Goal: Contribute content: Contribute content

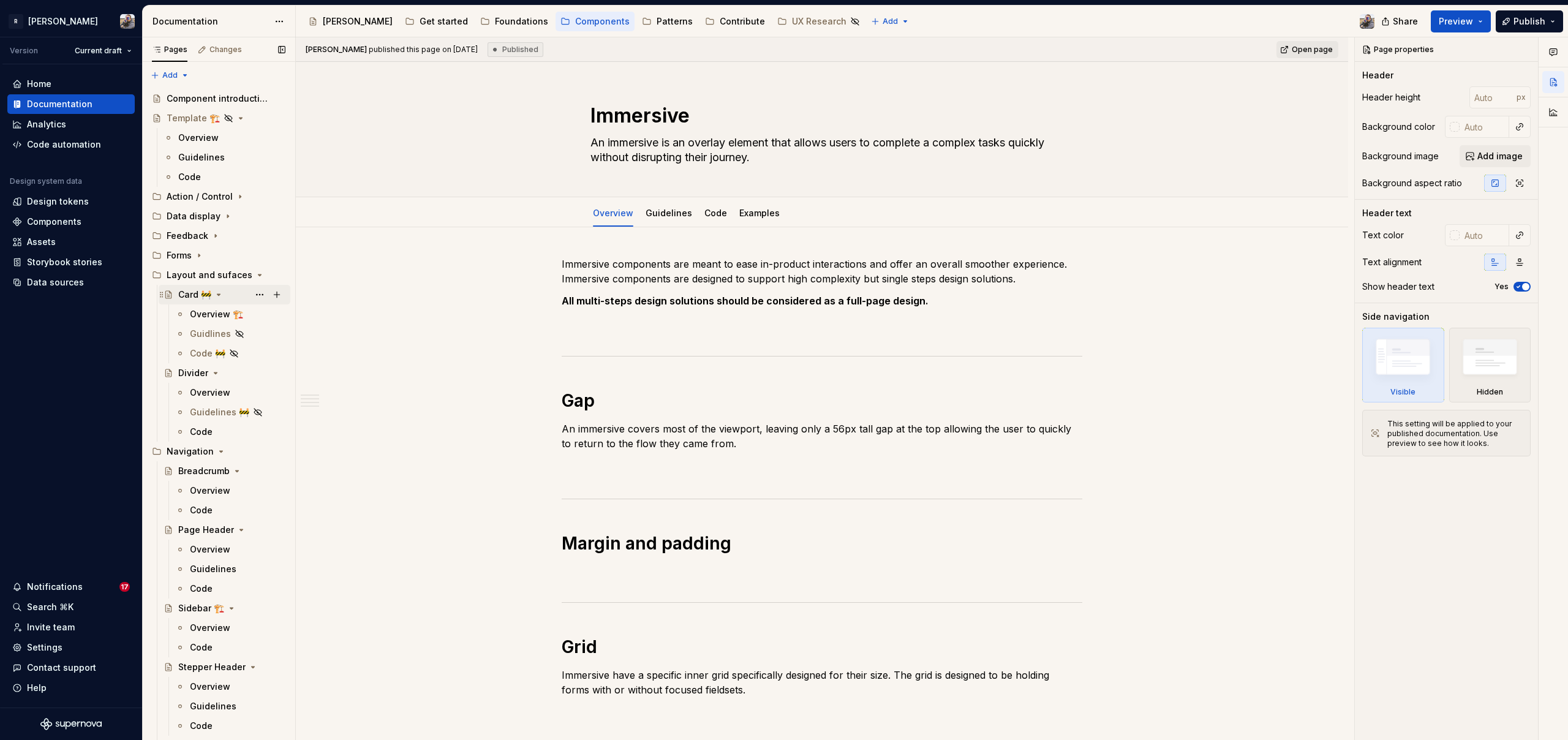
click at [185, 296] on div "Card 🚧" at bounding box center [194, 295] width 33 height 12
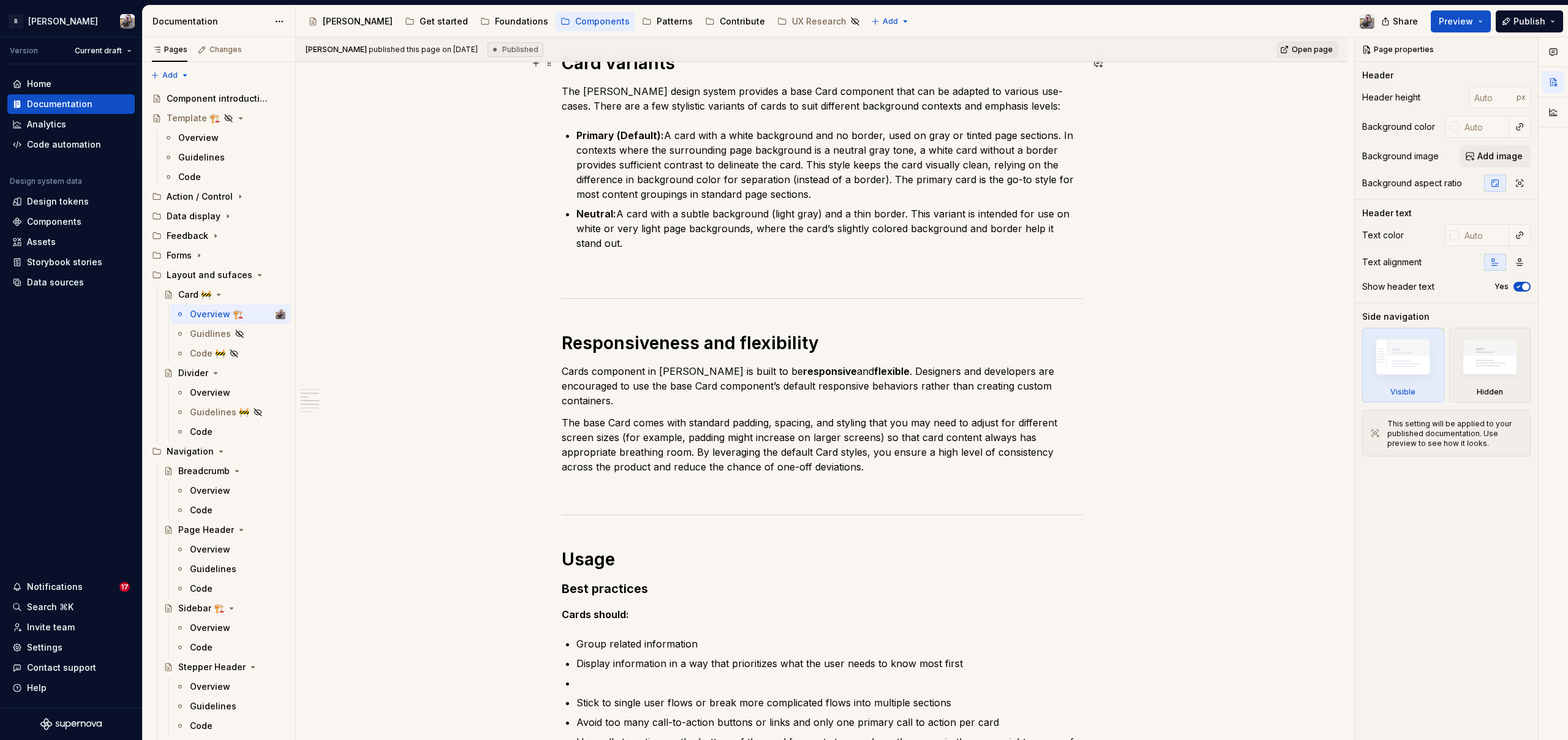
scroll to position [1011, 0]
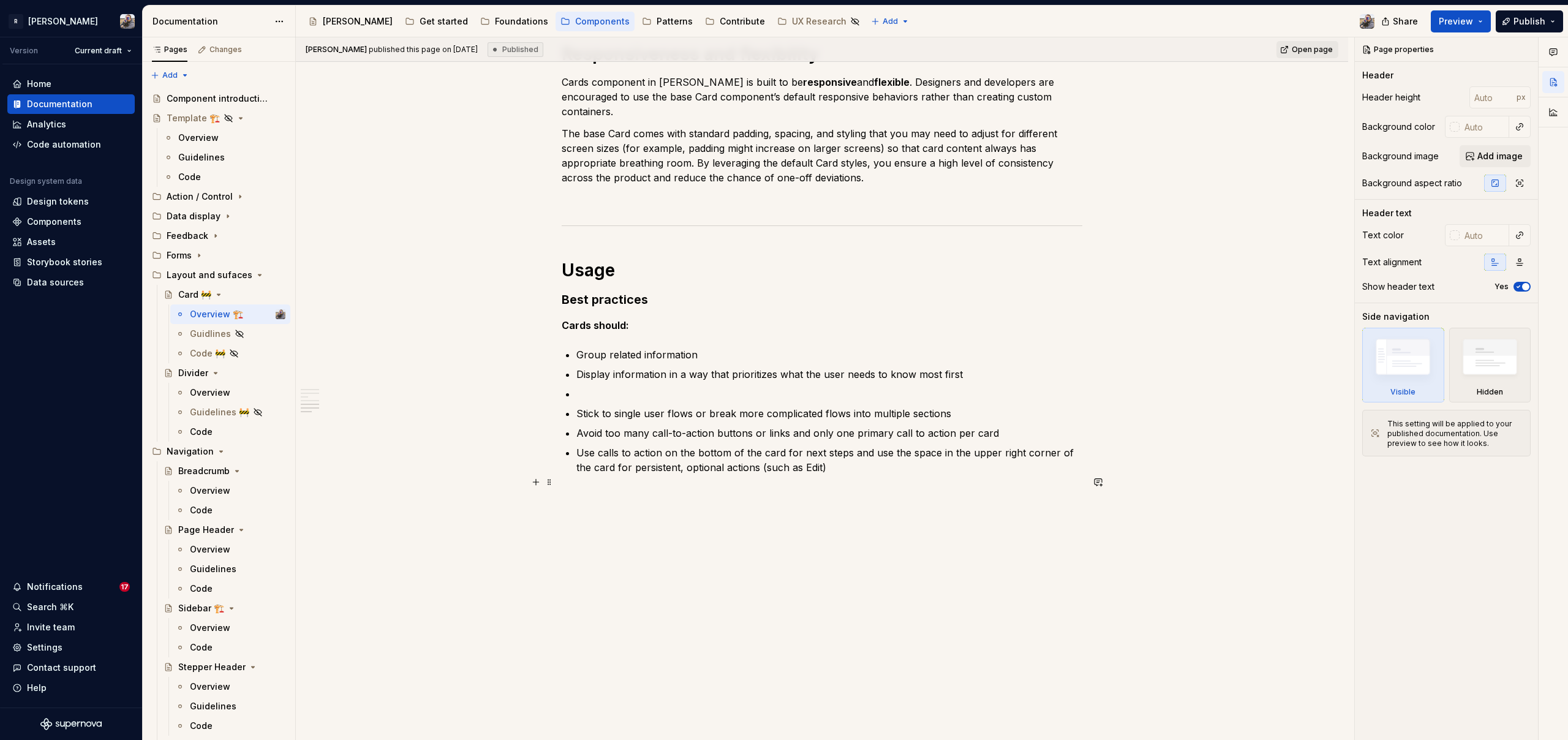
click at [868, 457] on p "Use calls to action on the bottom of the card for next steps and use the space …" at bounding box center [829, 459] width 506 height 29
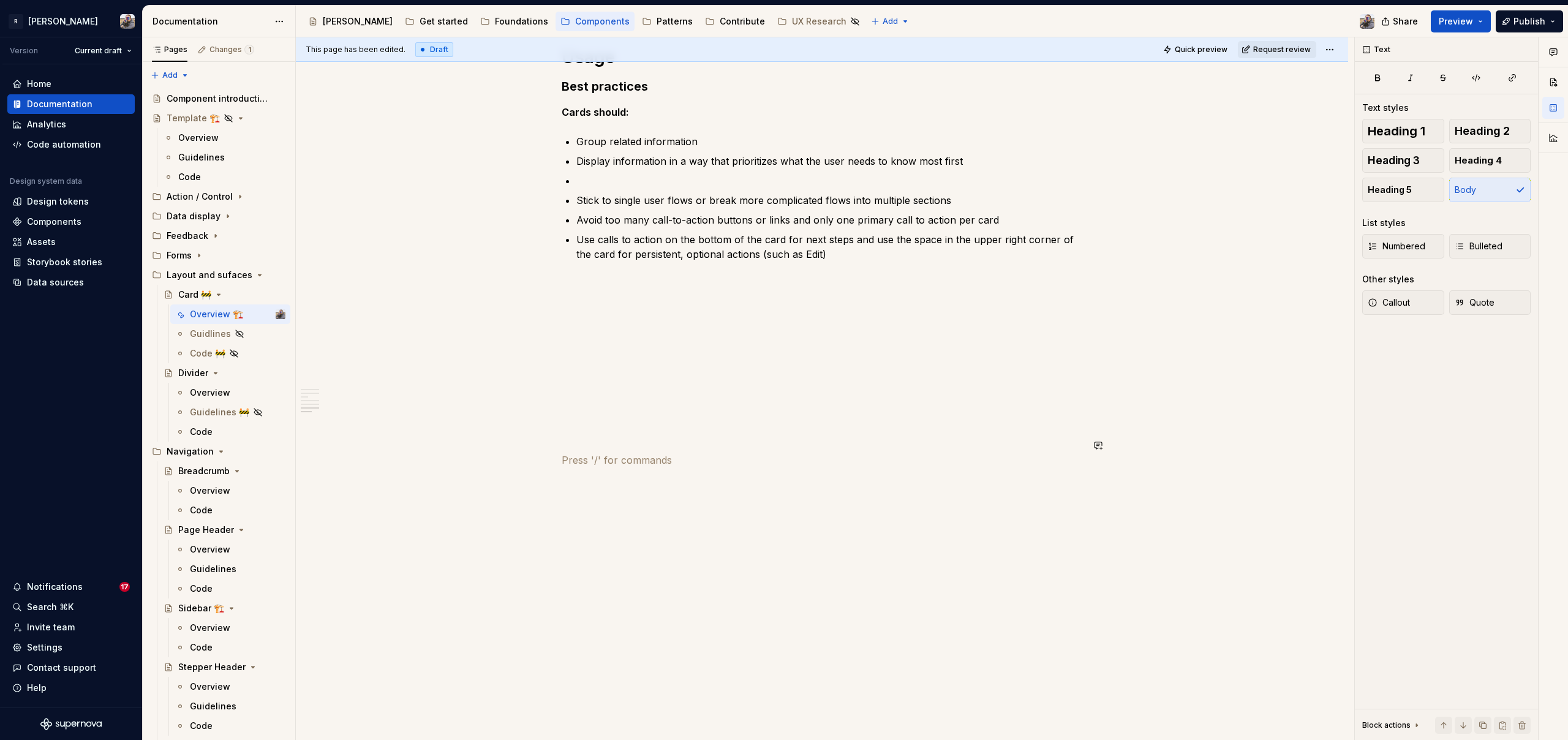
scroll to position [1209, 0]
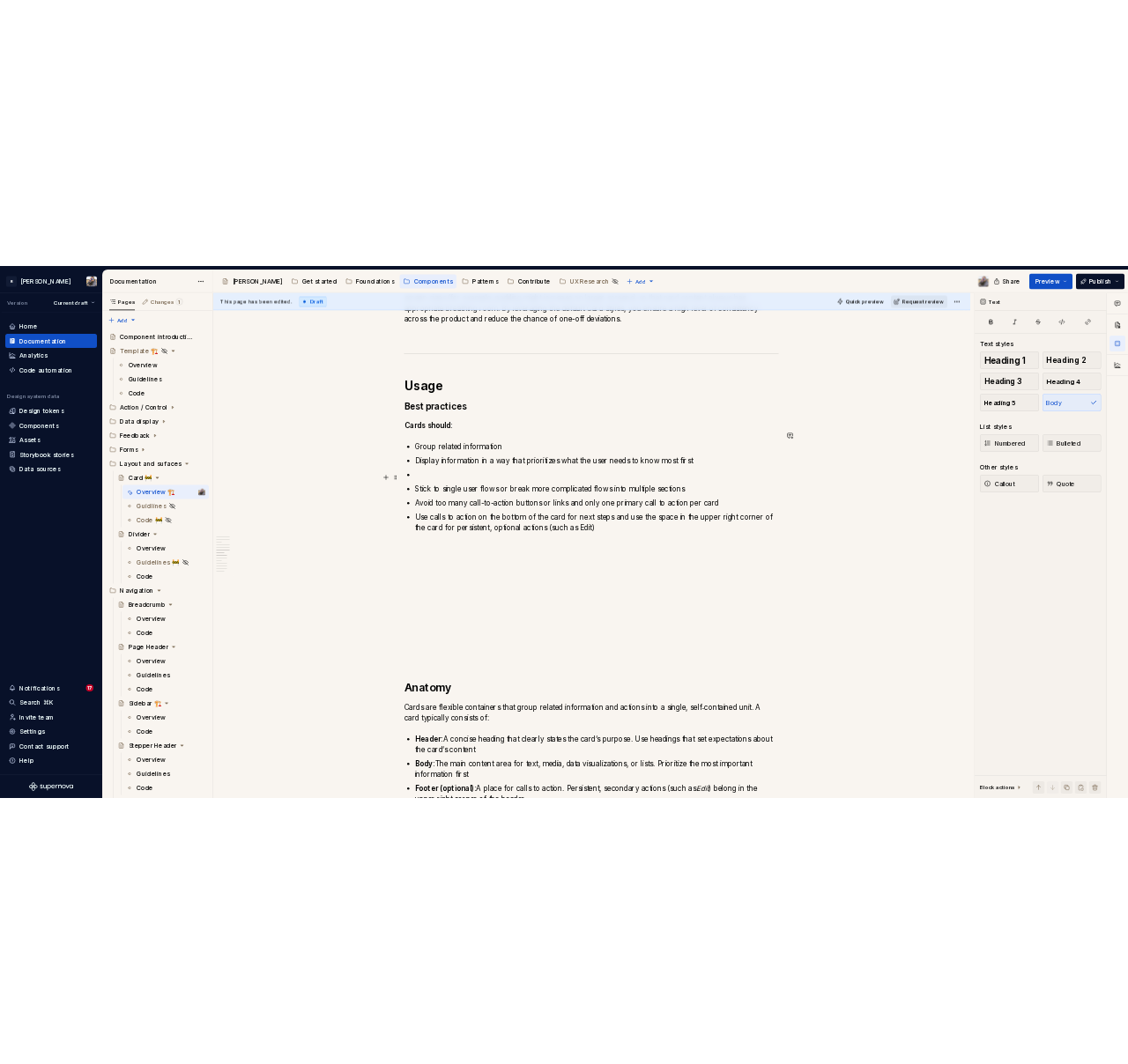
scroll to position [0, 0]
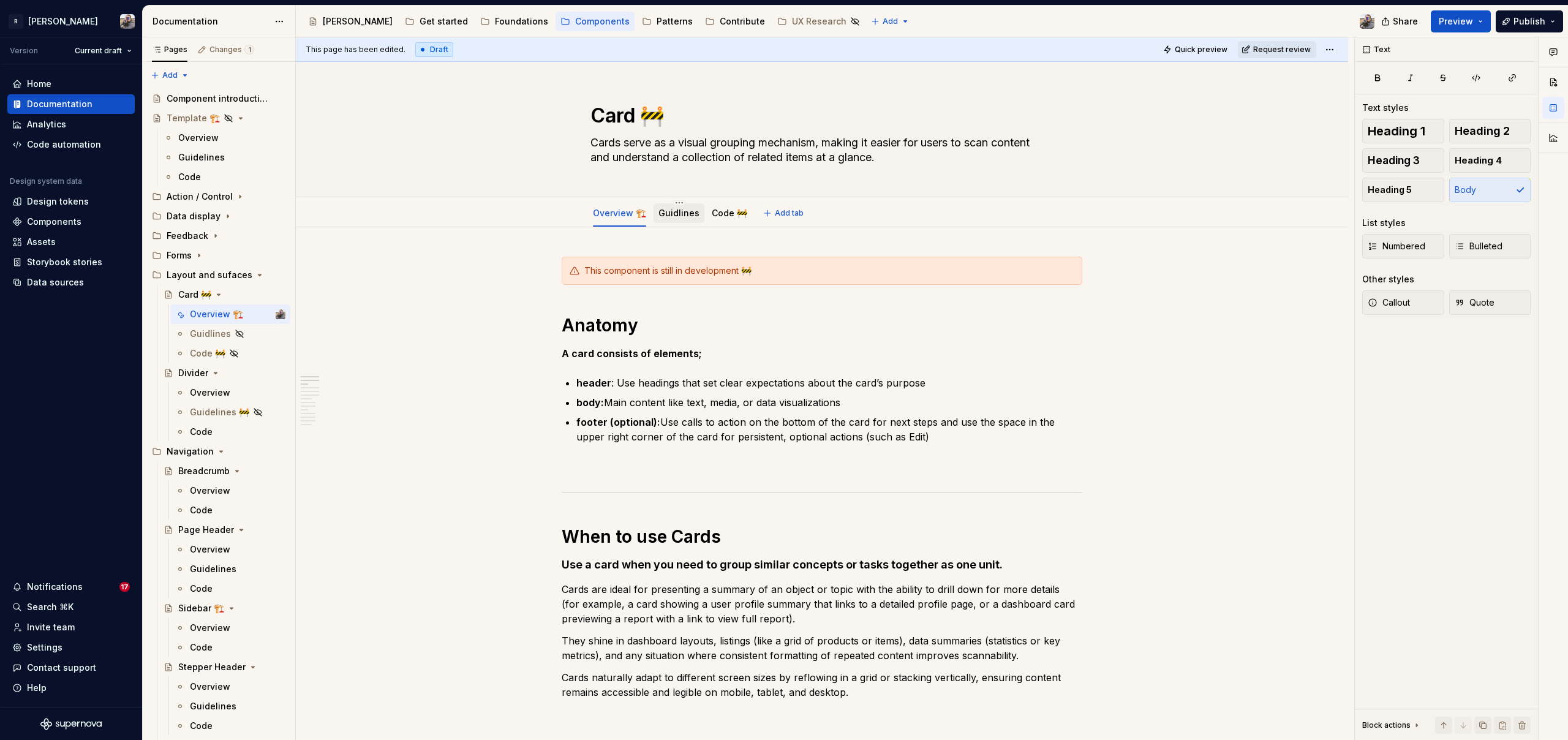
click at [668, 217] on link "Guidlines" at bounding box center [679, 213] width 41 height 11
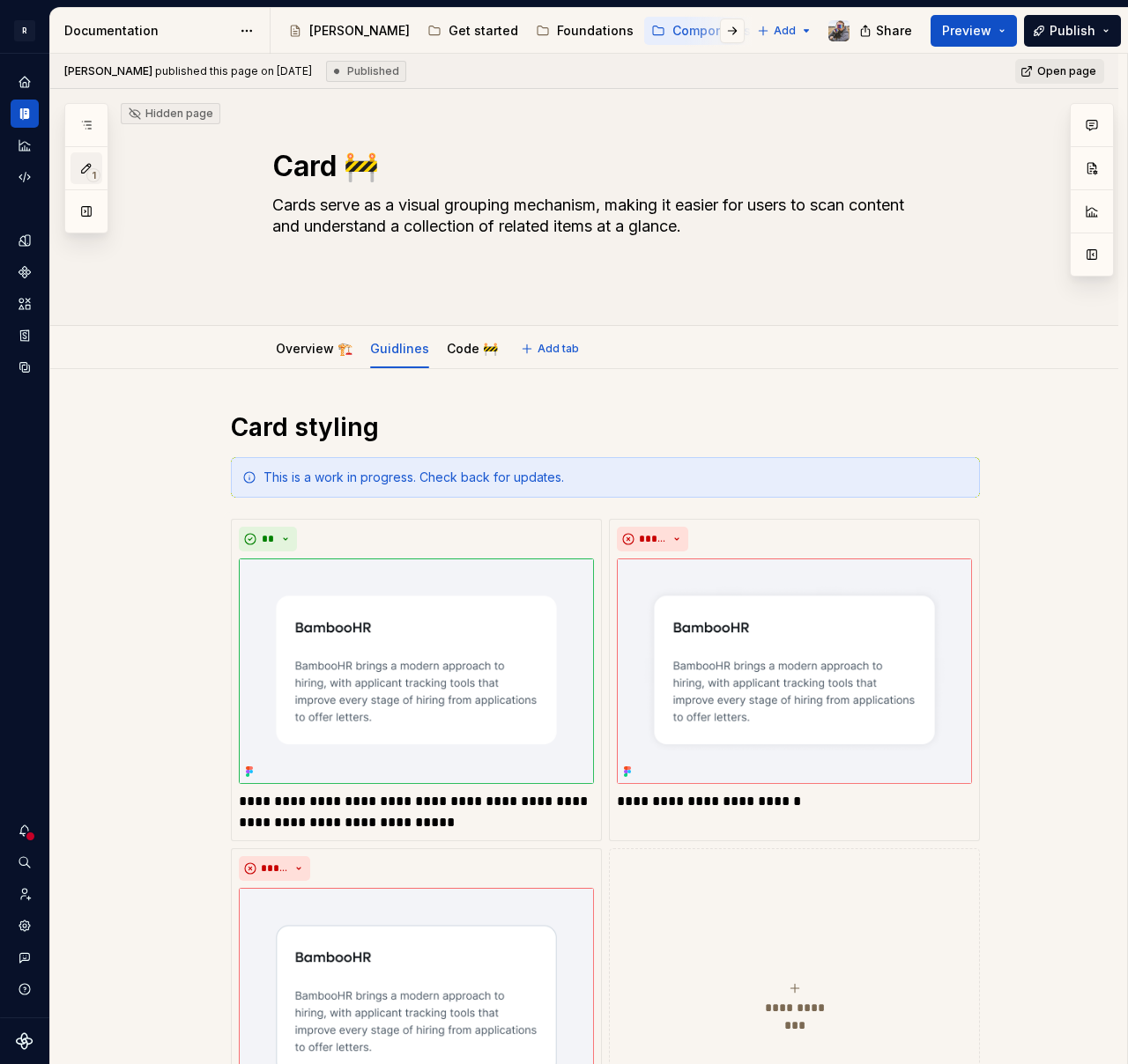
type textarea "*"
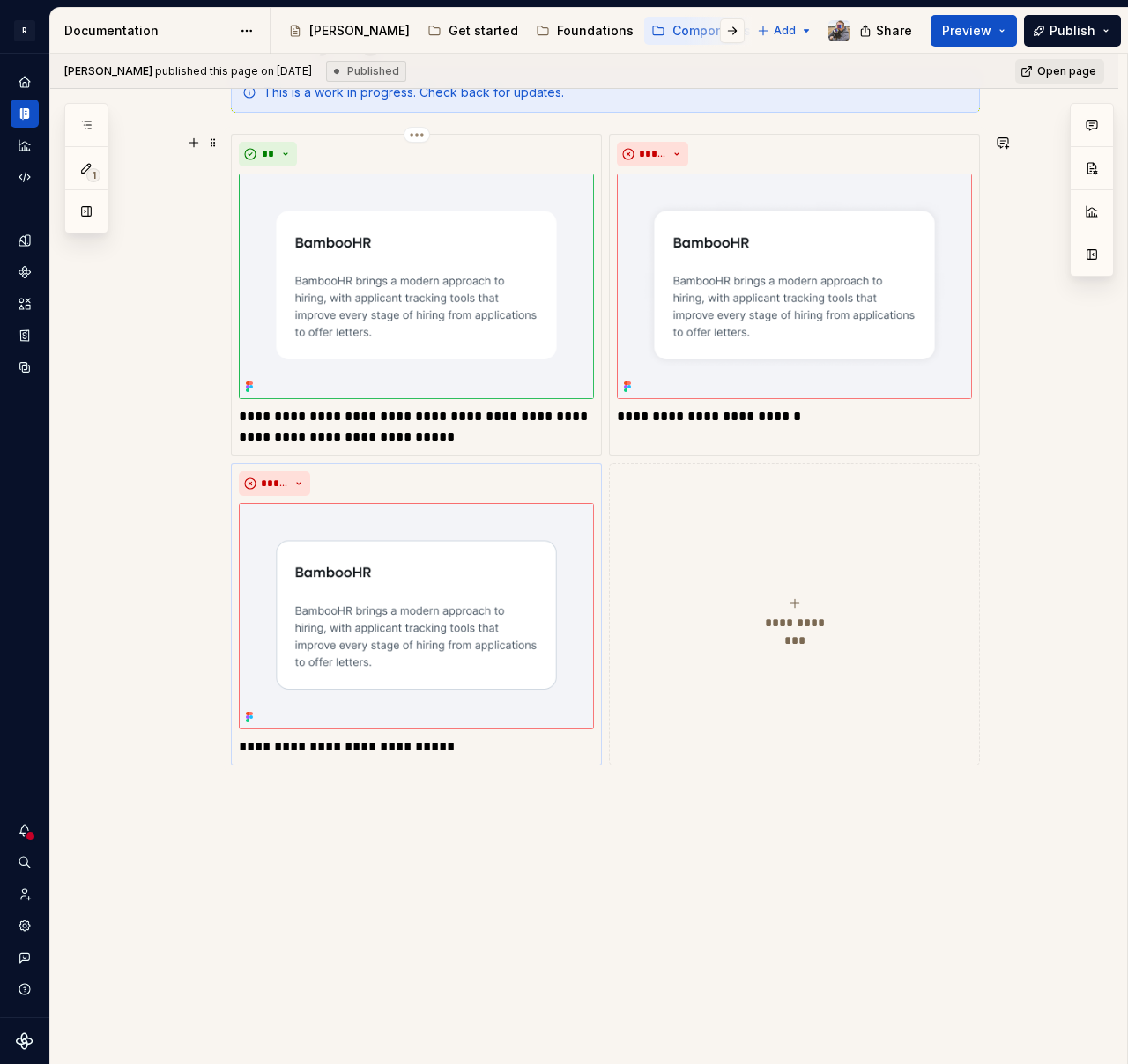
scroll to position [425, 0]
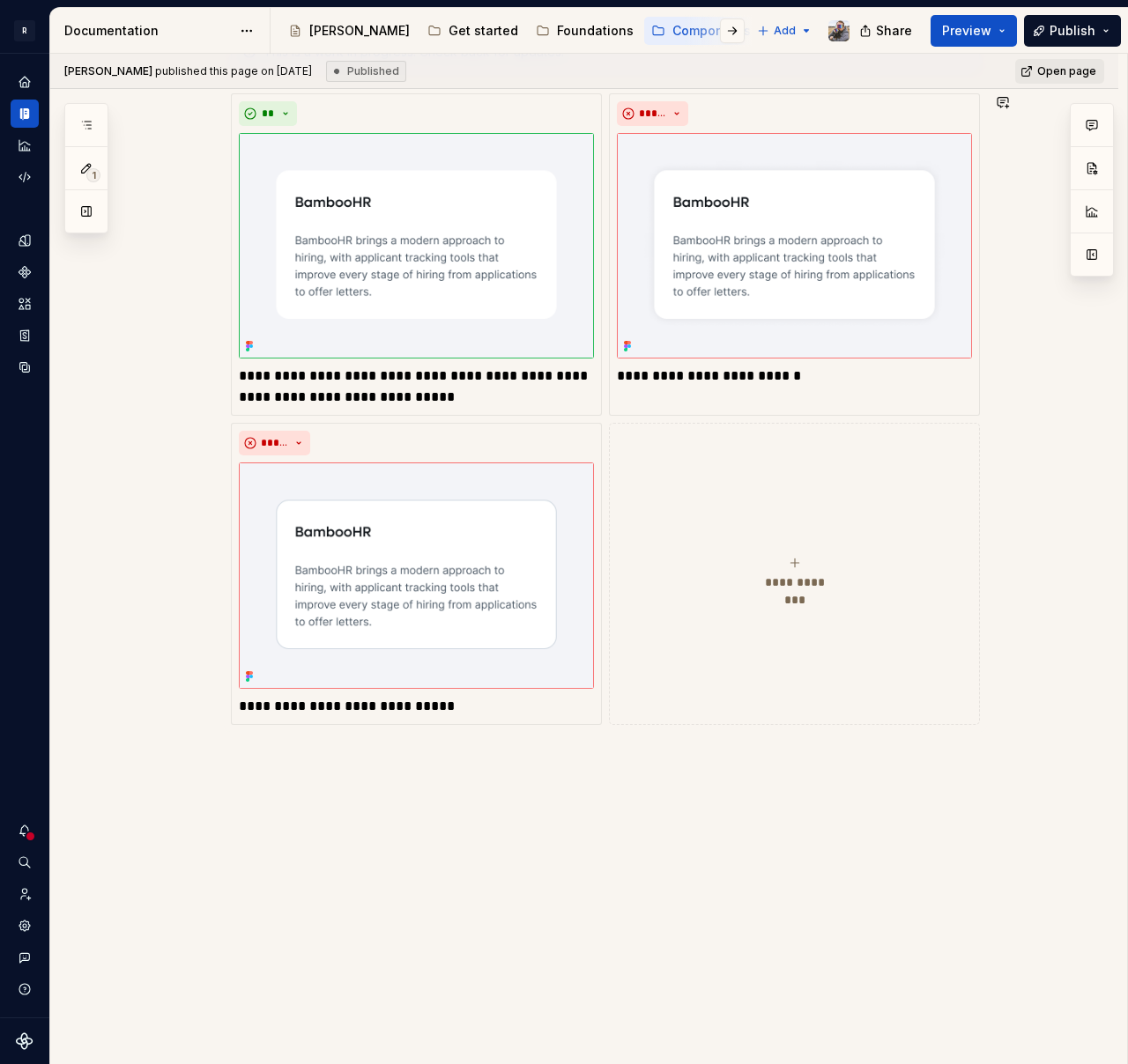
click at [312, 825] on div "**********" at bounding box center [588, 559] width 1077 height 1011
click at [277, 747] on div "**********" at bounding box center [584, 504] width 1068 height 1121
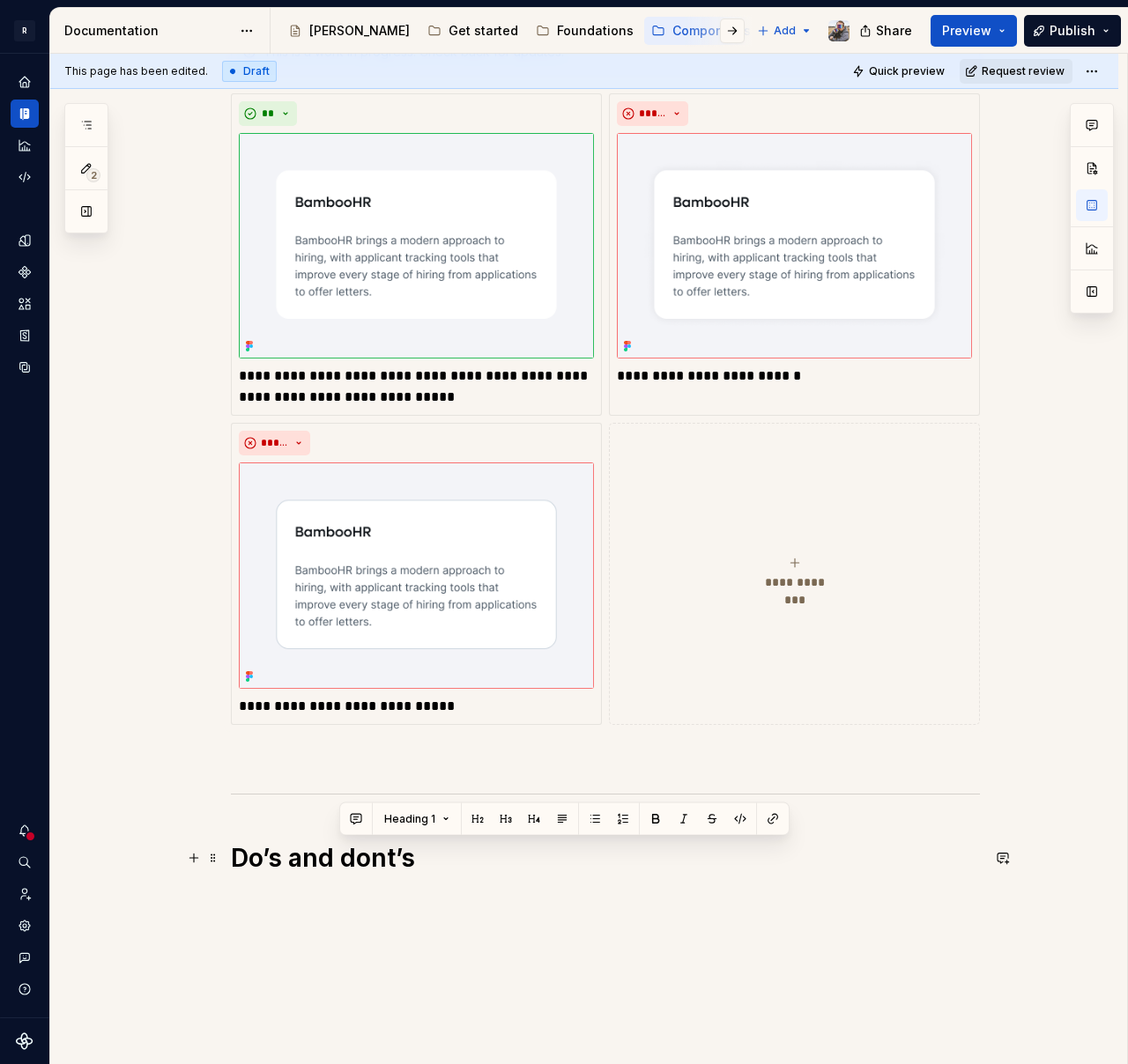
click at [419, 855] on h1 "Do’s and dont’s" at bounding box center [604, 857] width 749 height 31
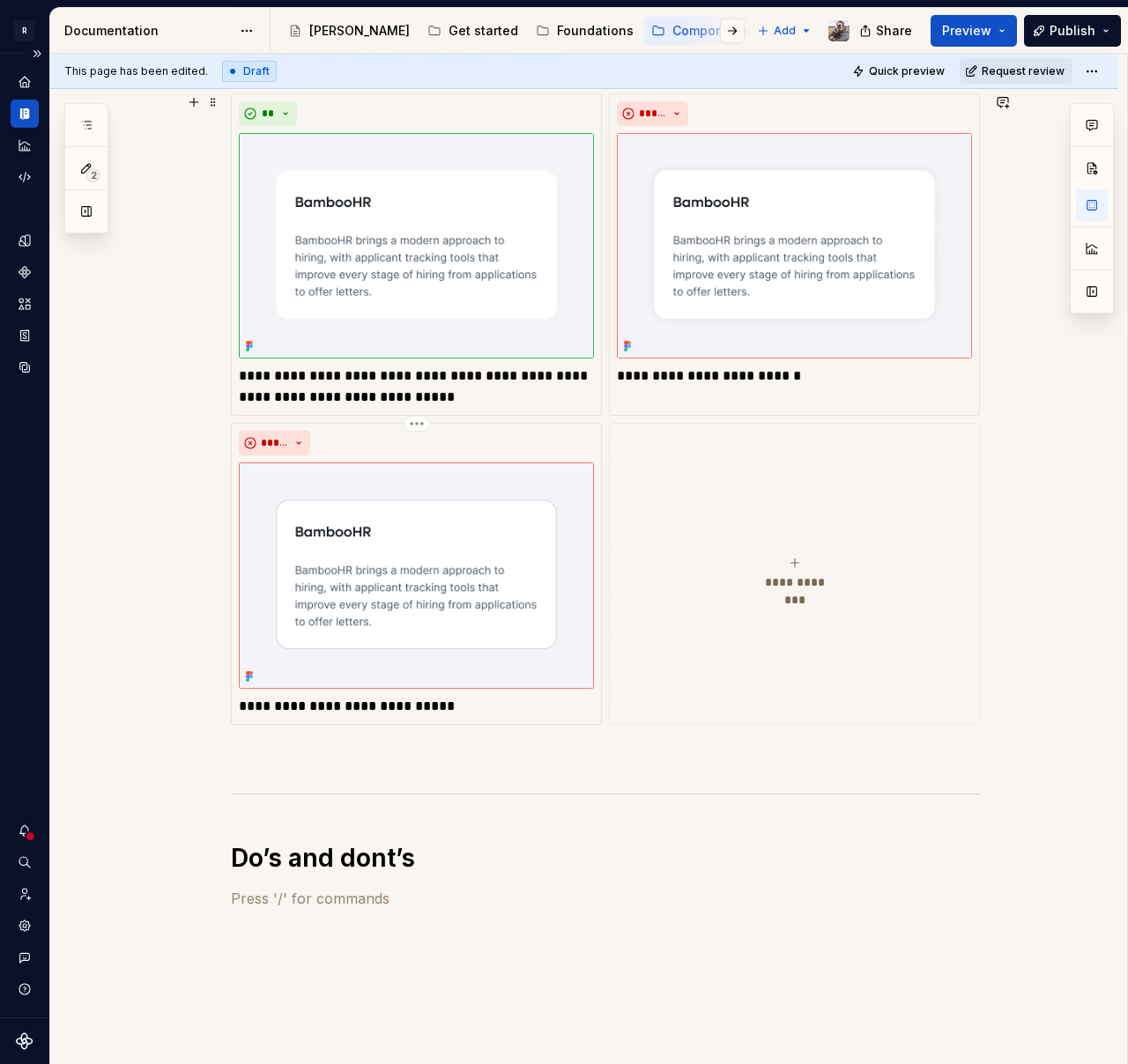
scroll to position [436, 0]
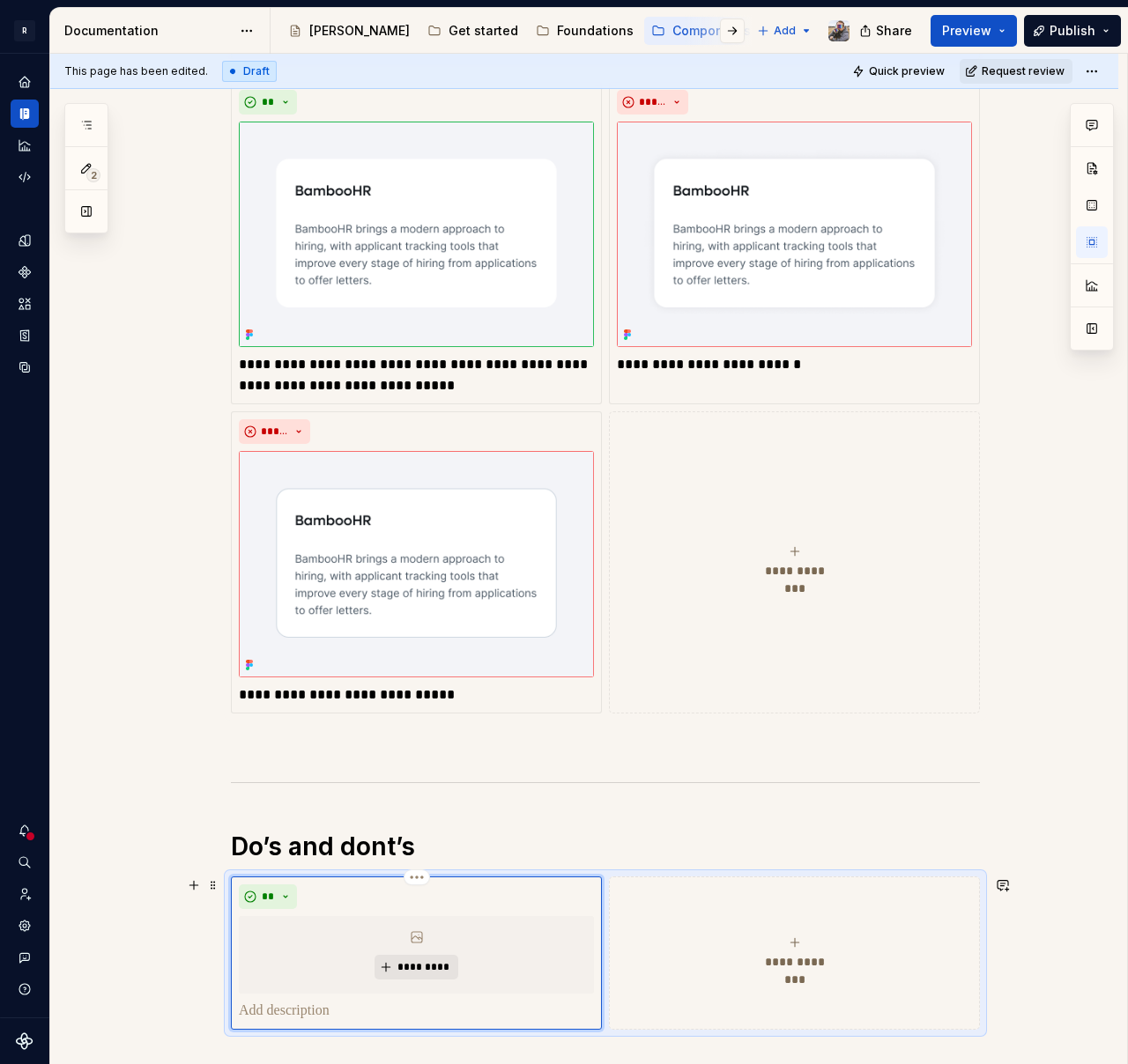
click at [420, 963] on span "*********" at bounding box center [423, 967] width 54 height 14
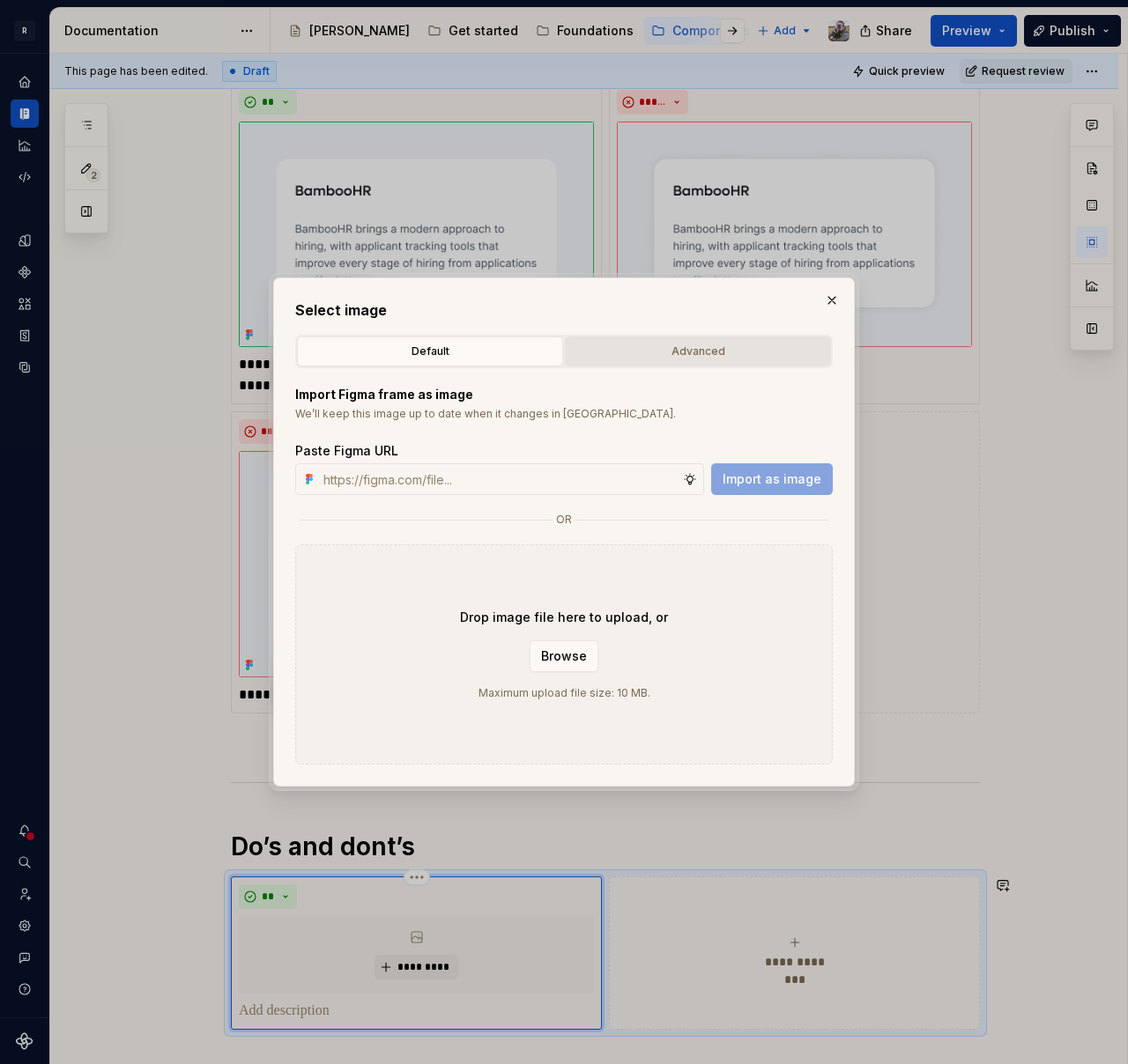
click at [672, 356] on div "Advanced" at bounding box center [698, 351] width 254 height 18
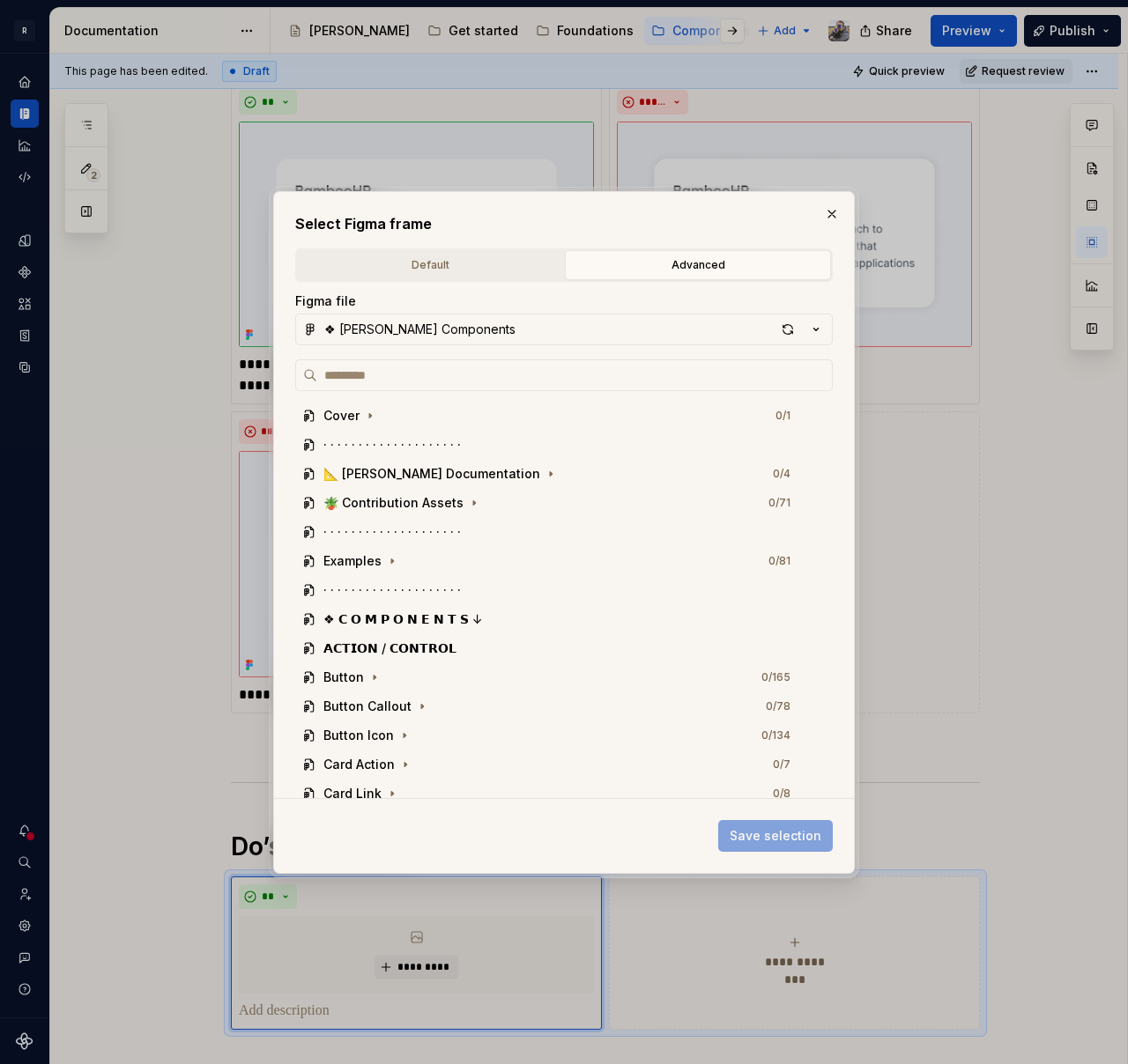
type textarea "*"
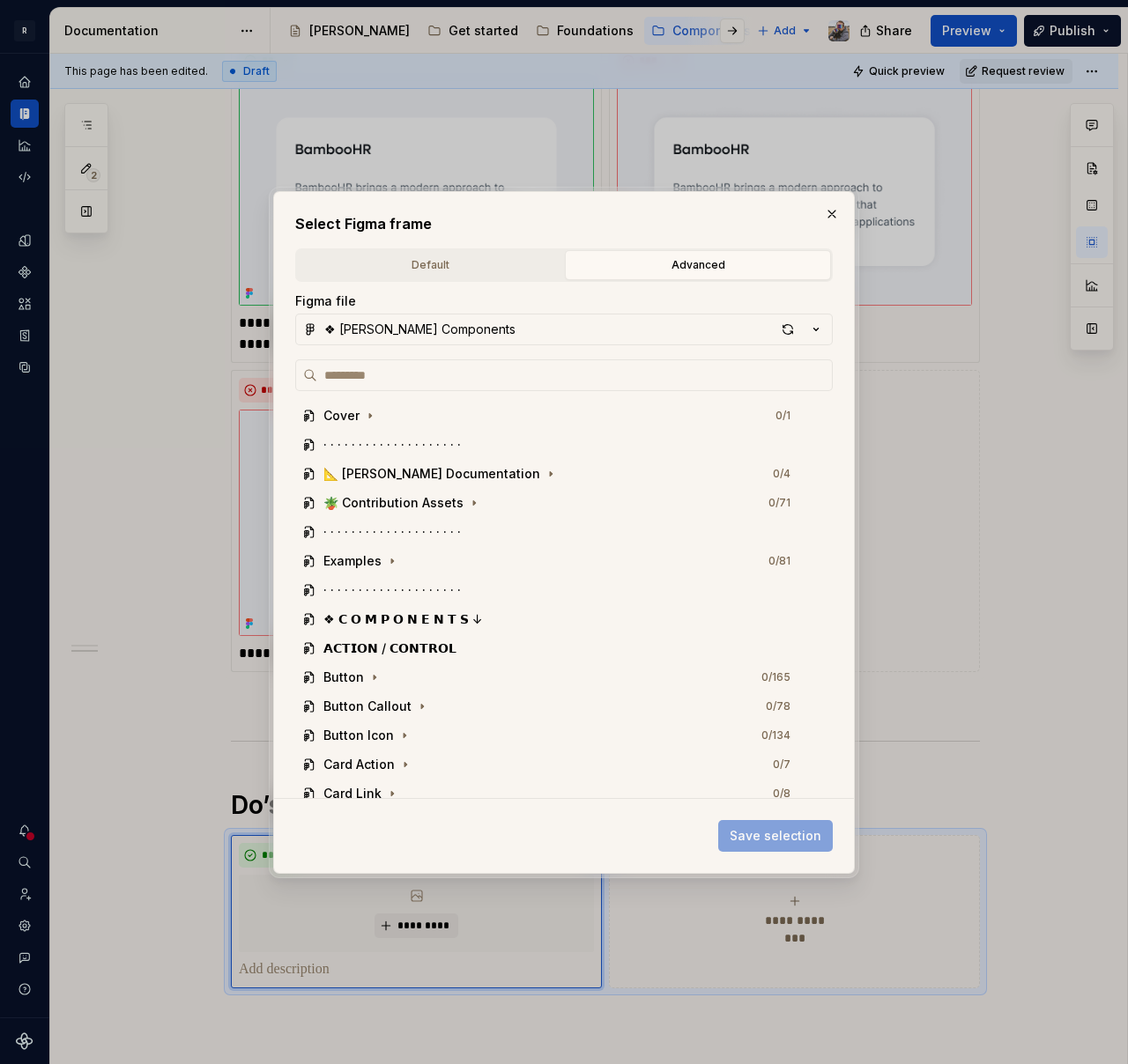
scroll to position [394, 0]
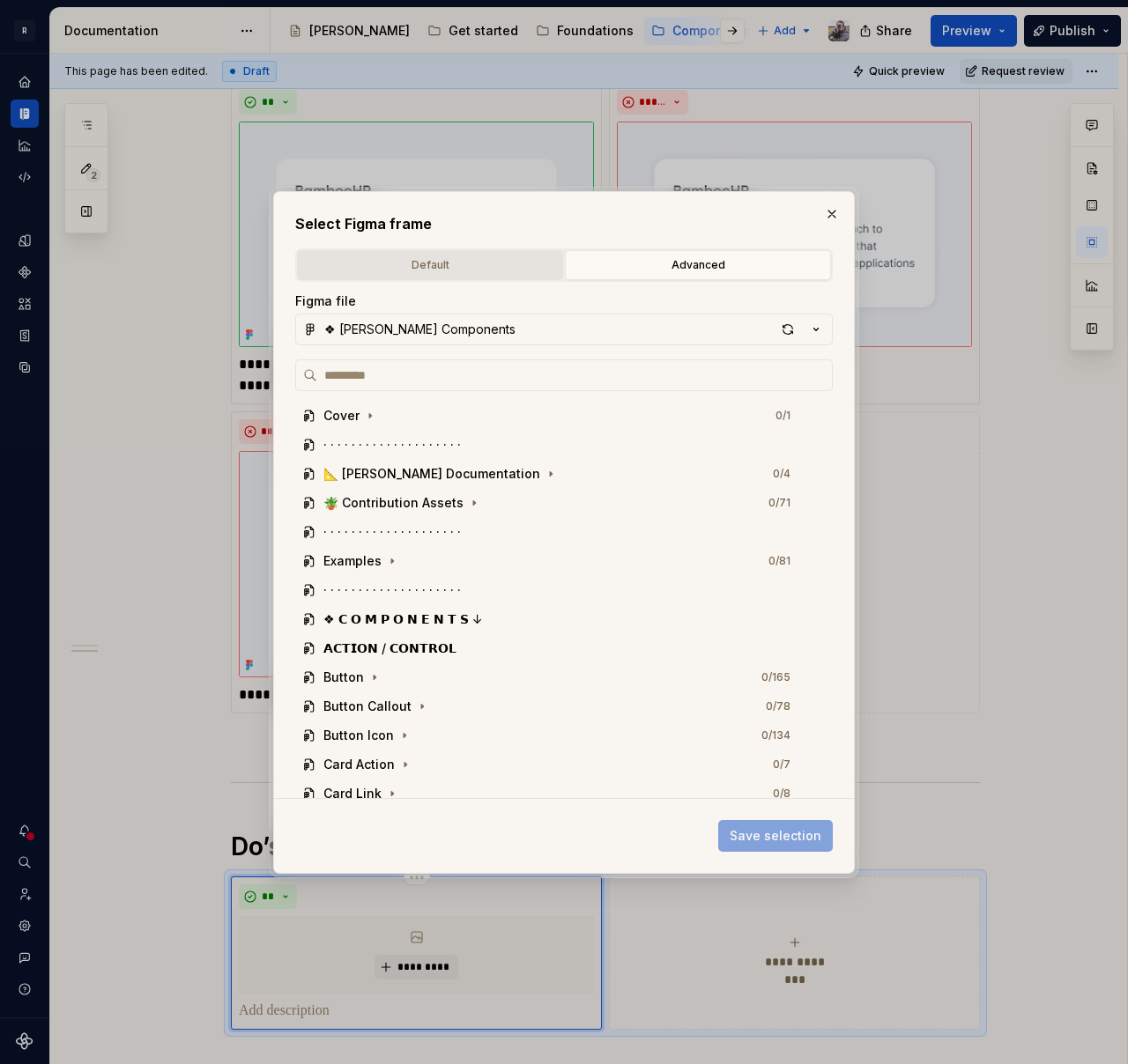
click at [456, 266] on div "Default" at bounding box center [430, 265] width 254 height 18
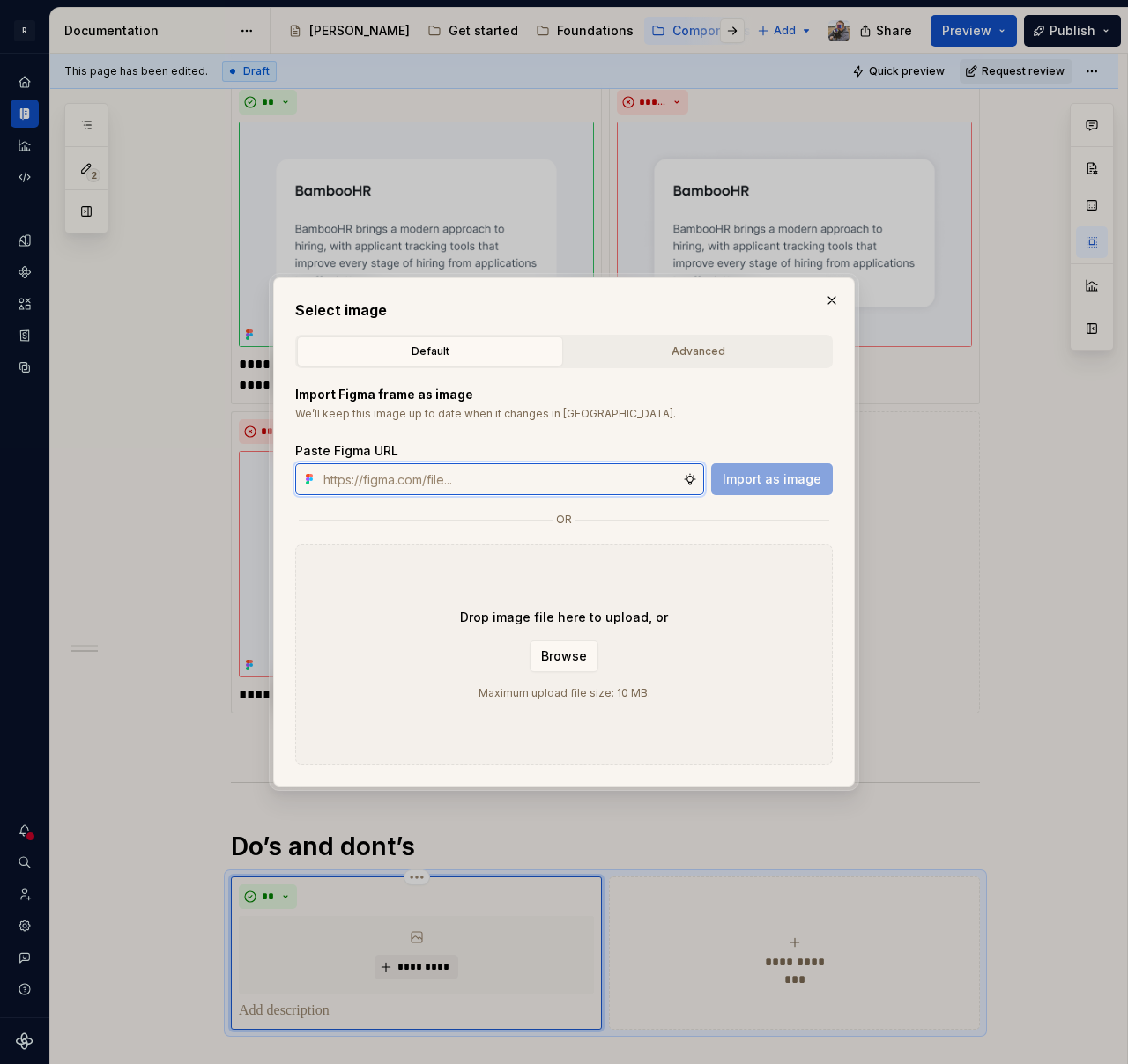
click at [390, 476] on input "text" at bounding box center [499, 479] width 367 height 31
paste input "[URL][DOMAIN_NAME]"
type input "[URL][DOMAIN_NAME]"
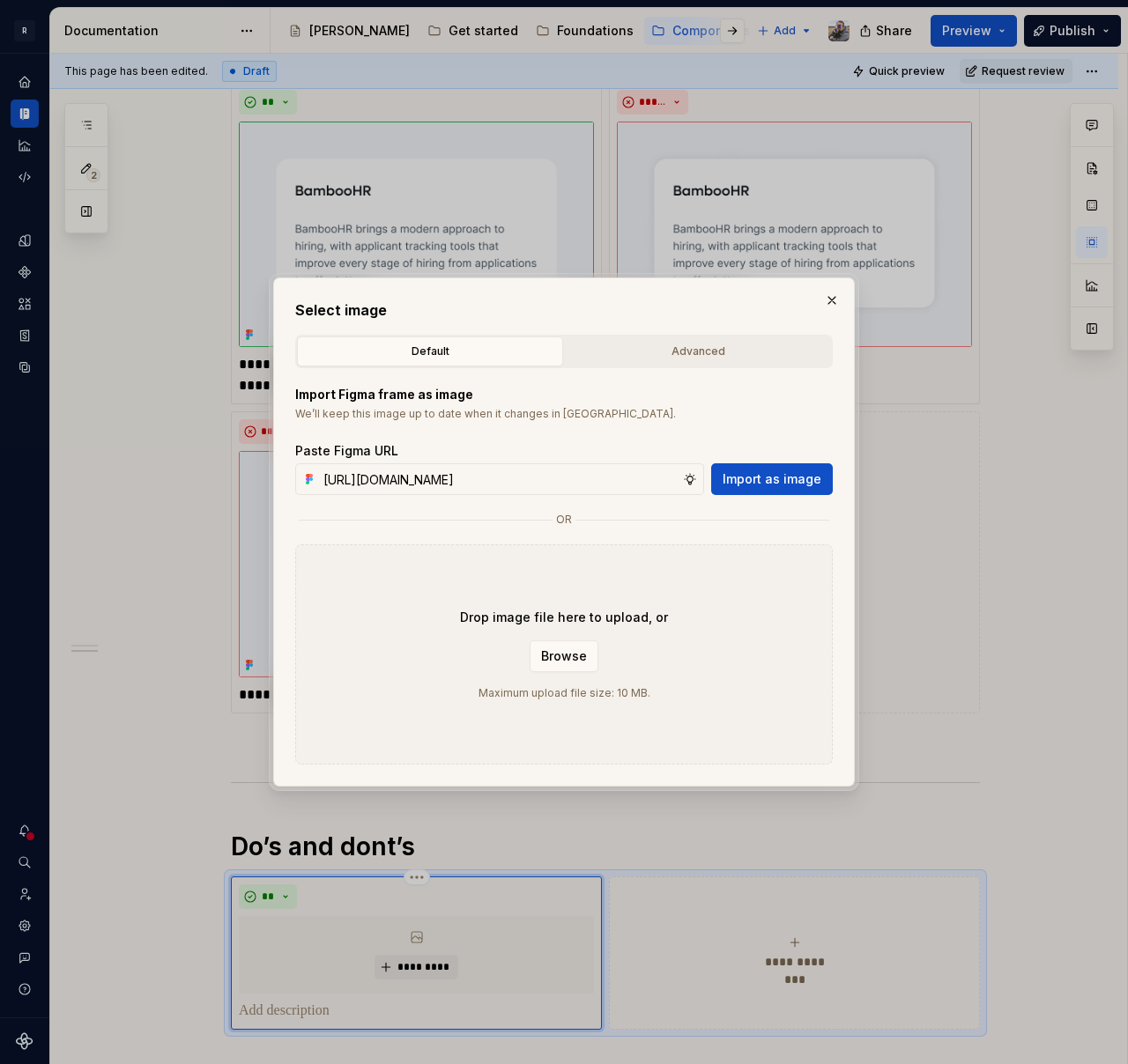
click at [794, 471] on span "Import as image" at bounding box center [772, 480] width 99 height 18
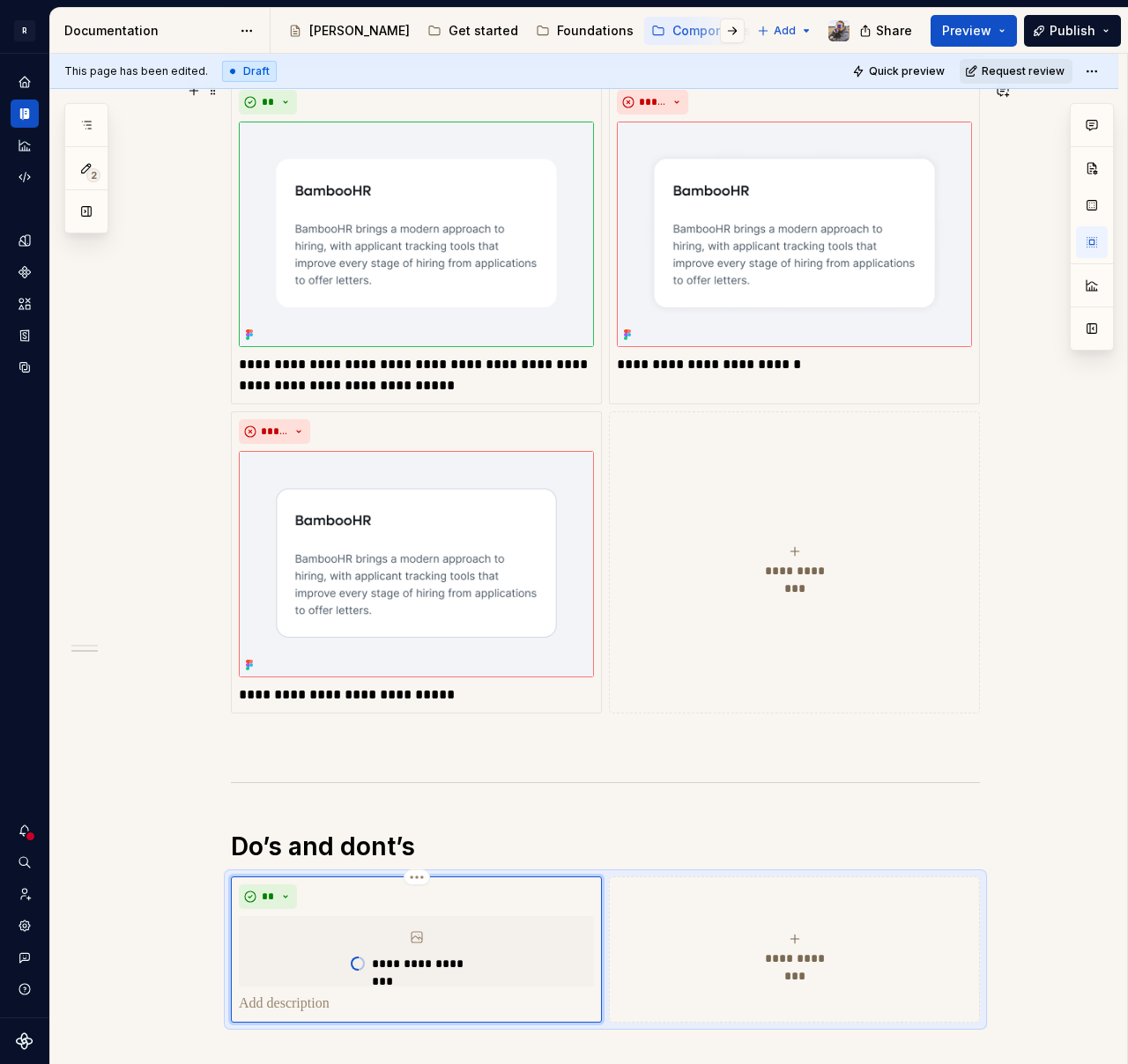
scroll to position [688, 0]
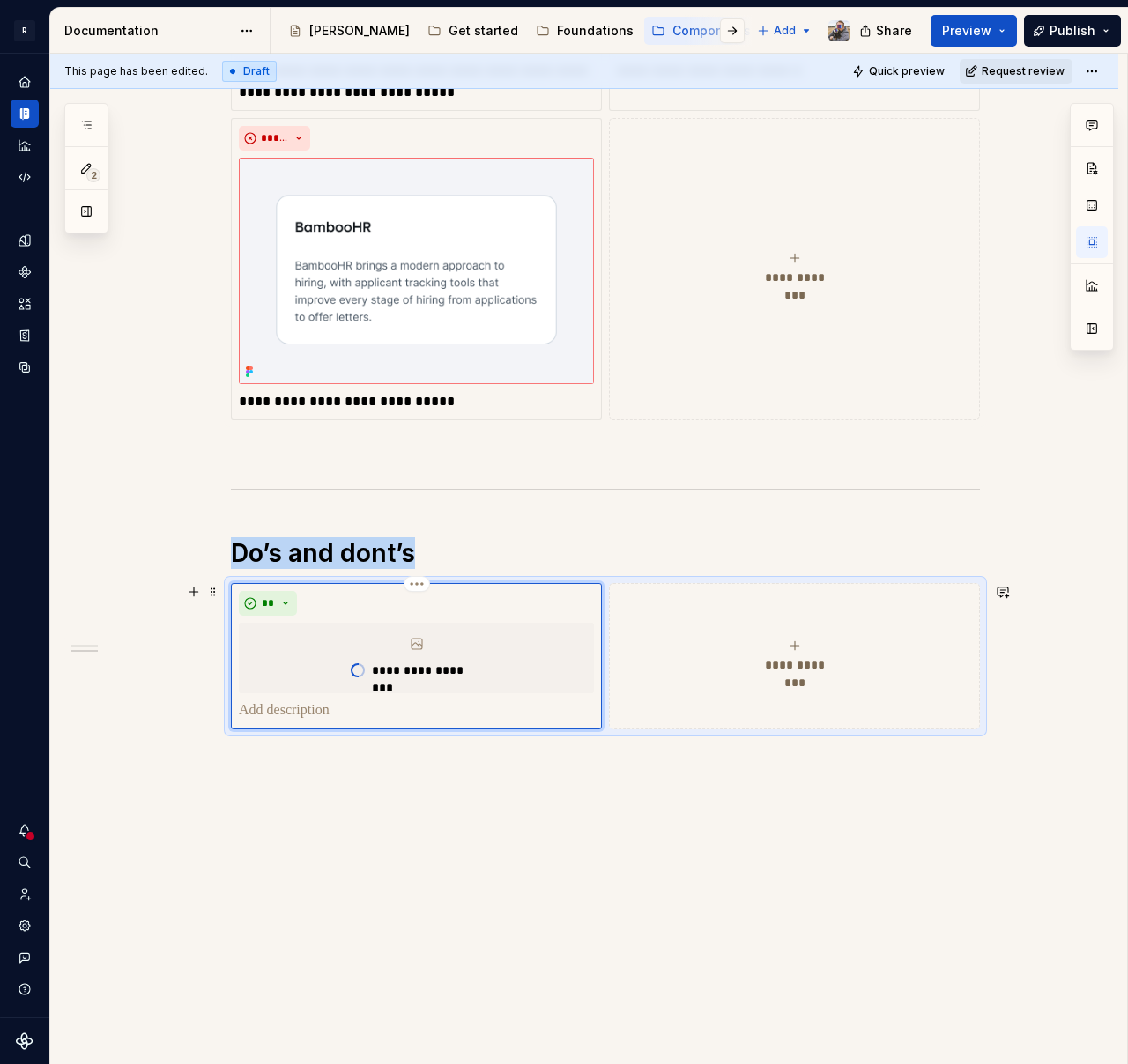
click at [779, 647] on div "**********" at bounding box center [794, 655] width 355 height 35
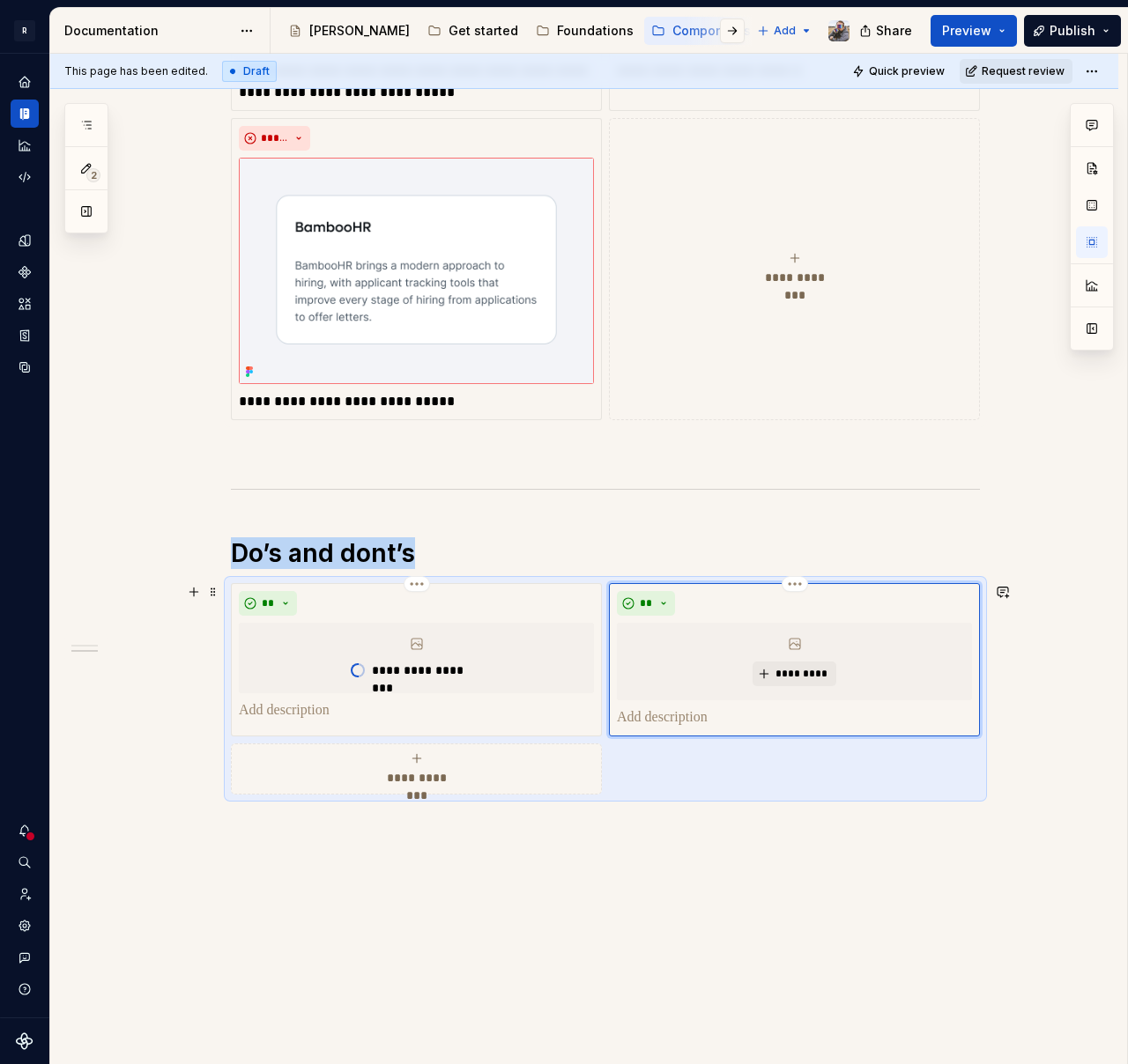
click at [790, 643] on icon at bounding box center [794, 644] width 11 height 11
click at [796, 674] on span "*********" at bounding box center [802, 674] width 54 height 14
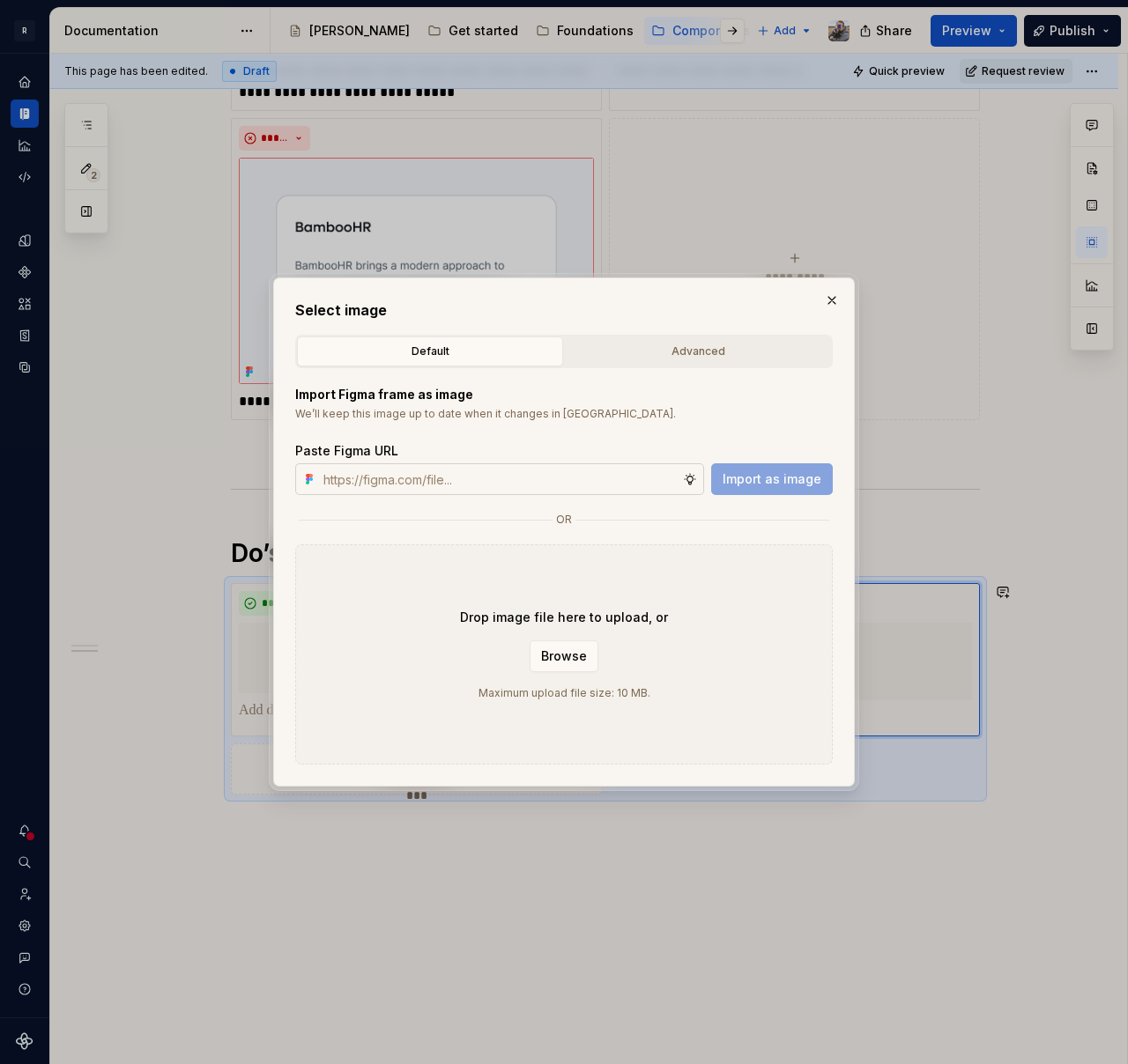
type textarea "*"
click at [527, 481] on input "text" at bounding box center [499, 479] width 367 height 31
paste input "[URL][DOMAIN_NAME]"
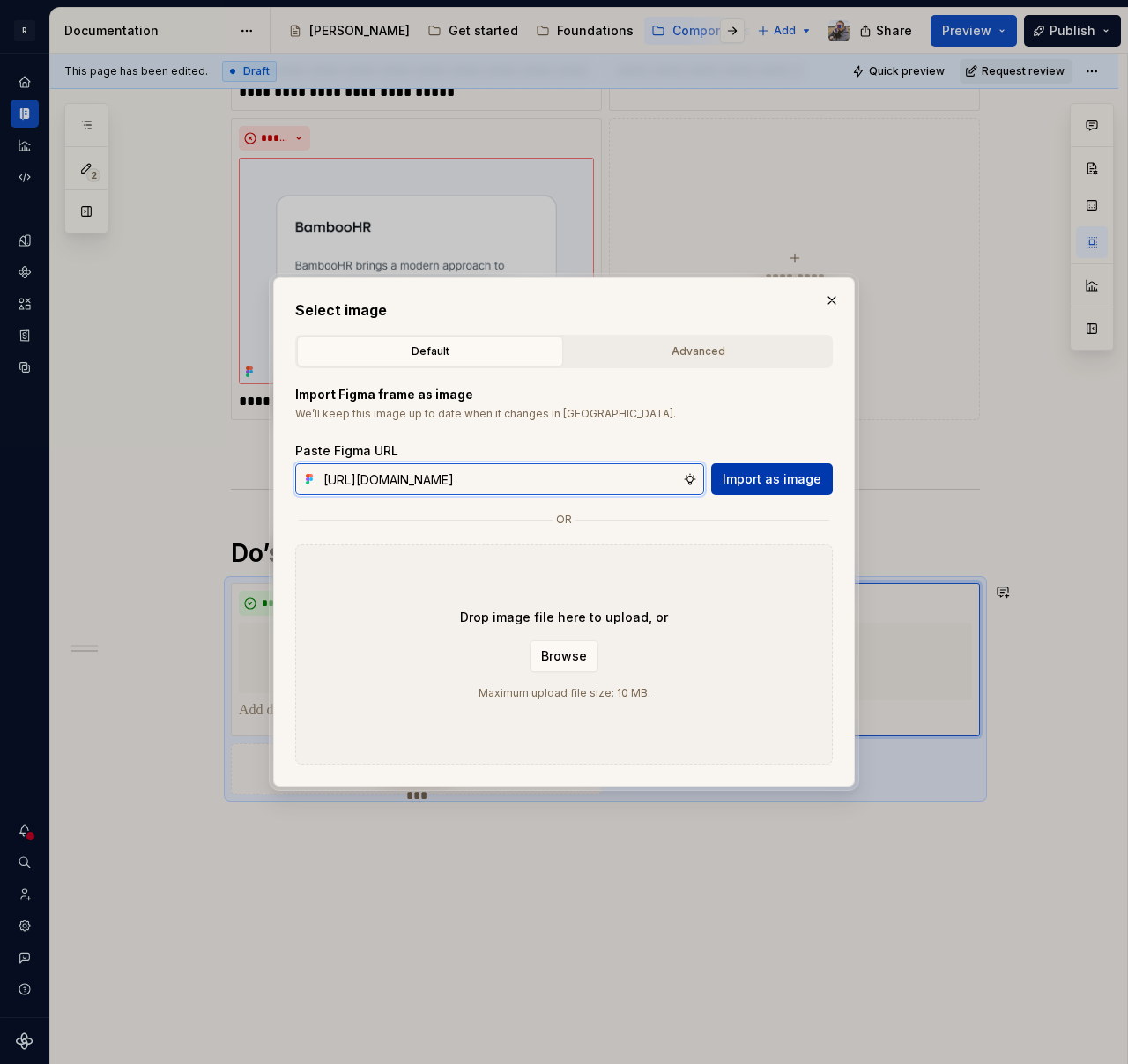
type input "[URL][DOMAIN_NAME]"
click at [764, 483] on span "Import as image" at bounding box center [772, 480] width 99 height 18
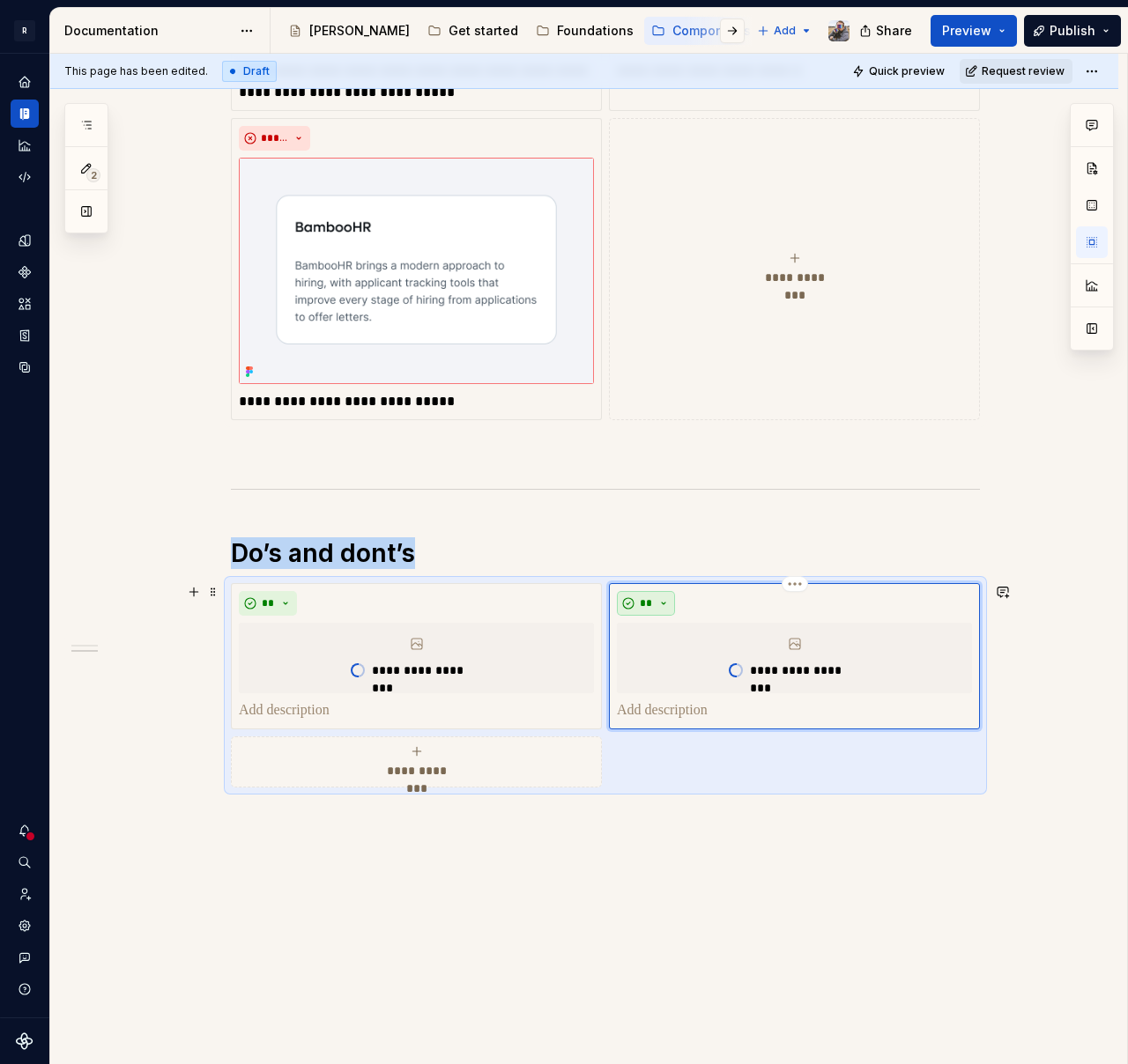
click at [636, 597] on button "**" at bounding box center [646, 603] width 58 height 25
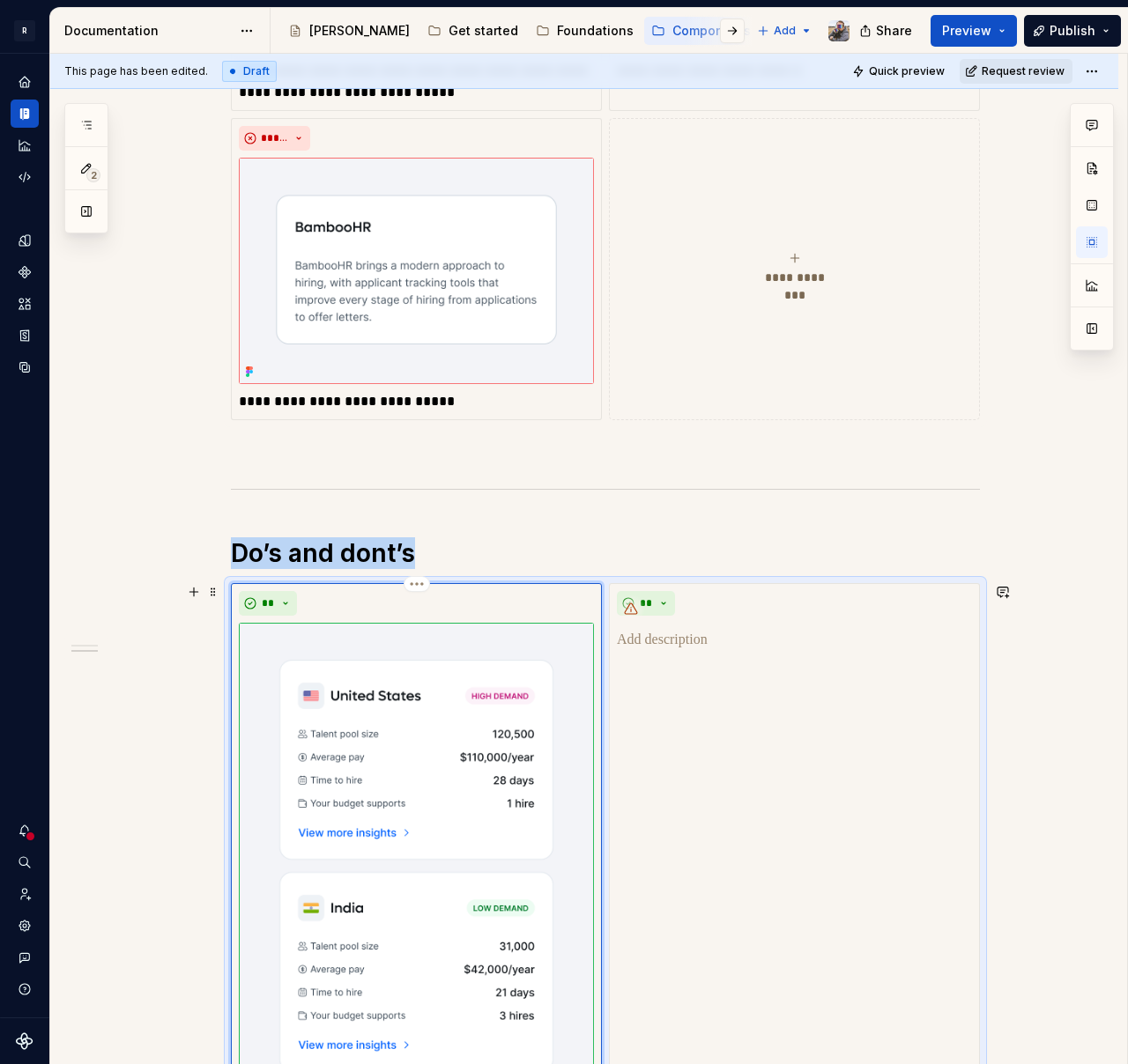
click at [310, 707] on img at bounding box center [416, 866] width 355 height 487
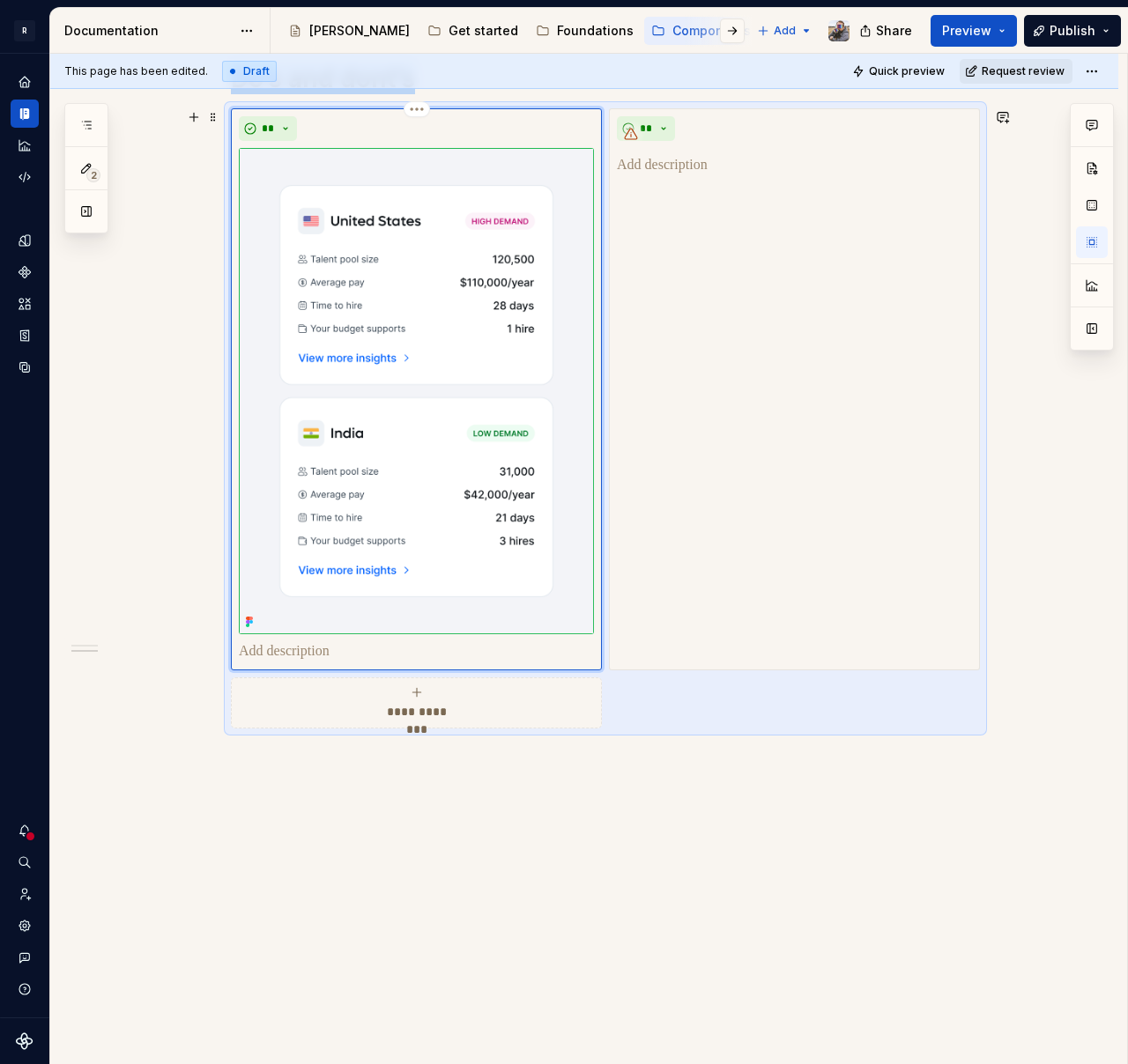
scroll to position [1073, 0]
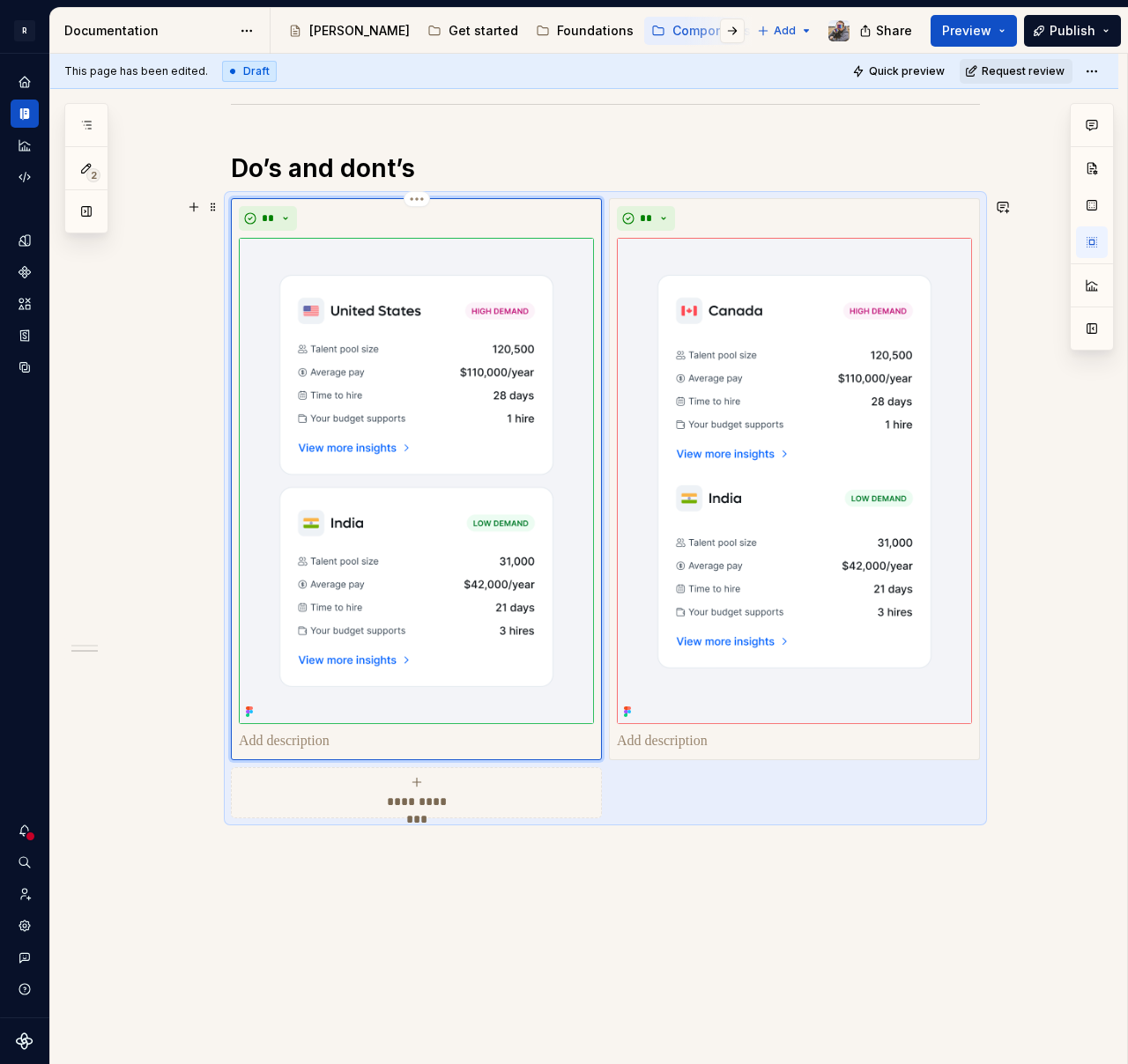
click at [293, 737] on p at bounding box center [416, 742] width 355 height 22
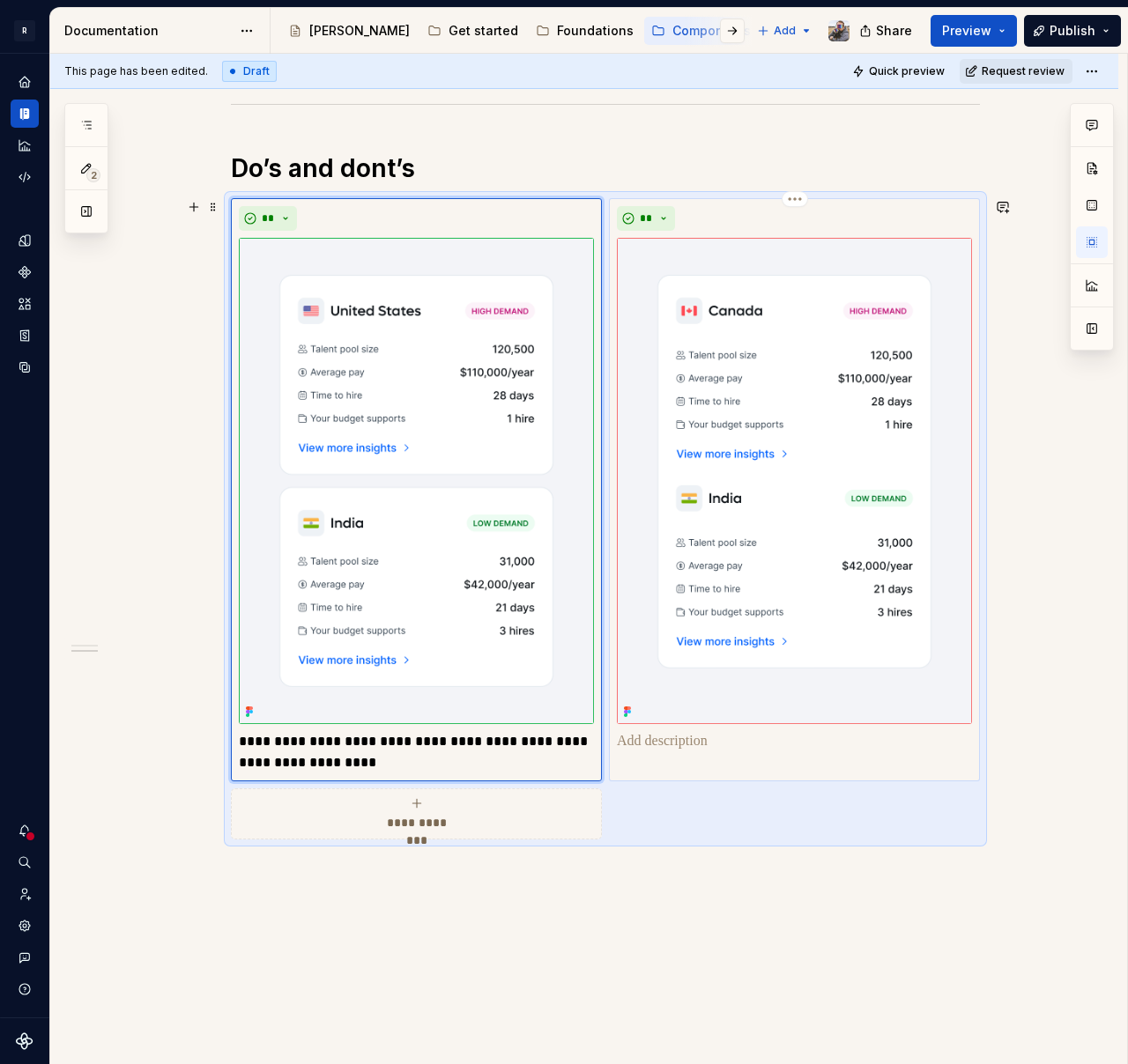
click at [664, 740] on p at bounding box center [794, 742] width 355 height 22
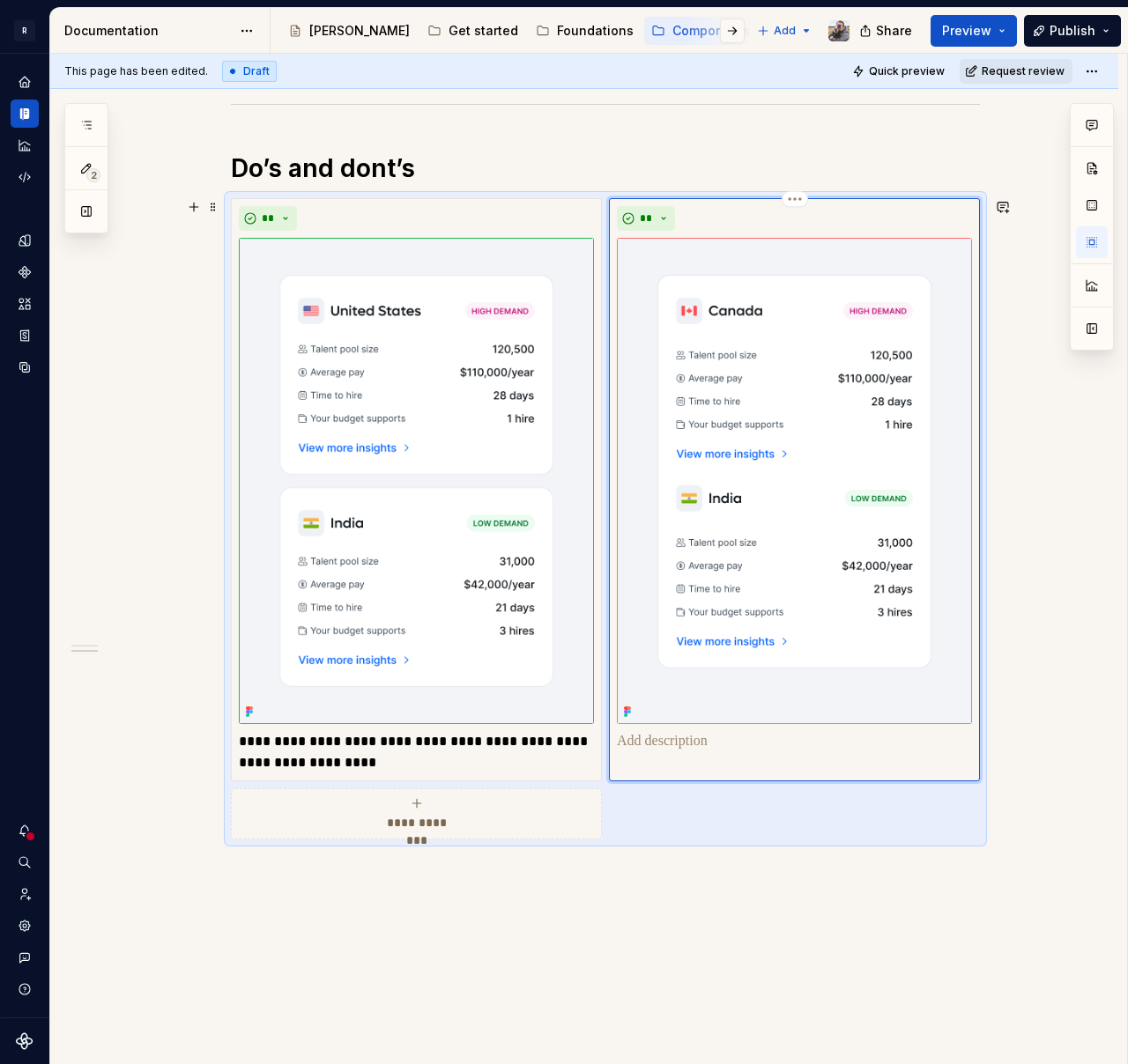
type textarea "*"
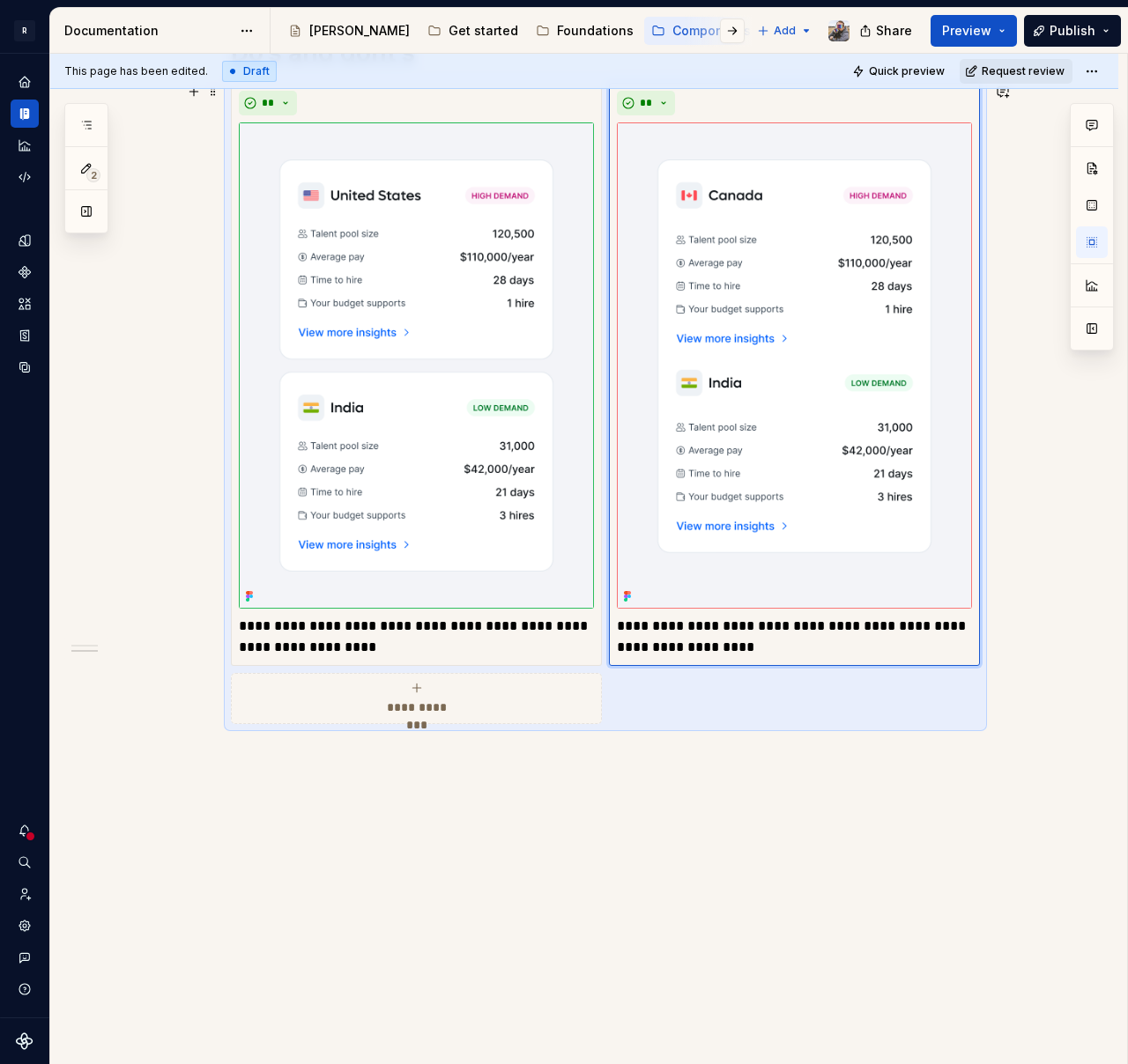
click at [337, 709] on div "**********" at bounding box center [416, 698] width 355 height 35
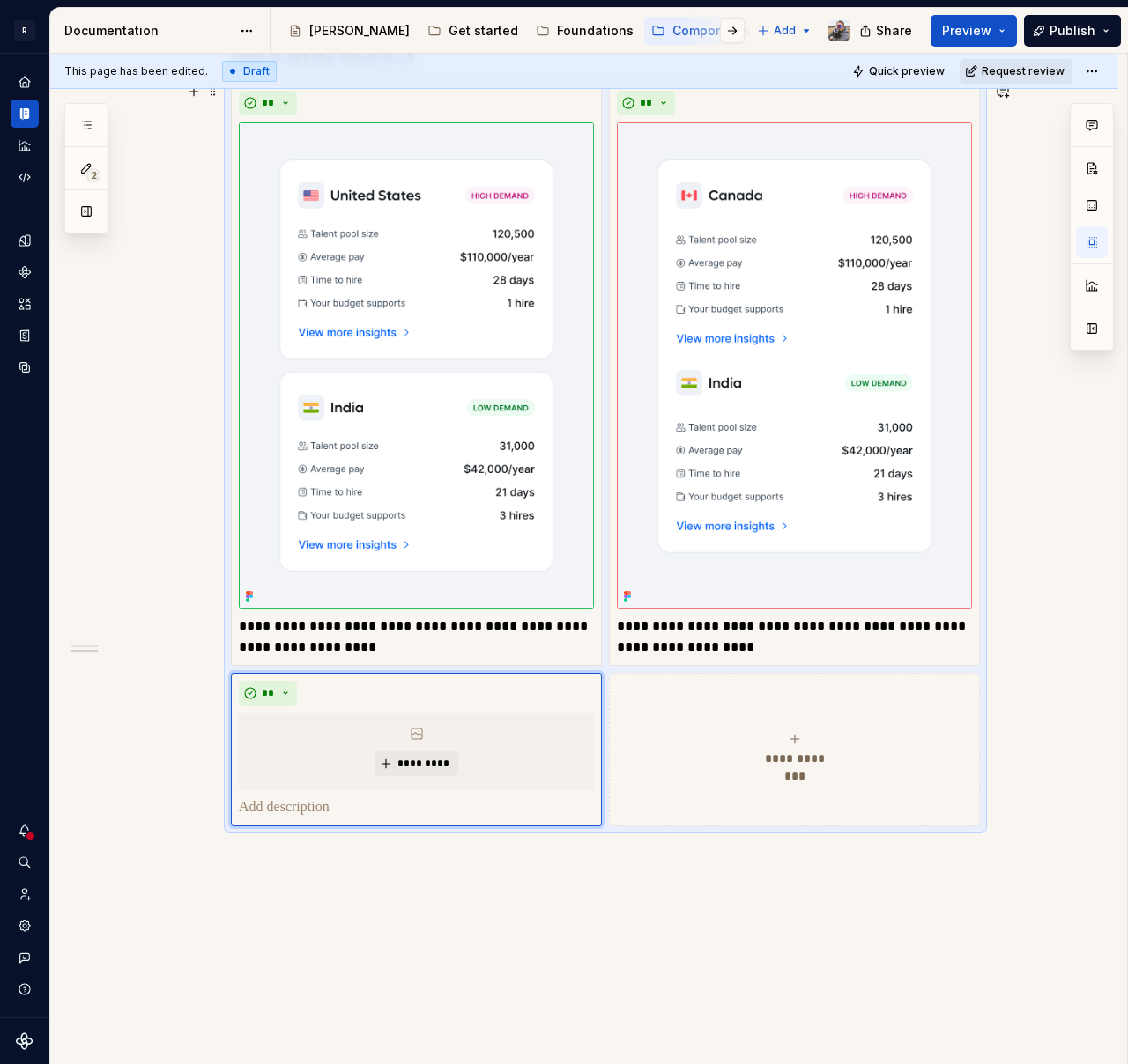
click at [759, 748] on div "**********" at bounding box center [794, 749] width 355 height 35
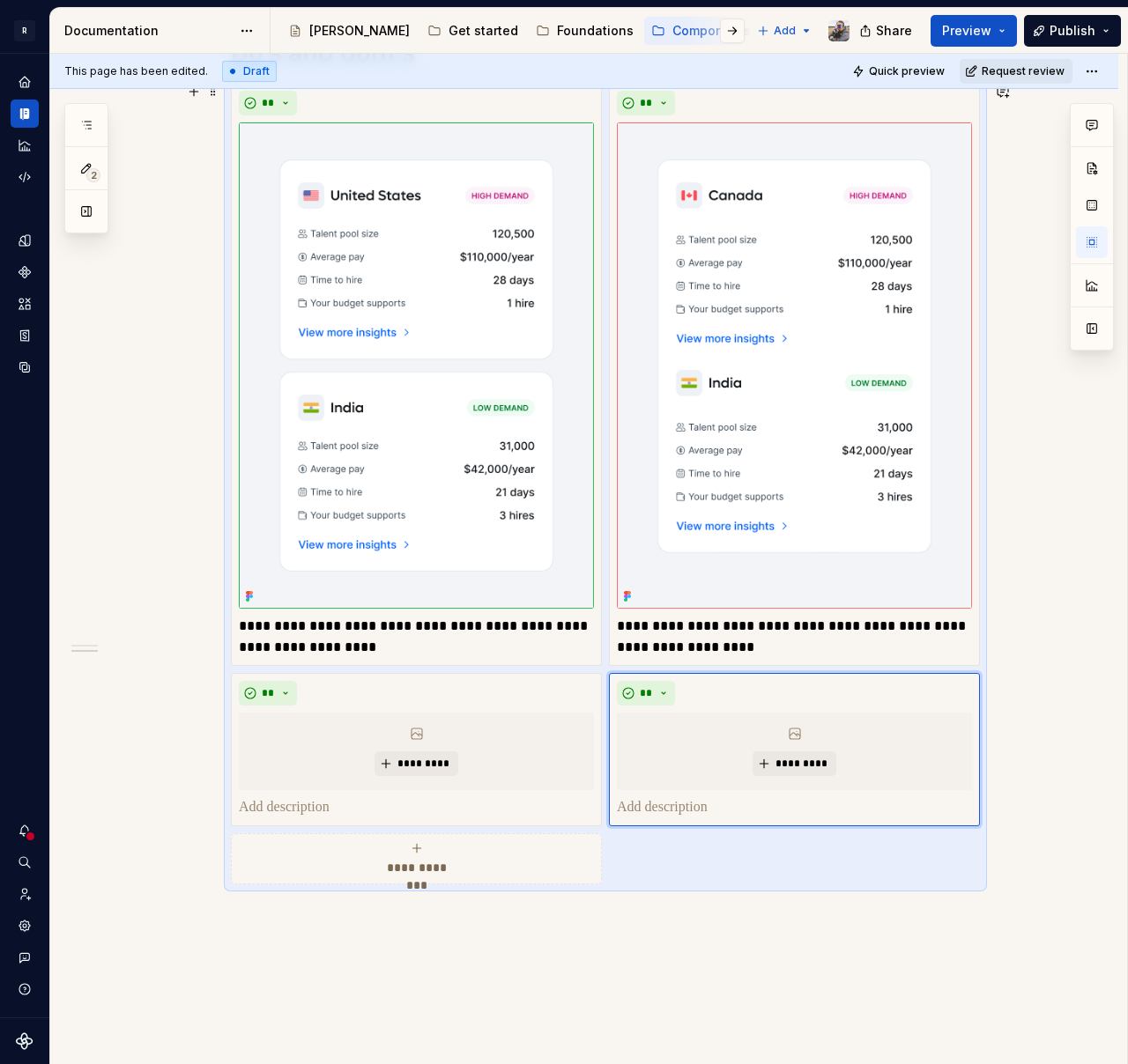
click at [403, 869] on span "**********" at bounding box center [417, 868] width 81 height 18
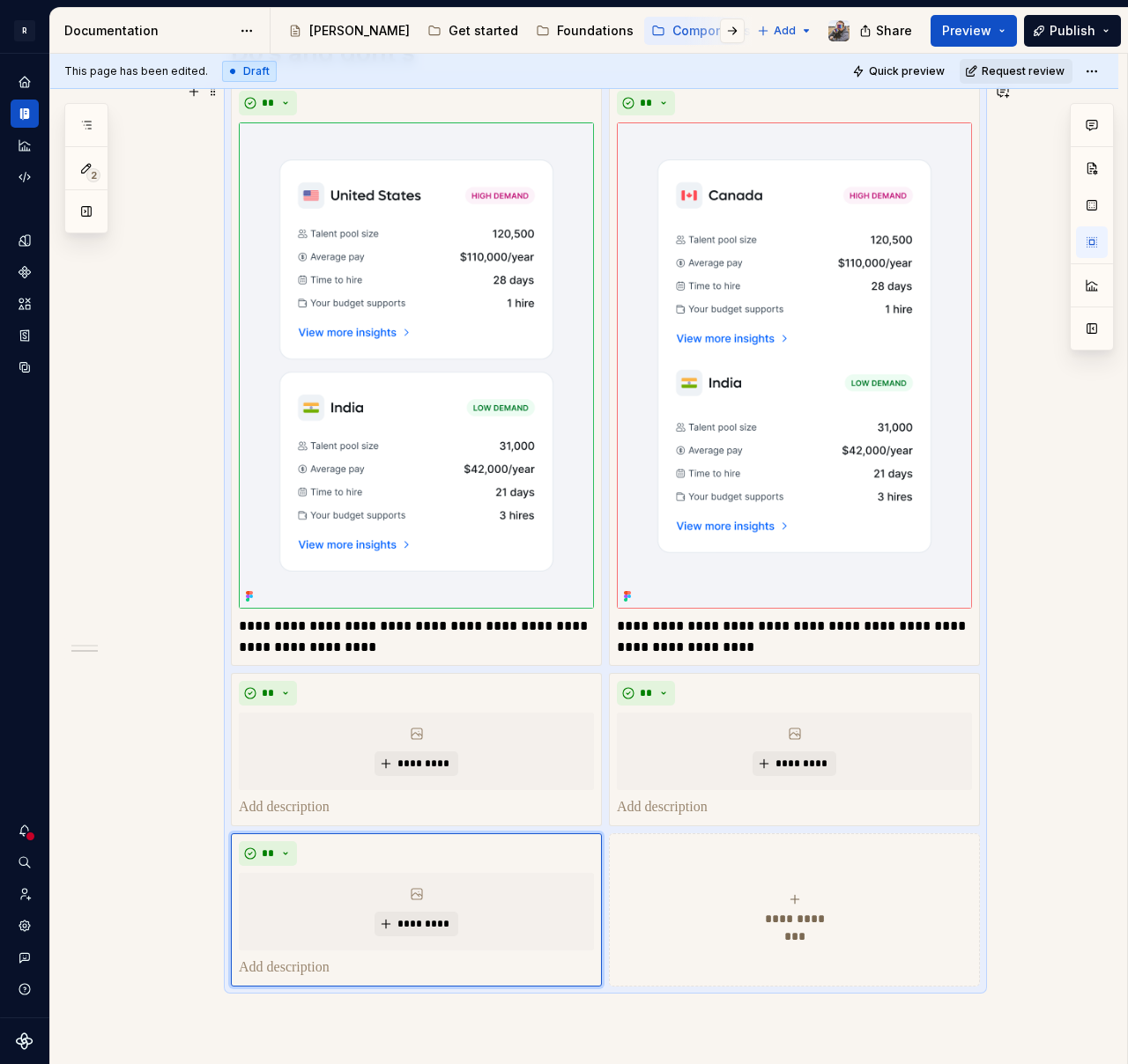
click at [754, 870] on button "**********" at bounding box center [794, 910] width 371 height 153
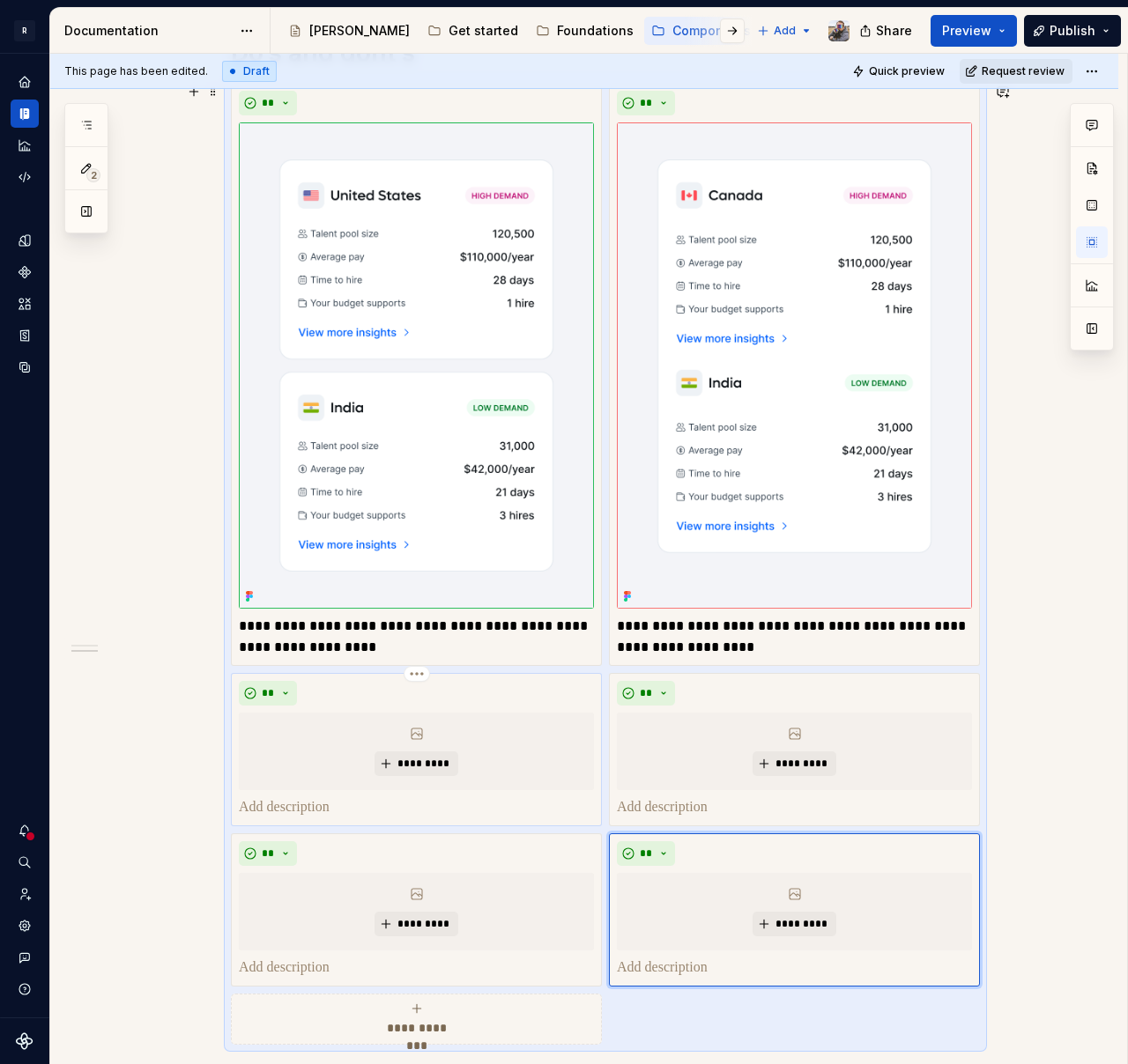
click at [452, 801] on p at bounding box center [416, 808] width 355 height 22
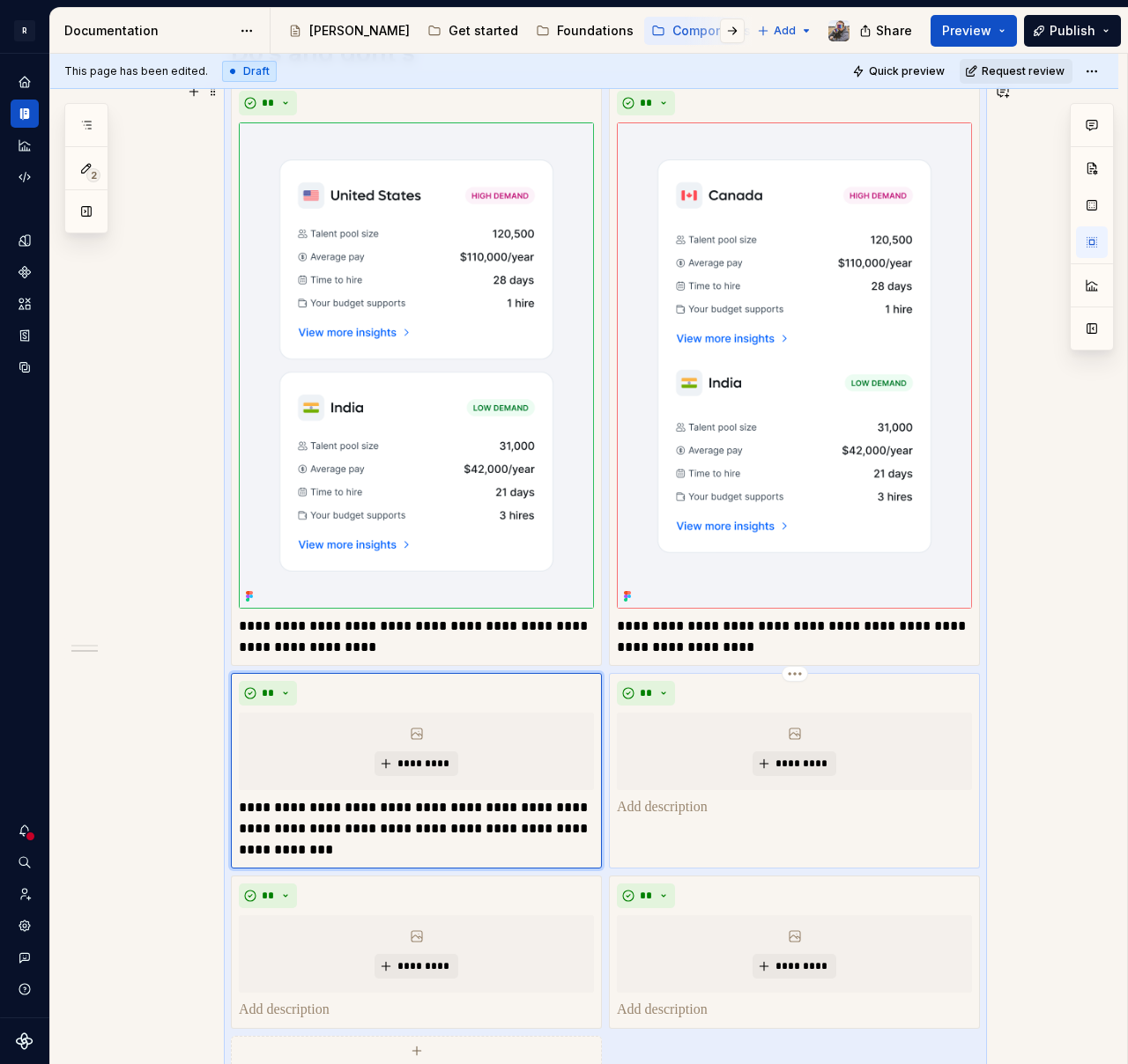
click at [669, 808] on body "R [PERSON_NAME] Design system data Documentation Accessibility guide for tree P…" at bounding box center [564, 532] width 1128 height 1064
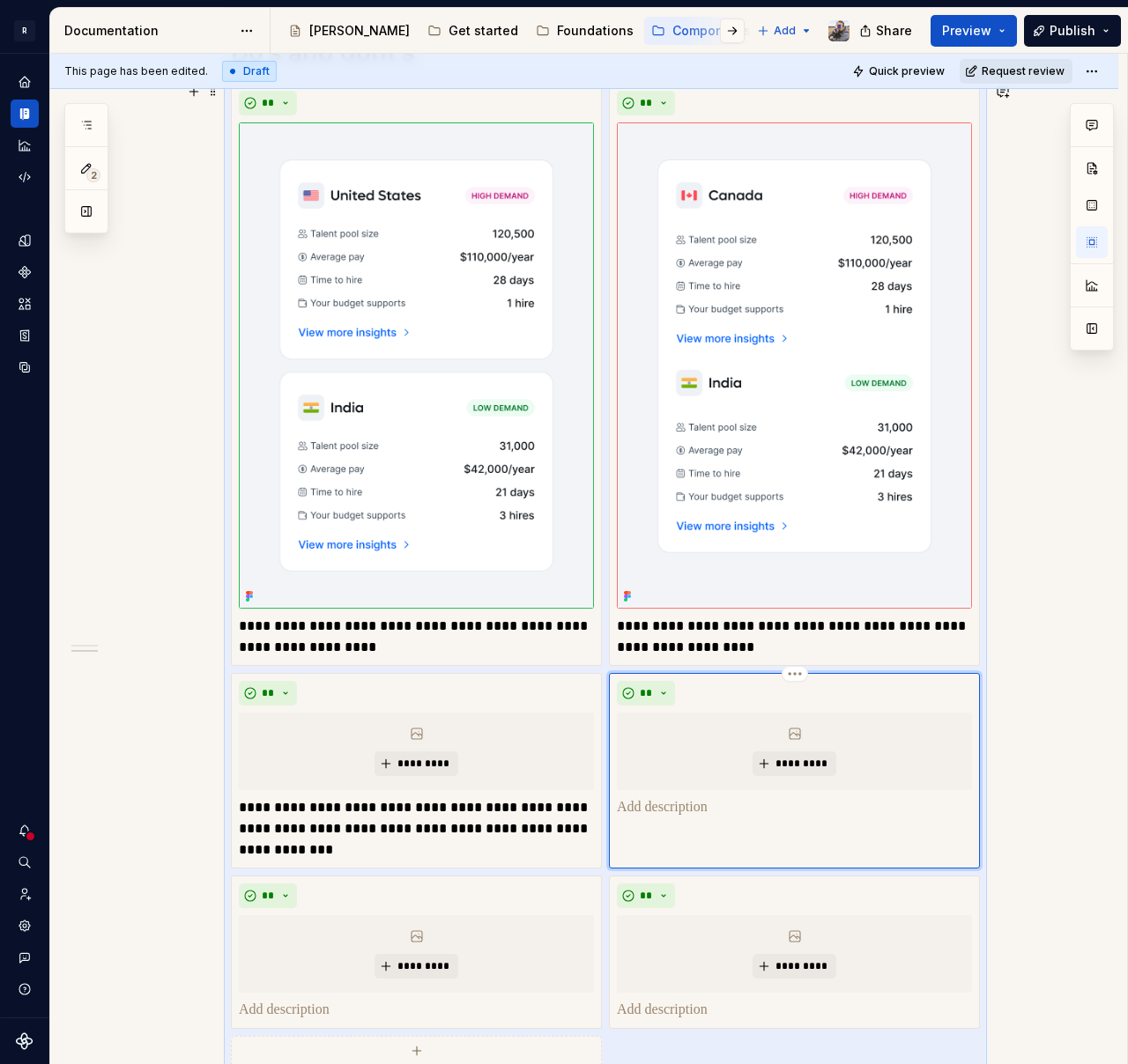
click at [694, 808] on p at bounding box center [794, 808] width 355 height 22
click at [639, 690] on span "**" at bounding box center [646, 693] width 14 height 14
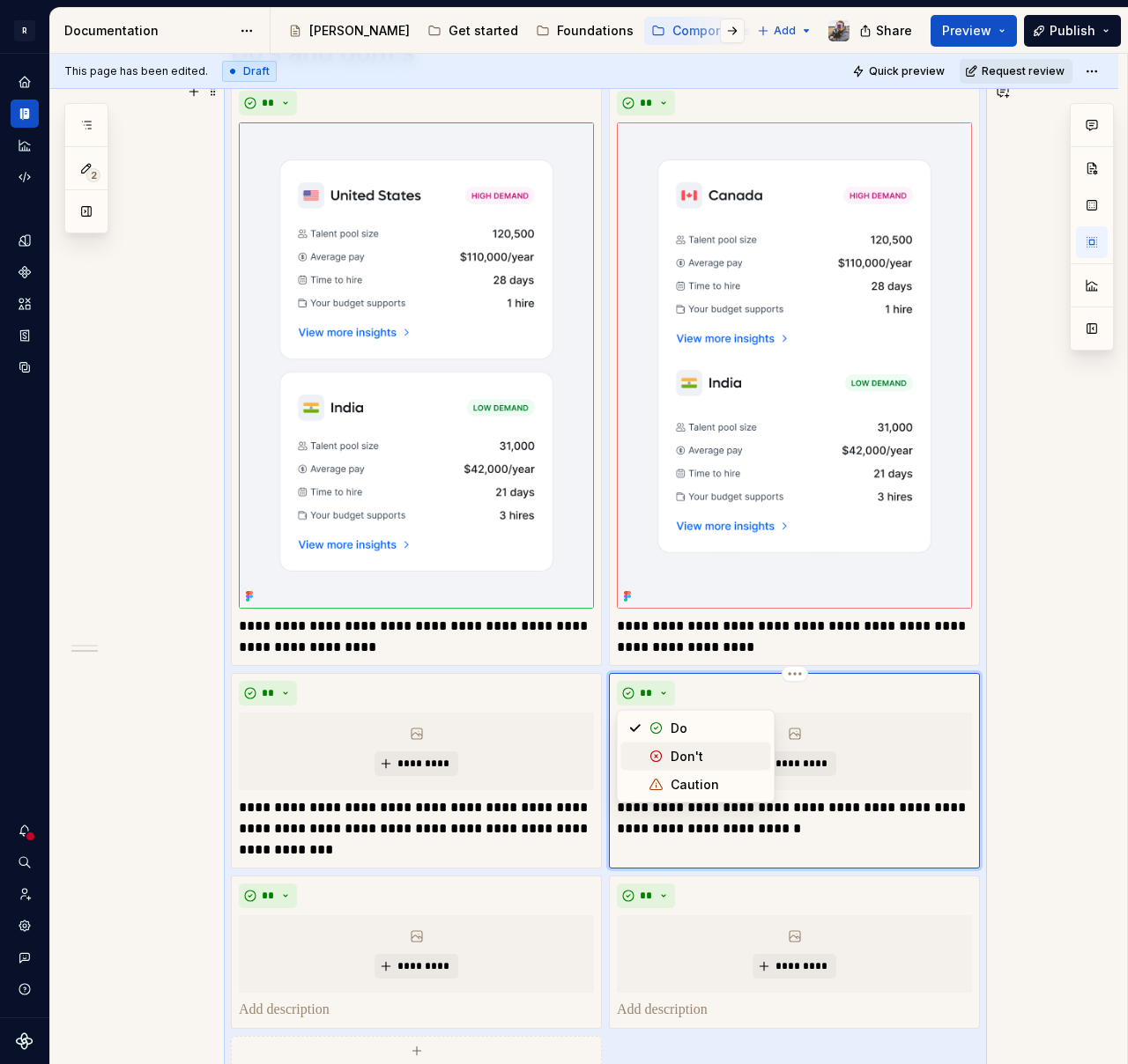
click at [678, 757] on div "Don't" at bounding box center [687, 757] width 32 height 18
click at [646, 887] on button "**" at bounding box center [646, 896] width 58 height 25
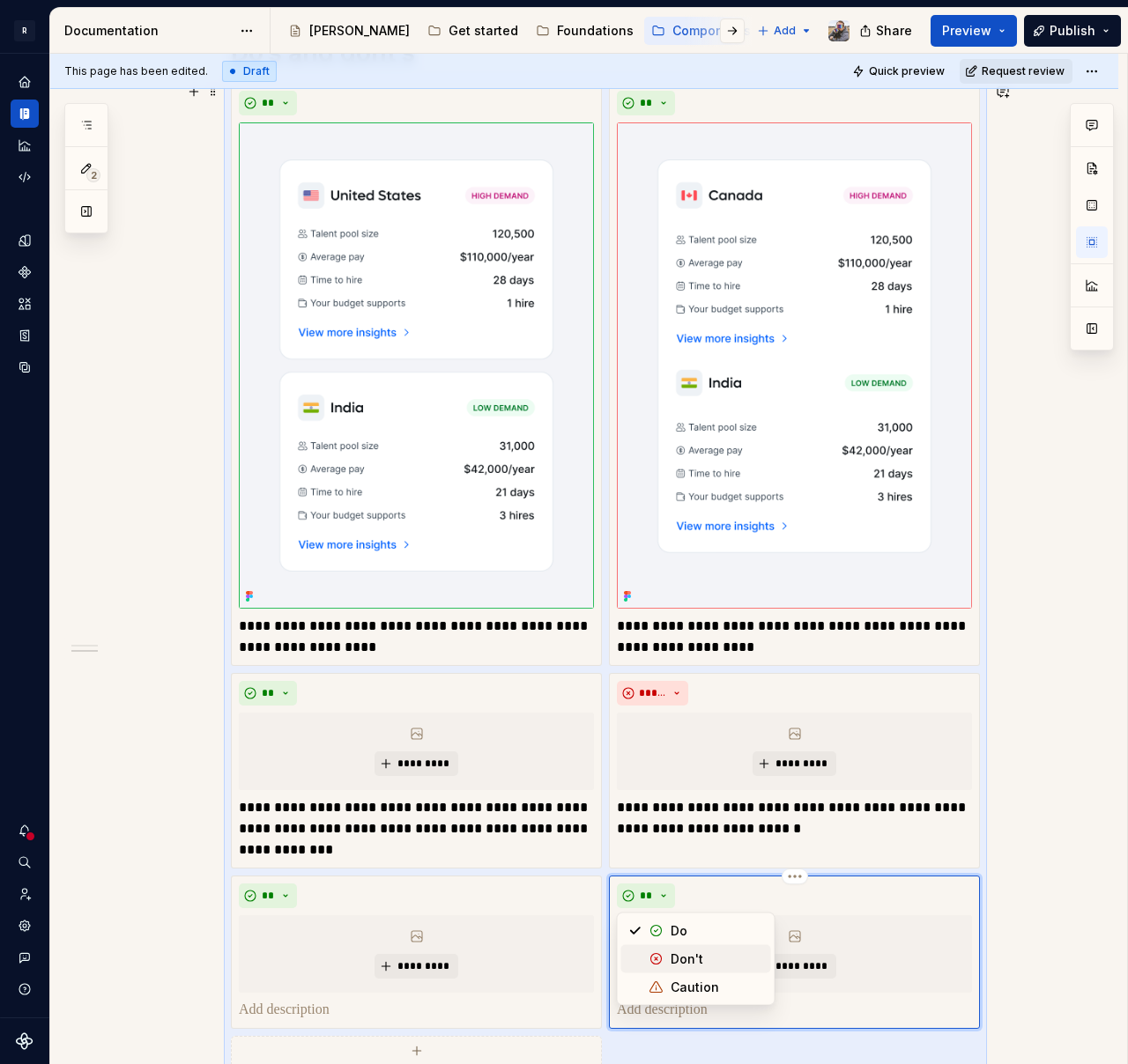
click at [666, 953] on span "Don't" at bounding box center [696, 958] width 150 height 28
click at [388, 774] on button "*********" at bounding box center [416, 764] width 83 height 25
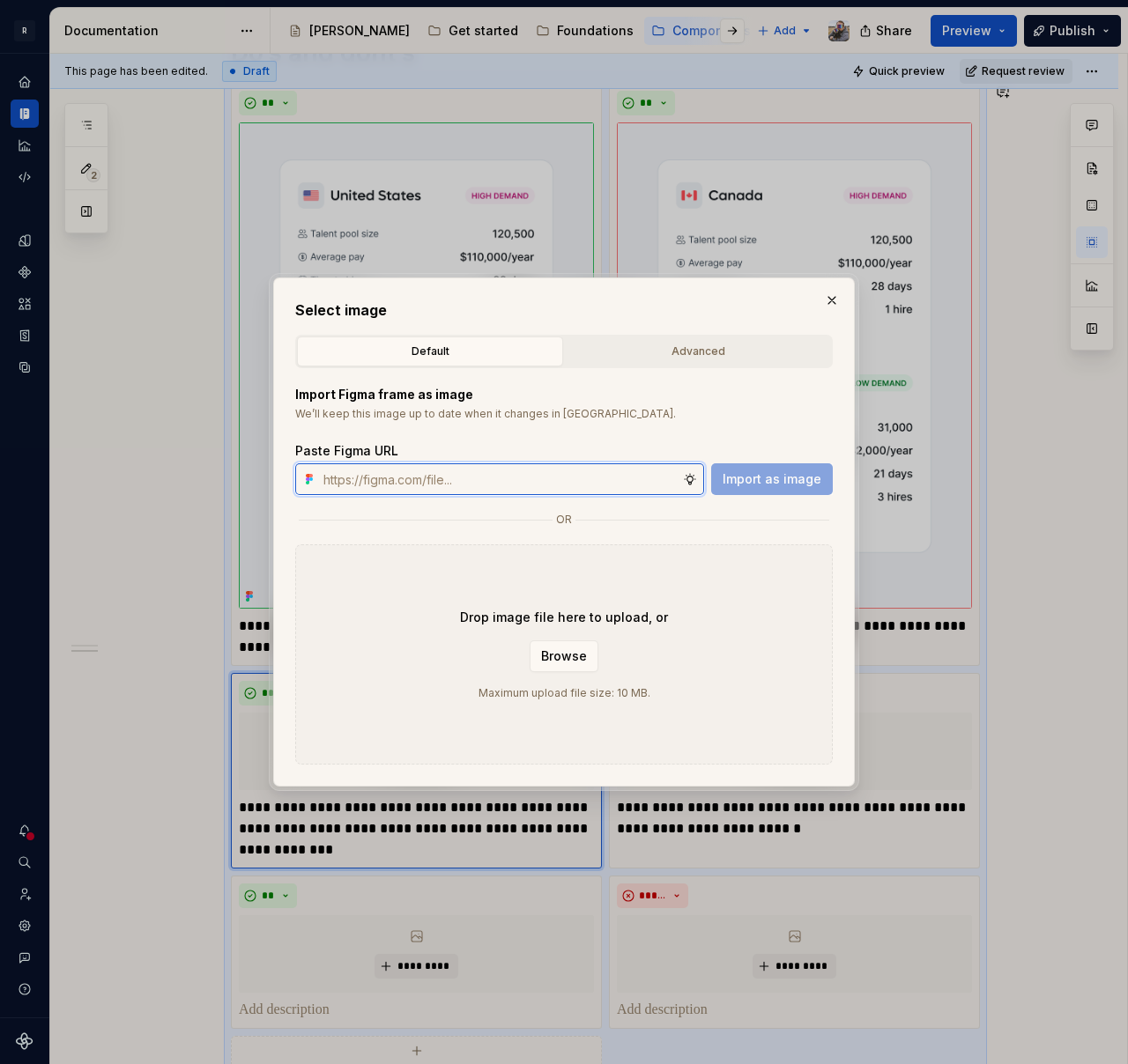
paste input "[URL][DOMAIN_NAME]"
type input "[URL][DOMAIN_NAME]"
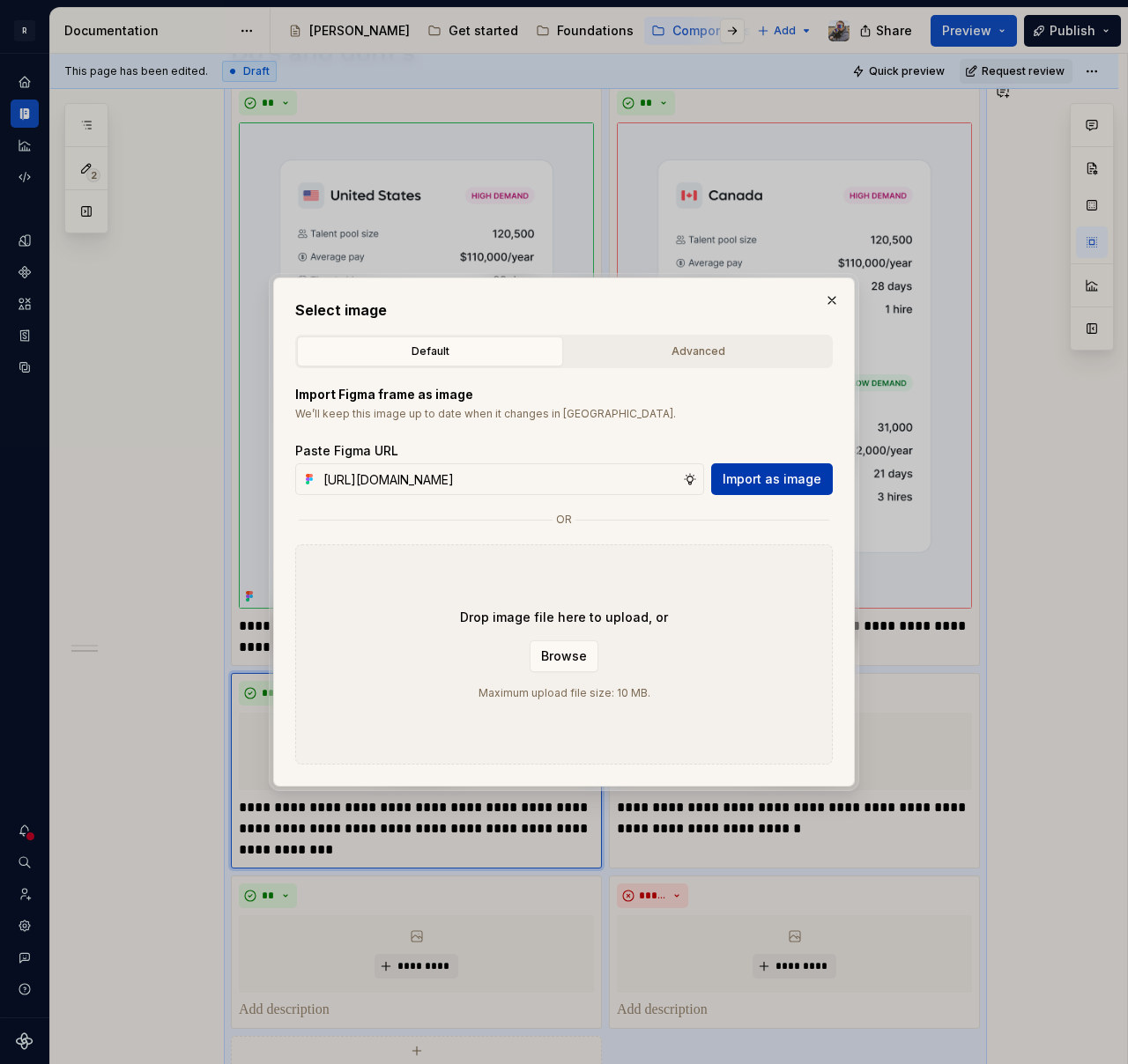
click at [759, 474] on span "Import as image" at bounding box center [772, 480] width 99 height 18
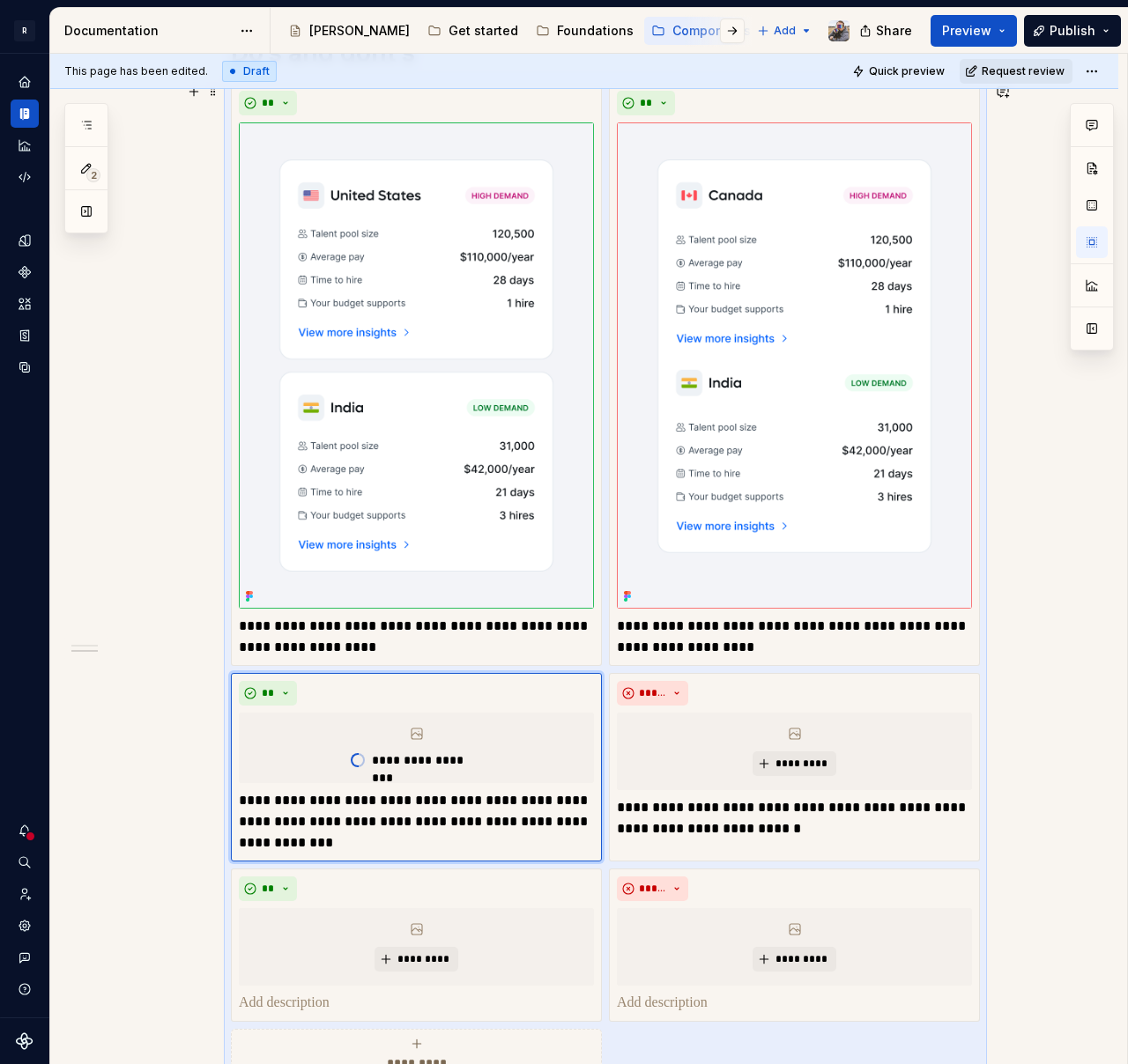
type textarea "*"
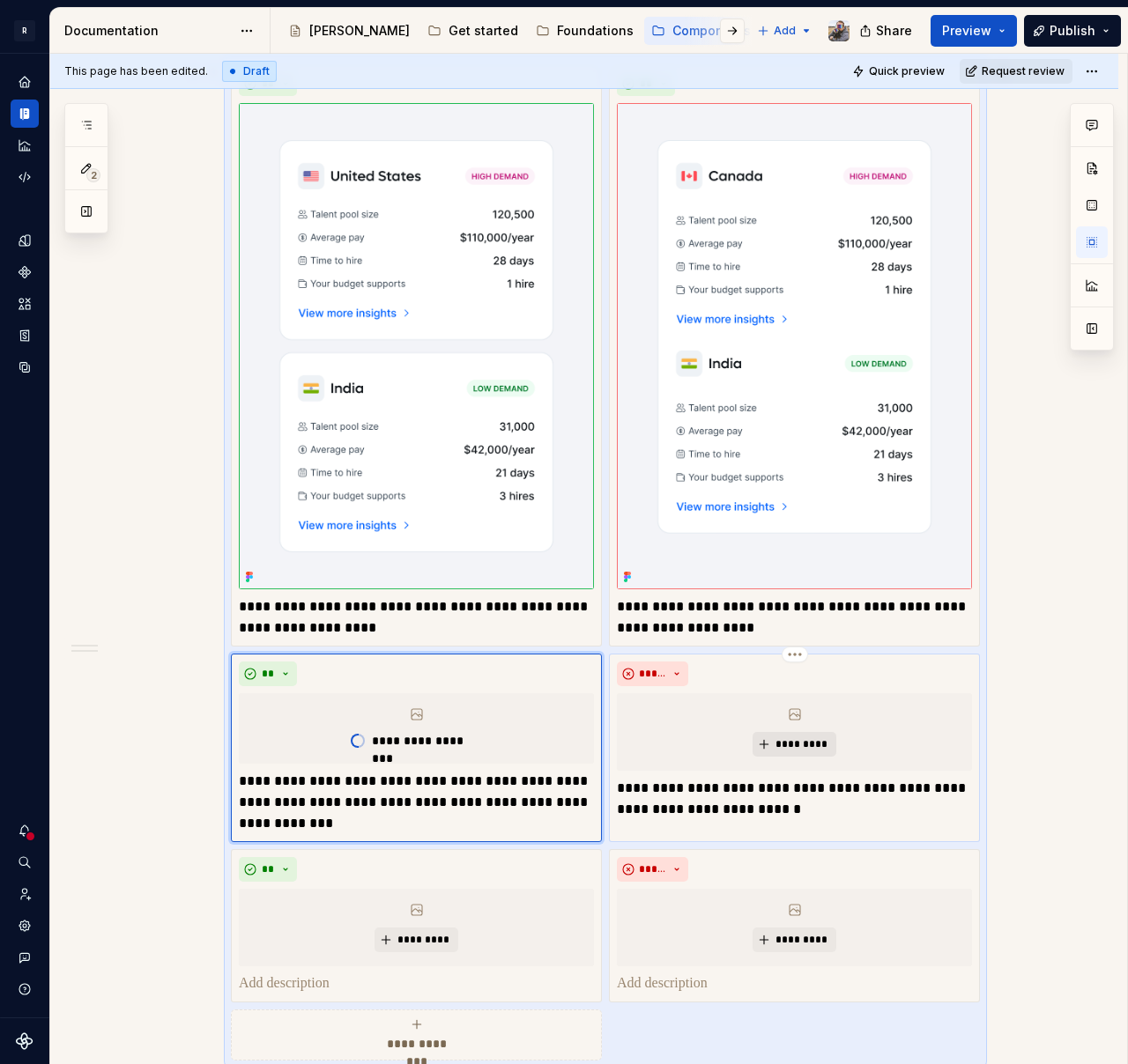
click at [820, 747] on span "*********" at bounding box center [802, 744] width 54 height 14
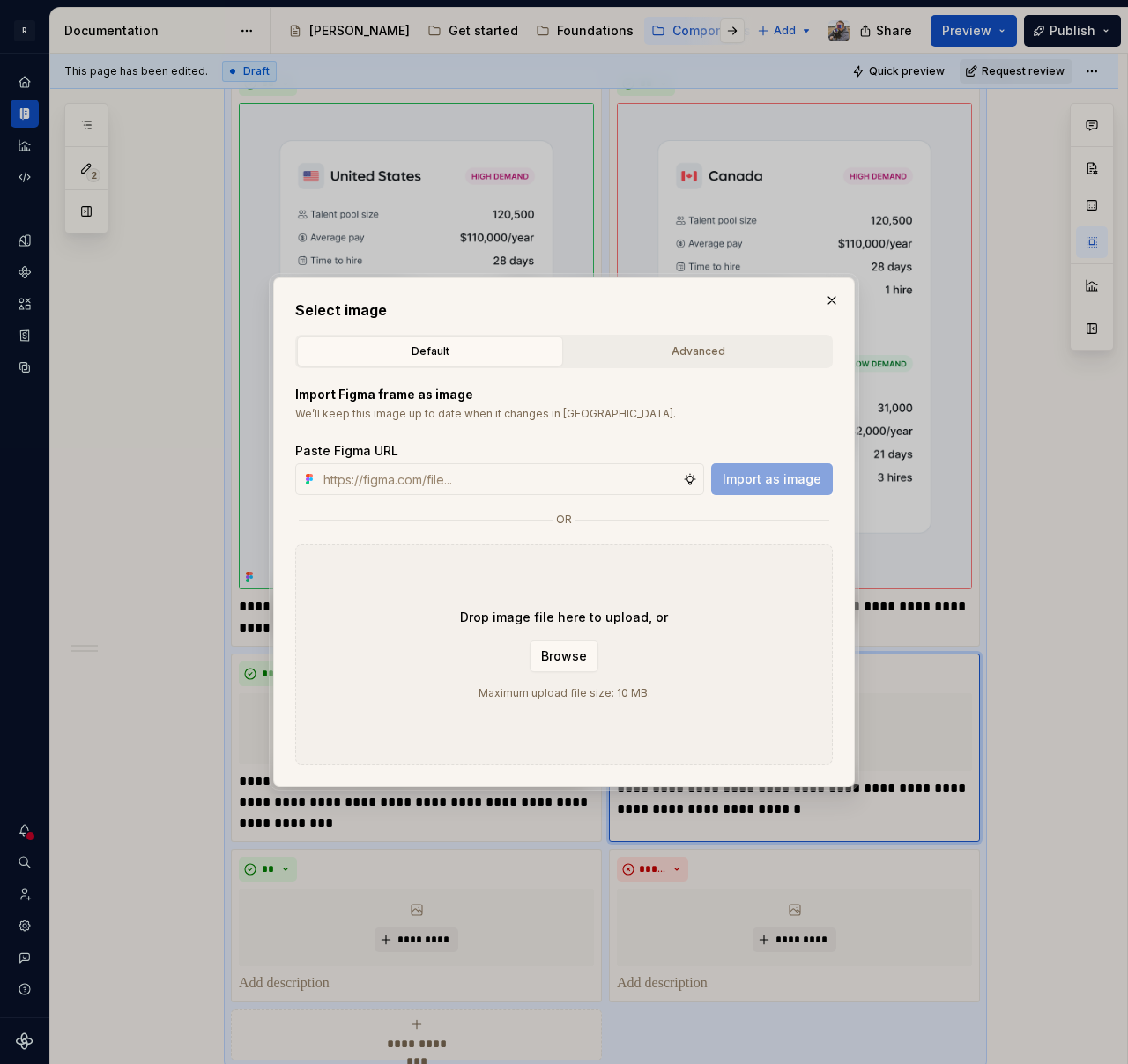
type input "[URL][DOMAIN_NAME]"
click at [760, 480] on span "Import as image" at bounding box center [772, 480] width 99 height 18
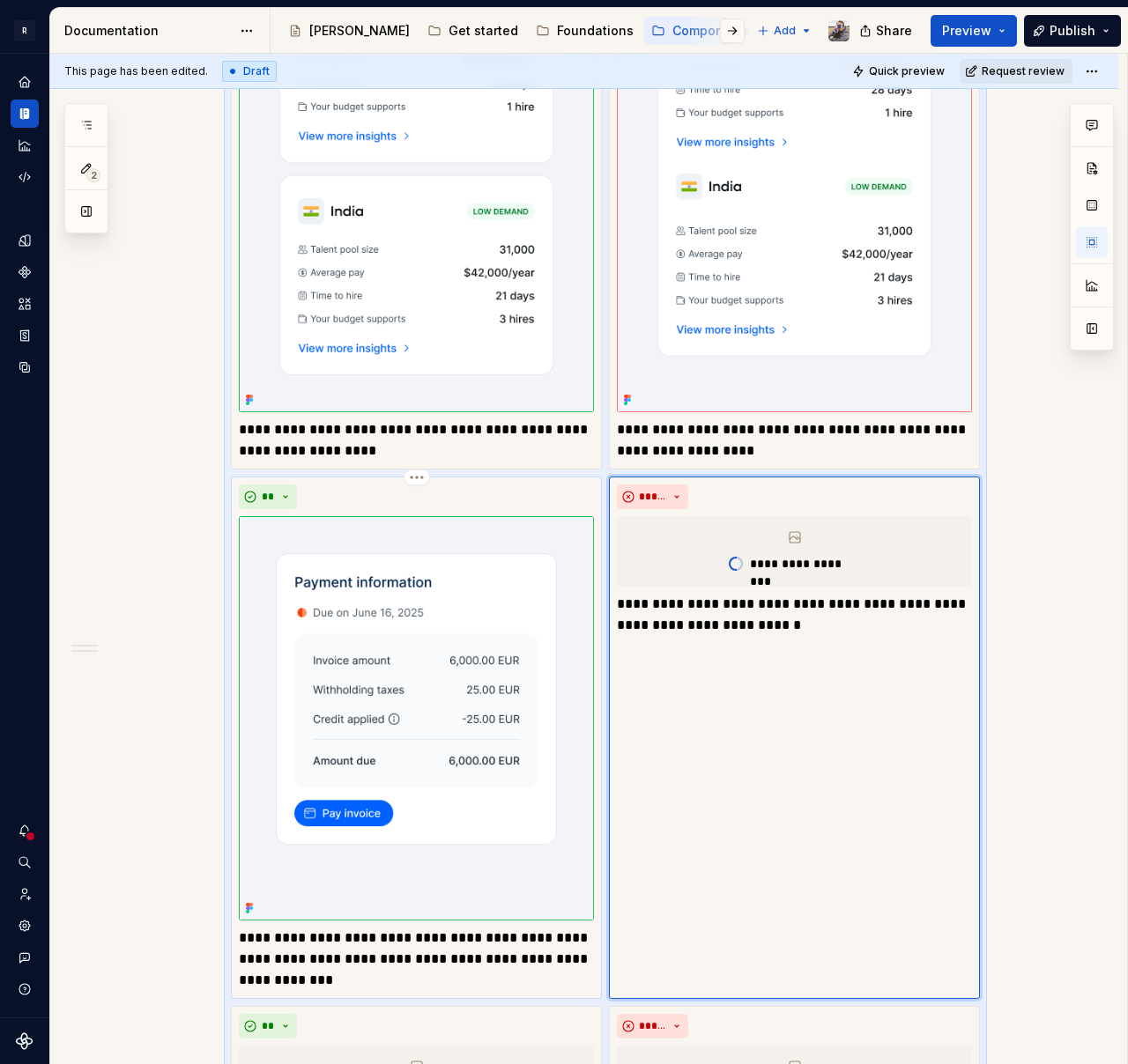
scroll to position [1542, 0]
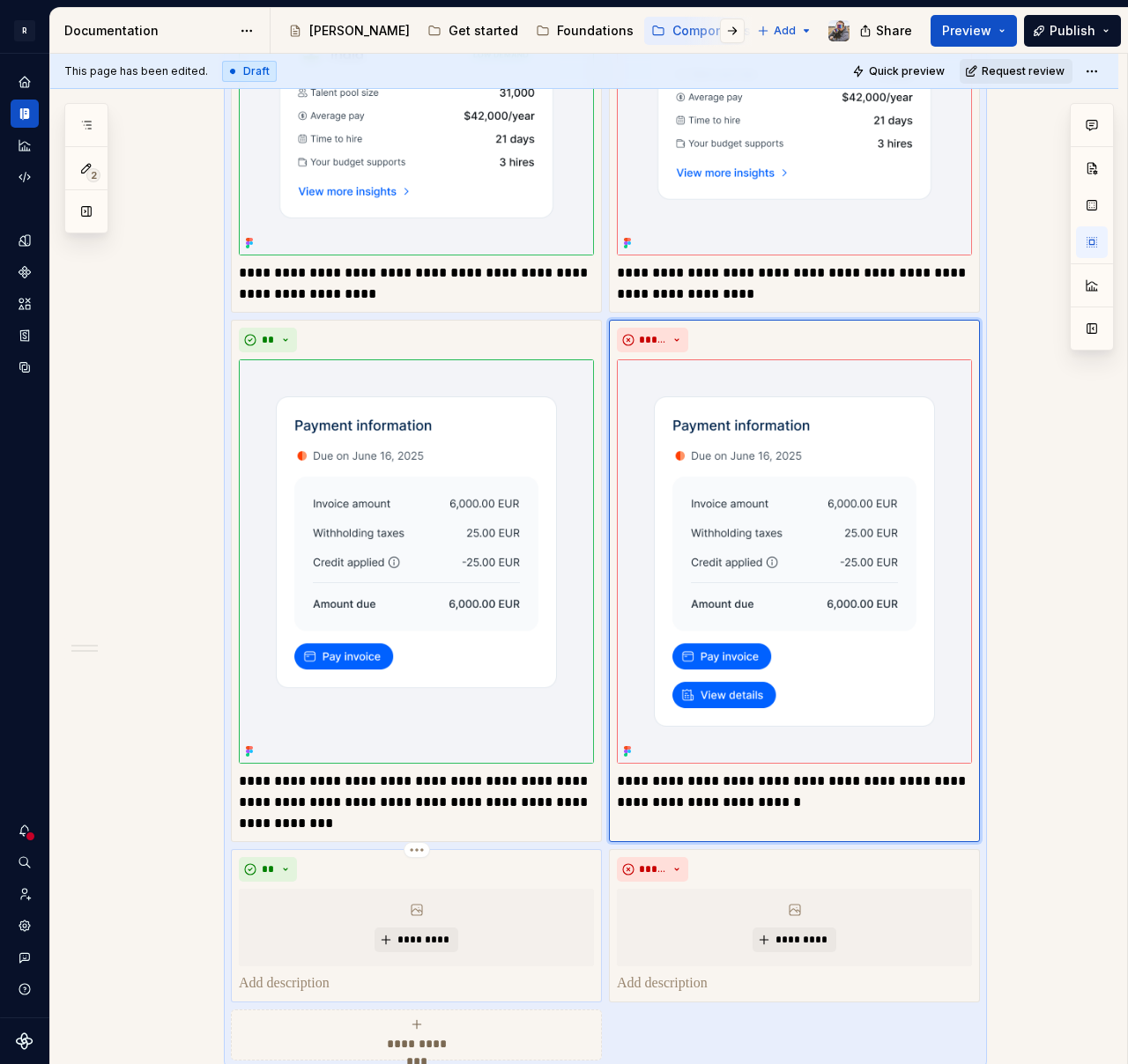
click at [313, 983] on p at bounding box center [416, 984] width 355 height 22
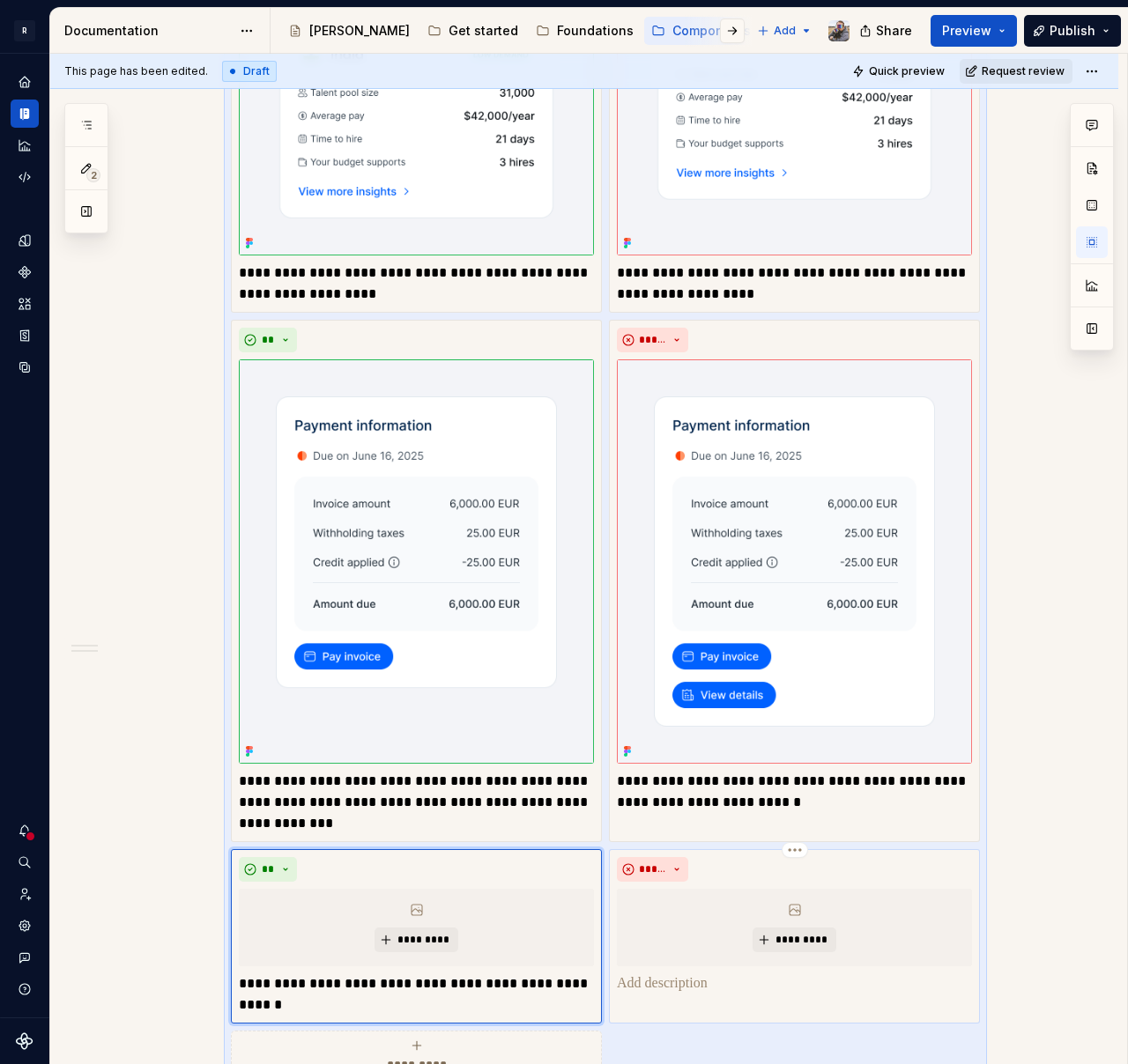
drag, startPoint x: 667, startPoint y: 979, endPoint x: 676, endPoint y: 980, distance: 9.1
click at [667, 979] on p at bounding box center [794, 984] width 355 height 22
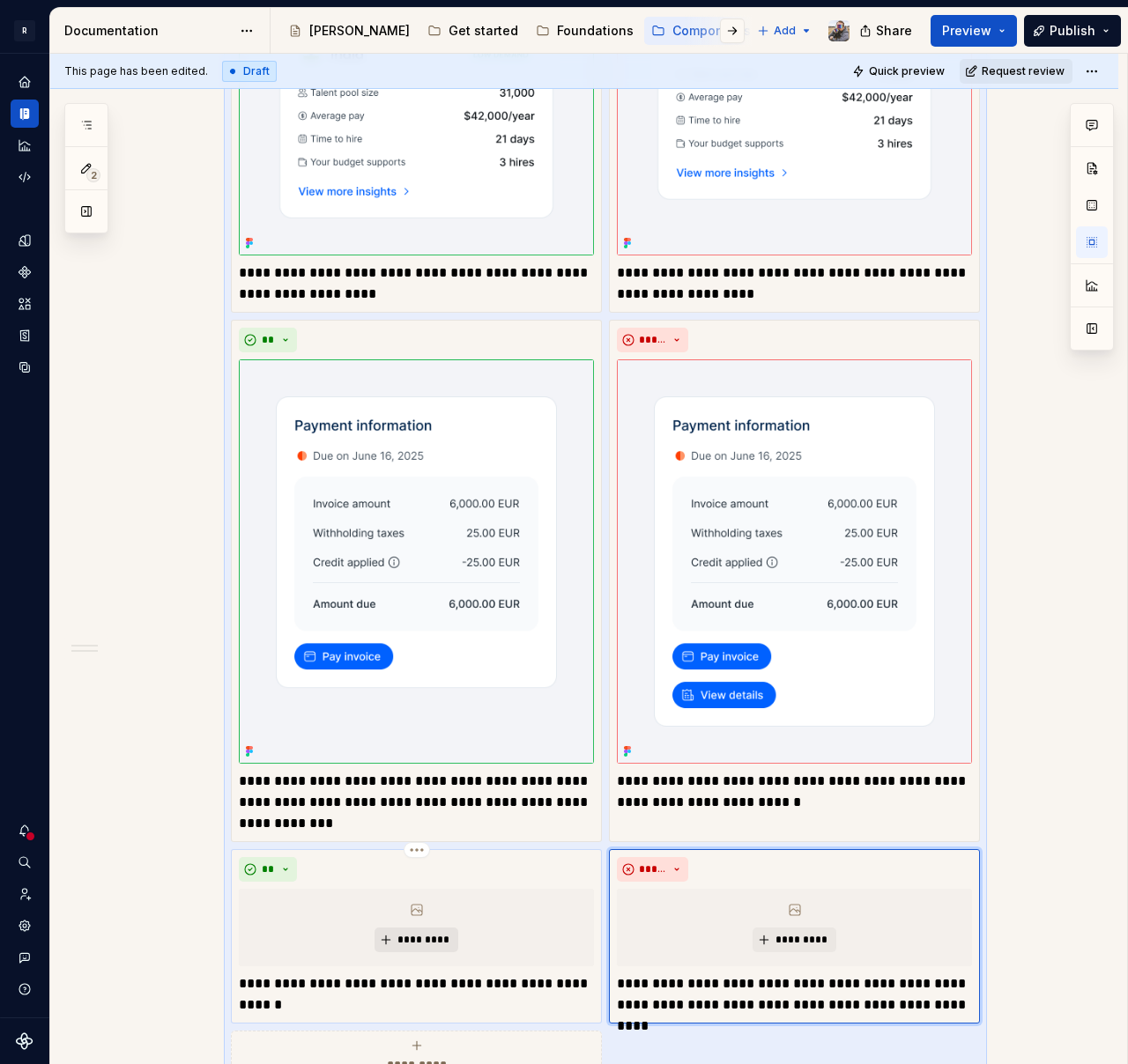
click at [399, 937] on span "*********" at bounding box center [423, 940] width 54 height 14
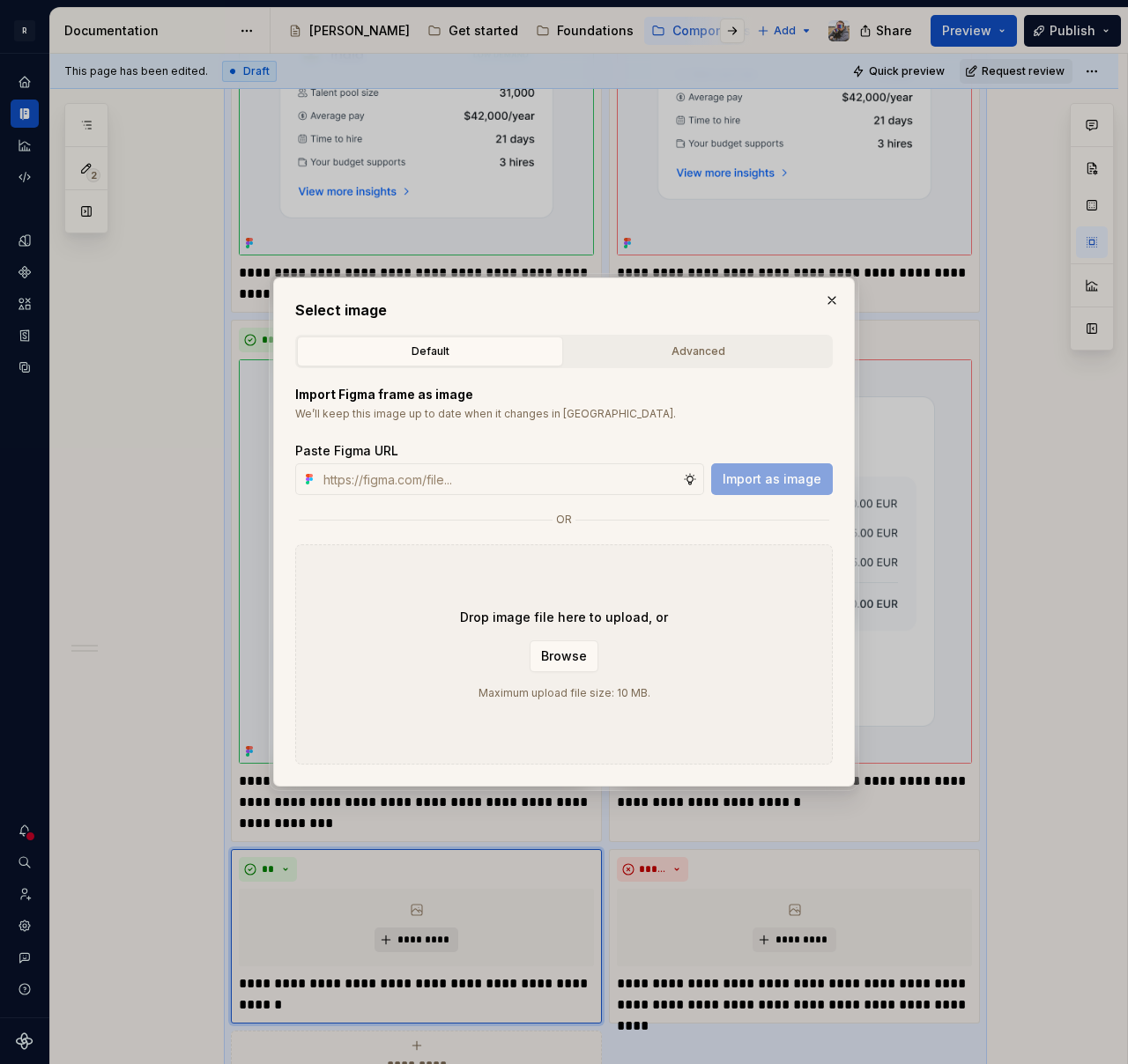
type textarea "*"
paste input "[URL][DOMAIN_NAME]"
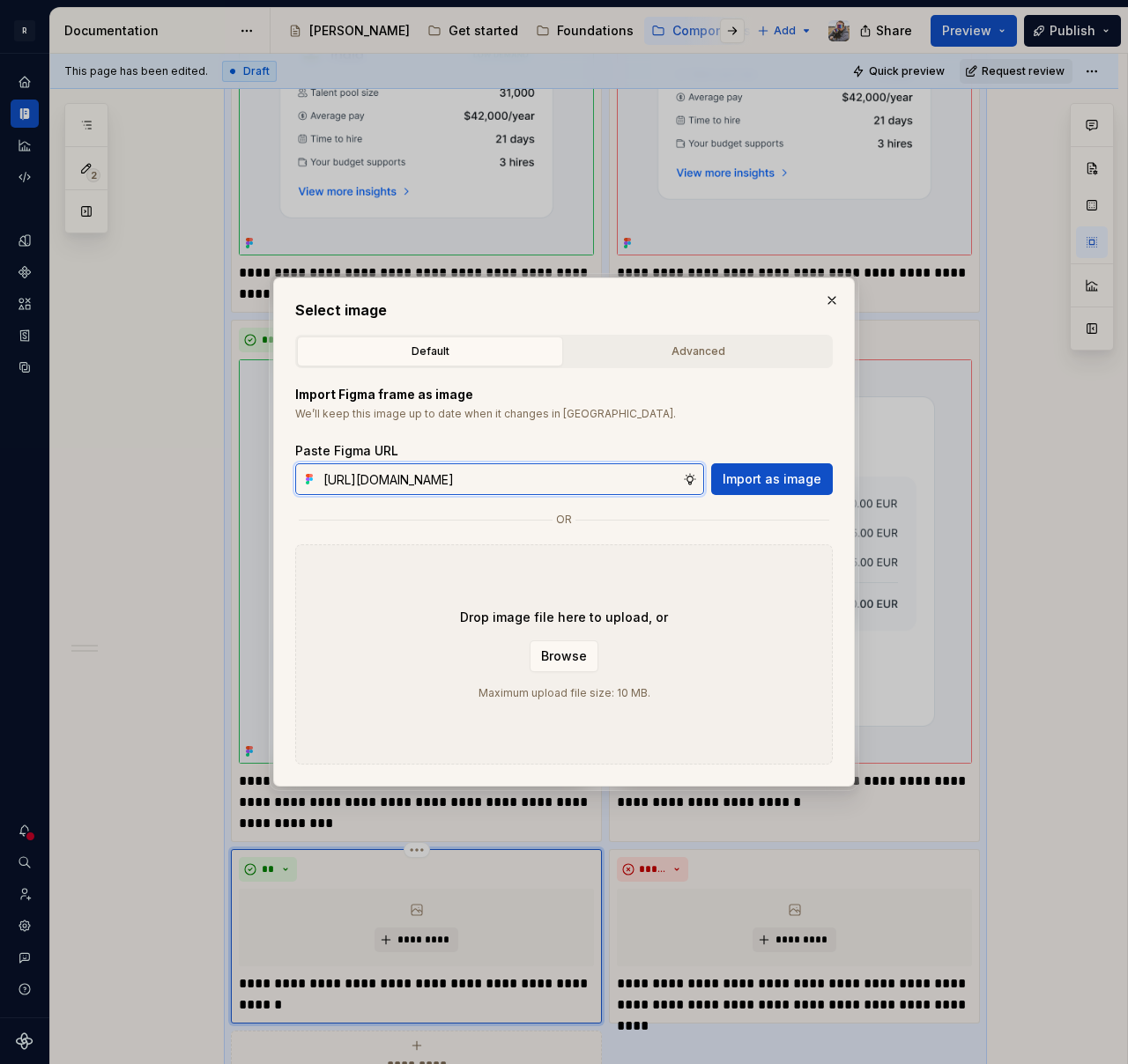
scroll to position [0, 497]
type input "[URL][DOMAIN_NAME]"
click at [794, 484] on span "Import as image" at bounding box center [772, 480] width 99 height 18
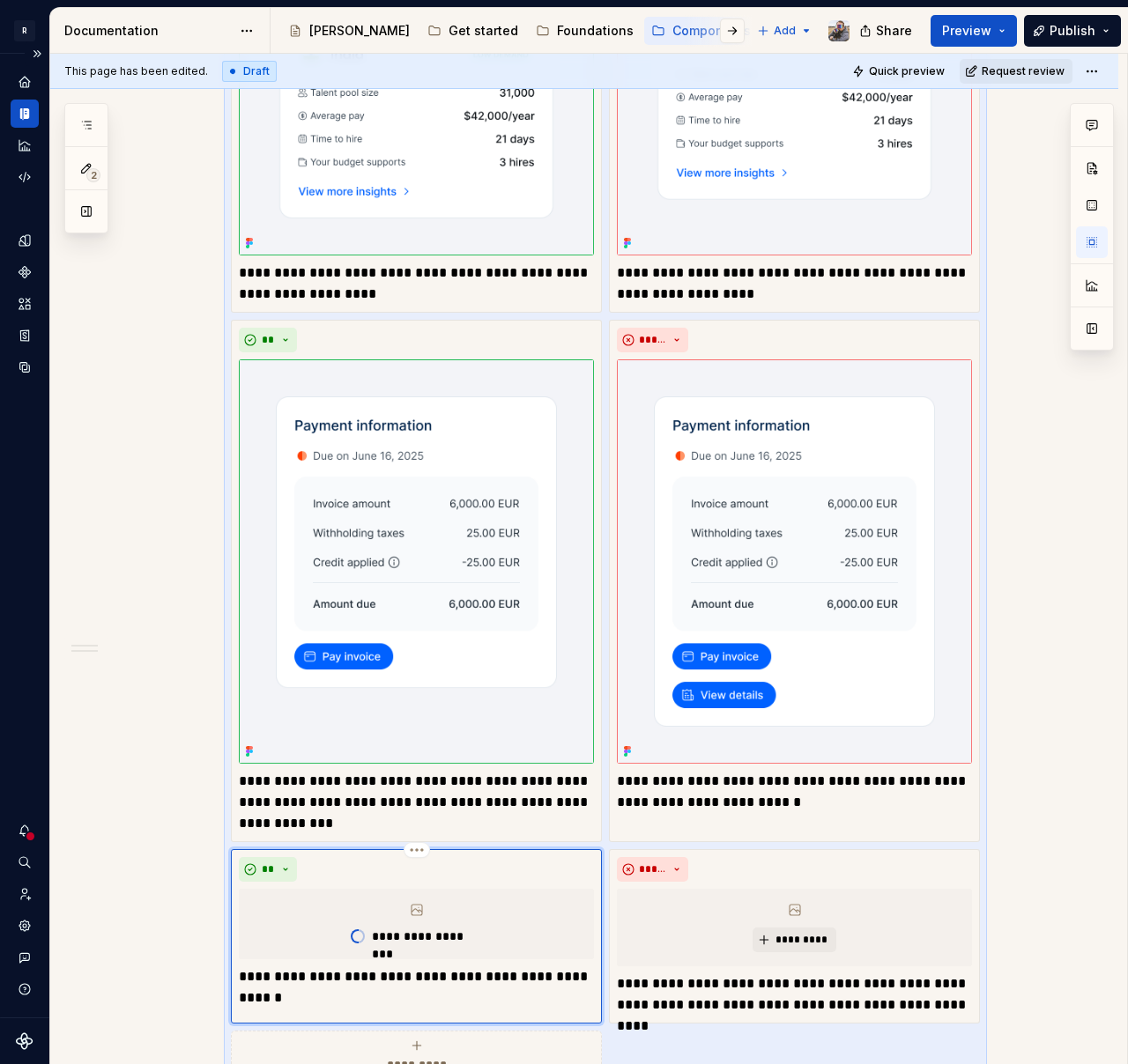
type textarea "*"
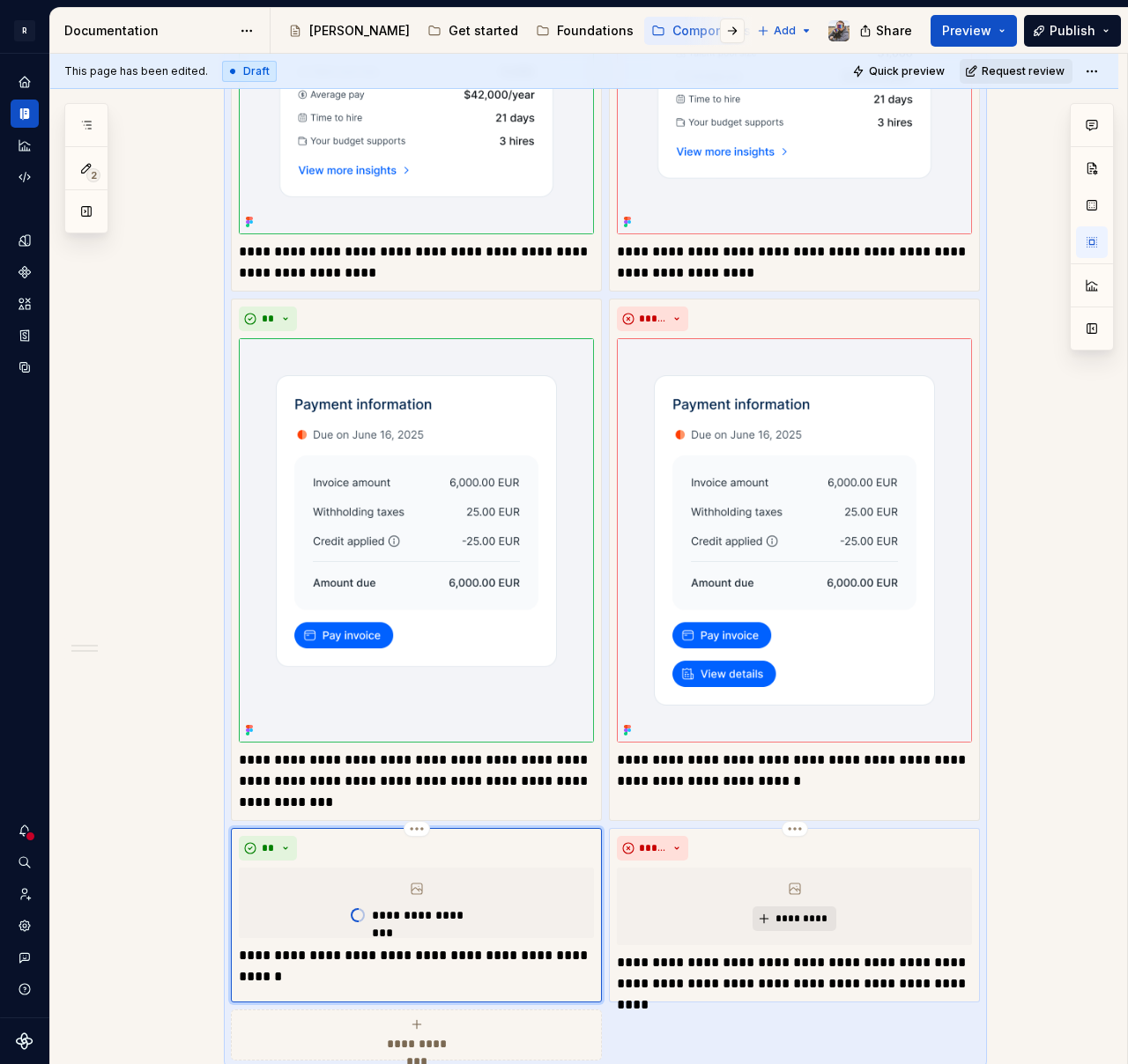
click at [796, 929] on button "*********" at bounding box center [794, 919] width 83 height 25
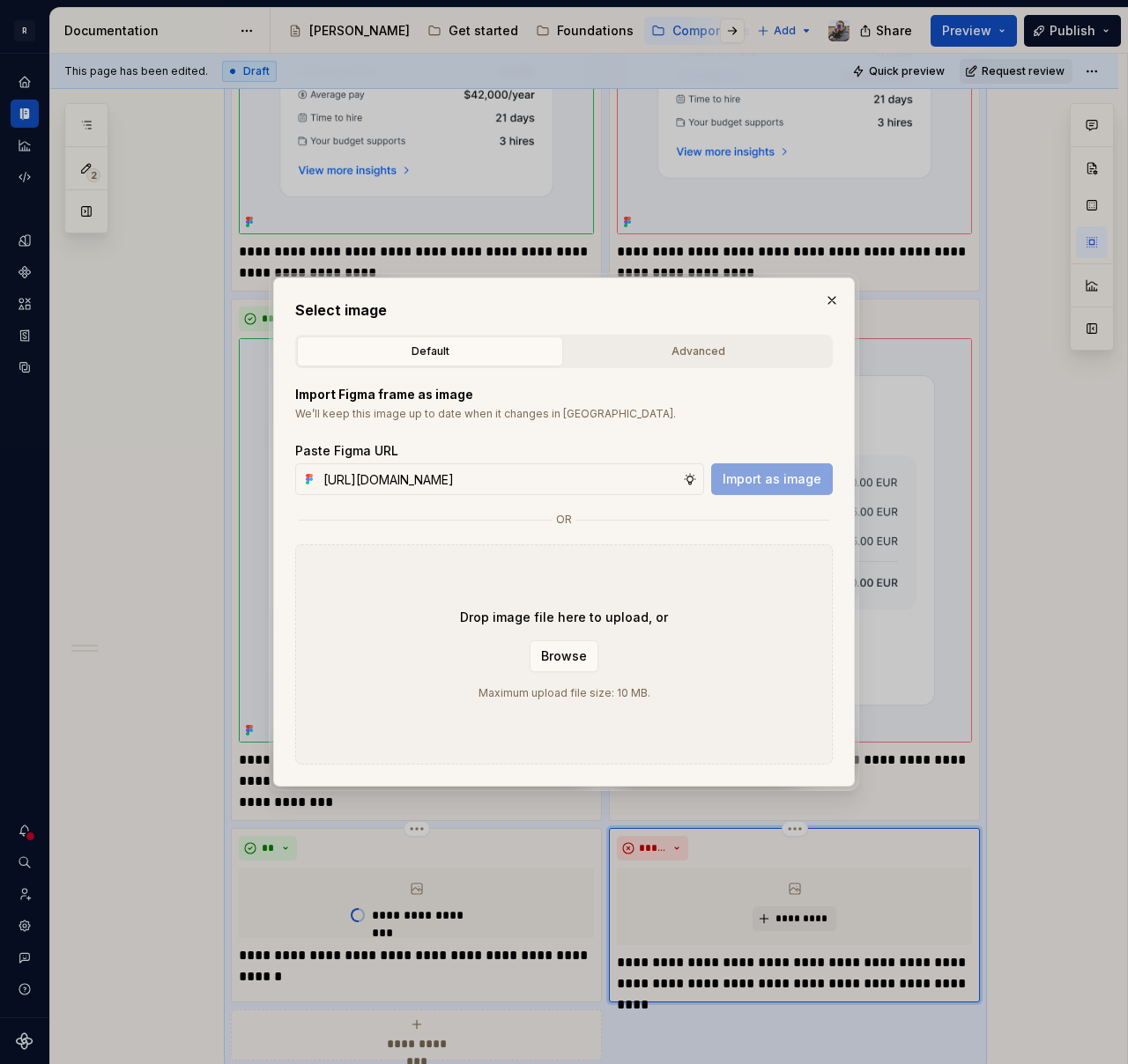
scroll to position [0, 498]
type input "[URL][DOMAIN_NAME]"
click at [750, 495] on div "Import Figma frame as image We’ll keep this image up to date when it changes in…" at bounding box center [563, 567] width 537 height 396
drag, startPoint x: 768, startPoint y: 486, endPoint x: 780, endPoint y: 486, distance: 12.0
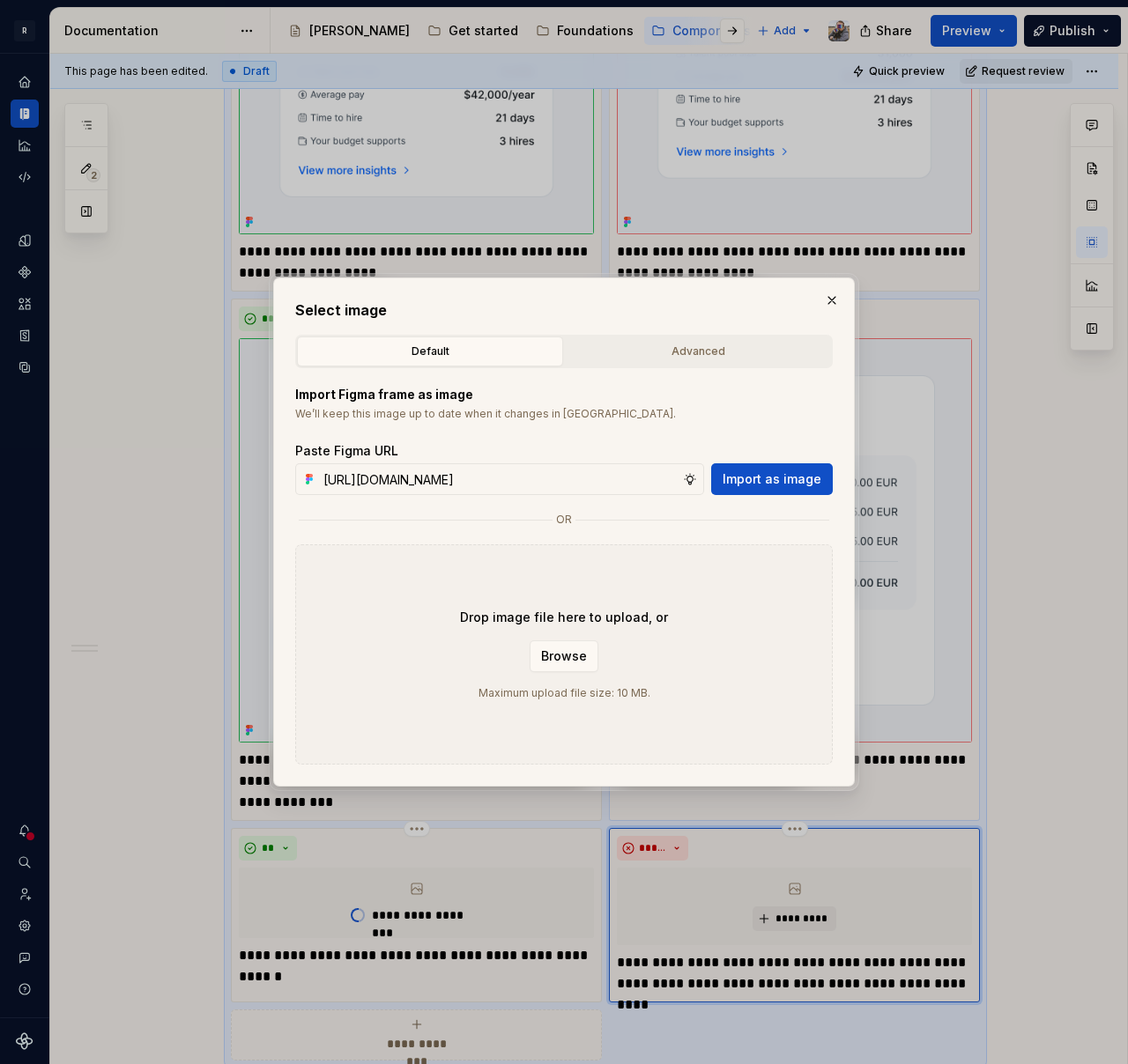
click at [768, 485] on span "Import as image" at bounding box center [772, 480] width 99 height 18
type textarea "*"
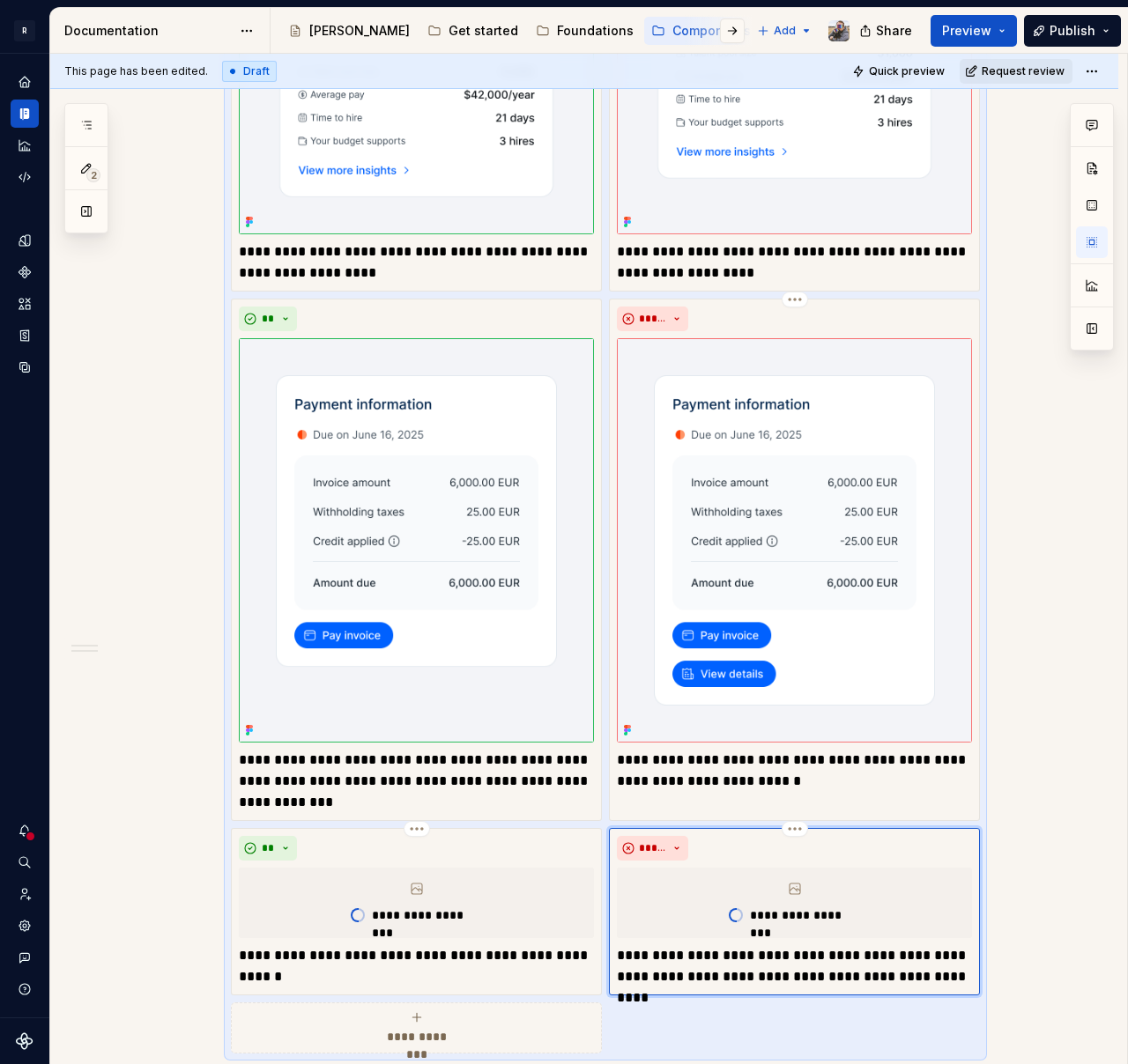
scroll to position [1892, 0]
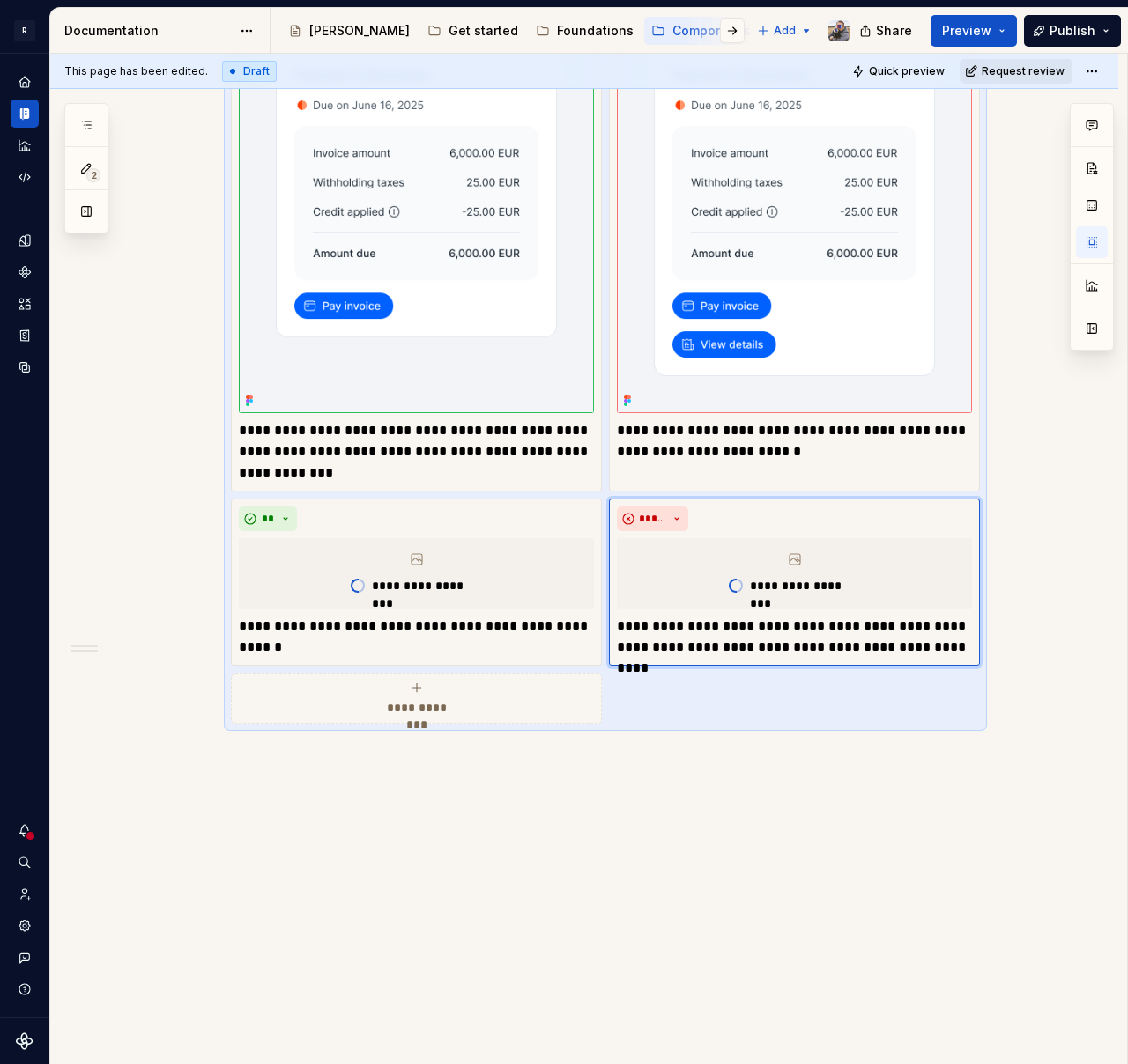
click at [377, 705] on span "**********" at bounding box center [417, 707] width 81 height 18
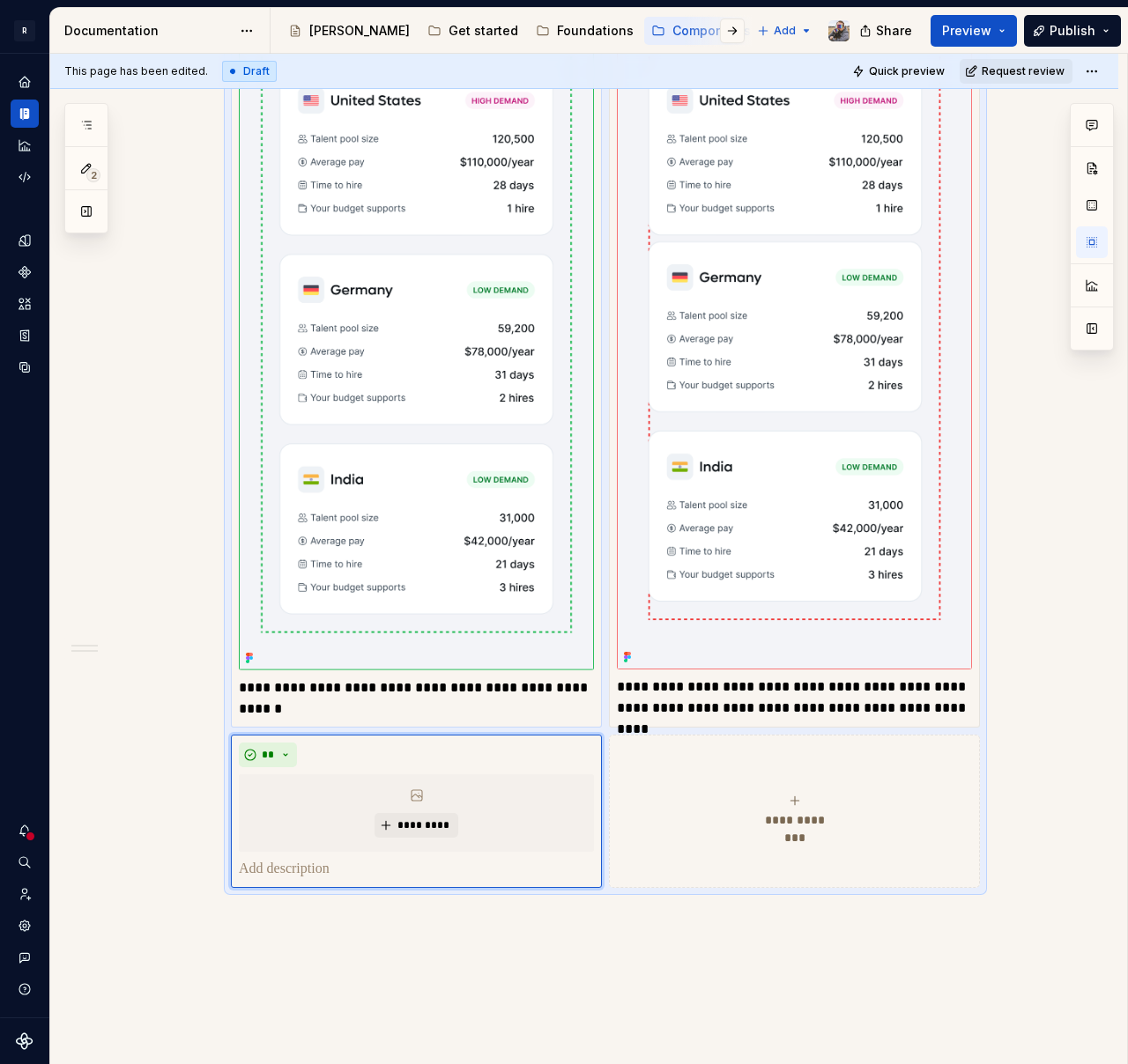
scroll to position [2584, 0]
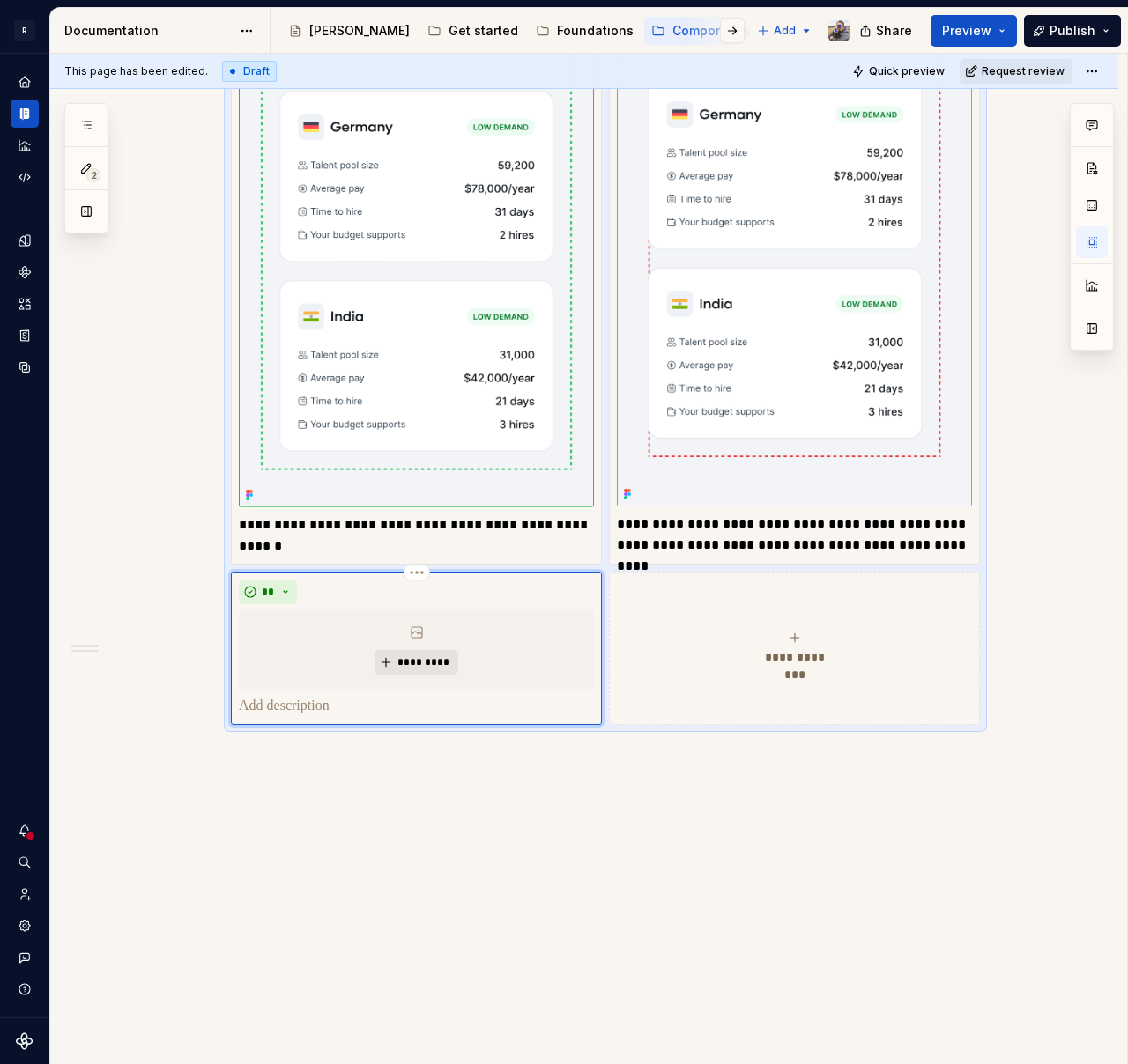
click at [417, 660] on span "*********" at bounding box center [423, 662] width 54 height 14
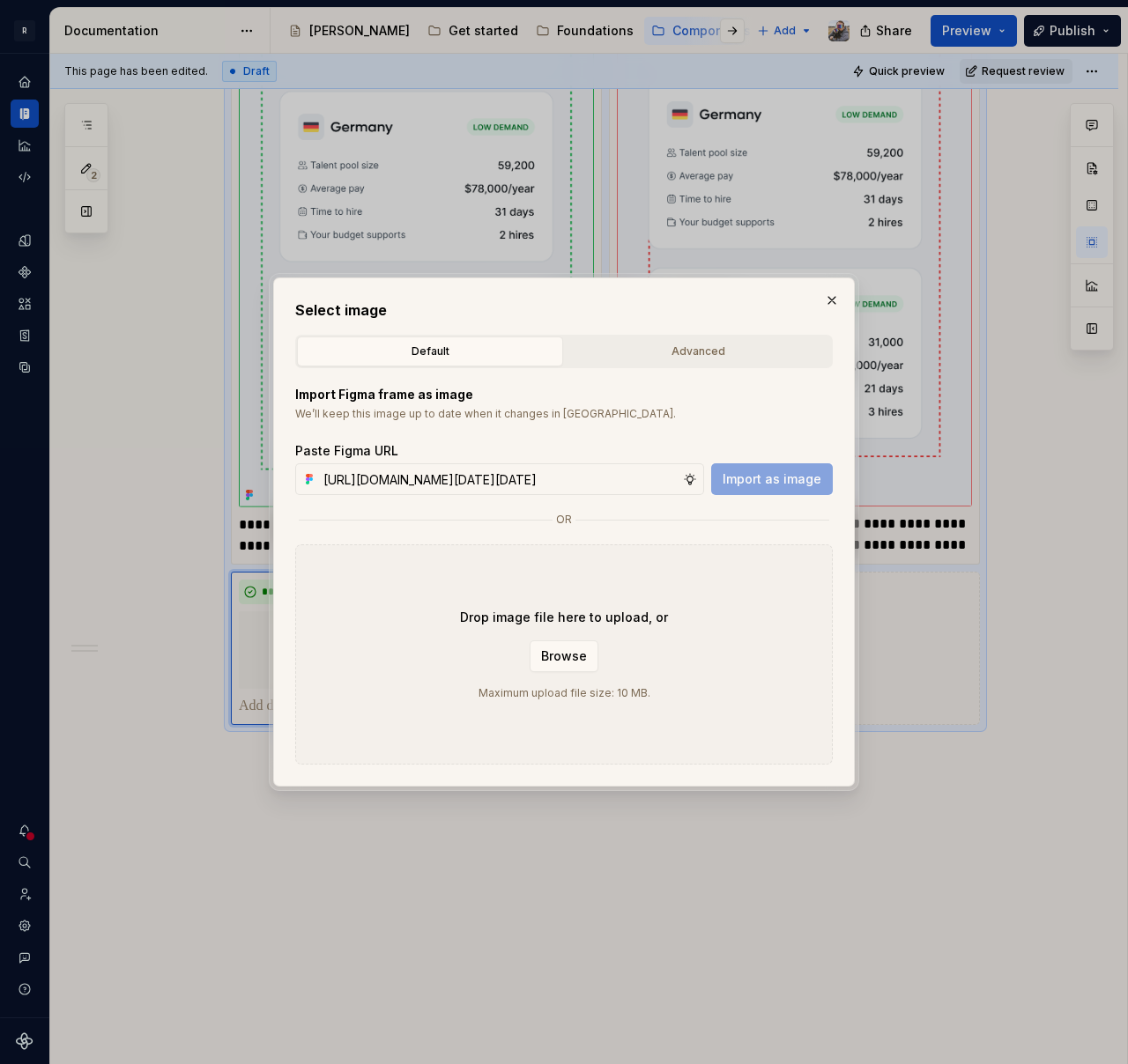
scroll to position [0, 502]
type input "[URL][DOMAIN_NAME][DATE][DATE]"
click at [788, 479] on span "Import as image" at bounding box center [772, 480] width 99 height 18
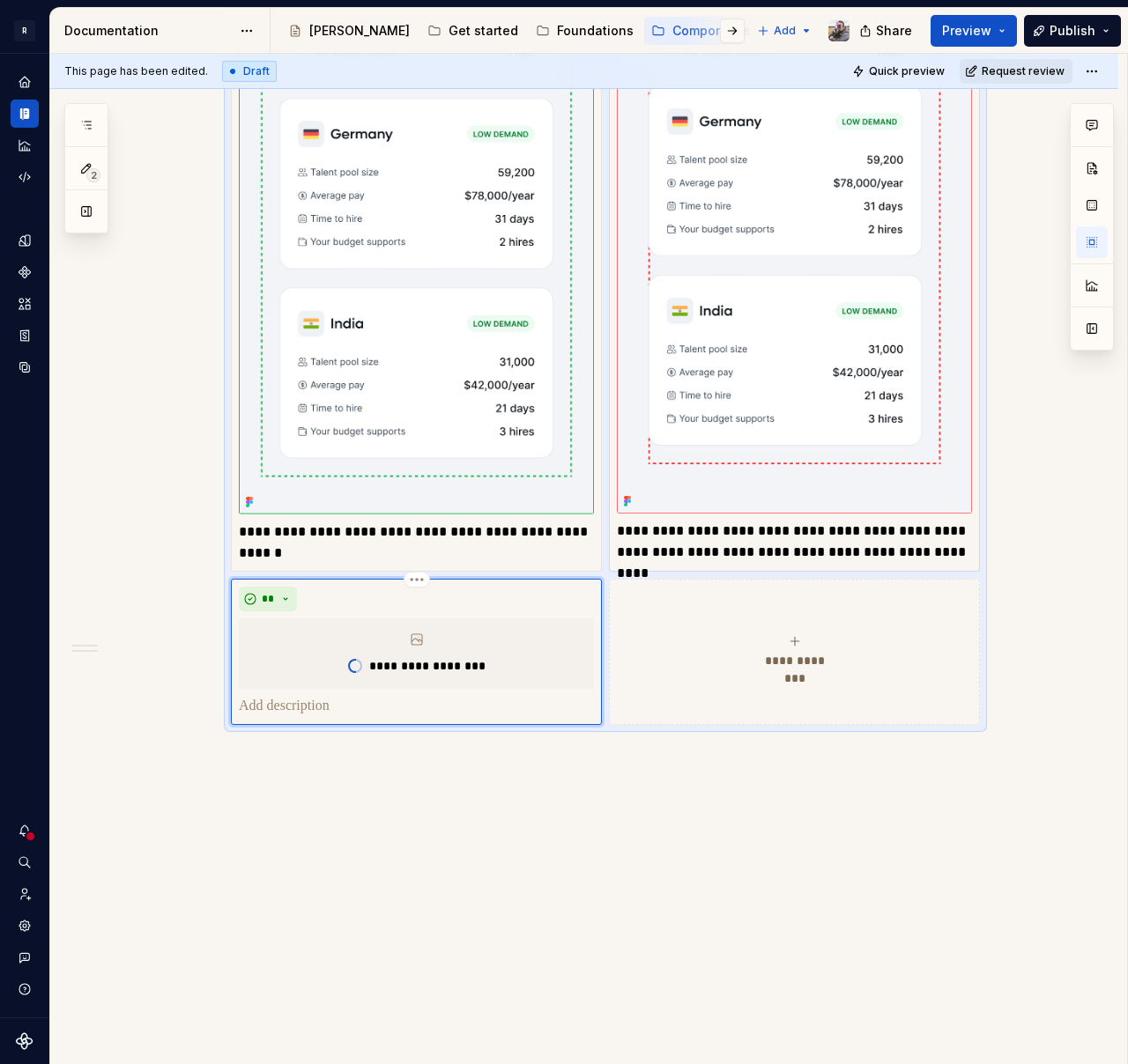
scroll to position [2577, 0]
type textarea "*"
click at [802, 644] on div "**********" at bounding box center [794, 652] width 355 height 35
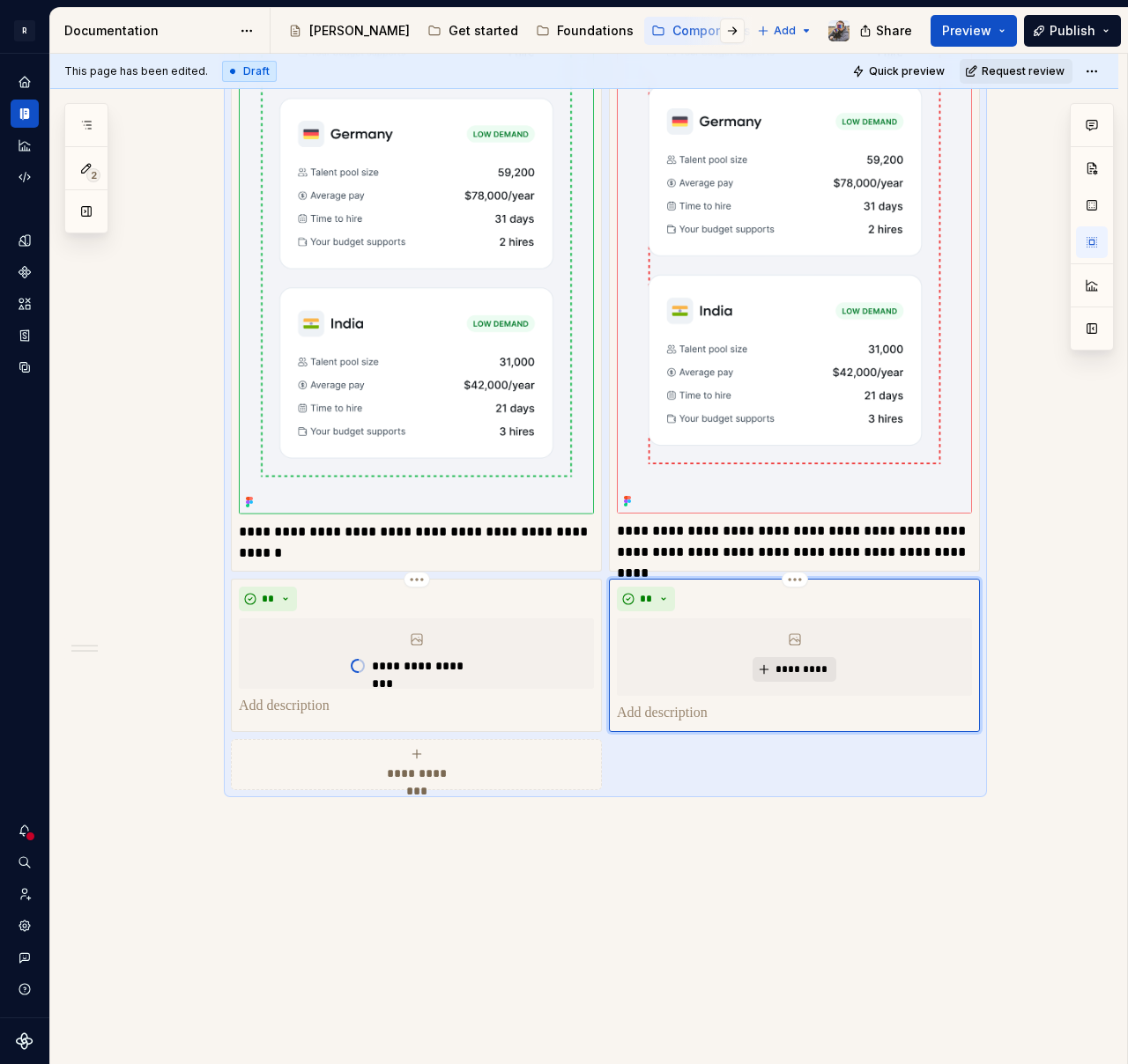
click at [772, 671] on button "*********" at bounding box center [794, 670] width 83 height 25
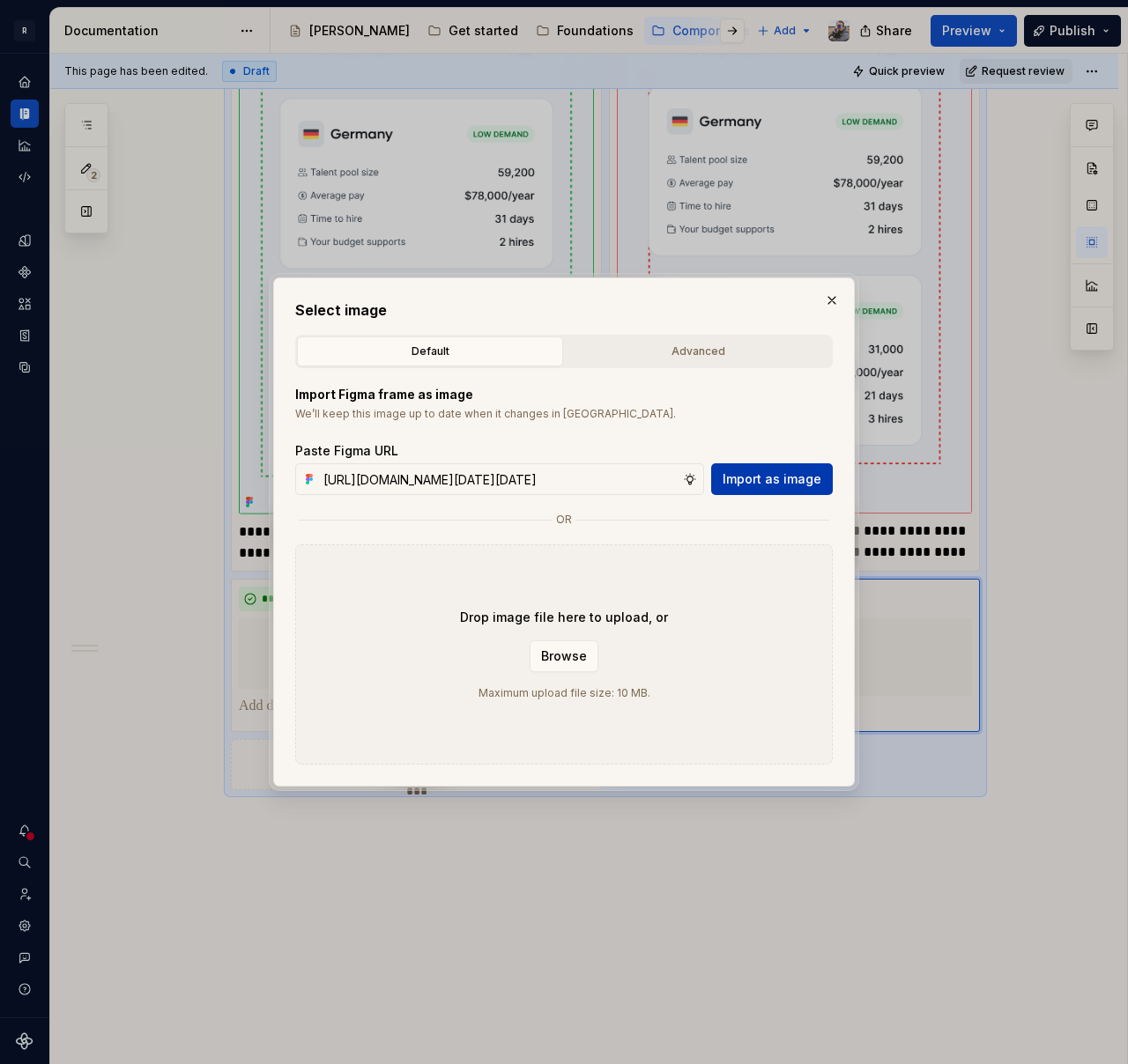
scroll to position [0, 501]
type input "[URL][DOMAIN_NAME][DATE][DATE]"
click at [777, 471] on span "Import as image" at bounding box center [772, 480] width 99 height 18
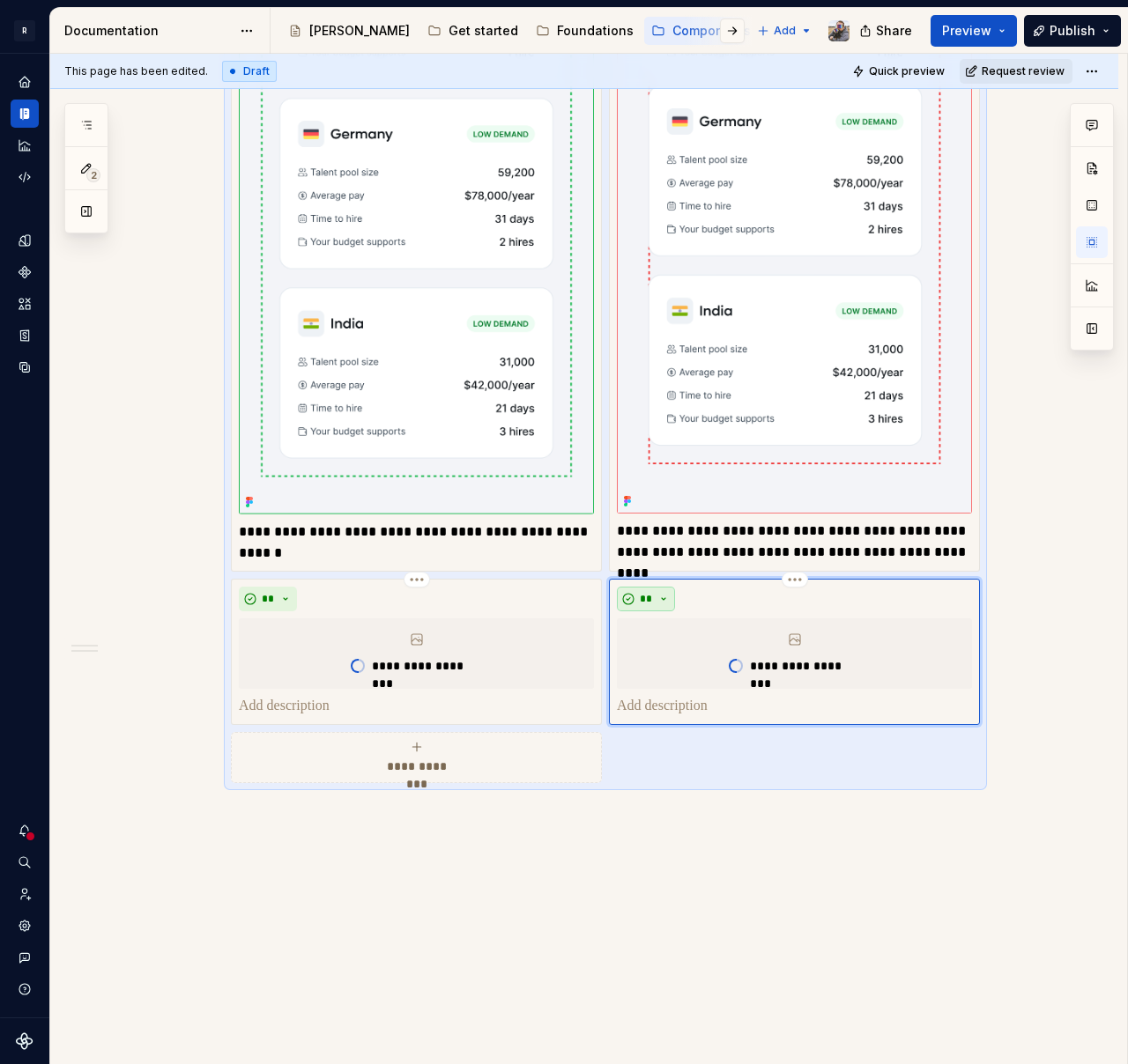
click at [656, 592] on button "**" at bounding box center [646, 599] width 58 height 25
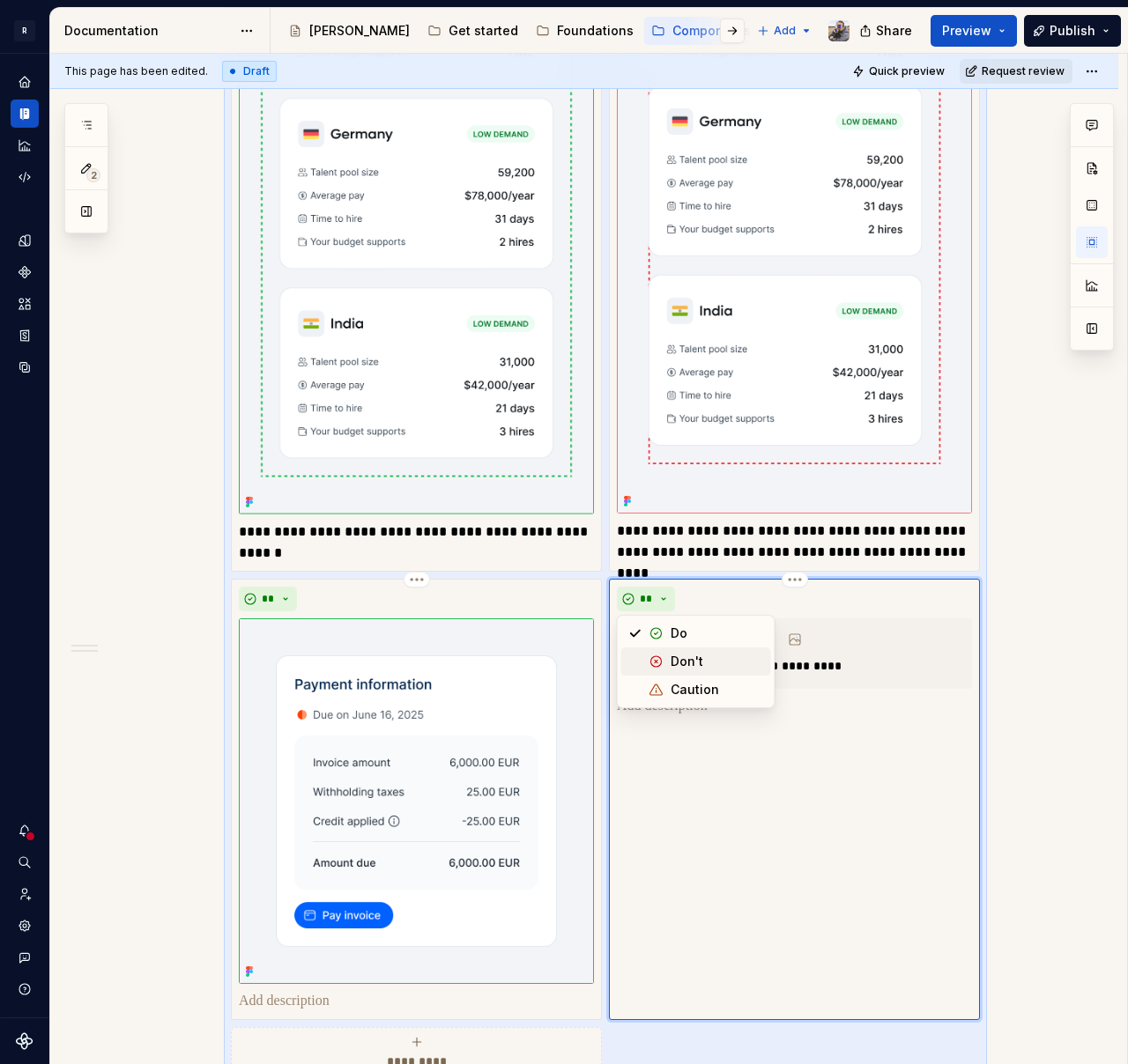
scroll to position [2595, 0]
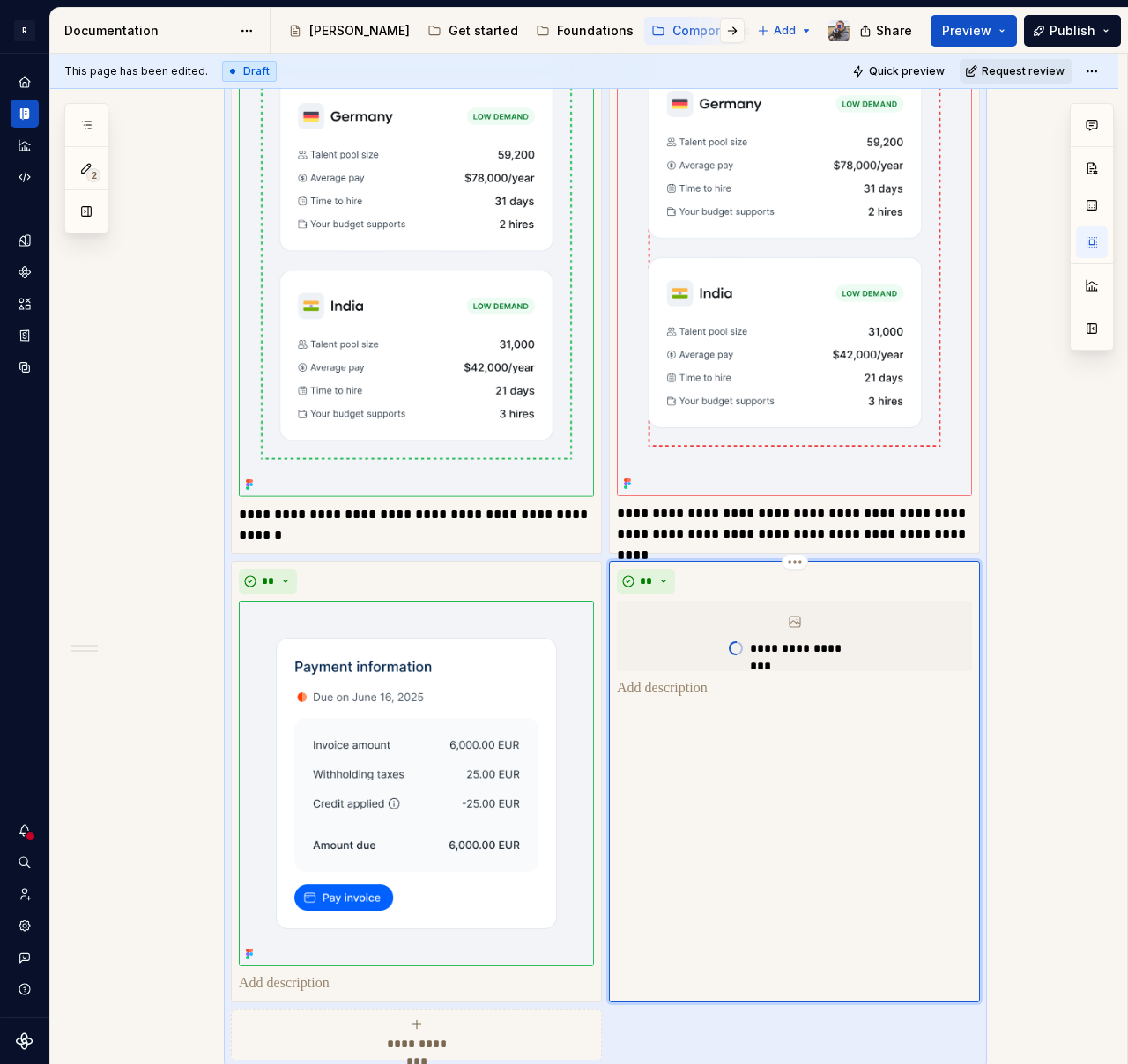
click at [658, 698] on div "**********" at bounding box center [794, 782] width 371 height 441
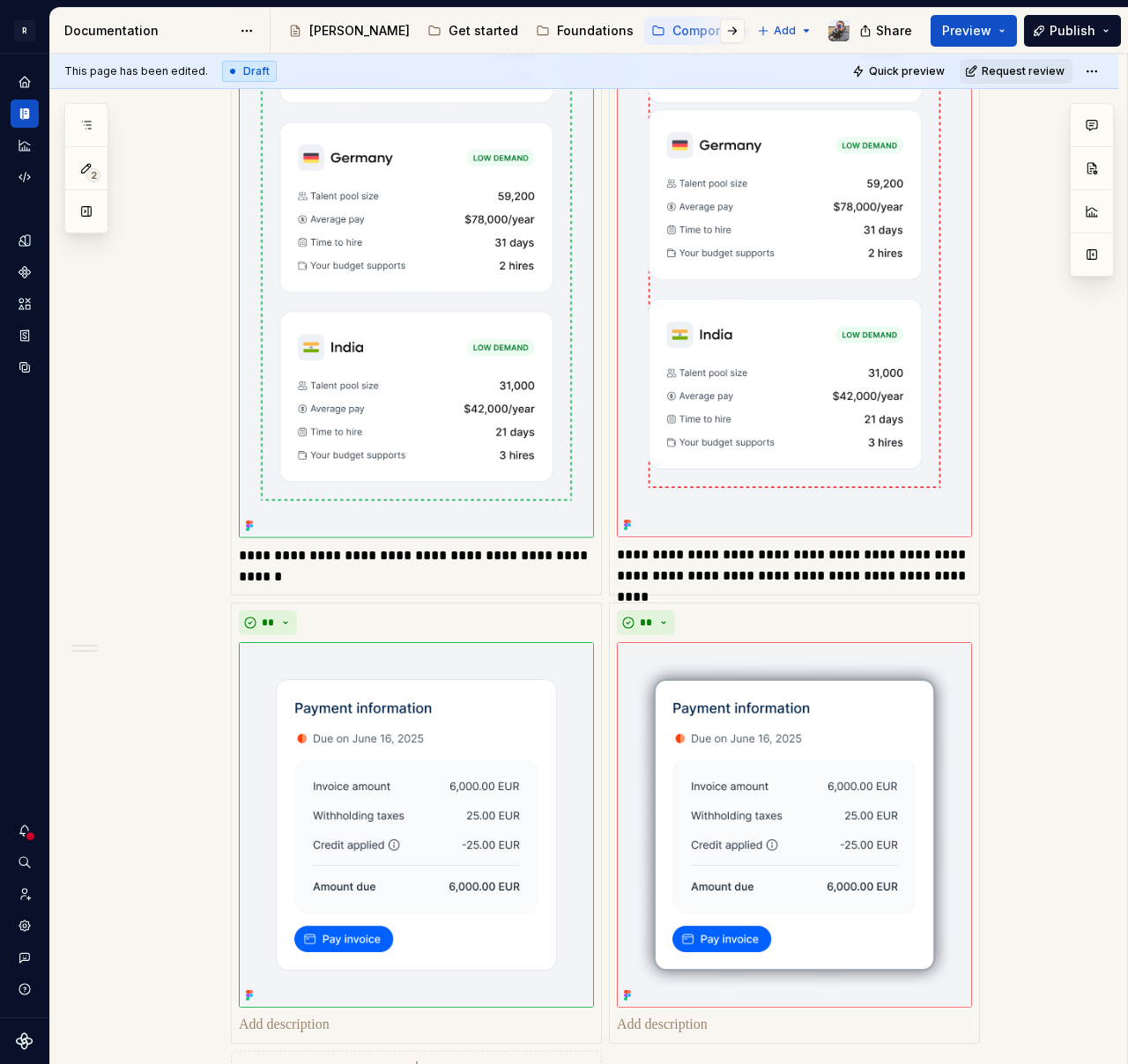
scroll to position [2930, 0]
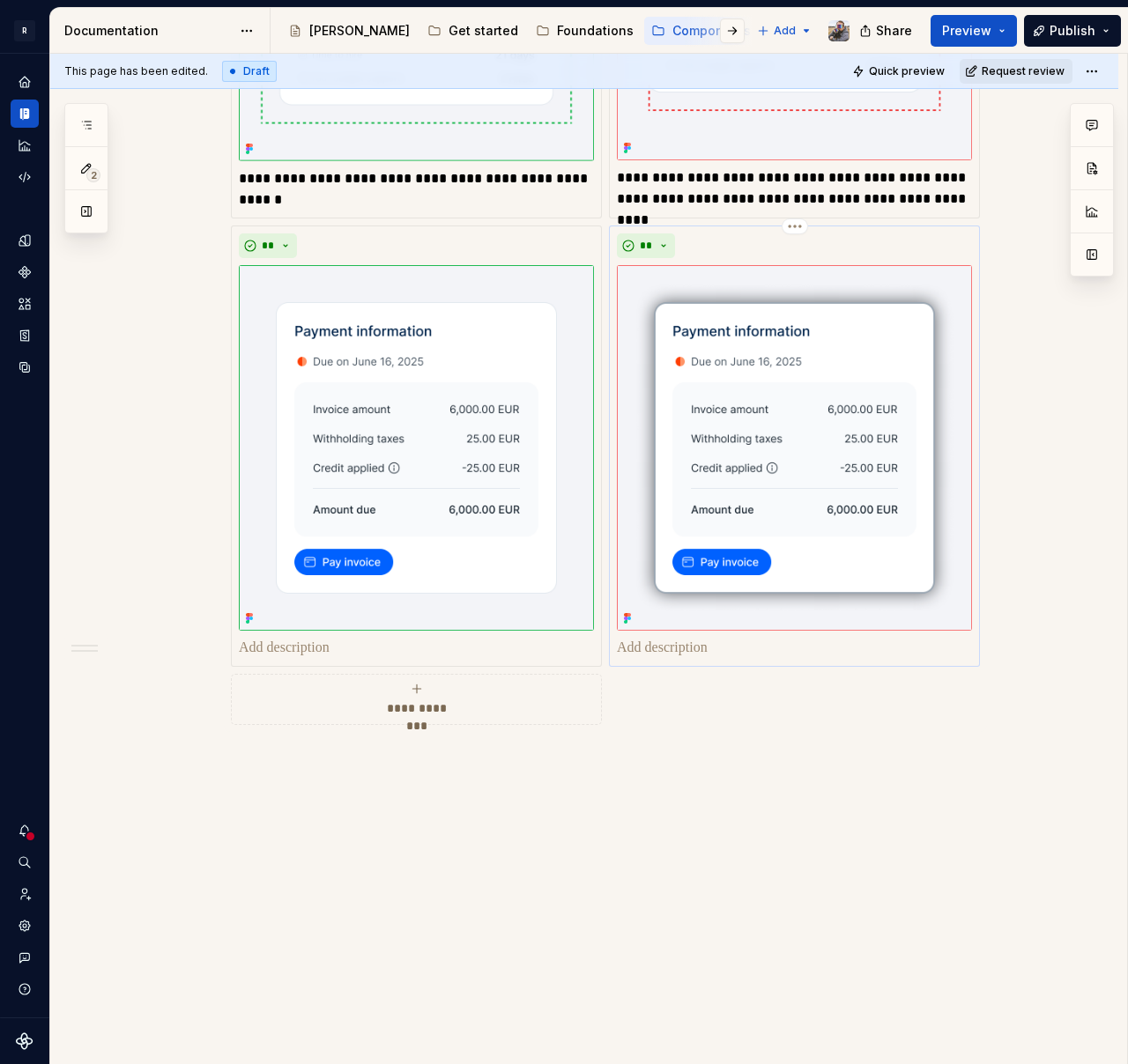
click at [646, 655] on p at bounding box center [794, 648] width 355 height 22
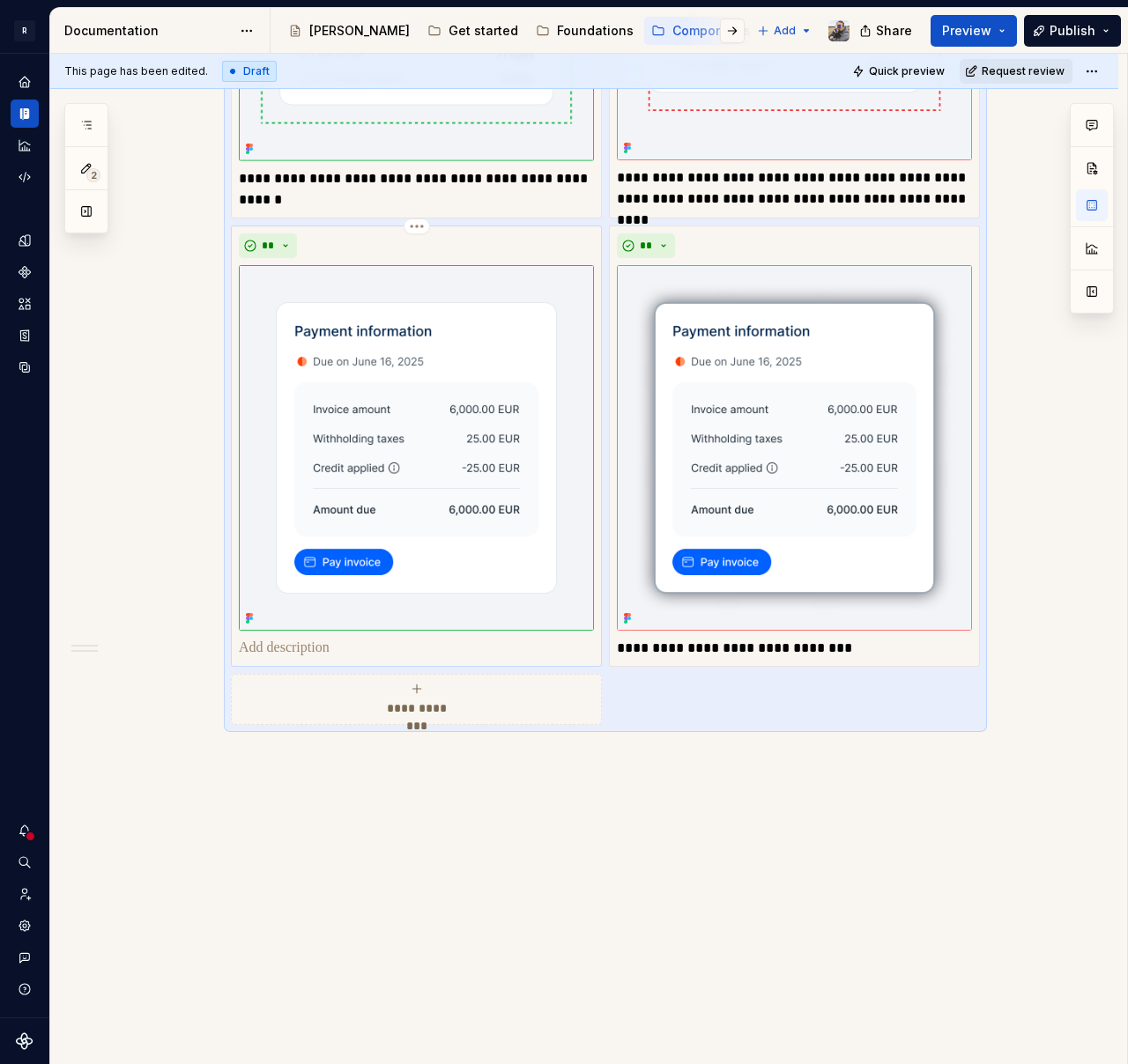
click at [349, 645] on p at bounding box center [416, 648] width 355 height 22
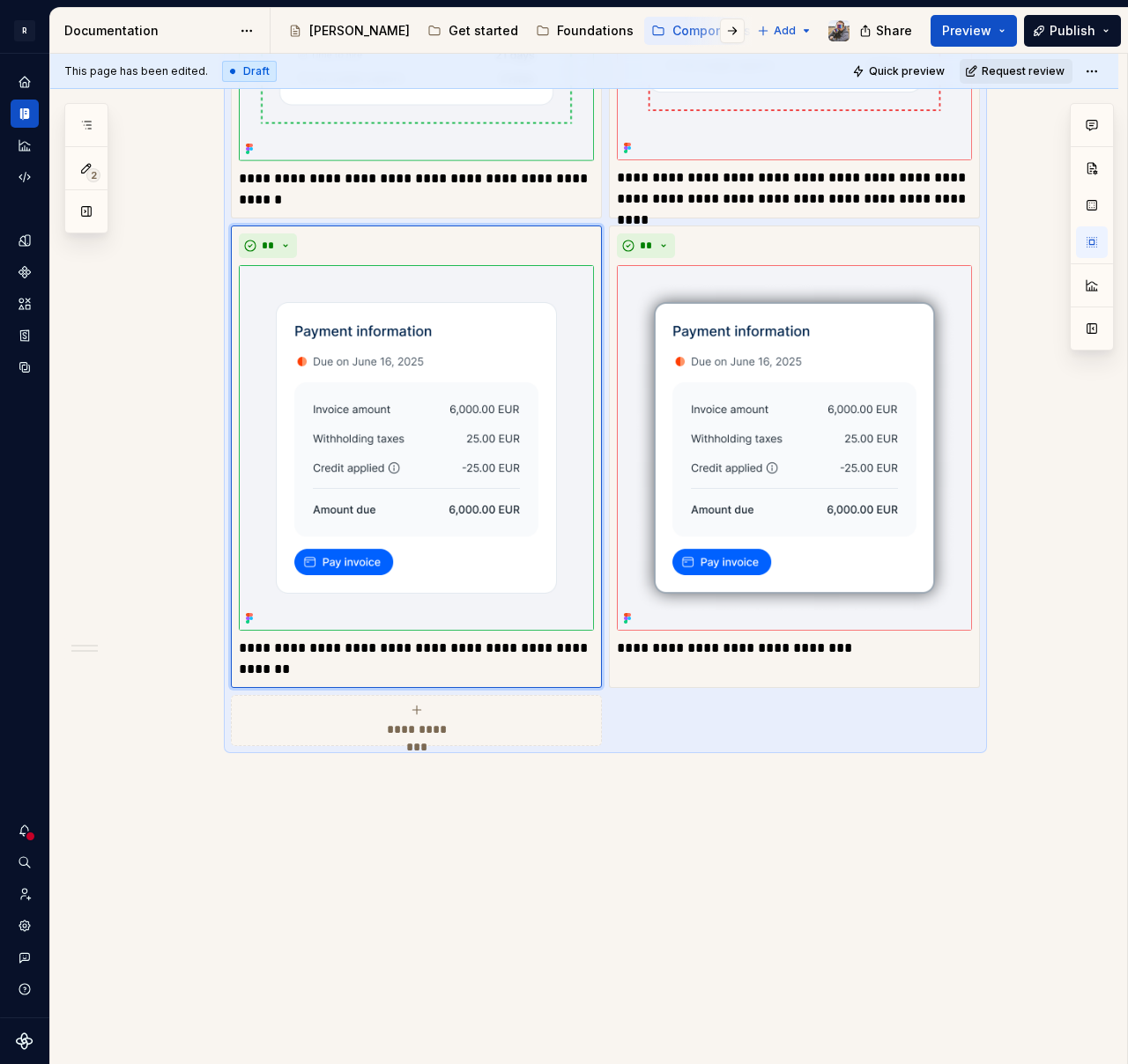
click at [403, 734] on span "**********" at bounding box center [417, 730] width 81 height 18
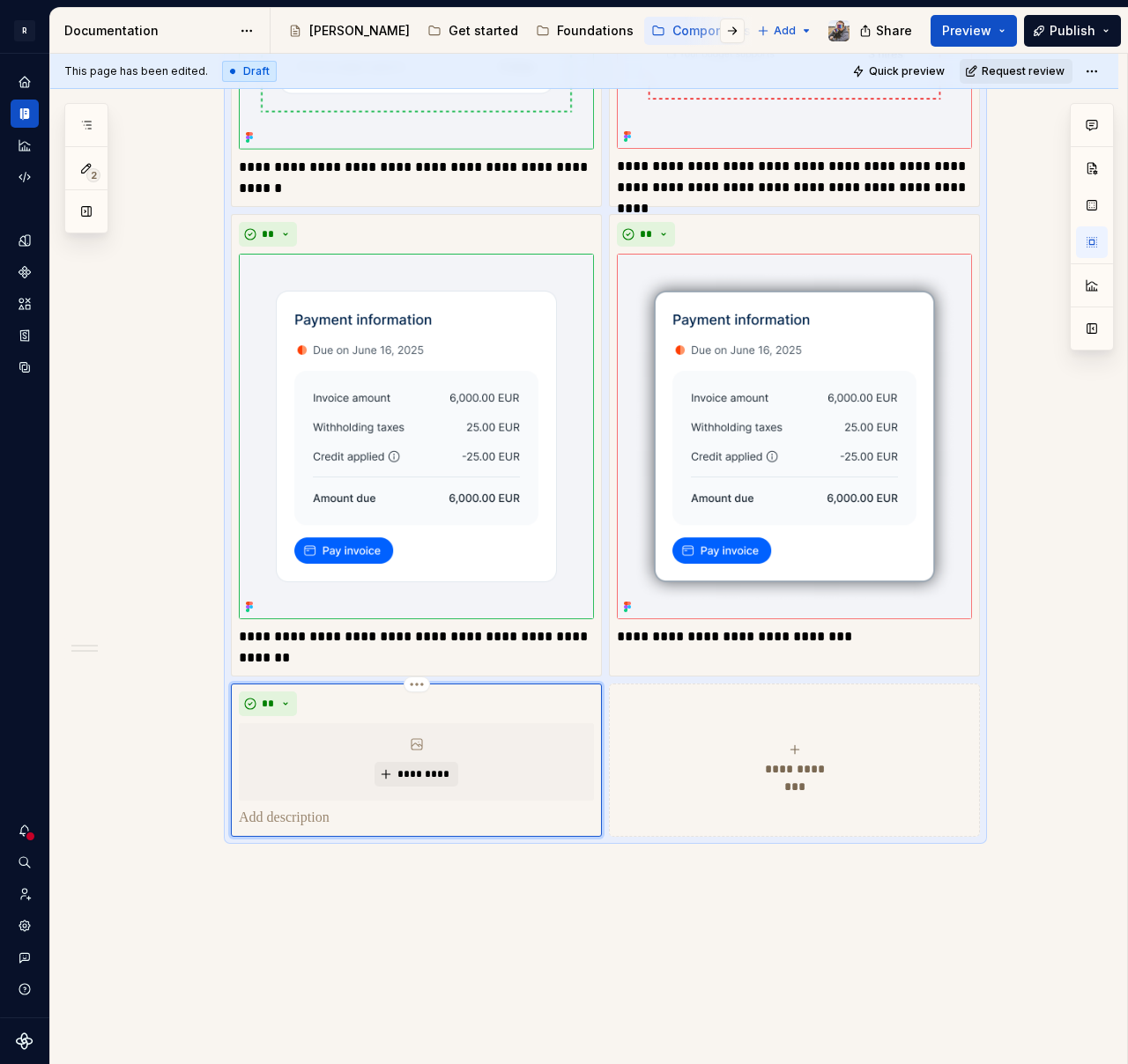
scroll to position [2954, 0]
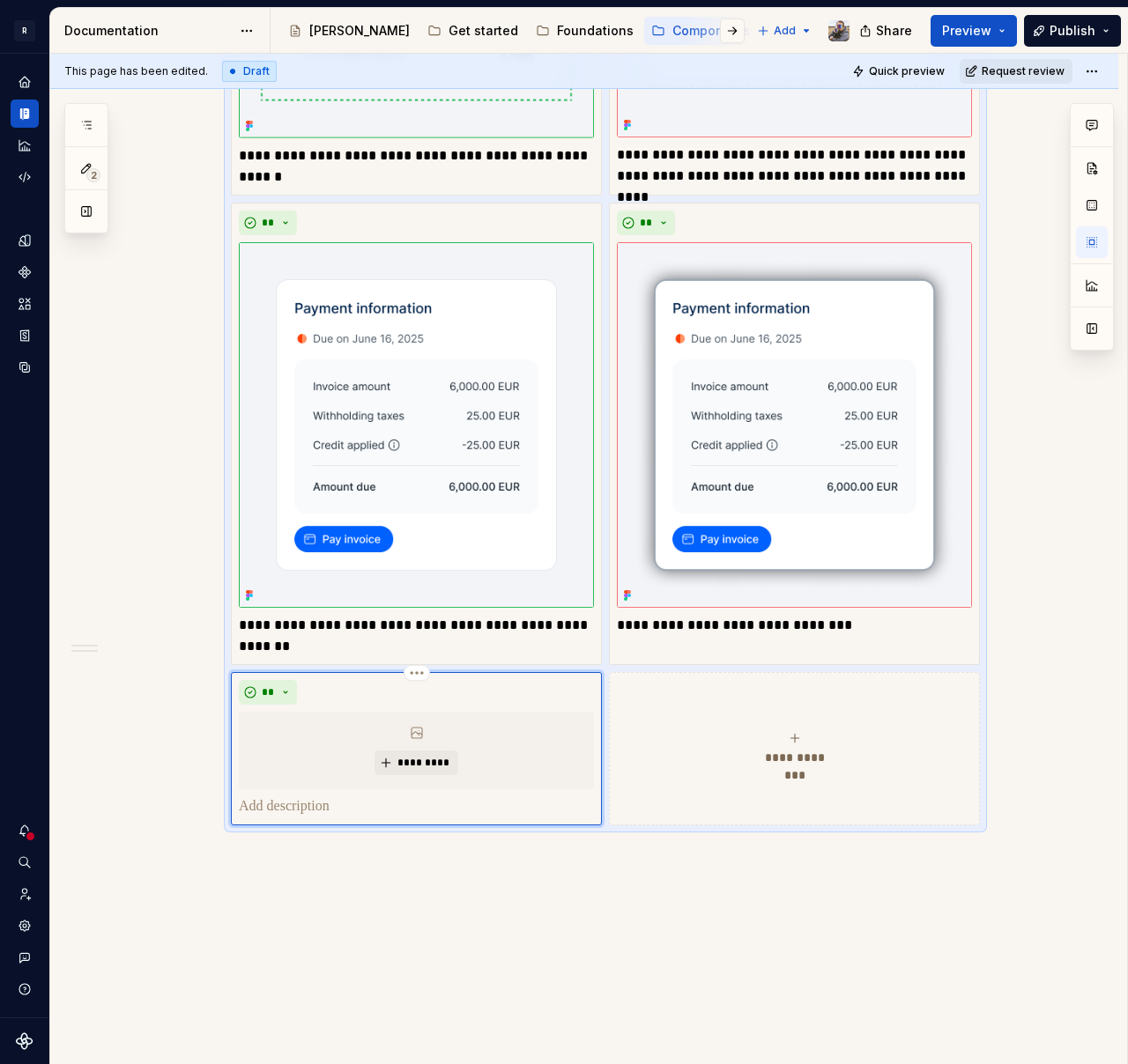
click at [835, 748] on div "**********" at bounding box center [794, 748] width 355 height 35
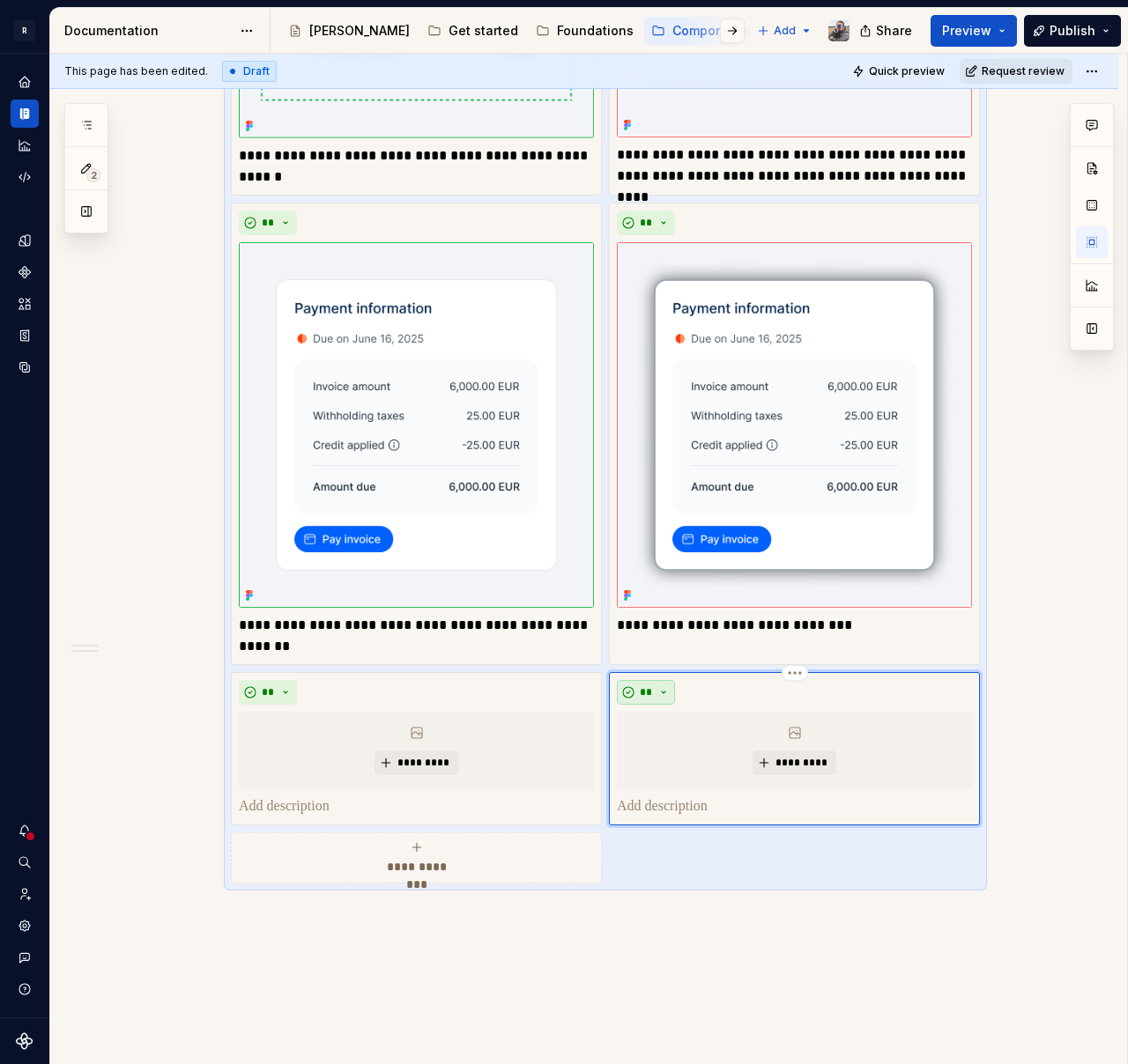
click at [655, 682] on button "**" at bounding box center [646, 693] width 58 height 25
click at [674, 744] on span "Don't" at bounding box center [696, 754] width 150 height 28
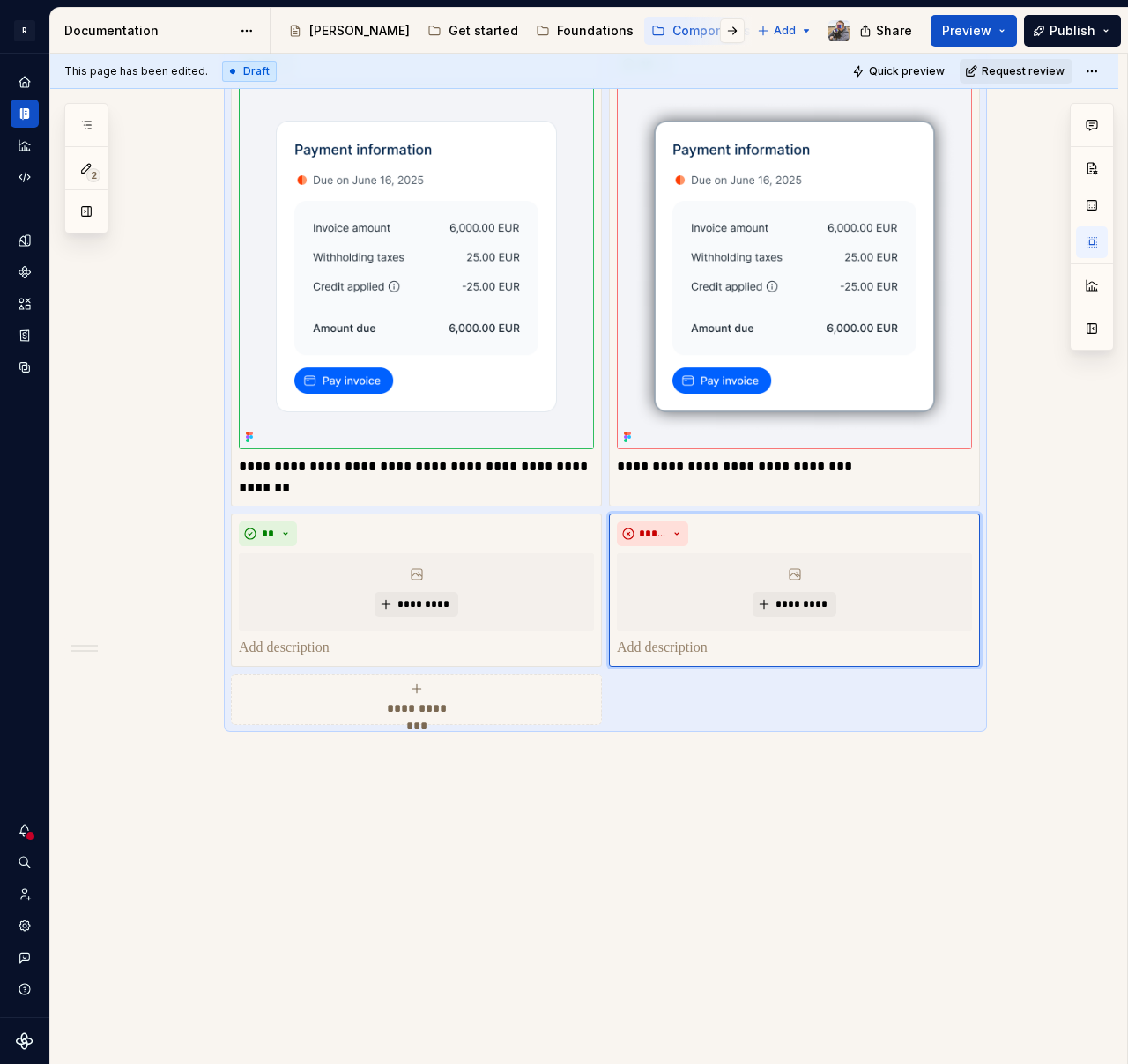
click at [495, 676] on button "**********" at bounding box center [416, 699] width 371 height 51
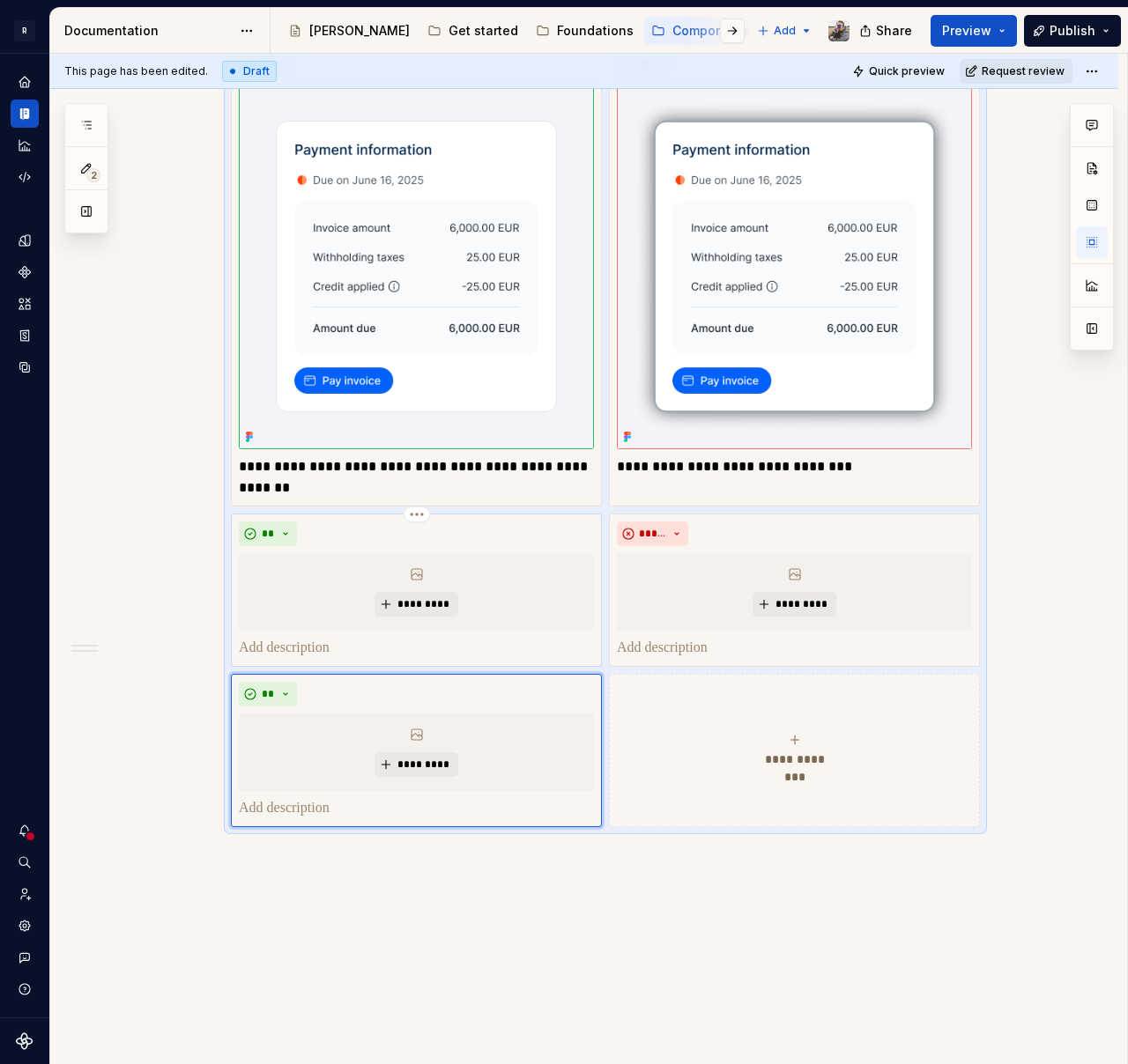
click at [311, 640] on p at bounding box center [416, 648] width 355 height 22
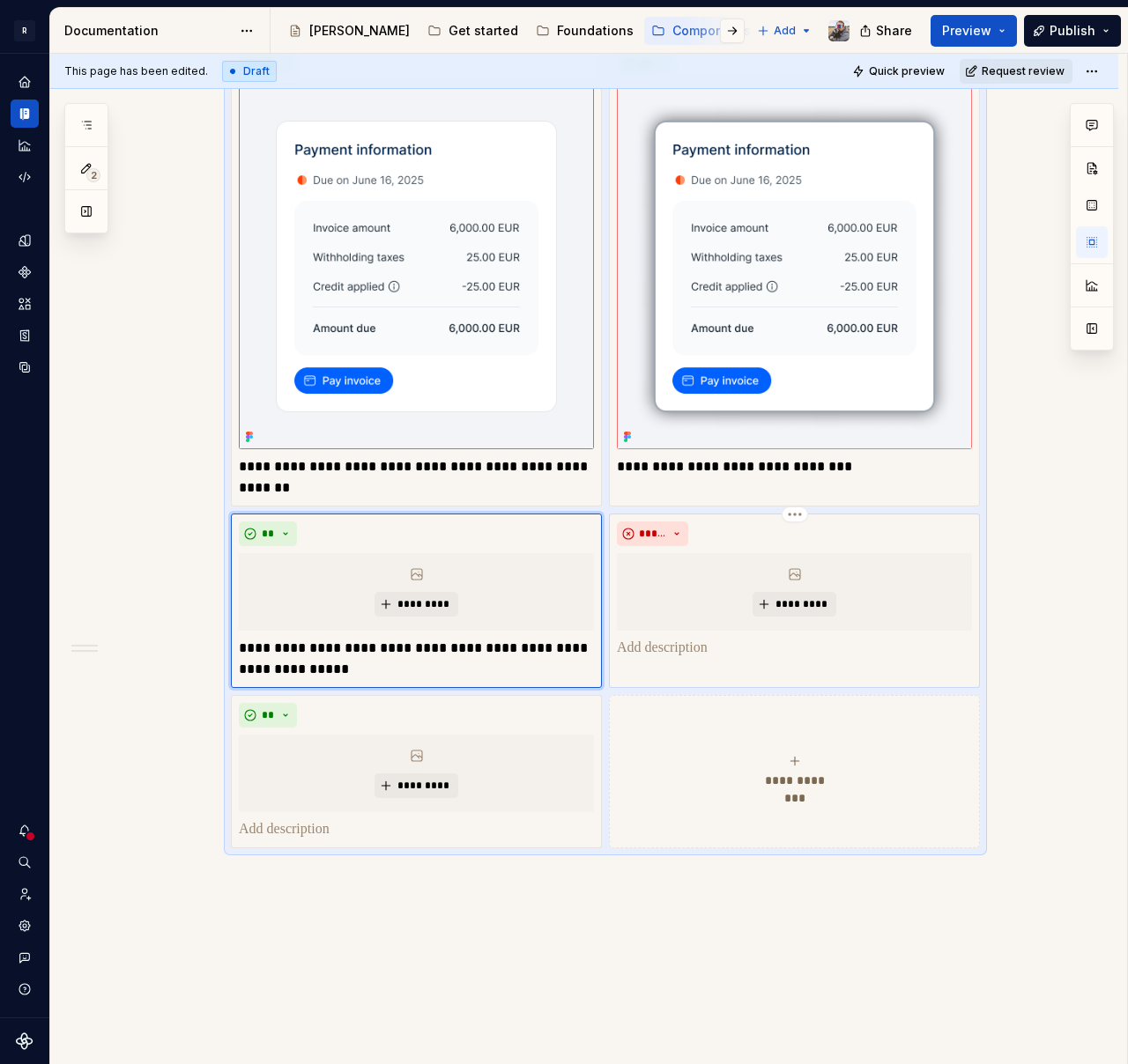
click at [664, 644] on p at bounding box center [794, 648] width 355 height 22
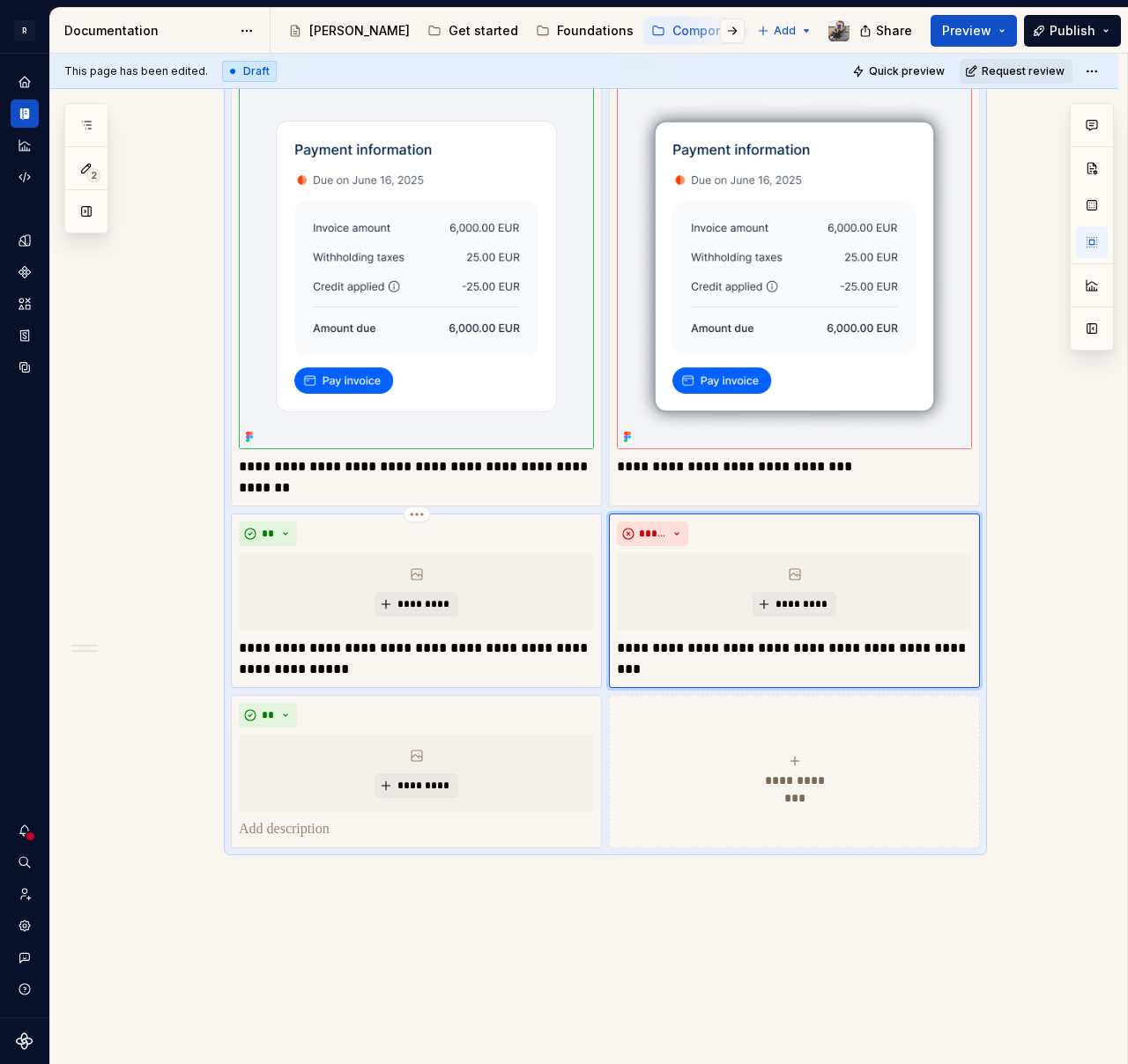
type textarea "*"
click at [751, 643] on p "**********" at bounding box center [794, 648] width 355 height 22
click at [938, 617] on button "button" at bounding box center [936, 616] width 25 height 25
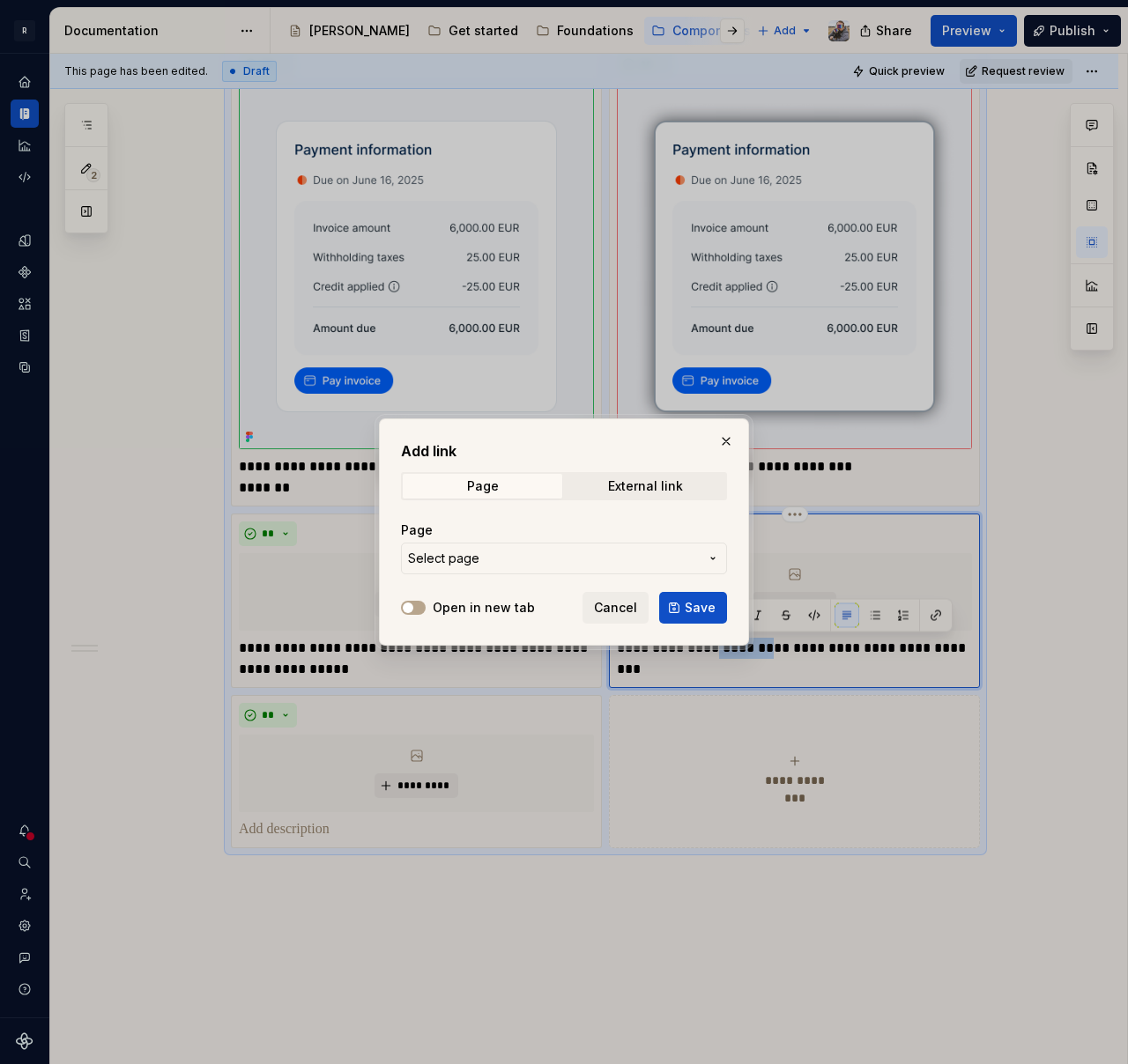
click at [595, 566] on span "Select page" at bounding box center [553, 558] width 291 height 18
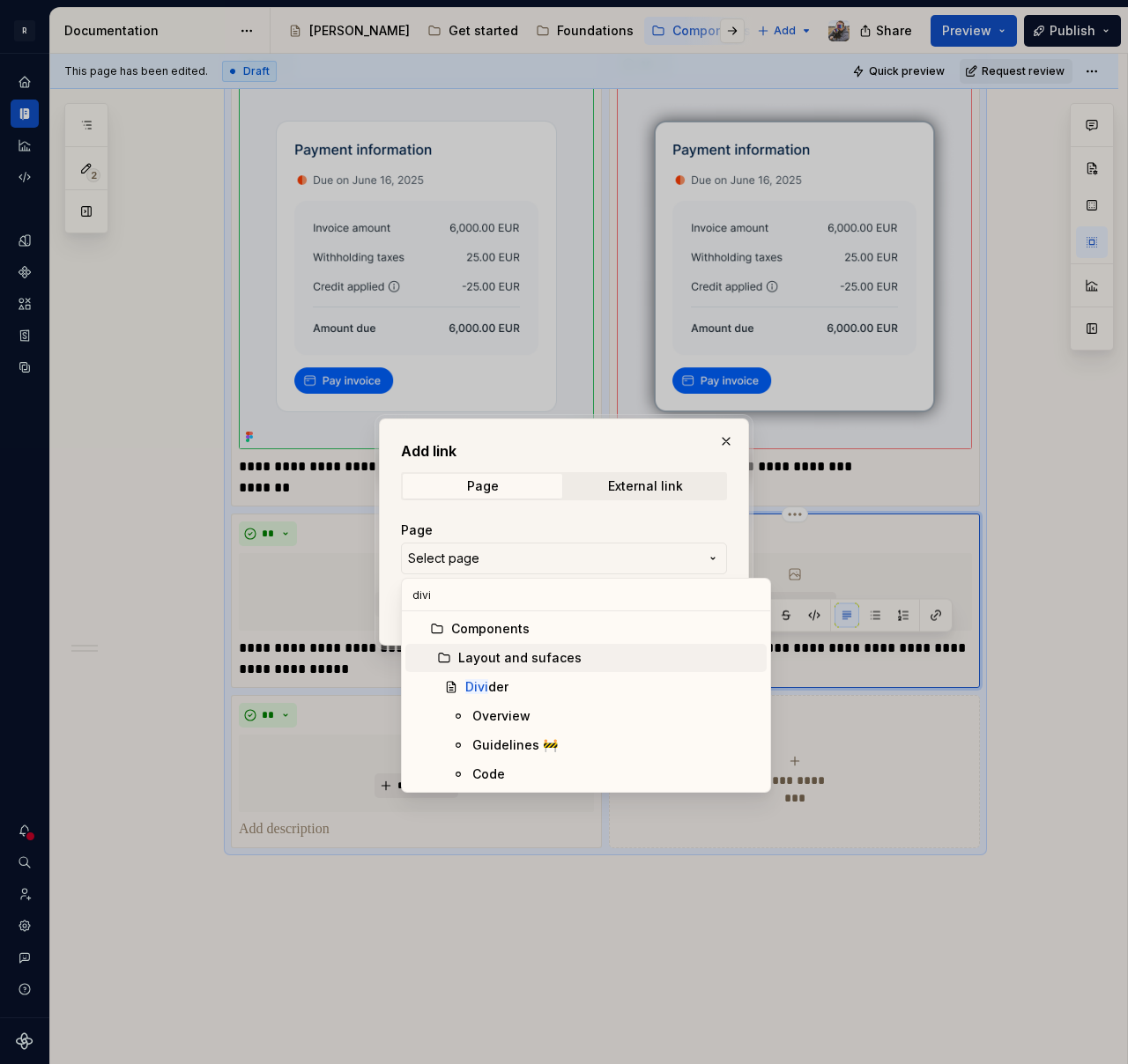
type input "divi"
click at [515, 694] on div "Divi der" at bounding box center [612, 688] width 294 height 18
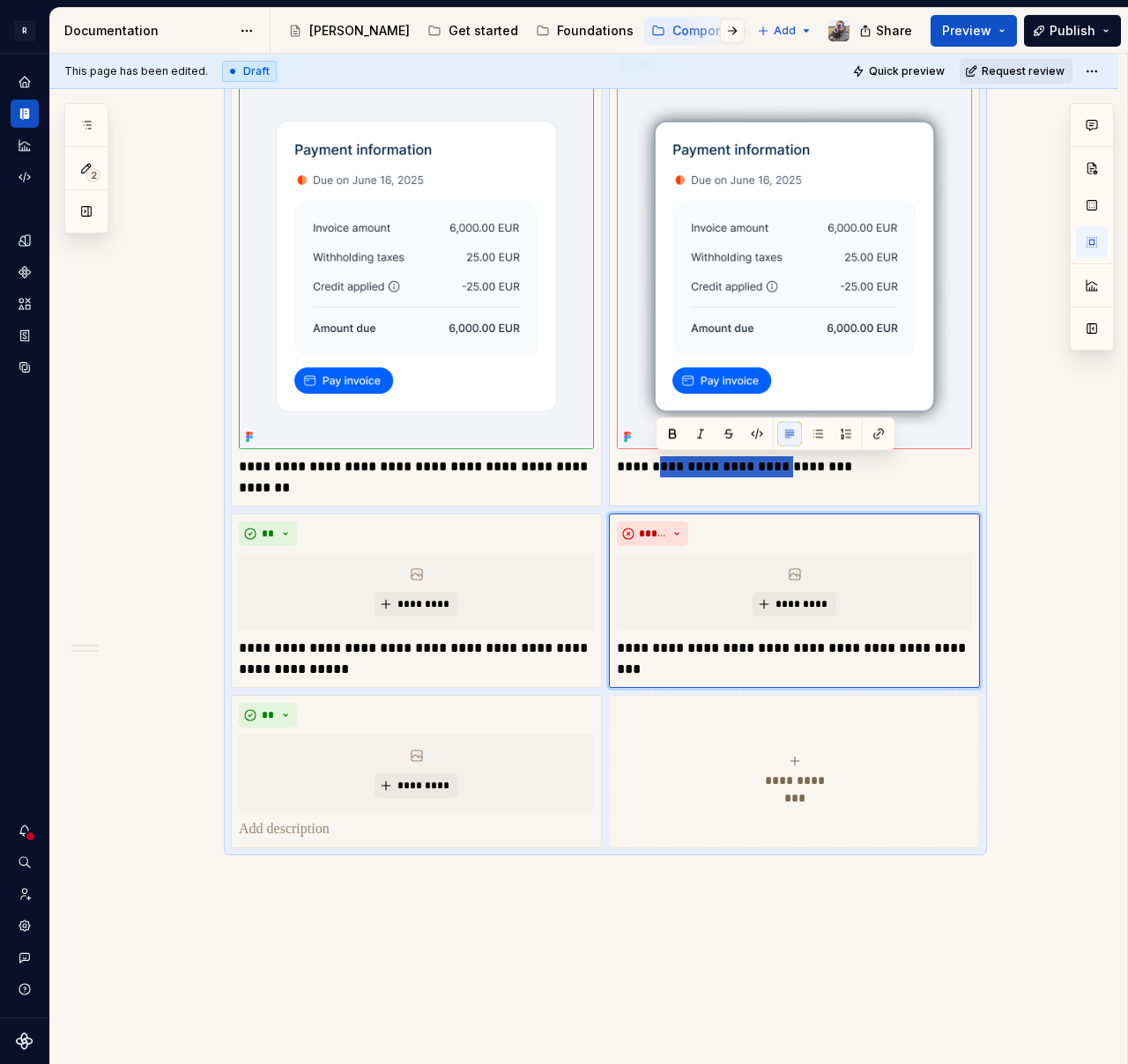
drag, startPoint x: 797, startPoint y: 465, endPoint x: 695, endPoint y: 466, distance: 102.0
click at [656, 463] on p "**********" at bounding box center [794, 467] width 355 height 22
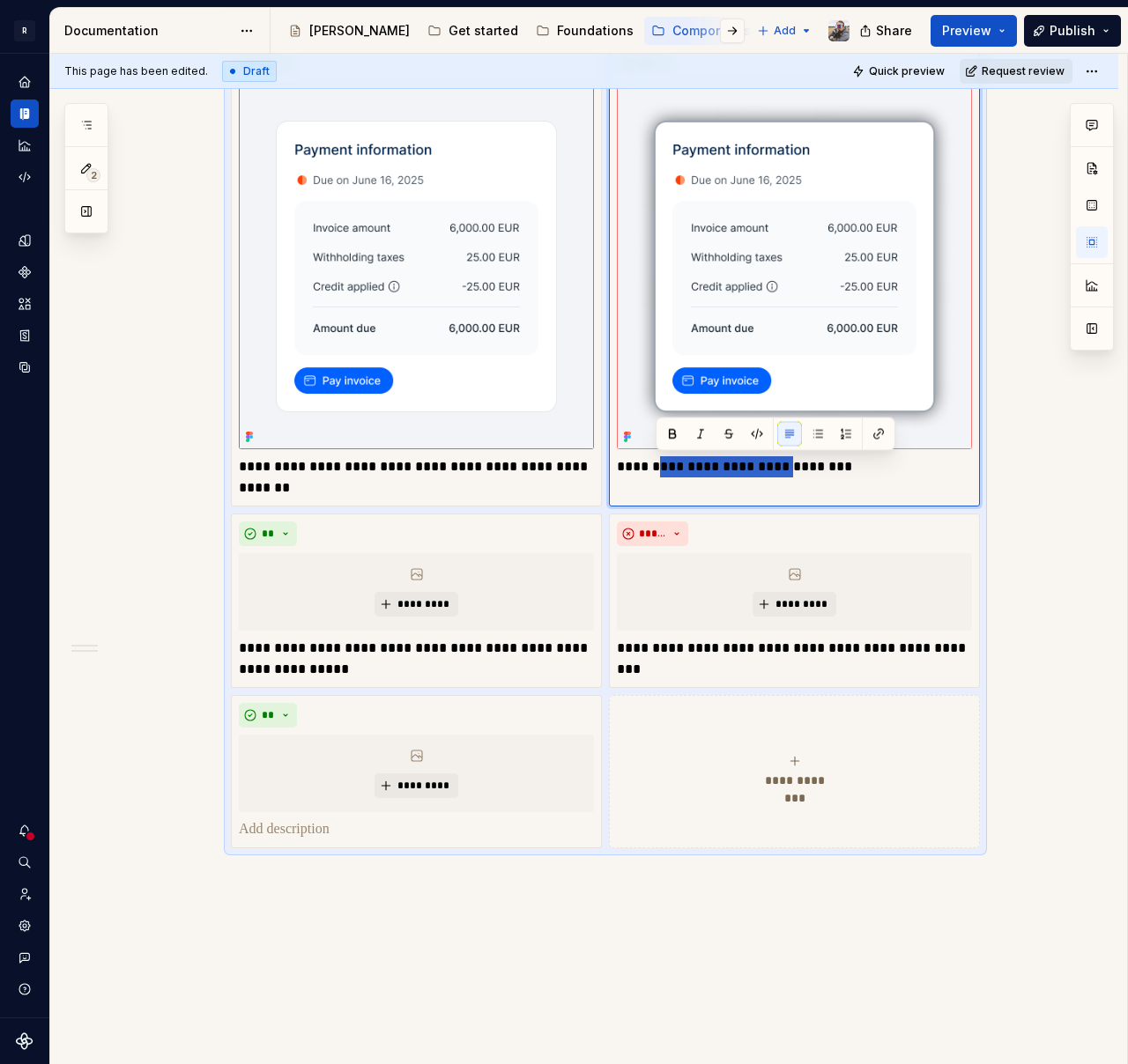
type textarea "*"
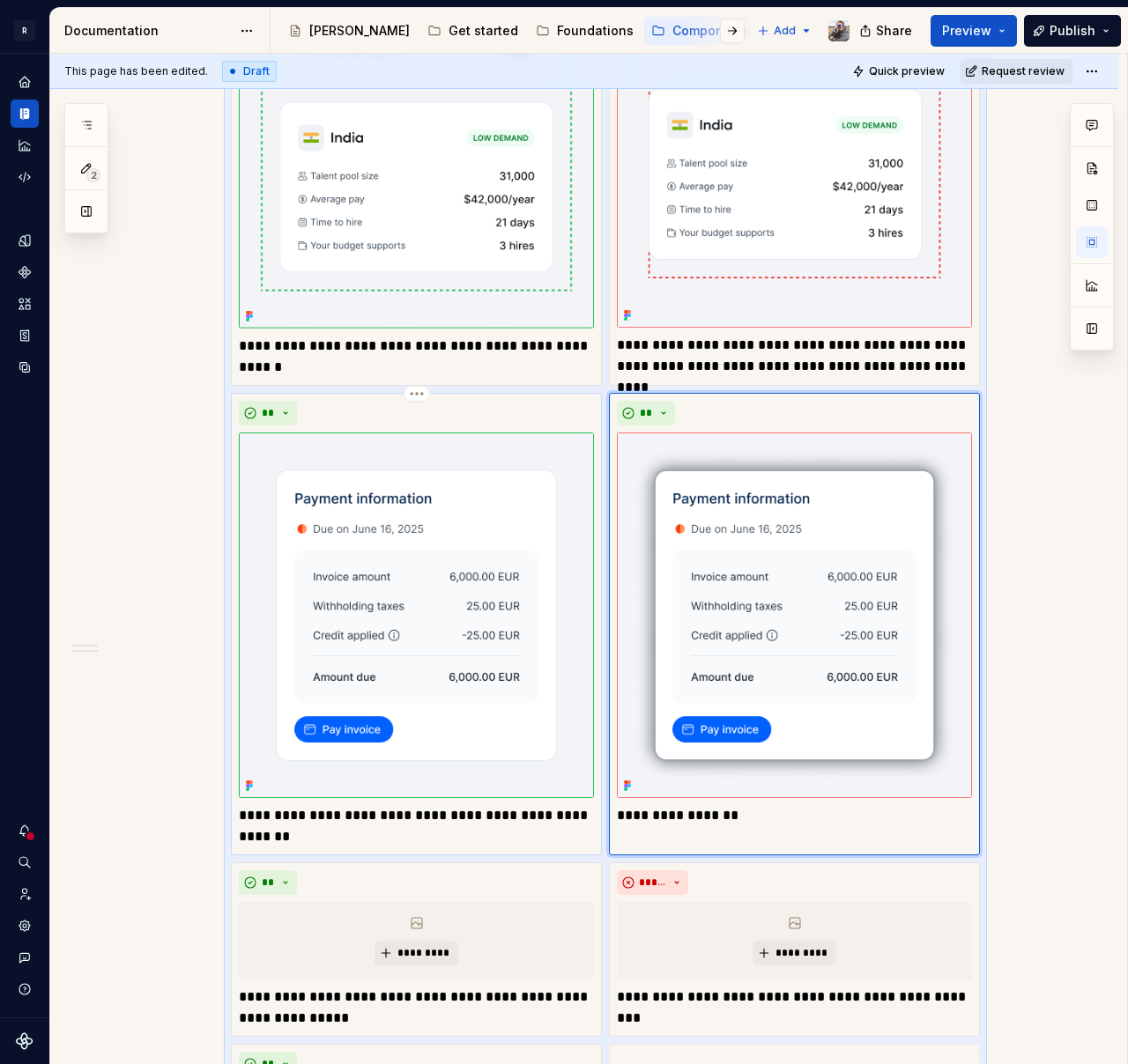
scroll to position [2980, 0]
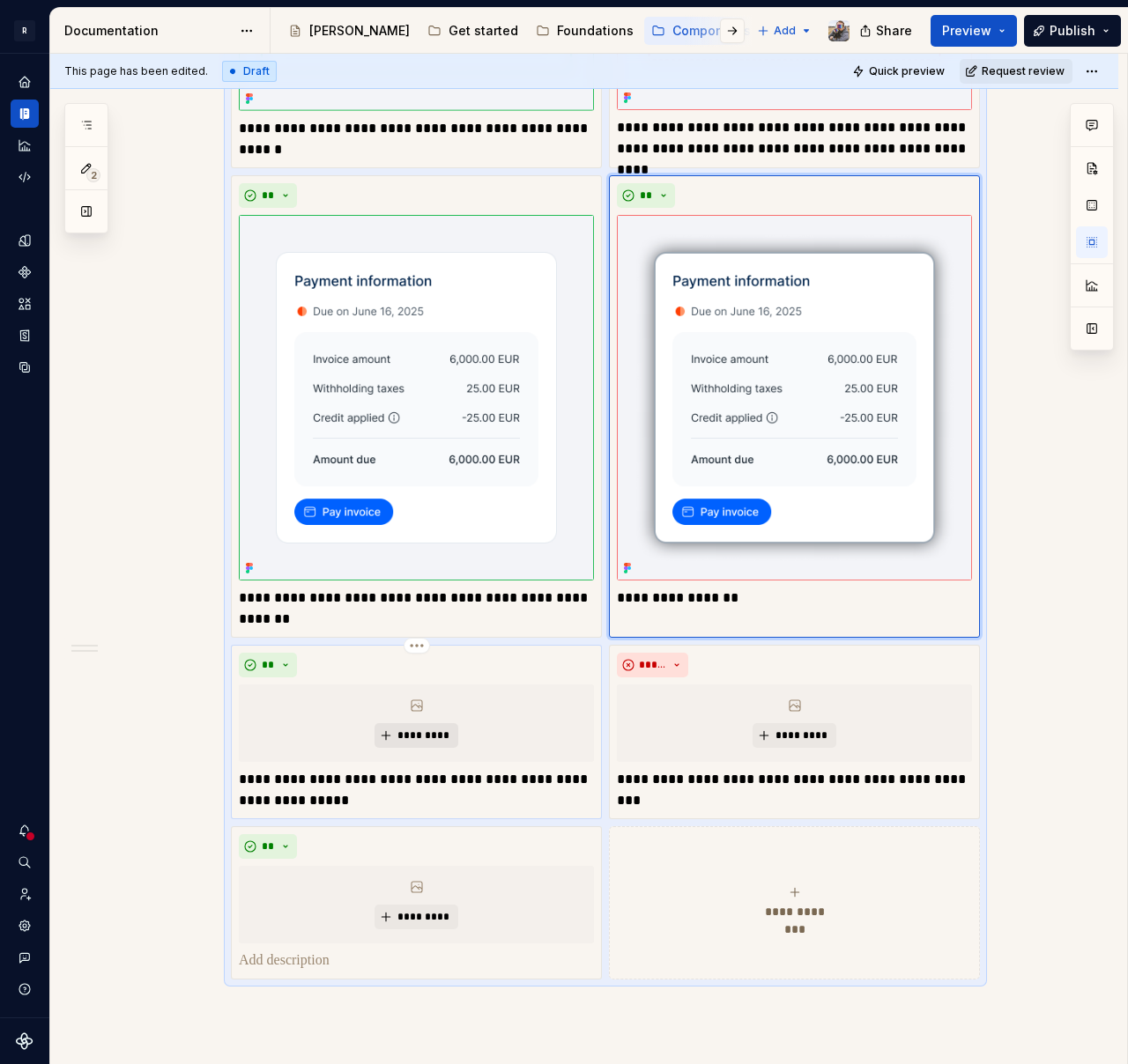
click at [418, 726] on button "*********" at bounding box center [416, 736] width 83 height 25
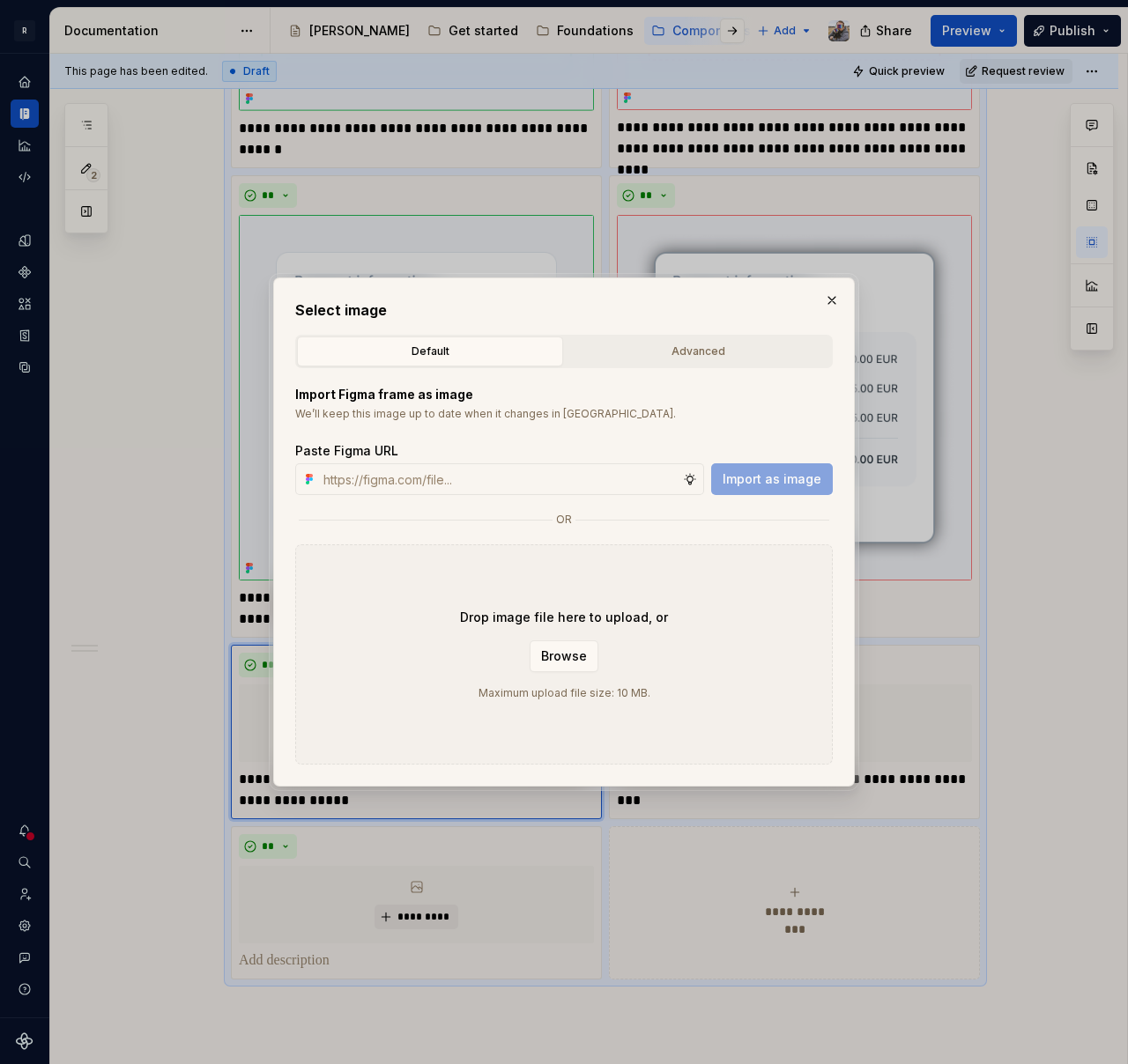
type textarea "*"
type input "[URL][DOMAIN_NAME]"
click at [770, 479] on span "Import as image" at bounding box center [772, 480] width 99 height 18
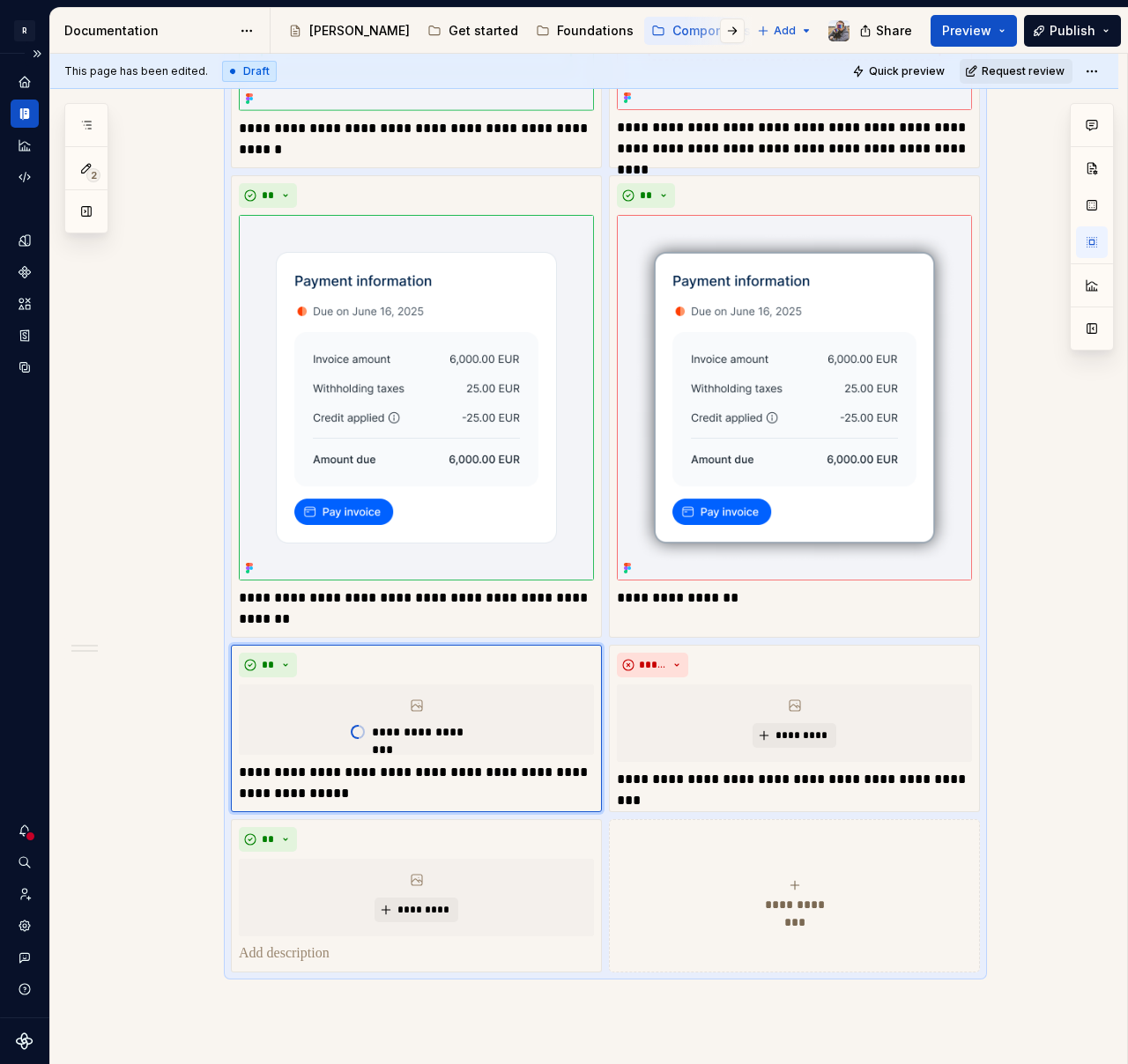
type textarea "*"
click at [786, 743] on button "*********" at bounding box center [794, 736] width 83 height 25
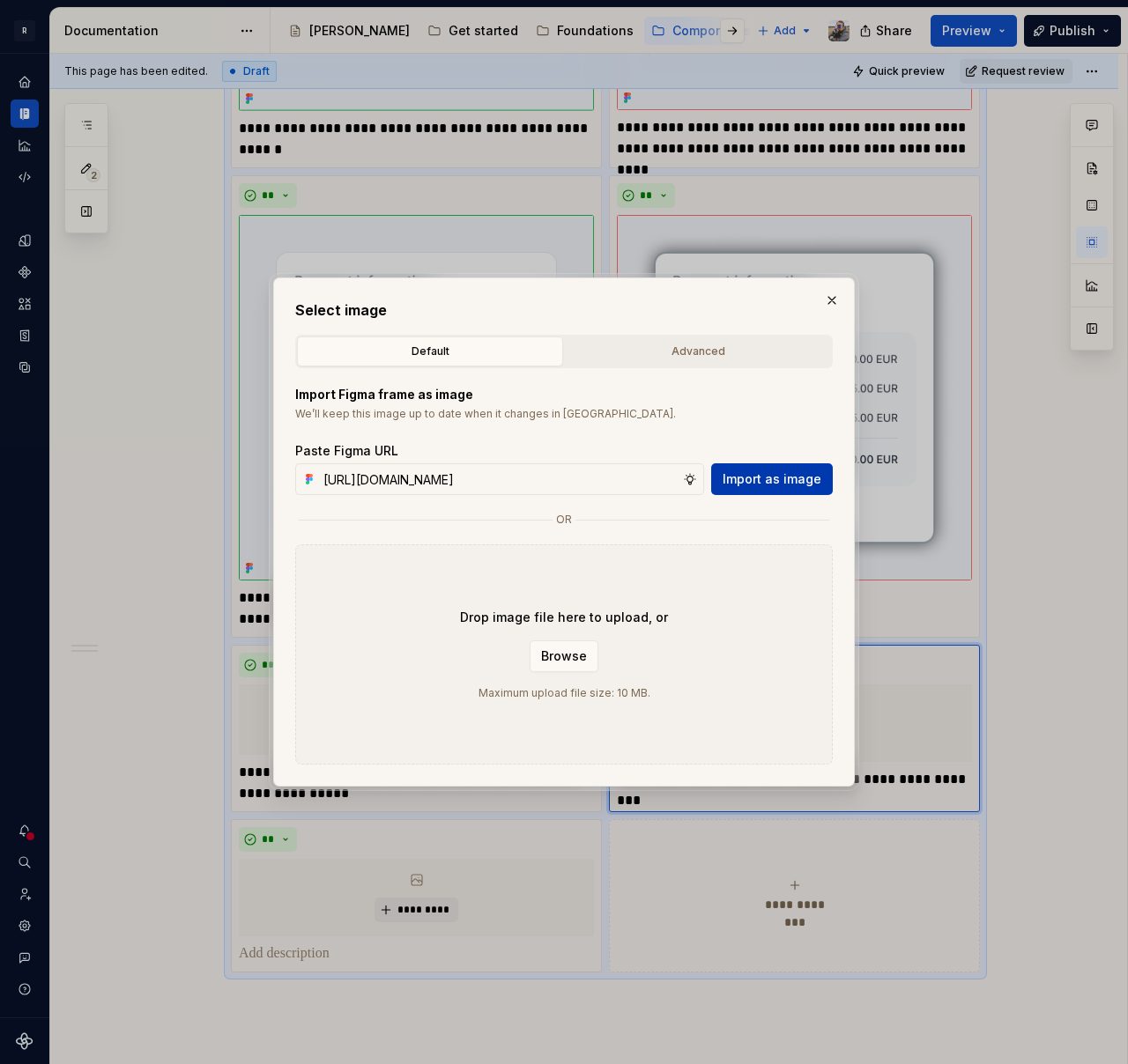
scroll to position [0, 502]
type input "[URL][DOMAIN_NAME]"
click at [750, 478] on span "Import as image" at bounding box center [772, 480] width 99 height 18
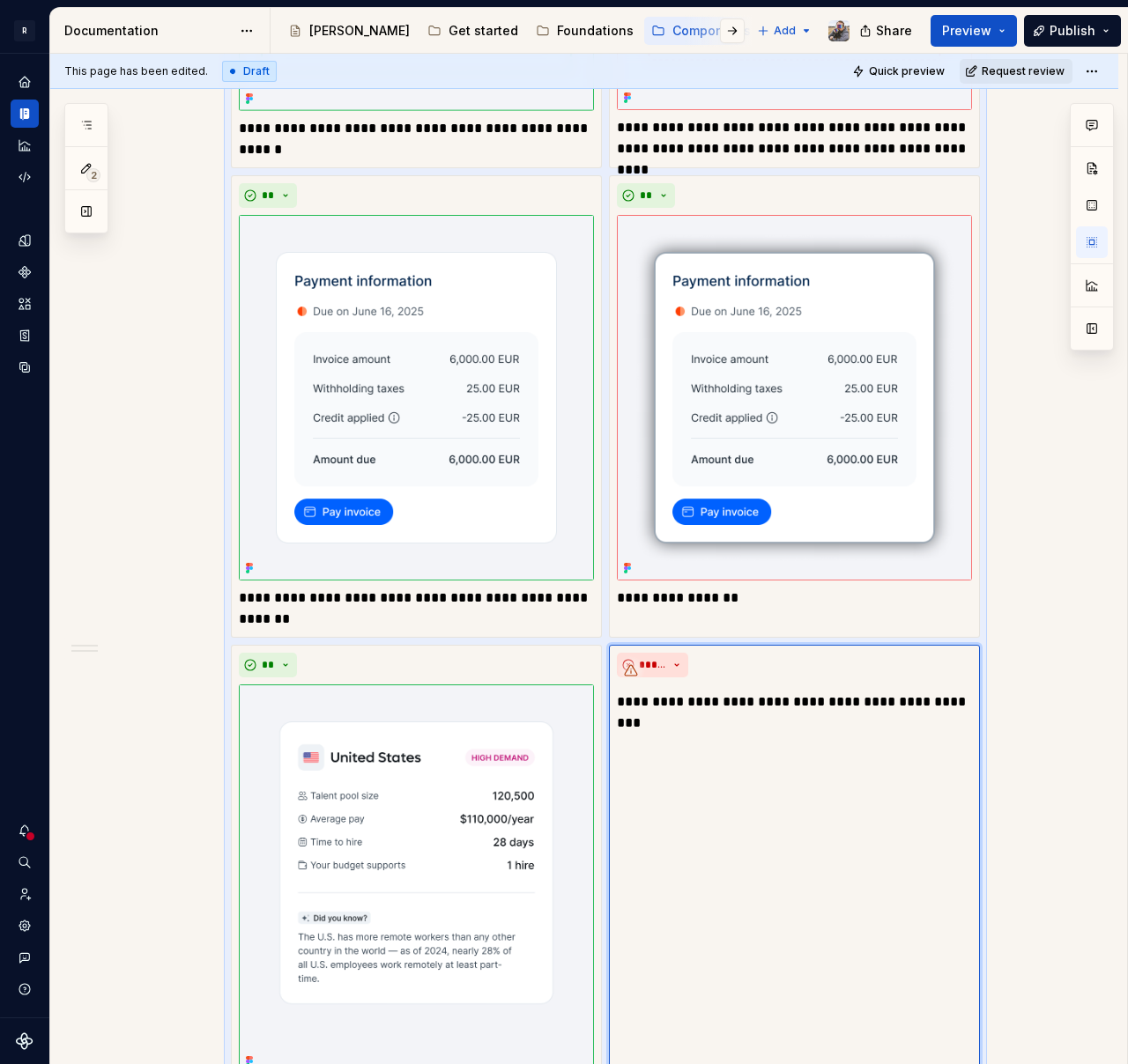
scroll to position [3547, 0]
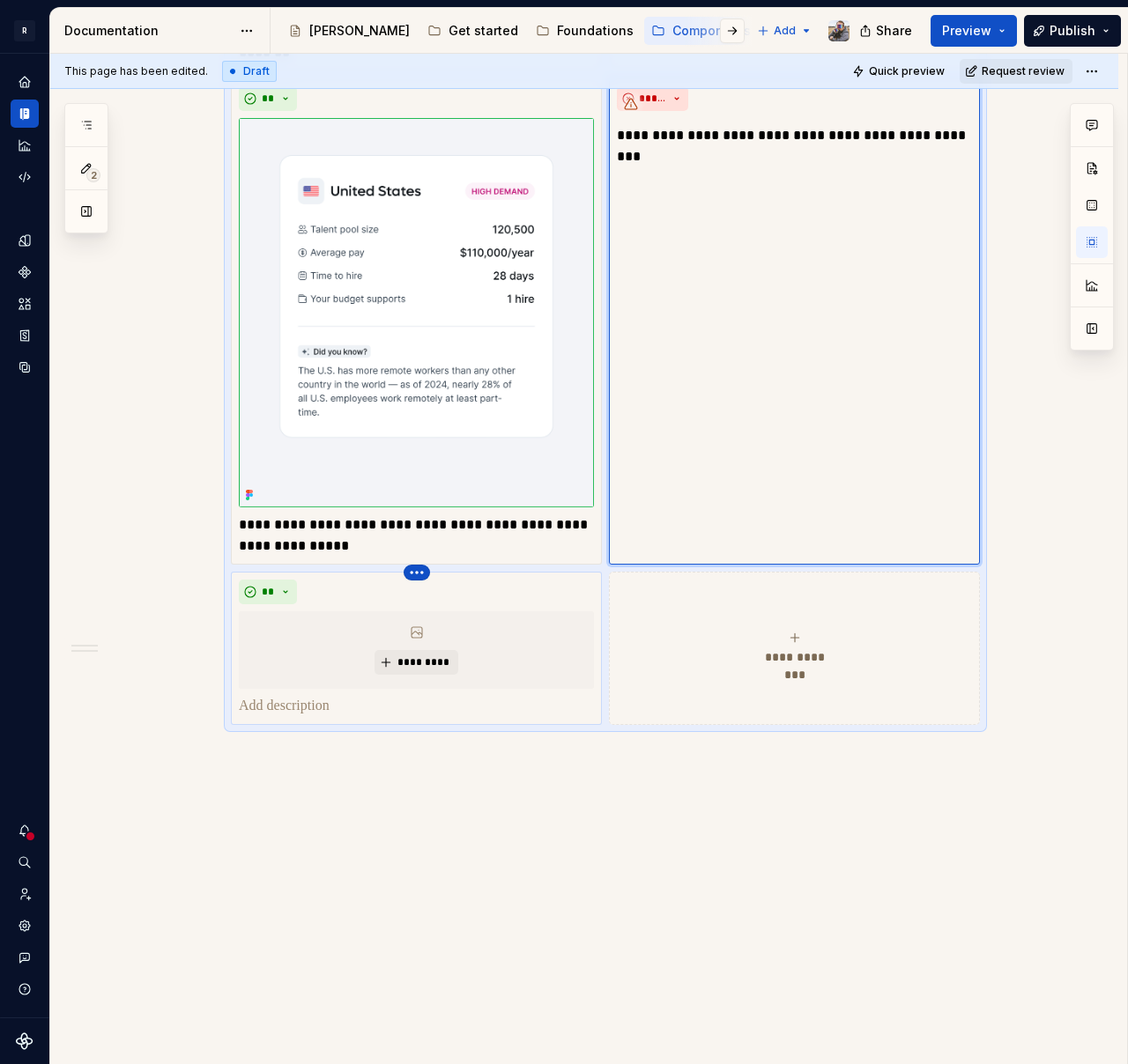
click at [409, 571] on html "R [PERSON_NAME] Design system data Documentation Accessibility guide for tree P…" at bounding box center [564, 532] width 1128 height 1064
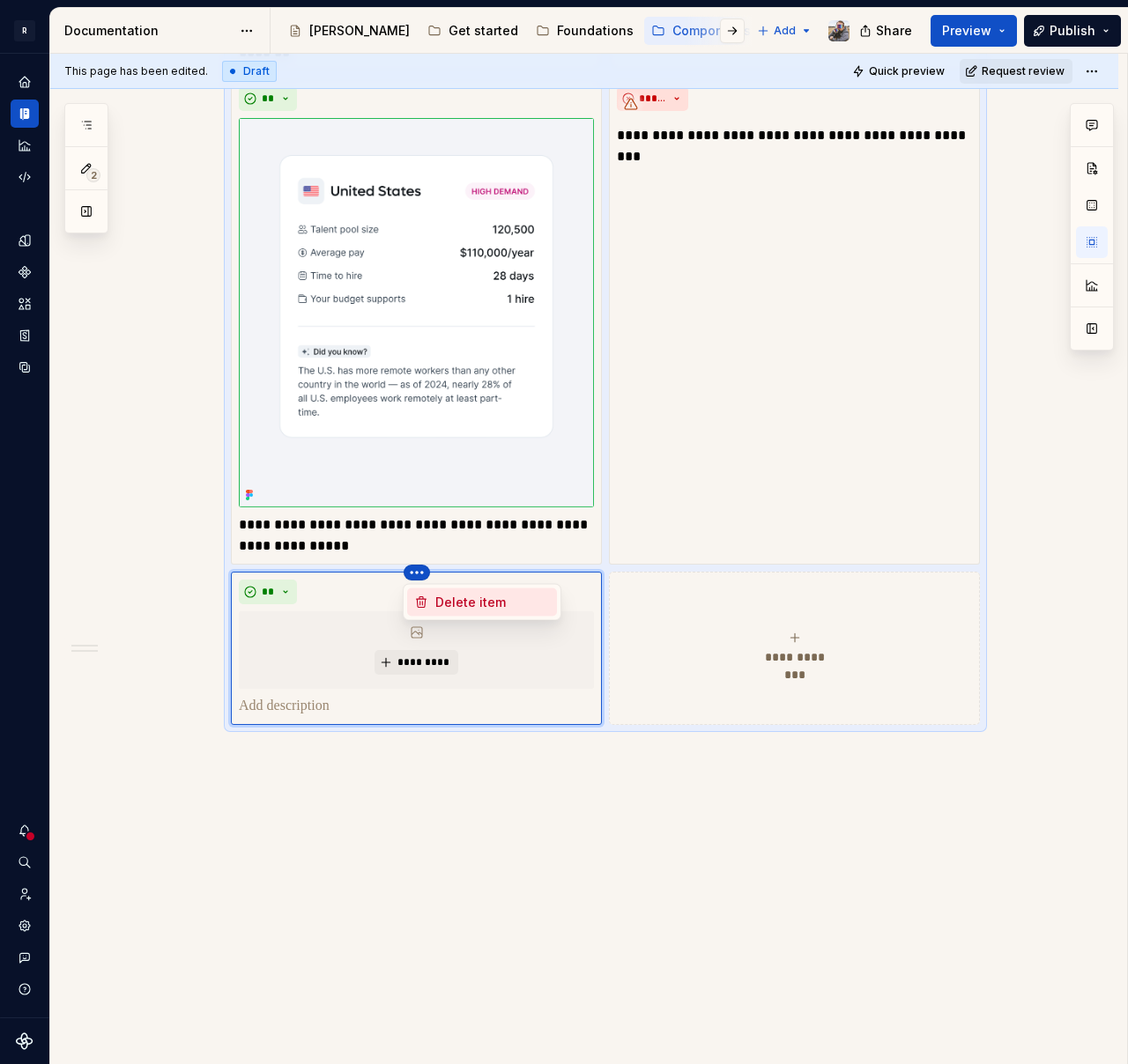
click at [438, 601] on div "Delete item" at bounding box center [492, 602] width 115 height 18
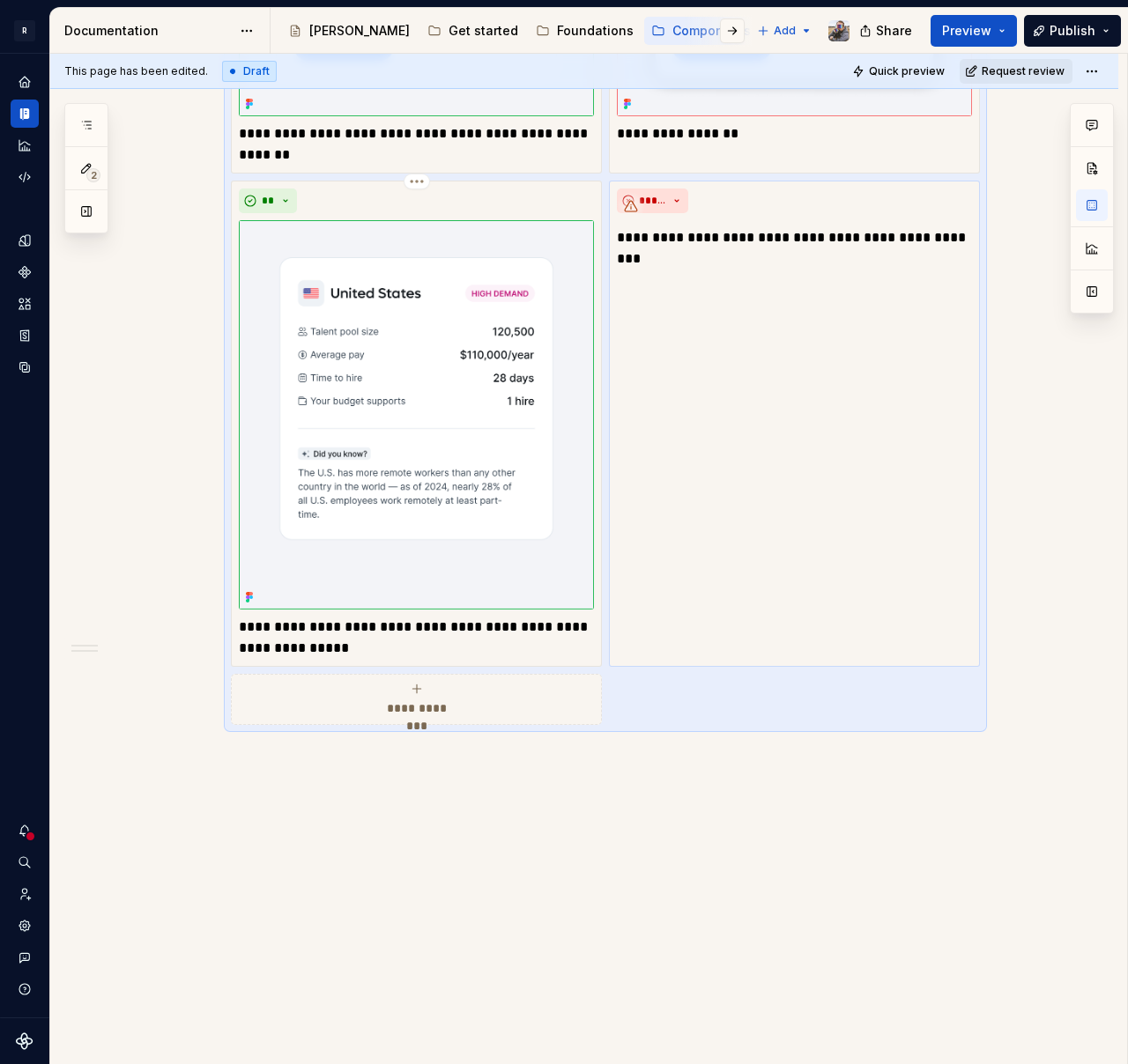
scroll to position [3105, 0]
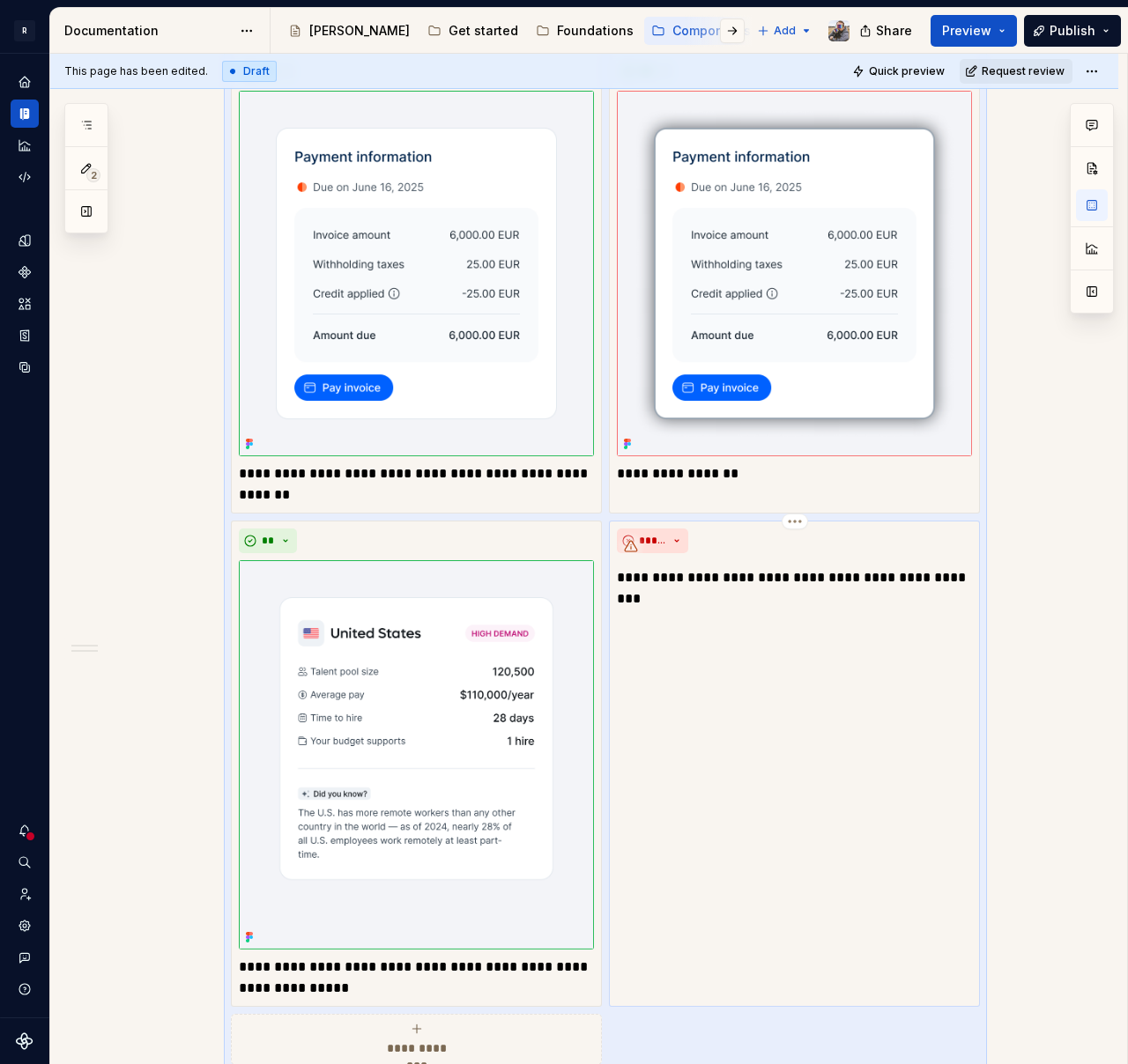
click at [733, 550] on div "*****" at bounding box center [794, 541] width 355 height 25
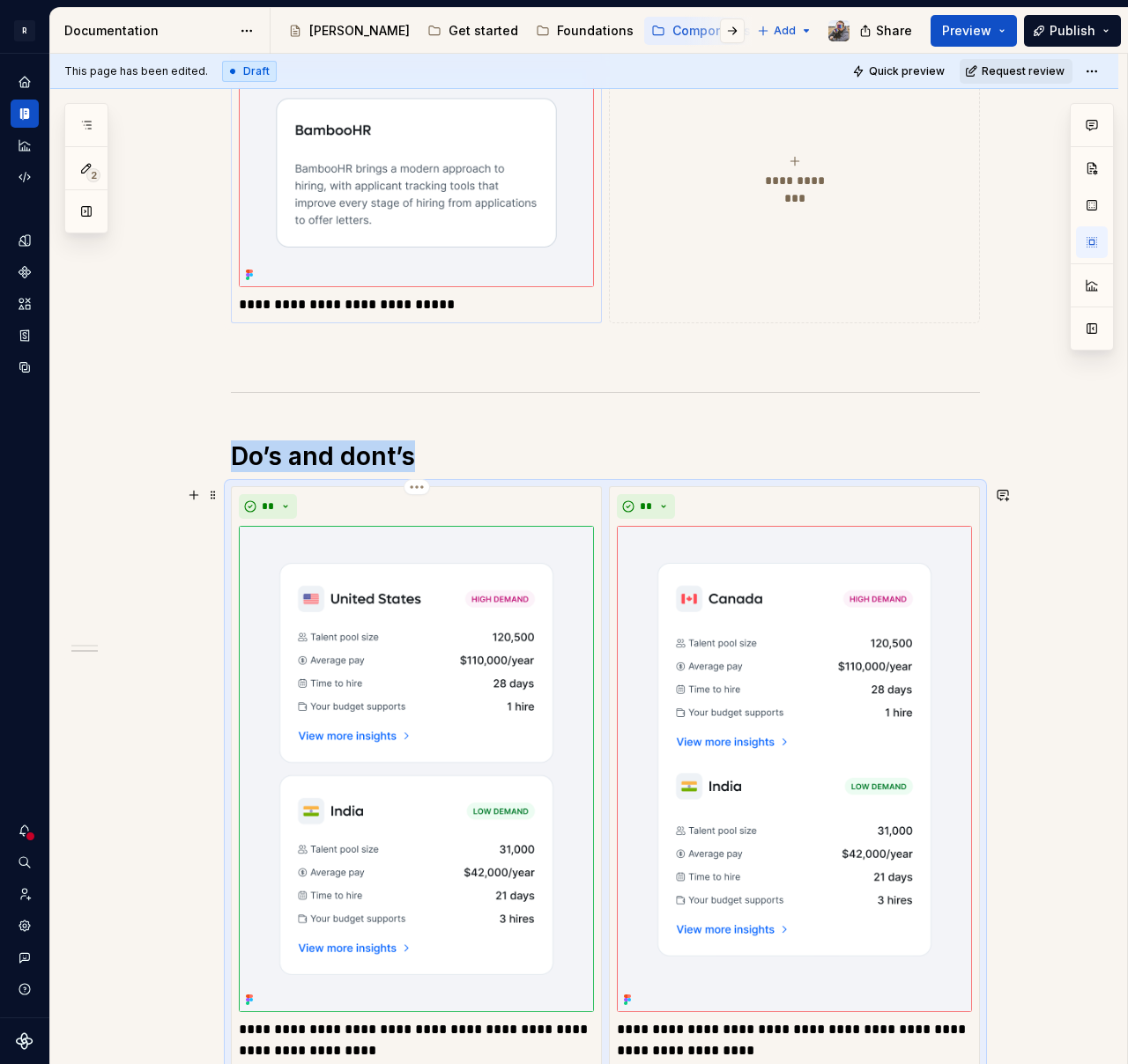
scroll to position [1068, 0]
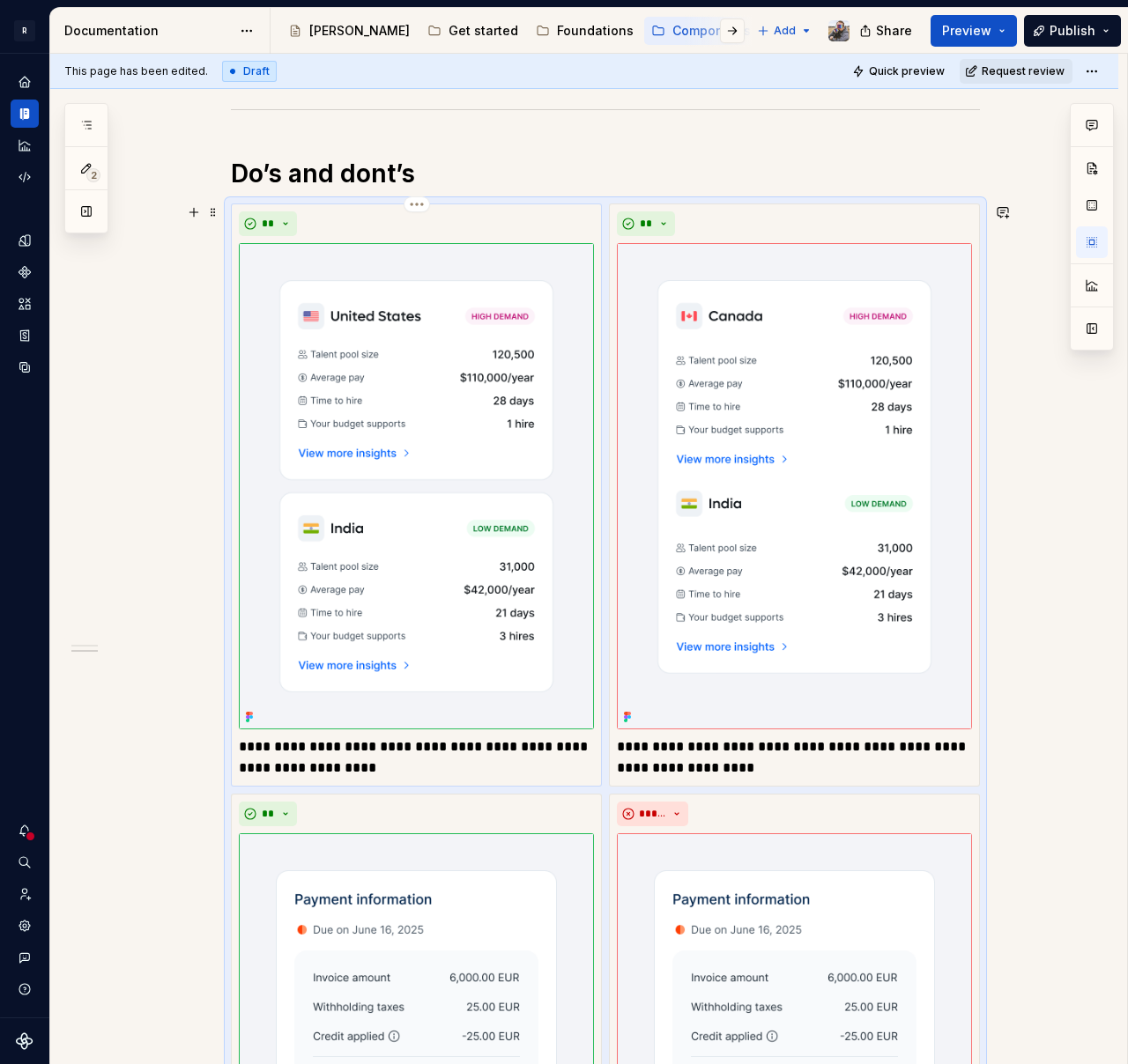
click at [319, 743] on p "**********" at bounding box center [416, 757] width 355 height 42
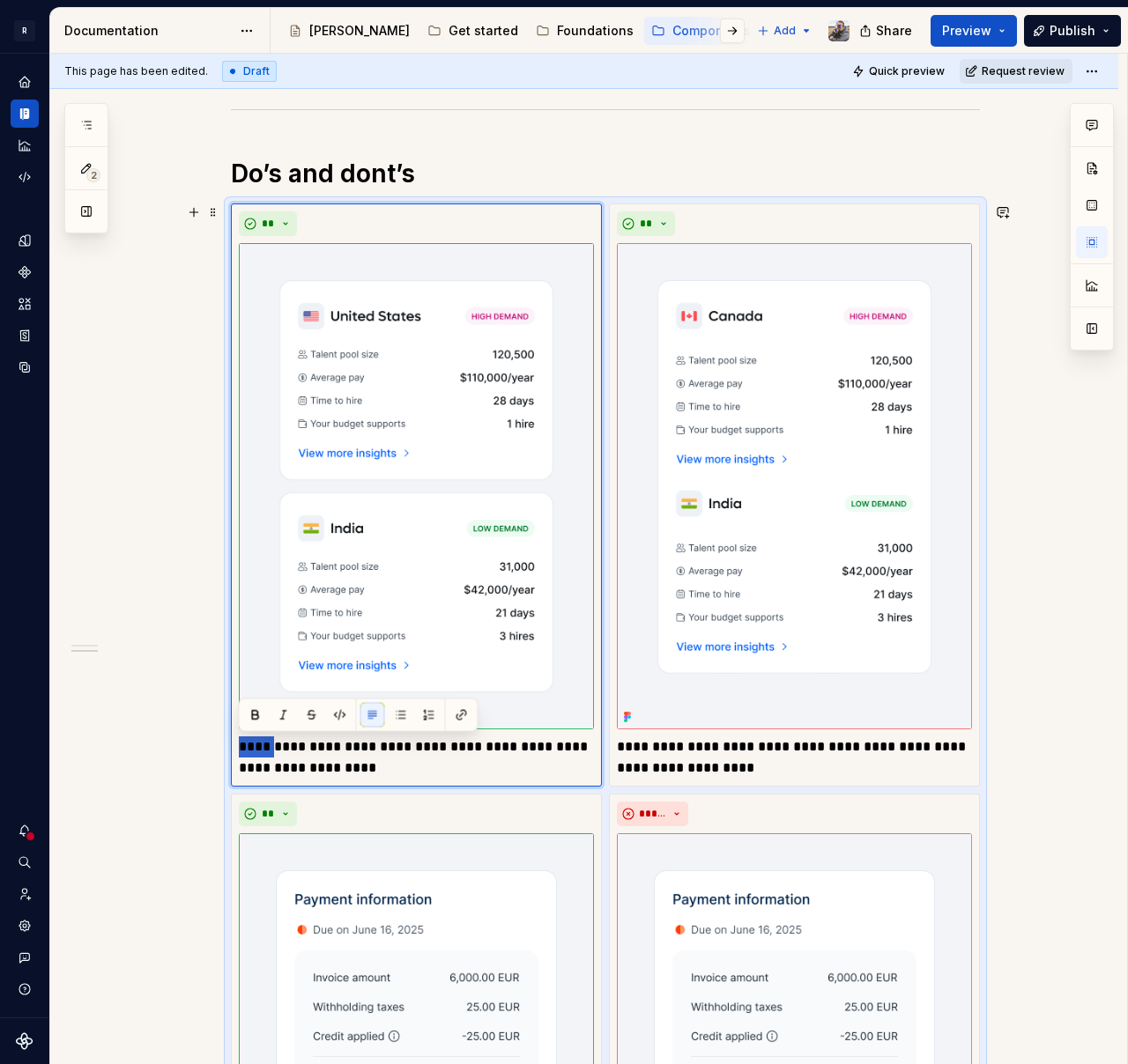
drag, startPoint x: 279, startPoint y: 747, endPoint x: 214, endPoint y: 746, distance: 65.0
type textarea "*"
drag, startPoint x: 299, startPoint y: 745, endPoint x: 282, endPoint y: 743, distance: 17.1
click at [282, 743] on p "**********" at bounding box center [416, 757] width 355 height 42
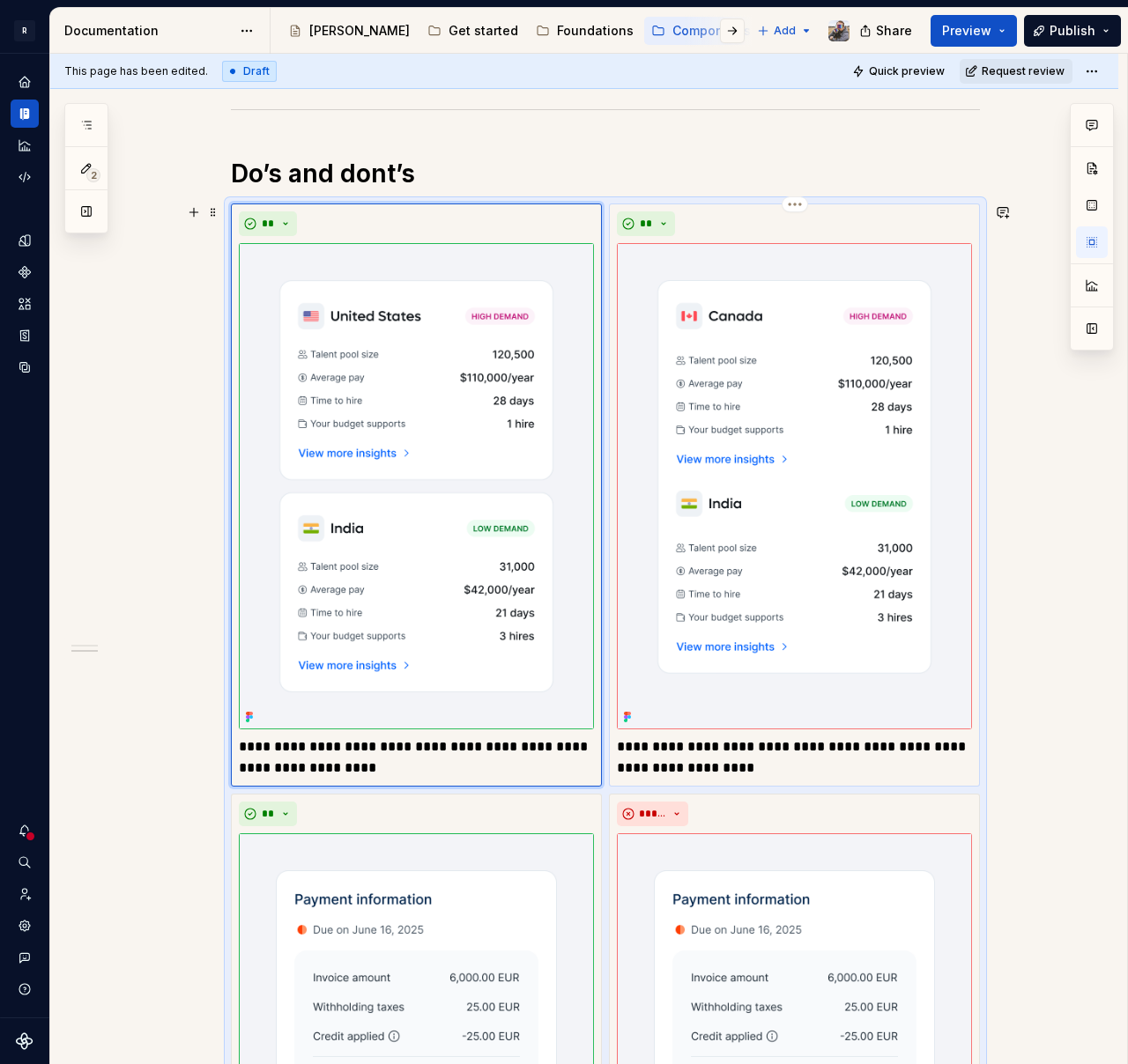
click at [652, 748] on p "**********" at bounding box center [794, 757] width 355 height 42
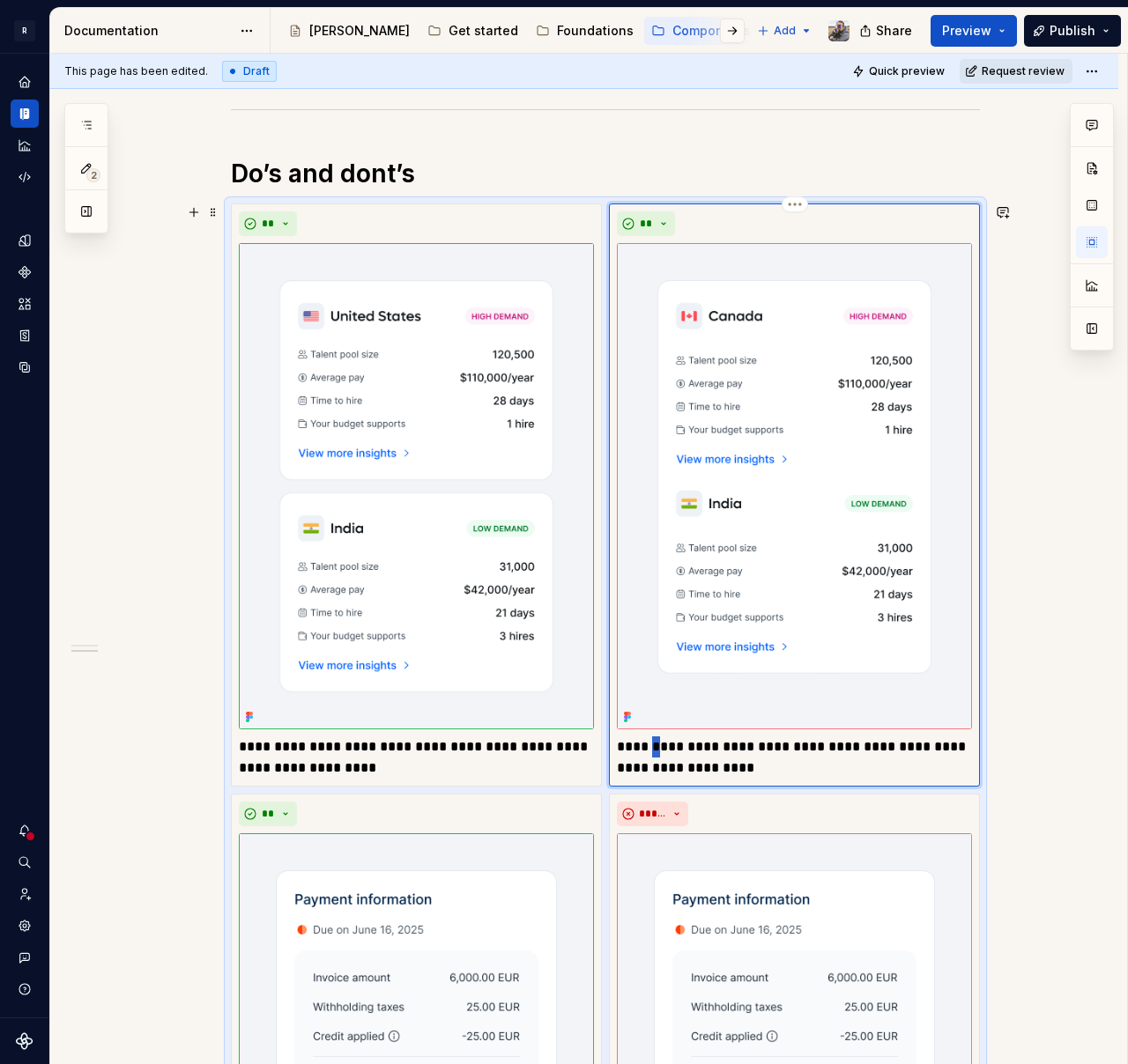
click at [652, 748] on p "**********" at bounding box center [794, 757] width 355 height 42
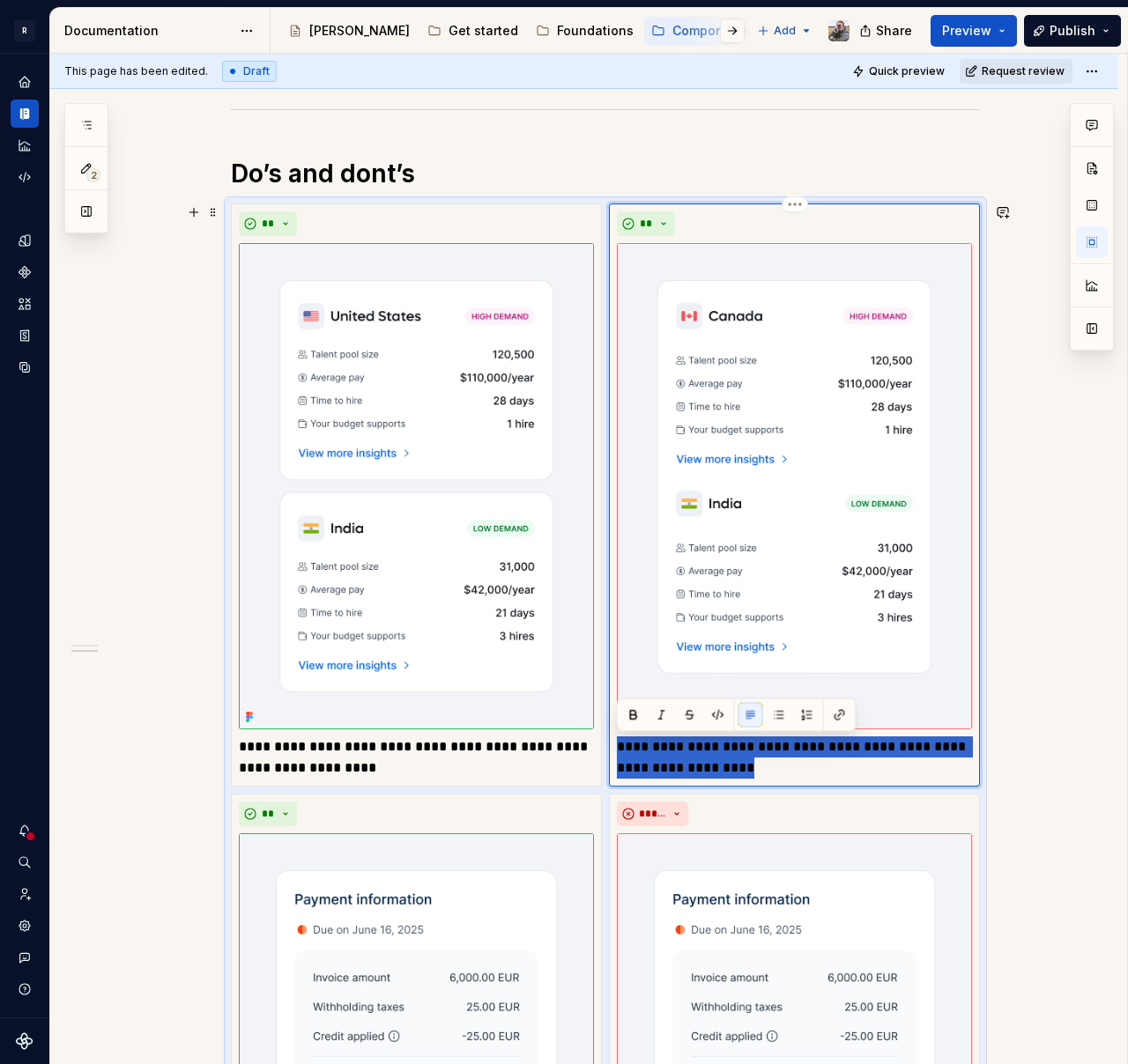
click at [660, 748] on p "**********" at bounding box center [794, 757] width 355 height 42
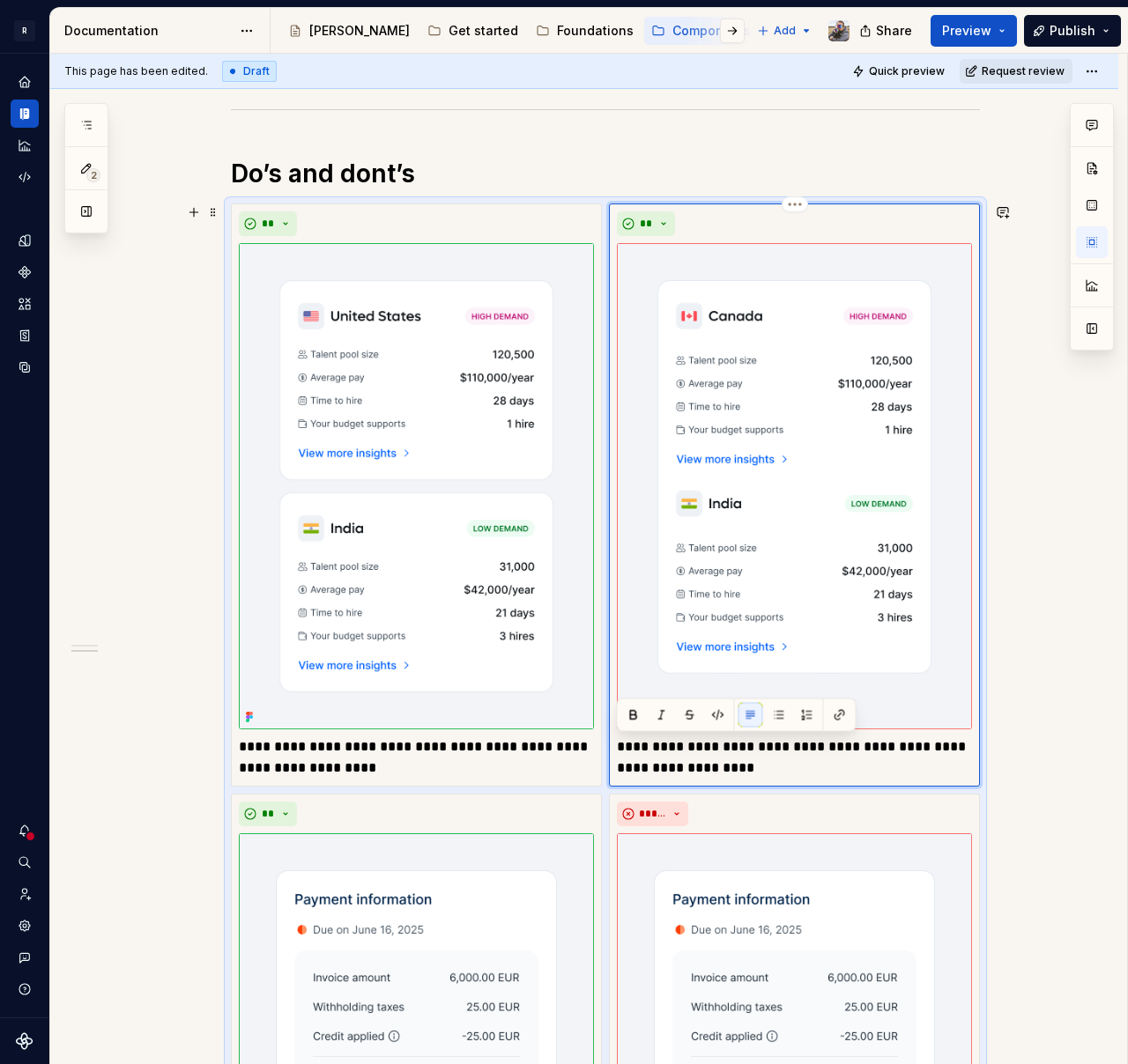
click at [662, 745] on p "**********" at bounding box center [794, 757] width 355 height 42
type textarea "*"
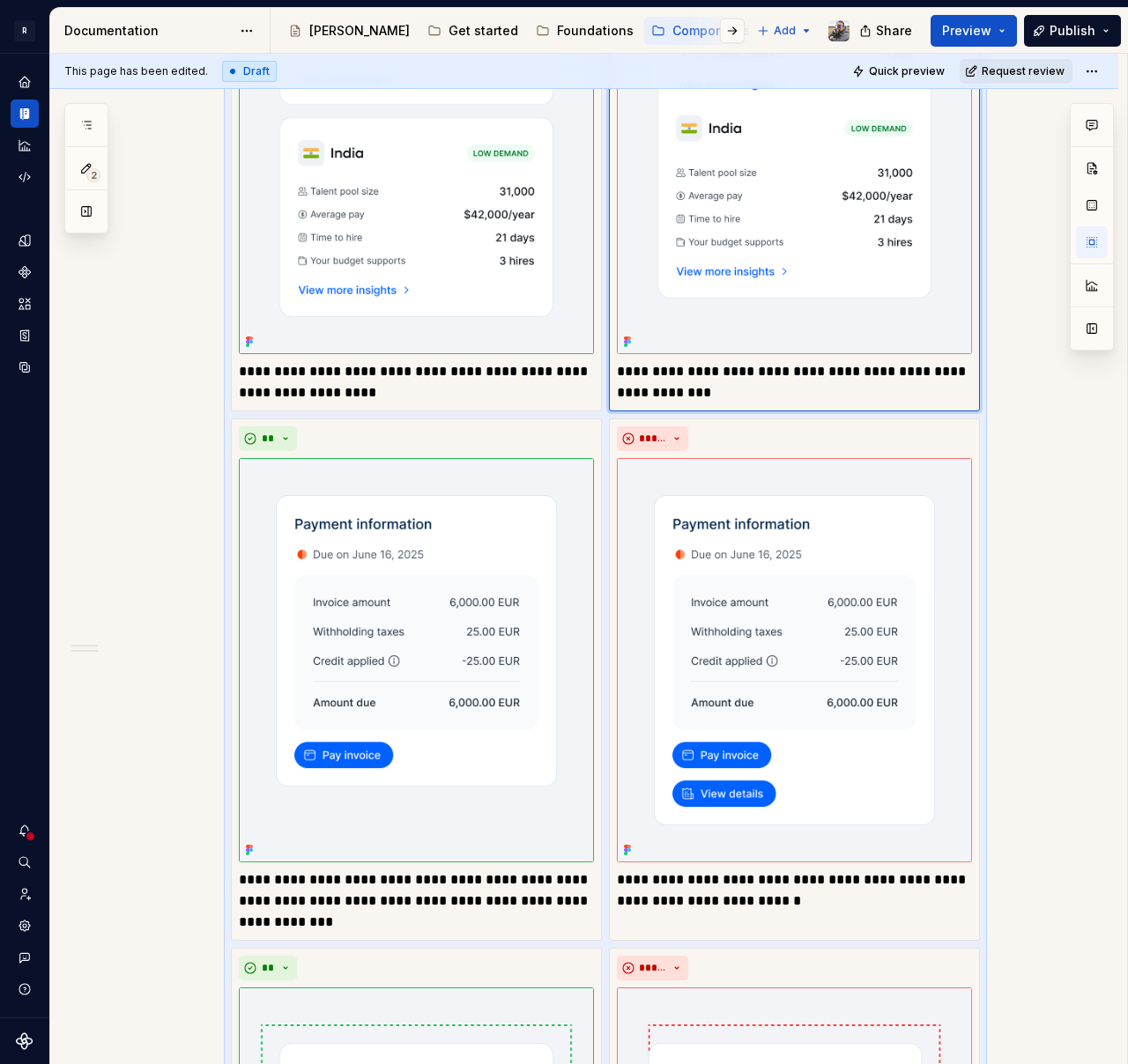
scroll to position [0, 0]
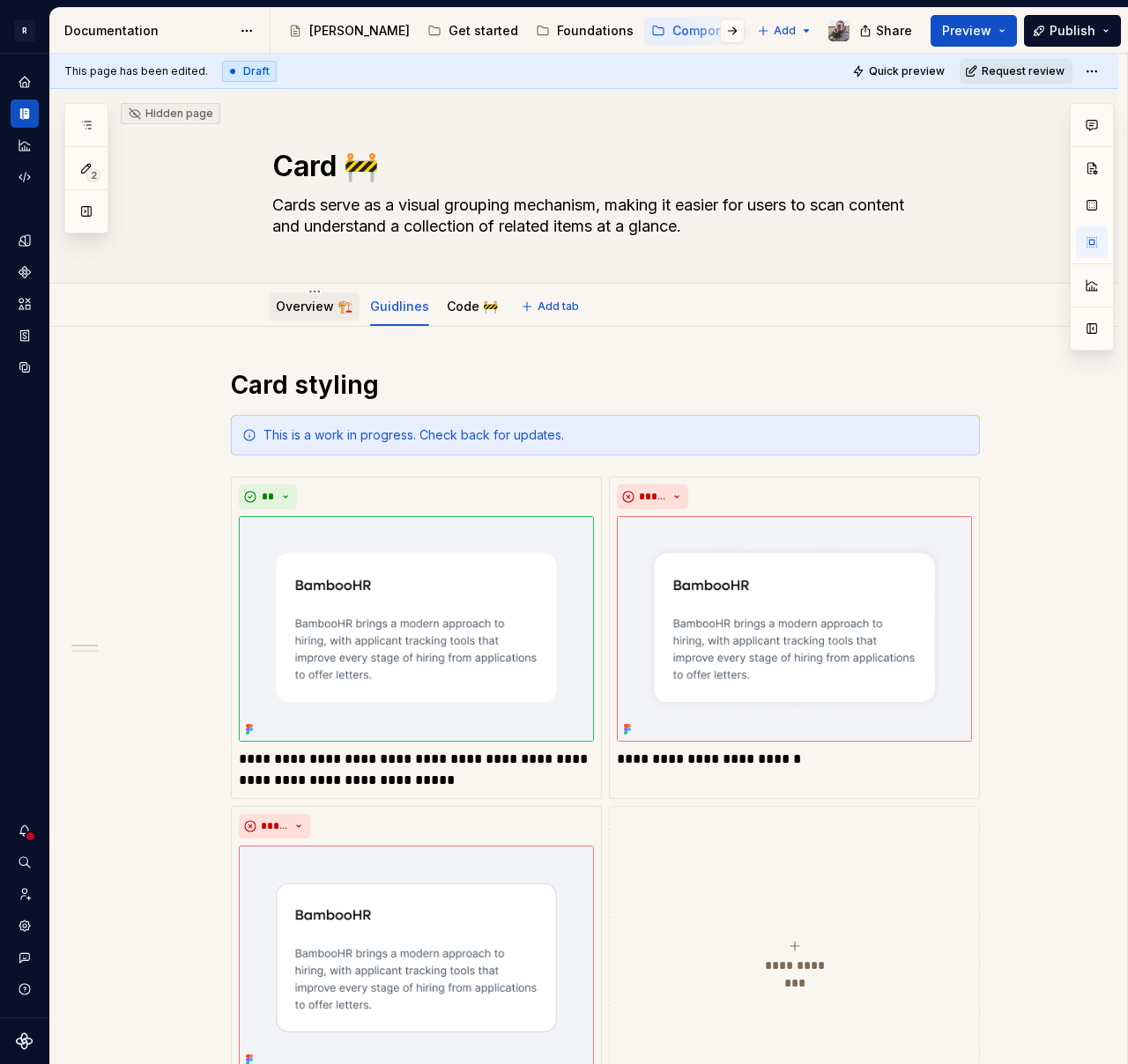
click at [293, 312] on link "Overview 🏗️" at bounding box center [314, 306] width 76 height 15
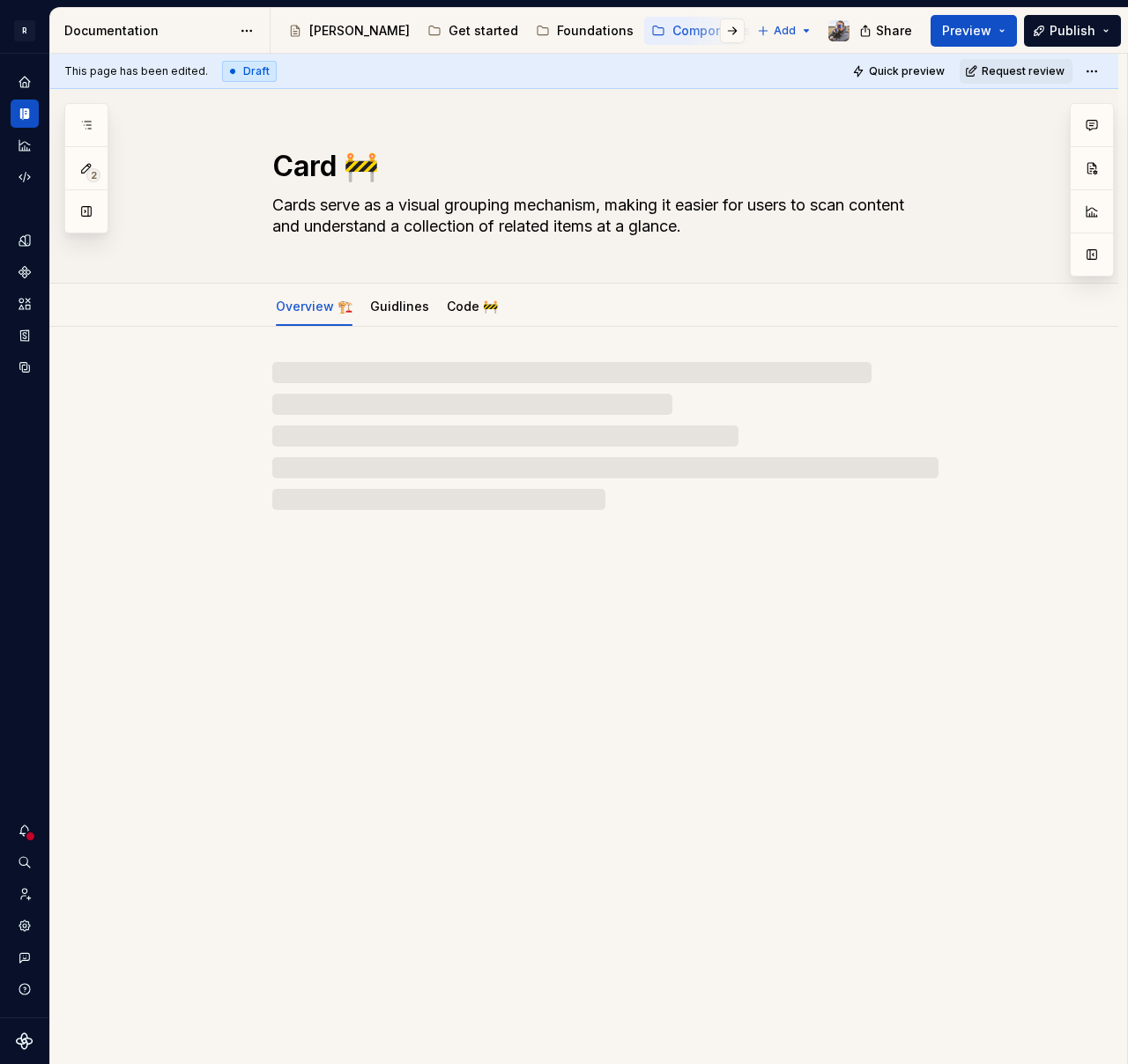
type textarea "*"
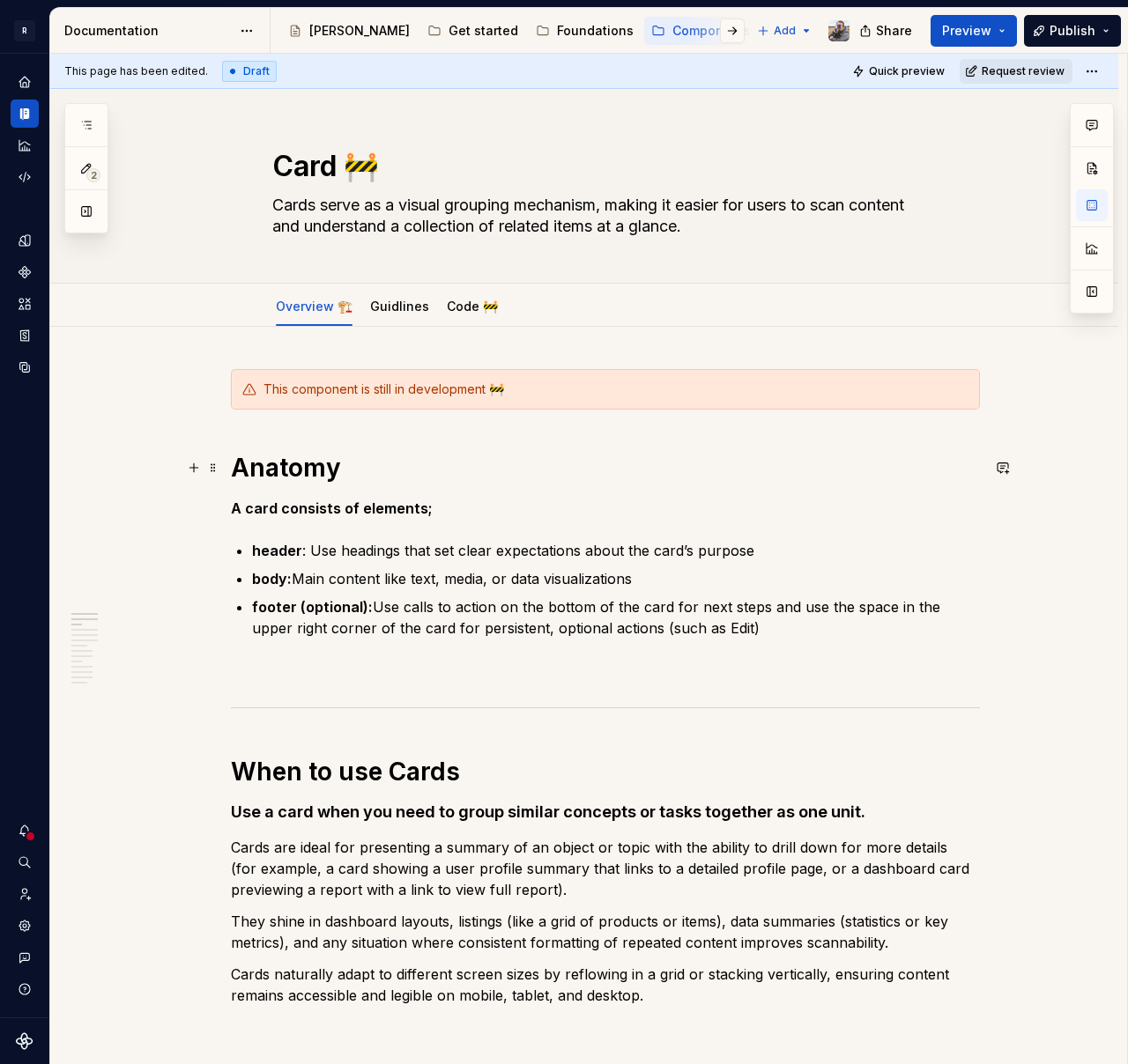
click at [358, 475] on h1 "Anatomy" at bounding box center [604, 467] width 749 height 31
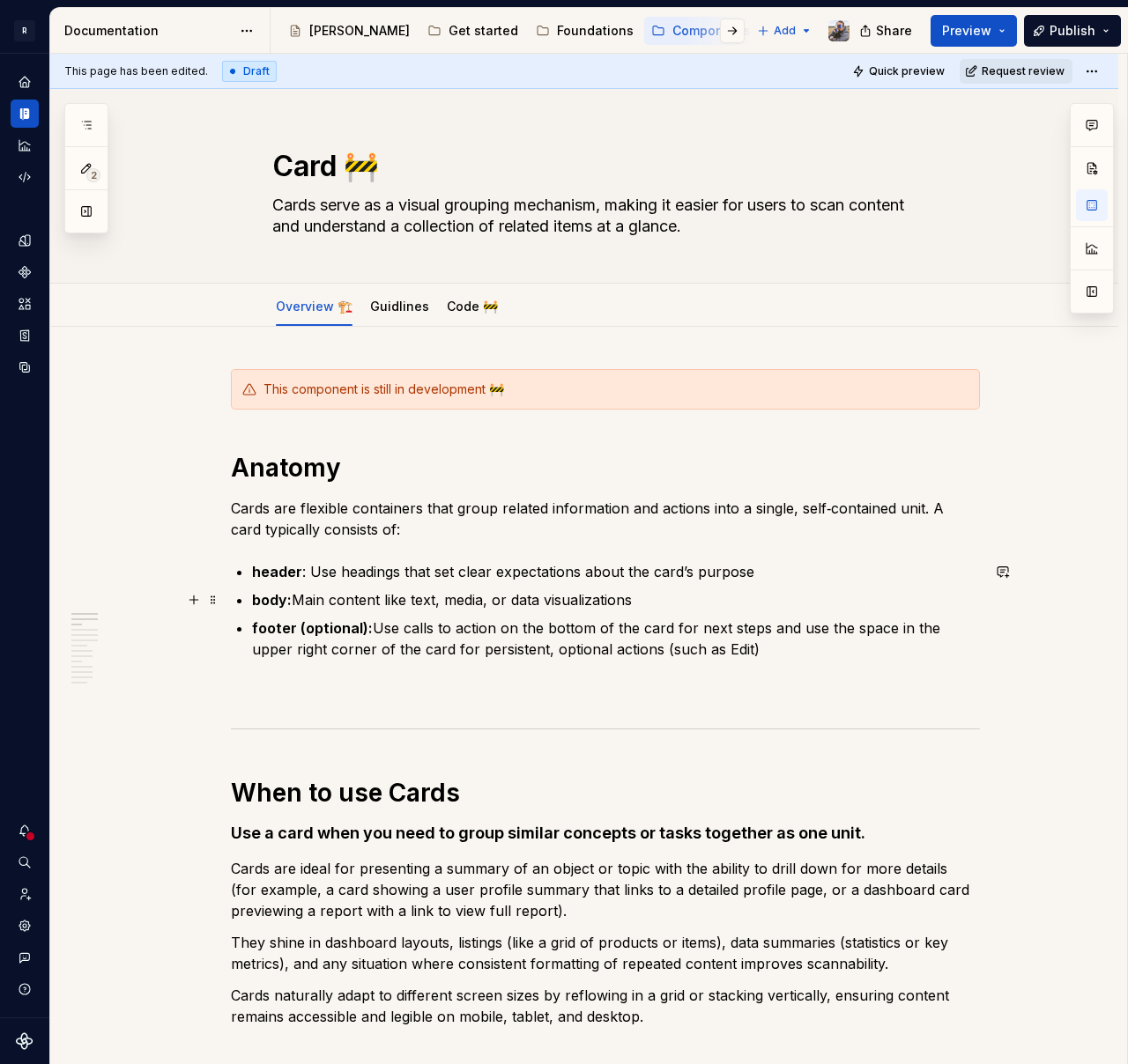
click at [705, 603] on p "body: Main content like text, media, or data visualizations" at bounding box center [616, 600] width 728 height 22
click at [378, 628] on p "footer (optional): Use calls to action on the bottom of the card for next steps…" at bounding box center [616, 638] width 728 height 42
click at [726, 653] on p "footer (optional): Use calls to action on the bottom of the card for next steps…" at bounding box center [616, 638] width 728 height 42
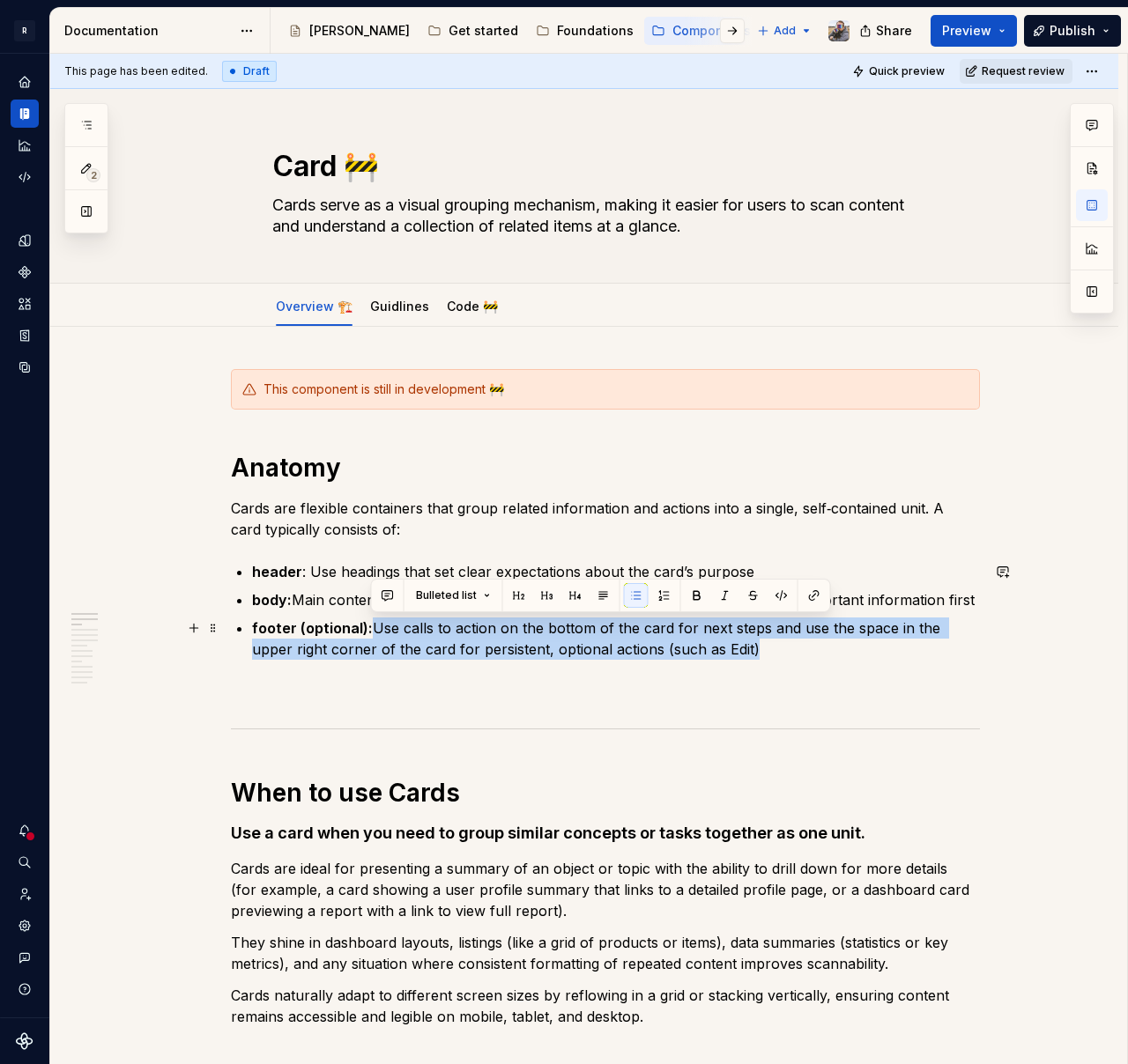
drag, startPoint x: 629, startPoint y: 644, endPoint x: 370, endPoint y: 626, distance: 259.6
click at [370, 626] on p "footer (optional): Use calls to action on the bottom of the card for next steps…" at bounding box center [616, 638] width 728 height 42
drag, startPoint x: 728, startPoint y: 651, endPoint x: 373, endPoint y: 627, distance: 355.8
click at [373, 627] on p "footer (optional): Use calls to action on the bottom of the card for next steps…" at bounding box center [616, 638] width 728 height 42
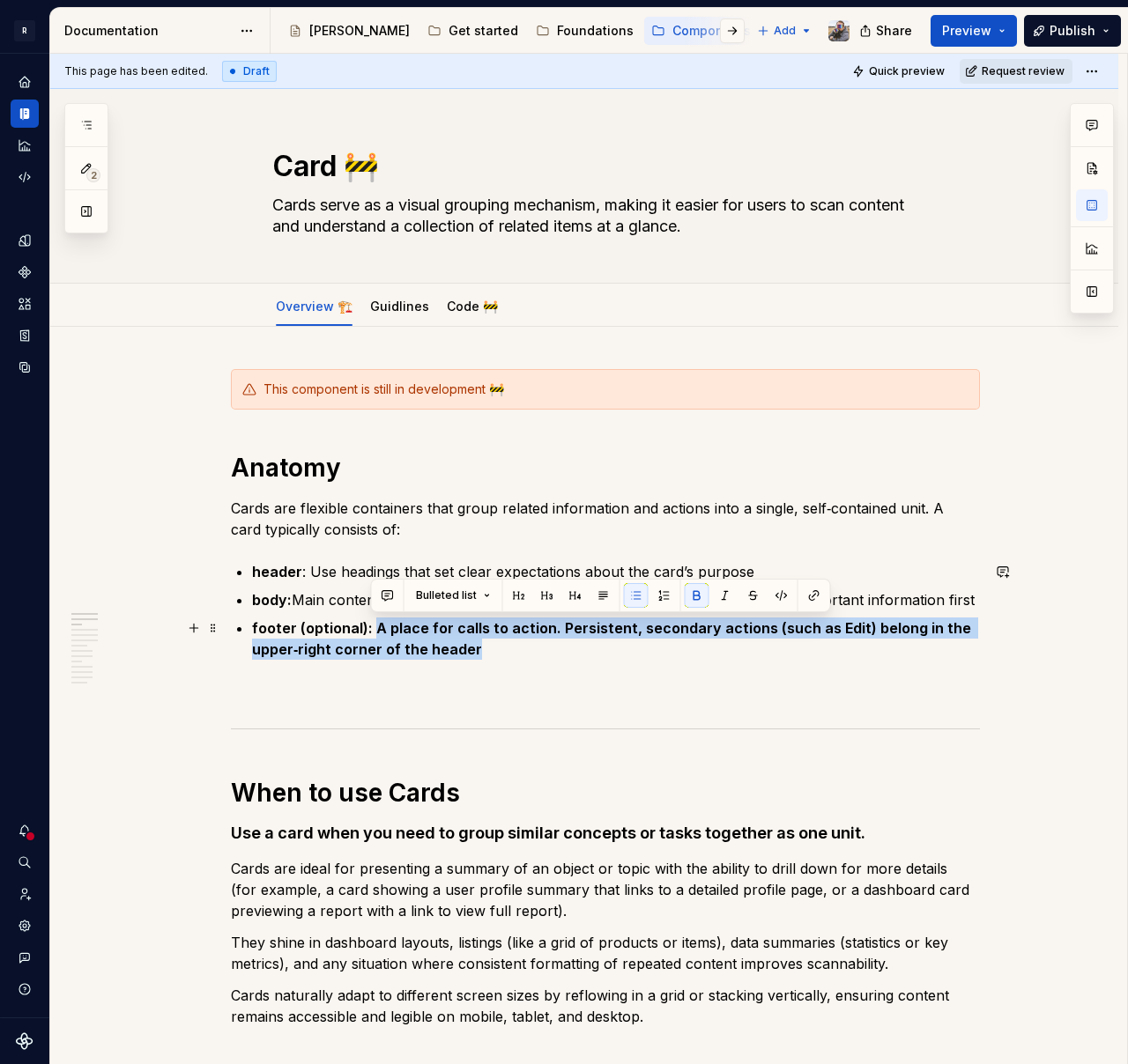
drag, startPoint x: 507, startPoint y: 649, endPoint x: 373, endPoint y: 629, distance: 135.5
click at [373, 629] on p "footer (optional): A place for calls to action. Persistent, secondary actions (…" at bounding box center [616, 638] width 728 height 42
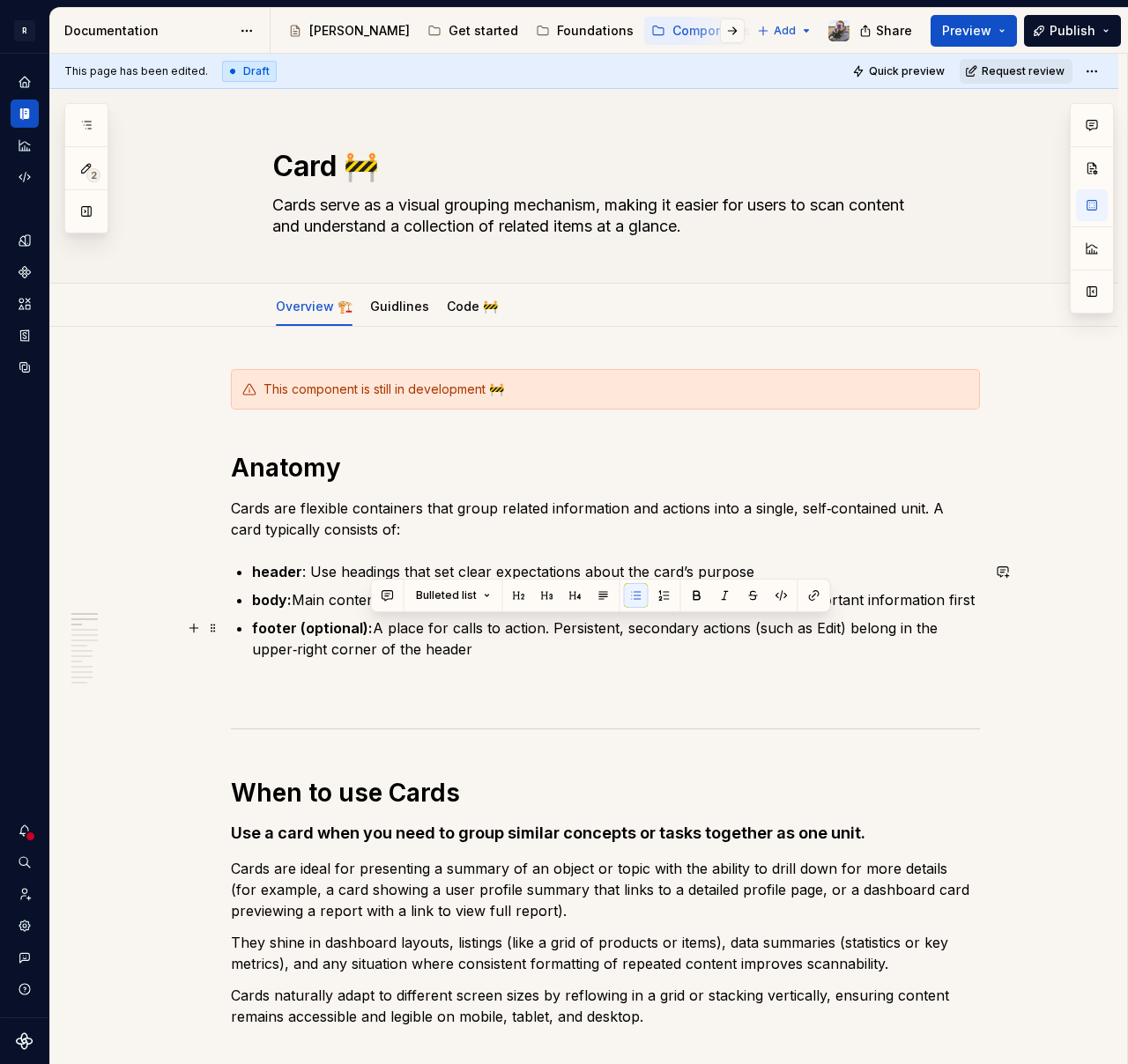
click at [534, 646] on p "footer (optional): A place for calls to action. Persistent, secondary actions (…" at bounding box center [616, 638] width 728 height 42
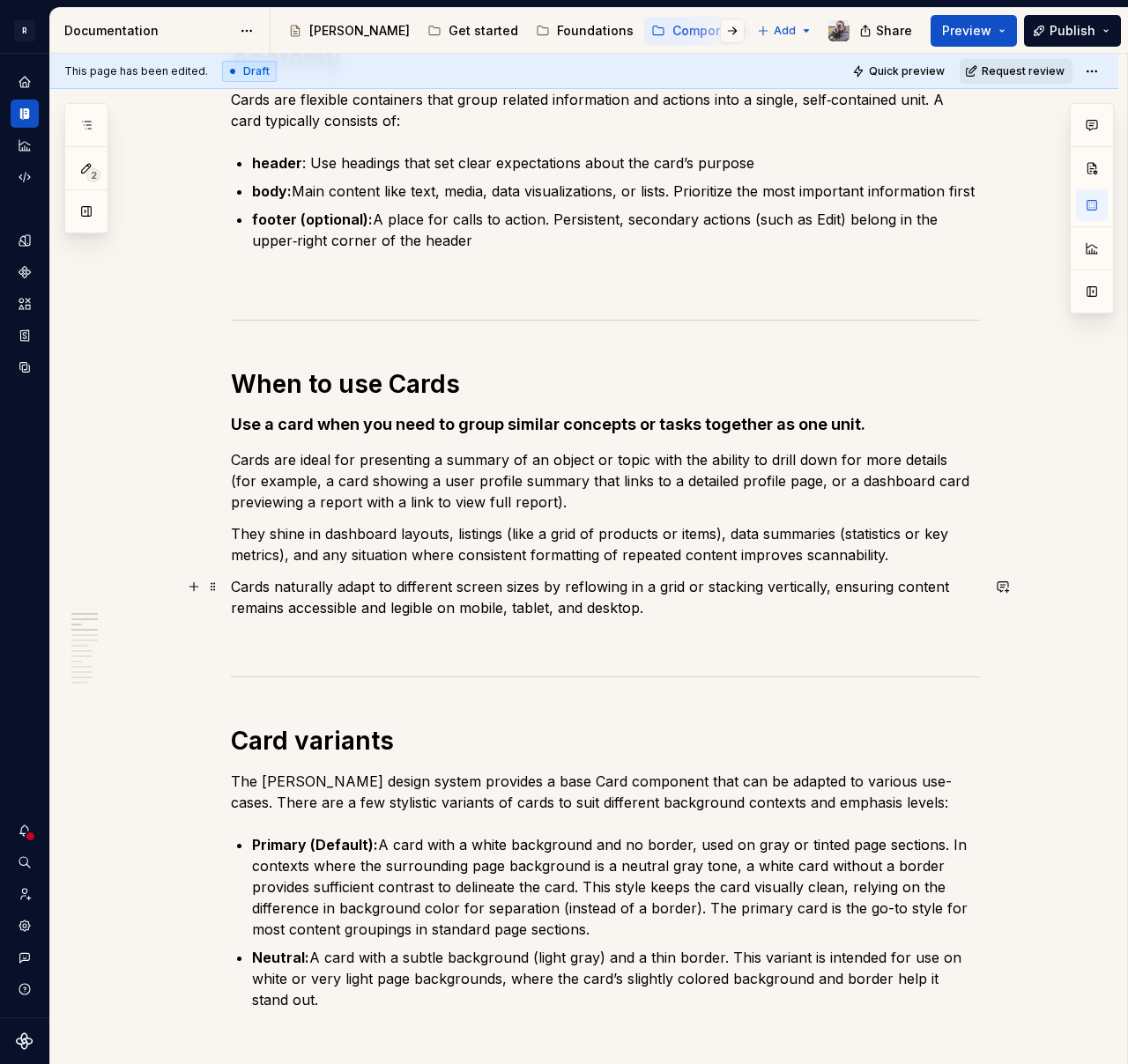
scroll to position [431, 0]
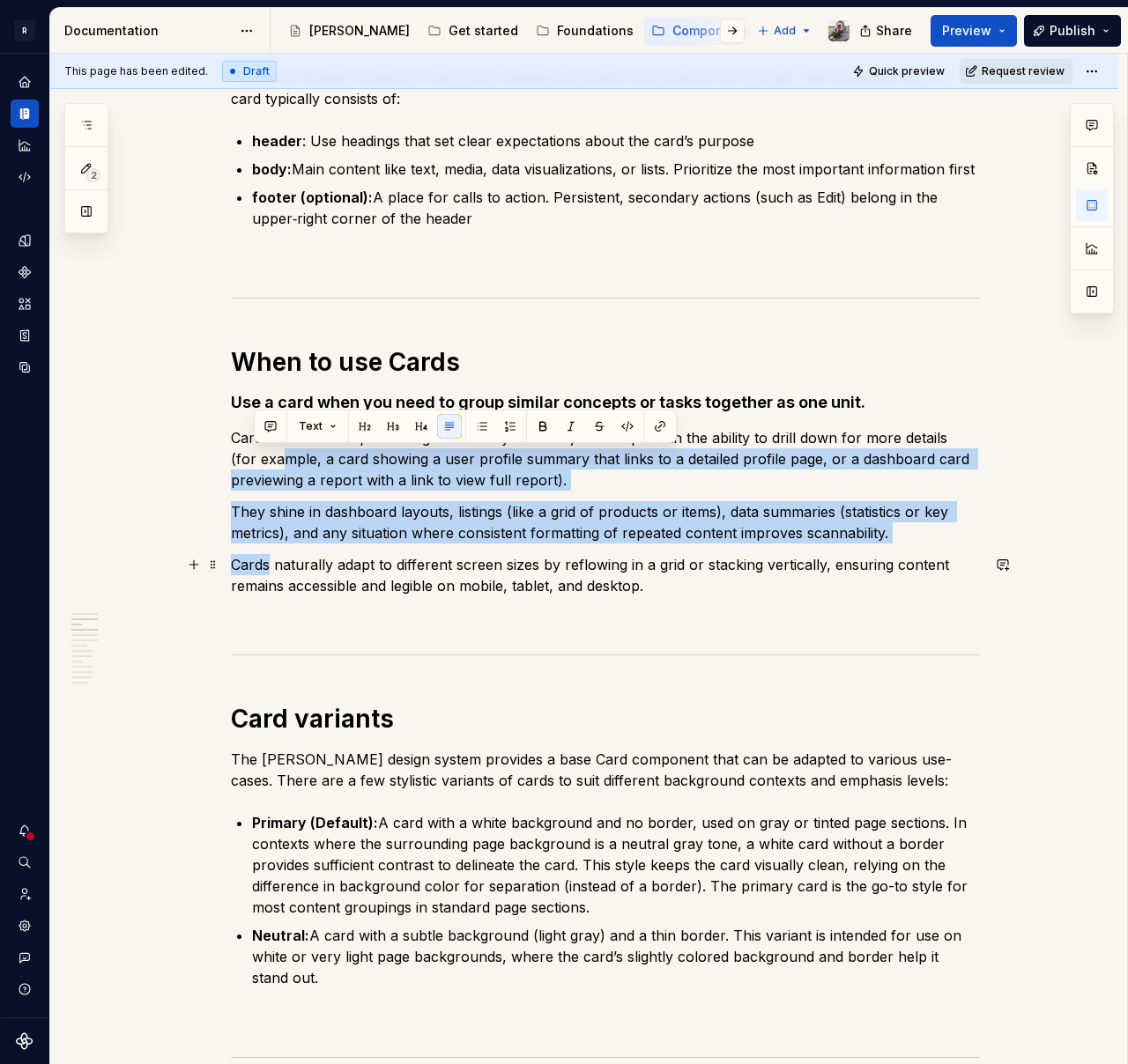
drag, startPoint x: 258, startPoint y: 448, endPoint x: 269, endPoint y: 563, distance: 115.5
click at [487, 425] on button "button" at bounding box center [482, 427] width 25 height 25
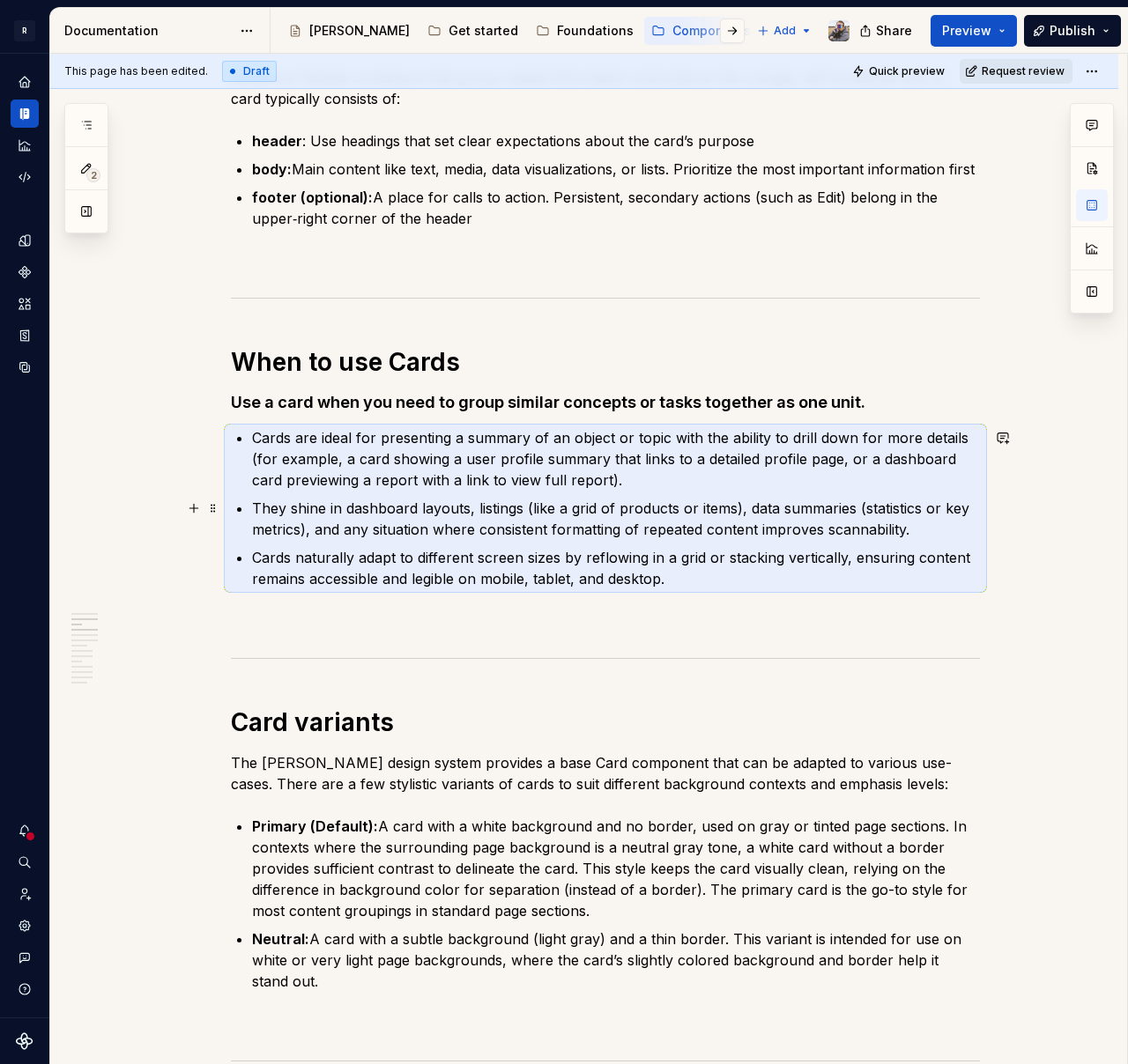
click at [405, 533] on p "They shine in dashboard layouts, listings (like a grid of products or items), d…" at bounding box center [616, 518] width 728 height 42
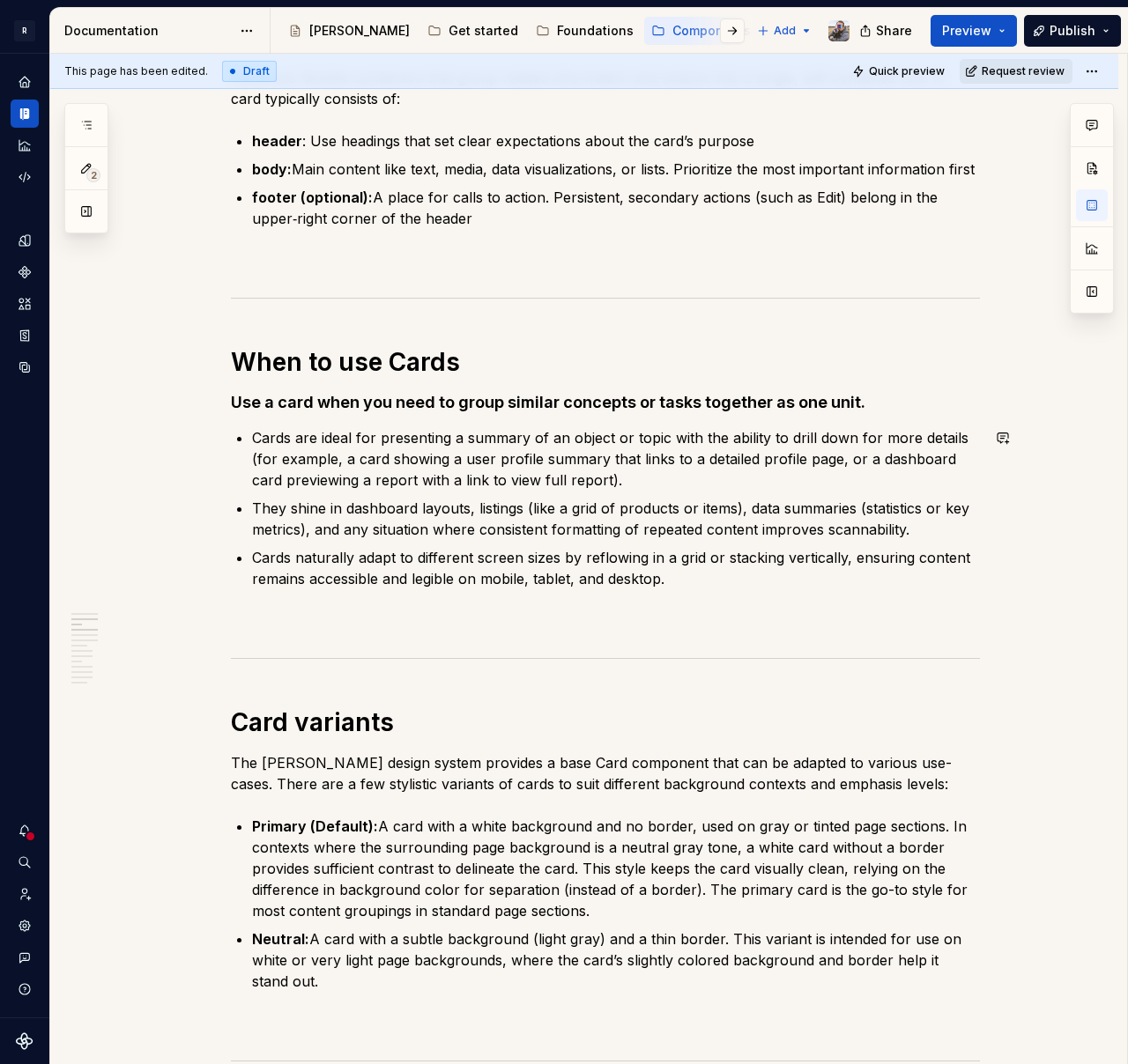
scroll to position [802, 0]
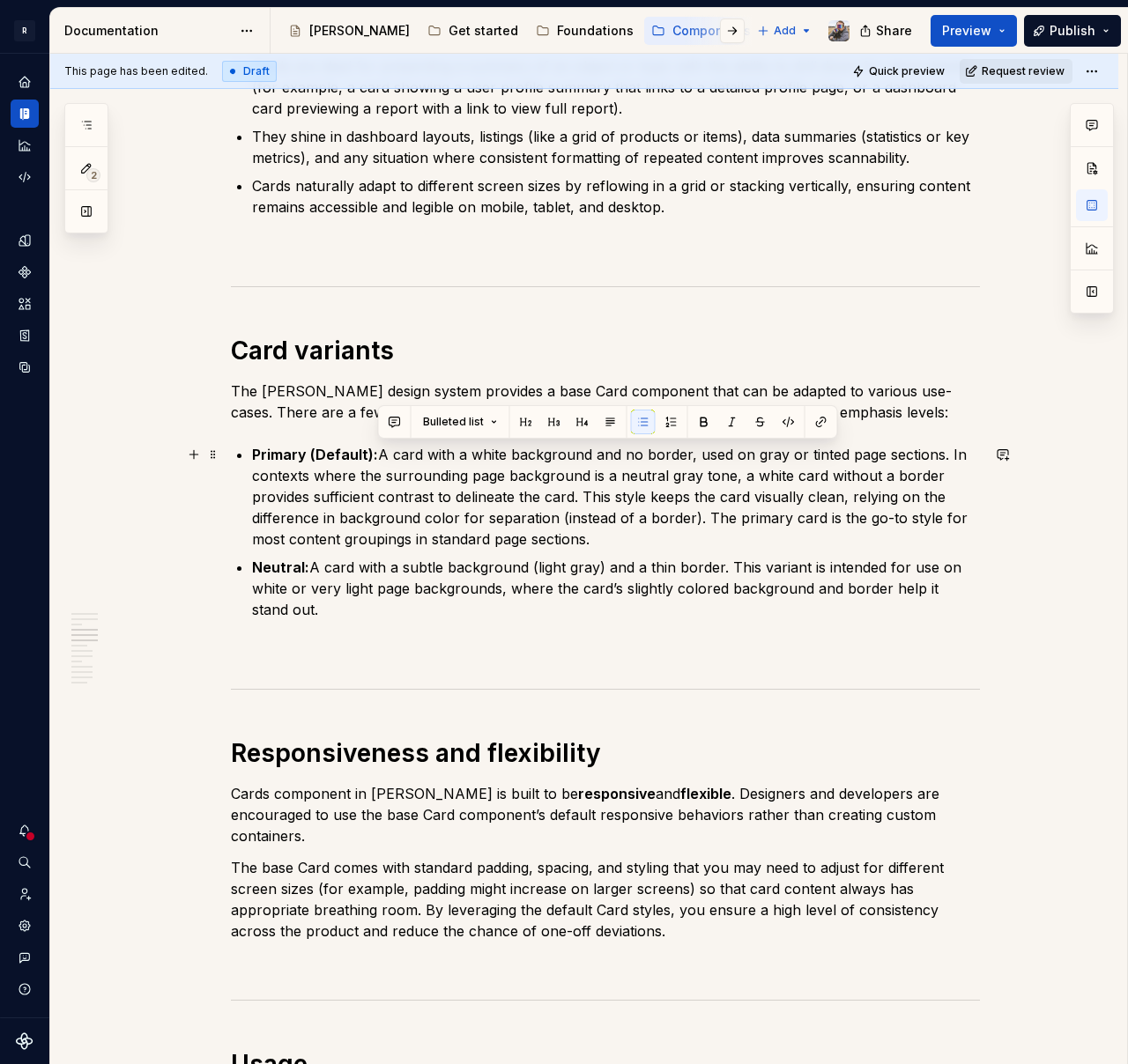
drag, startPoint x: 597, startPoint y: 533, endPoint x: 377, endPoint y: 458, distance: 232.4
click at [377, 458] on p "Primary (Default): A card with a white background and no border, used on gray o…" at bounding box center [616, 497] width 728 height 106
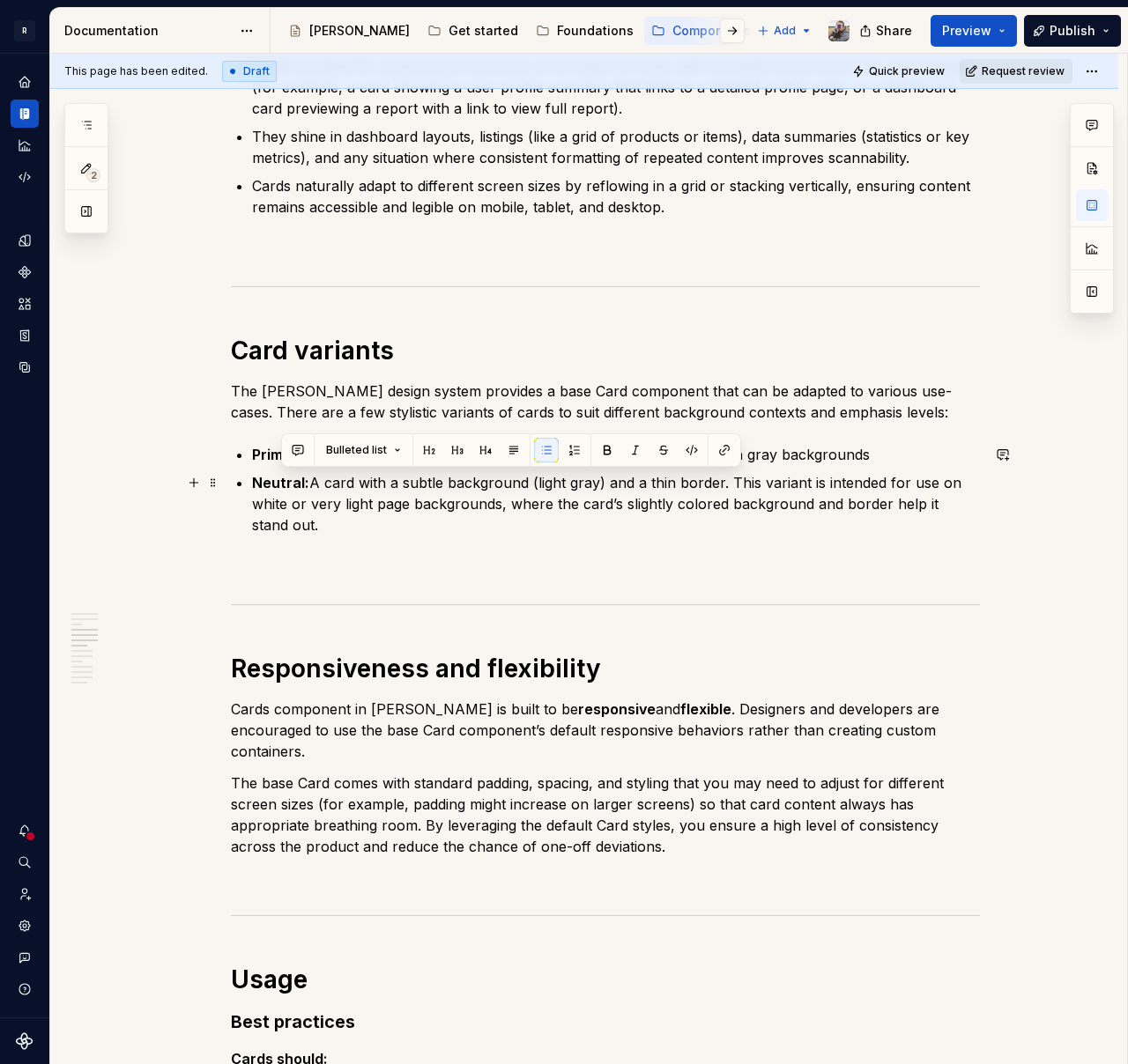
drag, startPoint x: 313, startPoint y: 521, endPoint x: 306, endPoint y: 488, distance: 33.7
click at [306, 488] on p "Neutral: A card with a subtle background (light gray) and a thin border. This v…" at bounding box center [616, 504] width 728 height 64
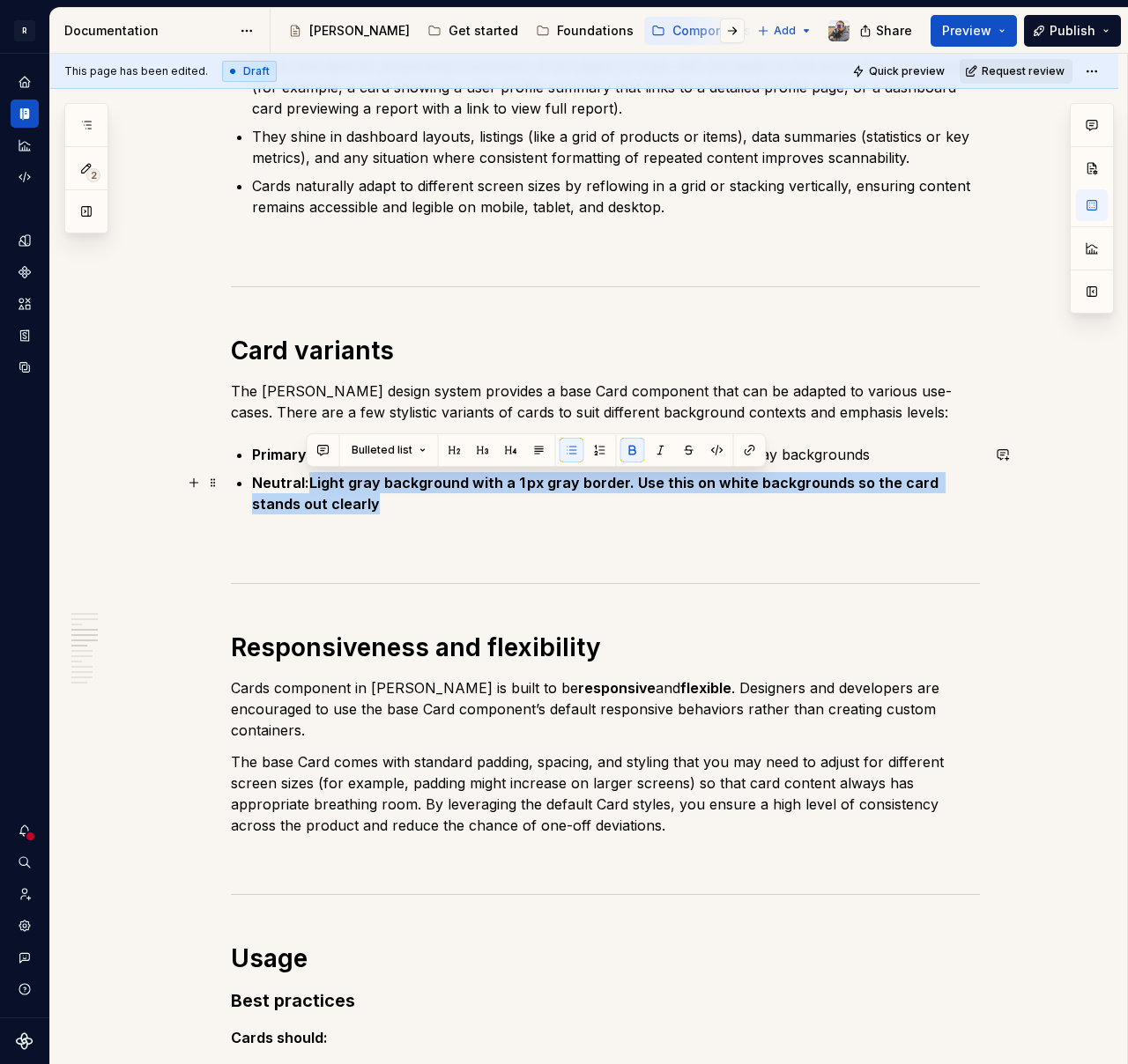
drag, startPoint x: 327, startPoint y: 502, endPoint x: 308, endPoint y: 483, distance: 26.9
click at [308, 483] on p "Neutral:Light gray background with a 1 px gray border. Use this on white backgr…" at bounding box center [616, 493] width 728 height 42
drag, startPoint x: 328, startPoint y: 499, endPoint x: 307, endPoint y: 485, distance: 25.2
click at [307, 485] on p "Neutral:Light gray background with a 1 px gray border. Use this on white backgr…" at bounding box center [616, 493] width 728 height 42
click at [319, 484] on p "Neutral: Light gray background with a 1 px gray border. Use this on white backg…" at bounding box center [616, 493] width 728 height 42
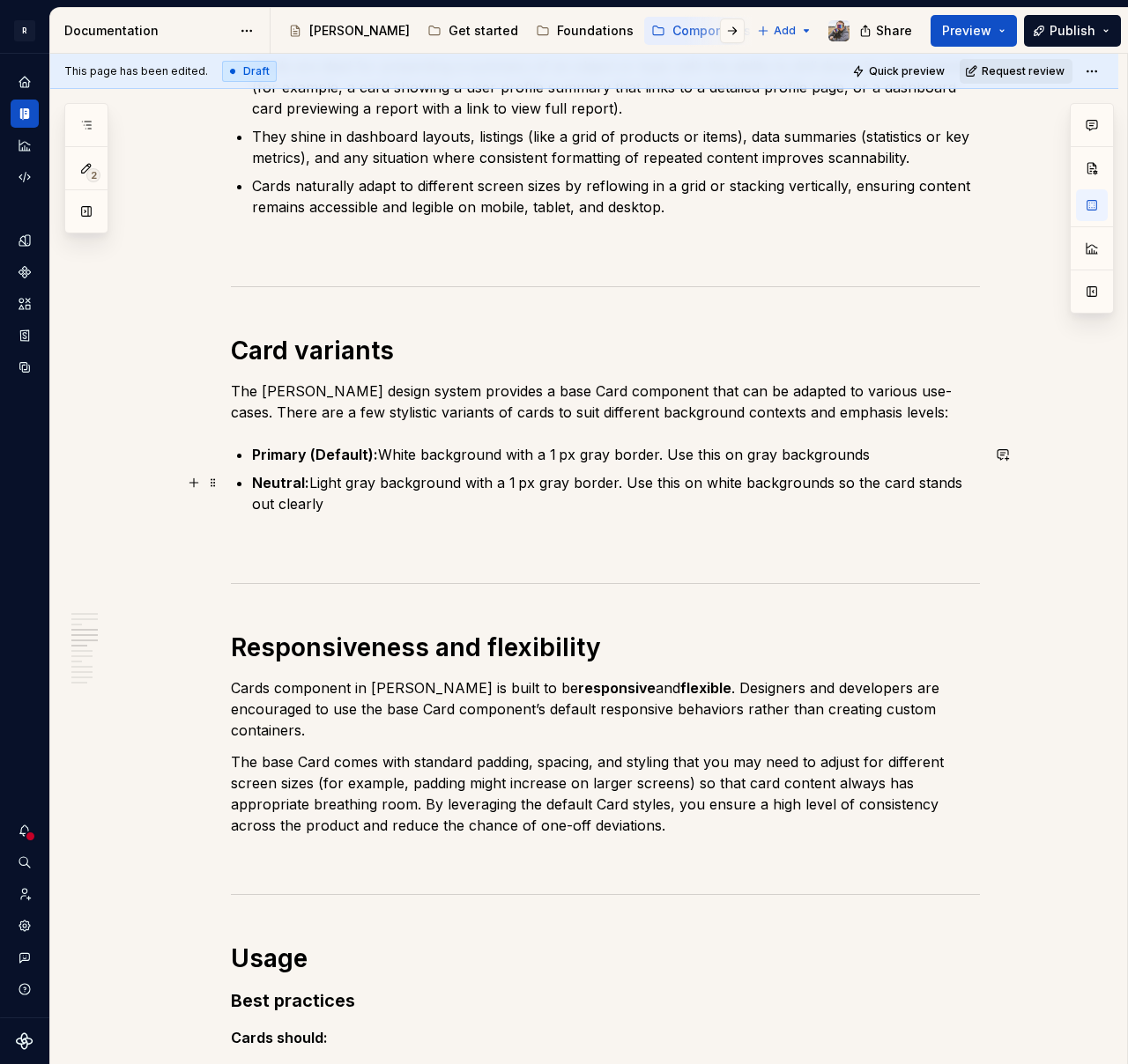
click at [306, 483] on p "Neutral: Light gray background with a 1 px gray border. Use this on white backg…" at bounding box center [616, 493] width 728 height 42
click at [389, 484] on p "Neutral: Light gray background with a 1 px gray border. Use this on white backg…" at bounding box center [616, 493] width 728 height 42
click at [792, 786] on p "The base Card comes with standard padding, spacing, and styling that you may ne…" at bounding box center [604, 793] width 749 height 84
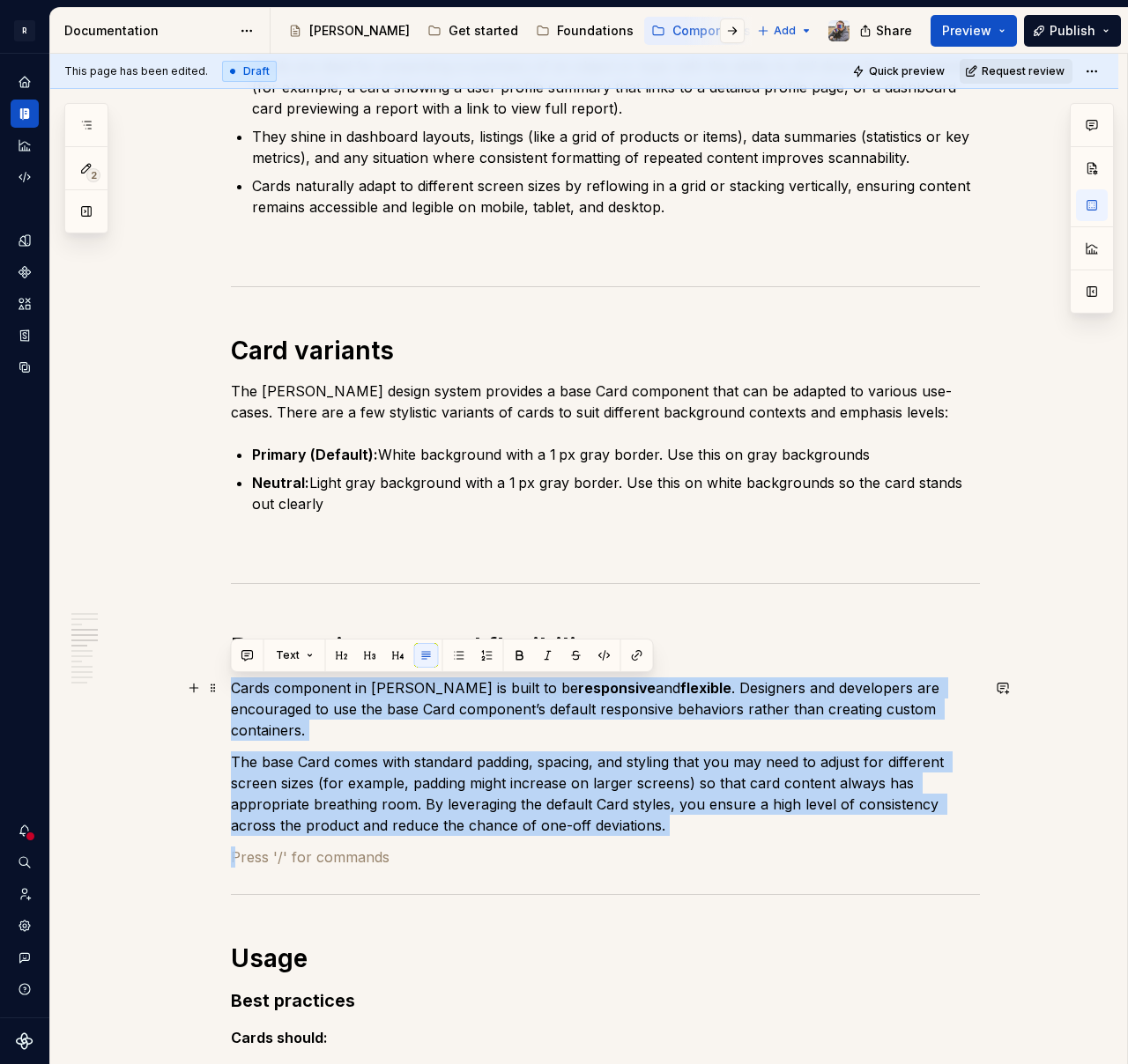
drag, startPoint x: 580, startPoint y: 776, endPoint x: 229, endPoint y: 690, distance: 361.4
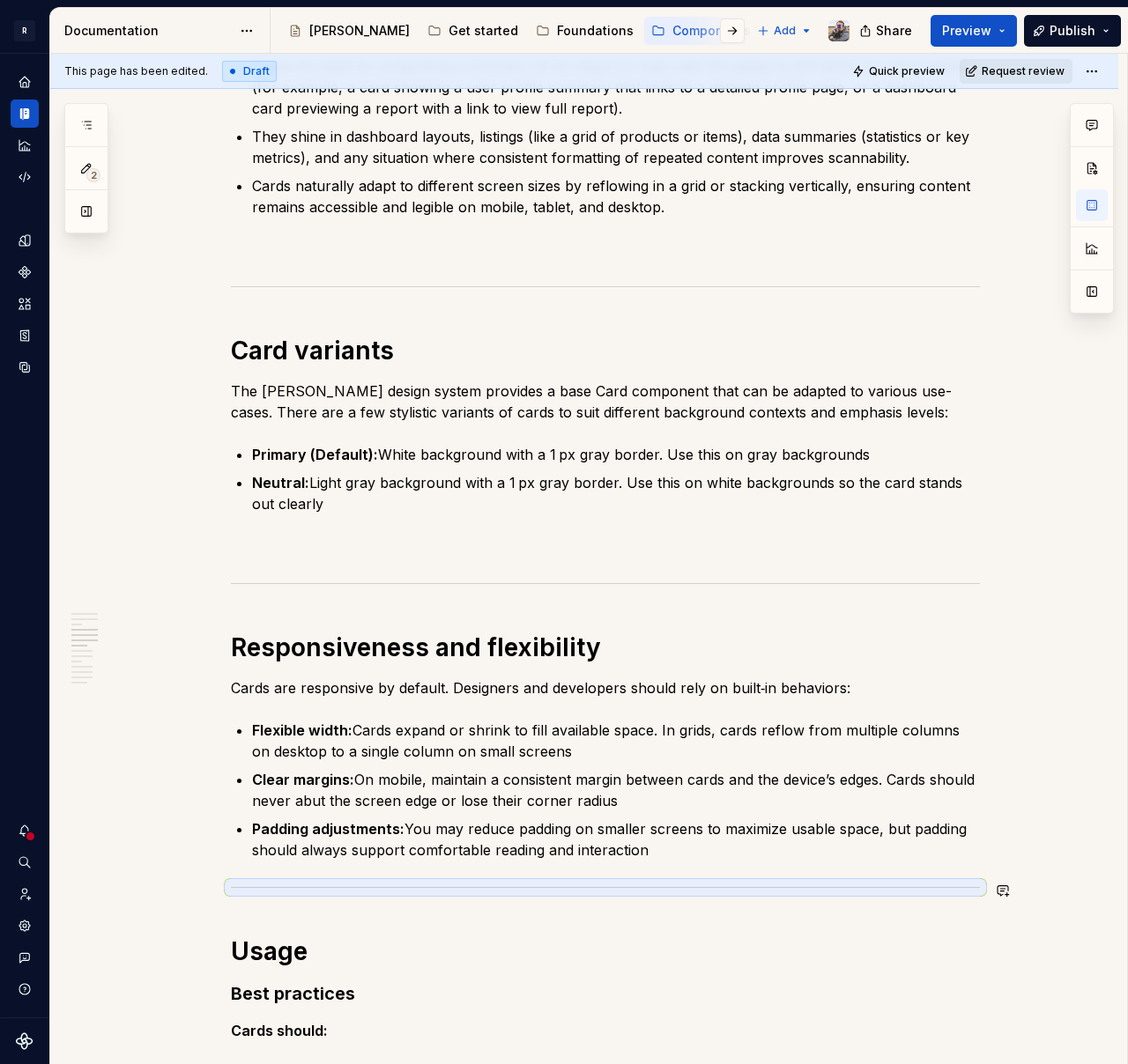
click at [690, 856] on p "Padding adjustments: You may reduce padding on smaller screens to maximize usab…" at bounding box center [616, 839] width 728 height 42
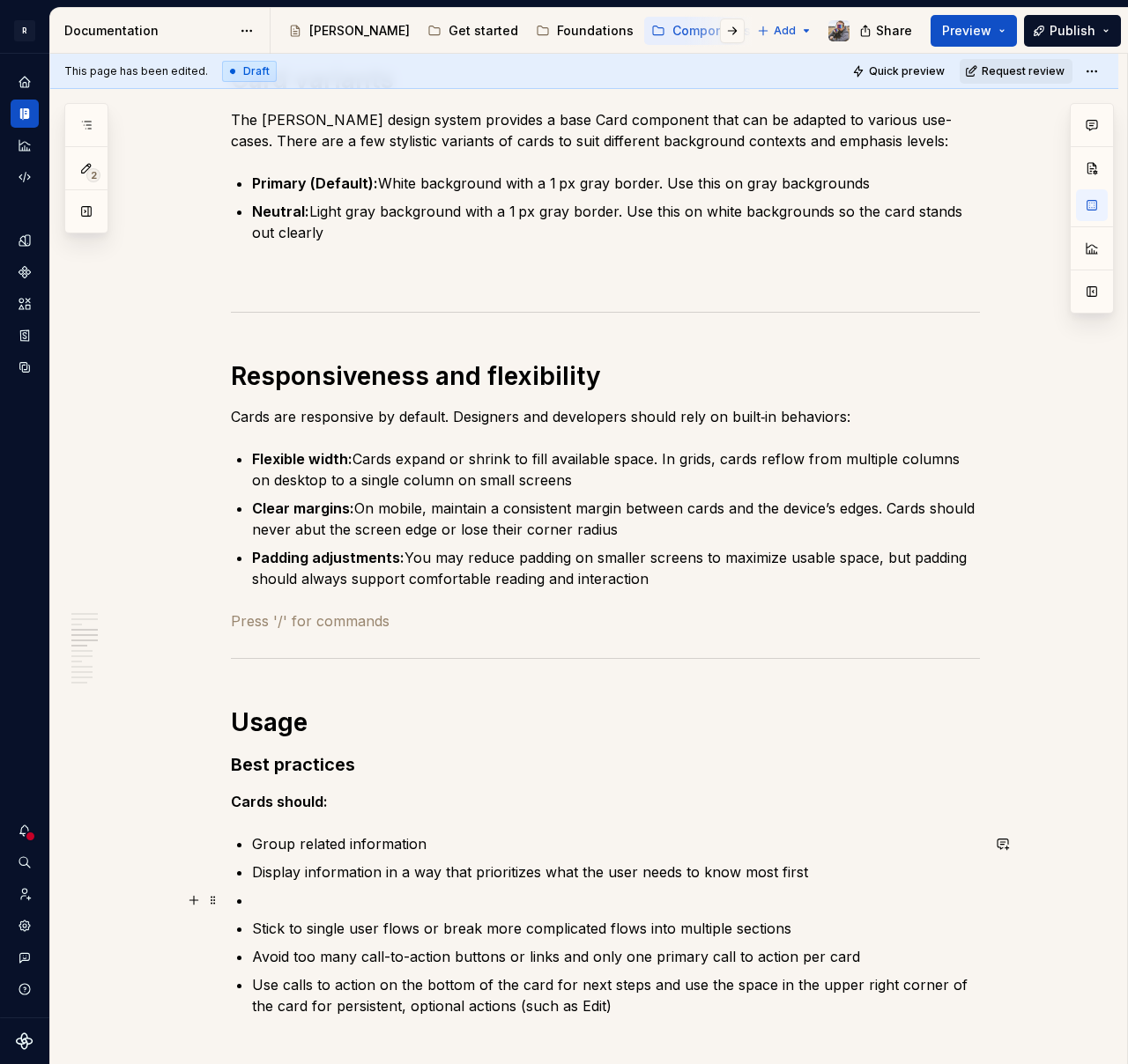
scroll to position [1291, 0]
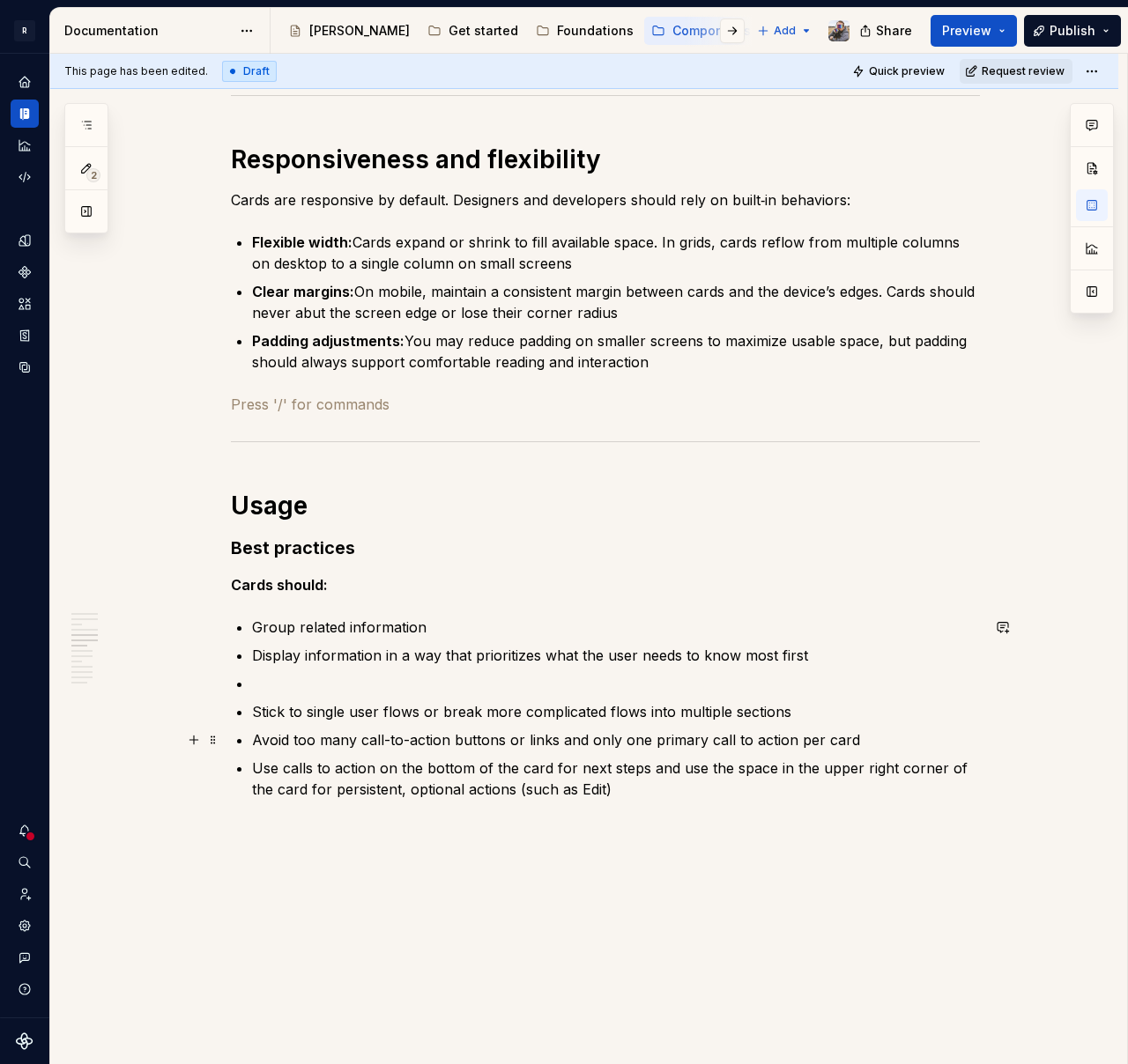
click at [672, 787] on p "Use calls to action on the bottom of the card for next steps and use the space …" at bounding box center [616, 778] width 728 height 42
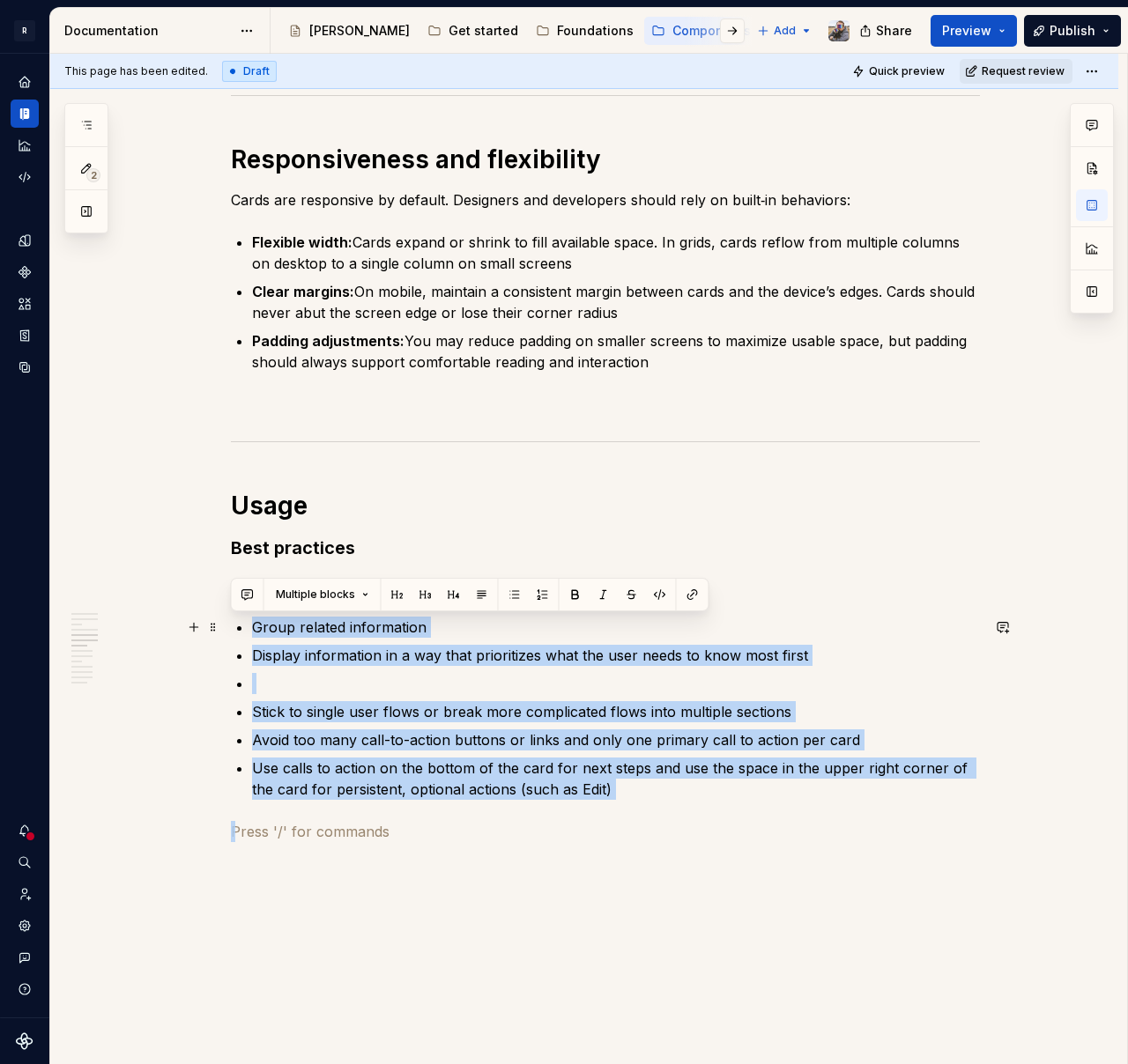
drag, startPoint x: 657, startPoint y: 807, endPoint x: 251, endPoint y: 627, distance: 444.1
click at [251, 627] on div "This component is still in development 🚧 Anatomy Cards are flexible containers …" at bounding box center [604, 800] width 749 height 3444
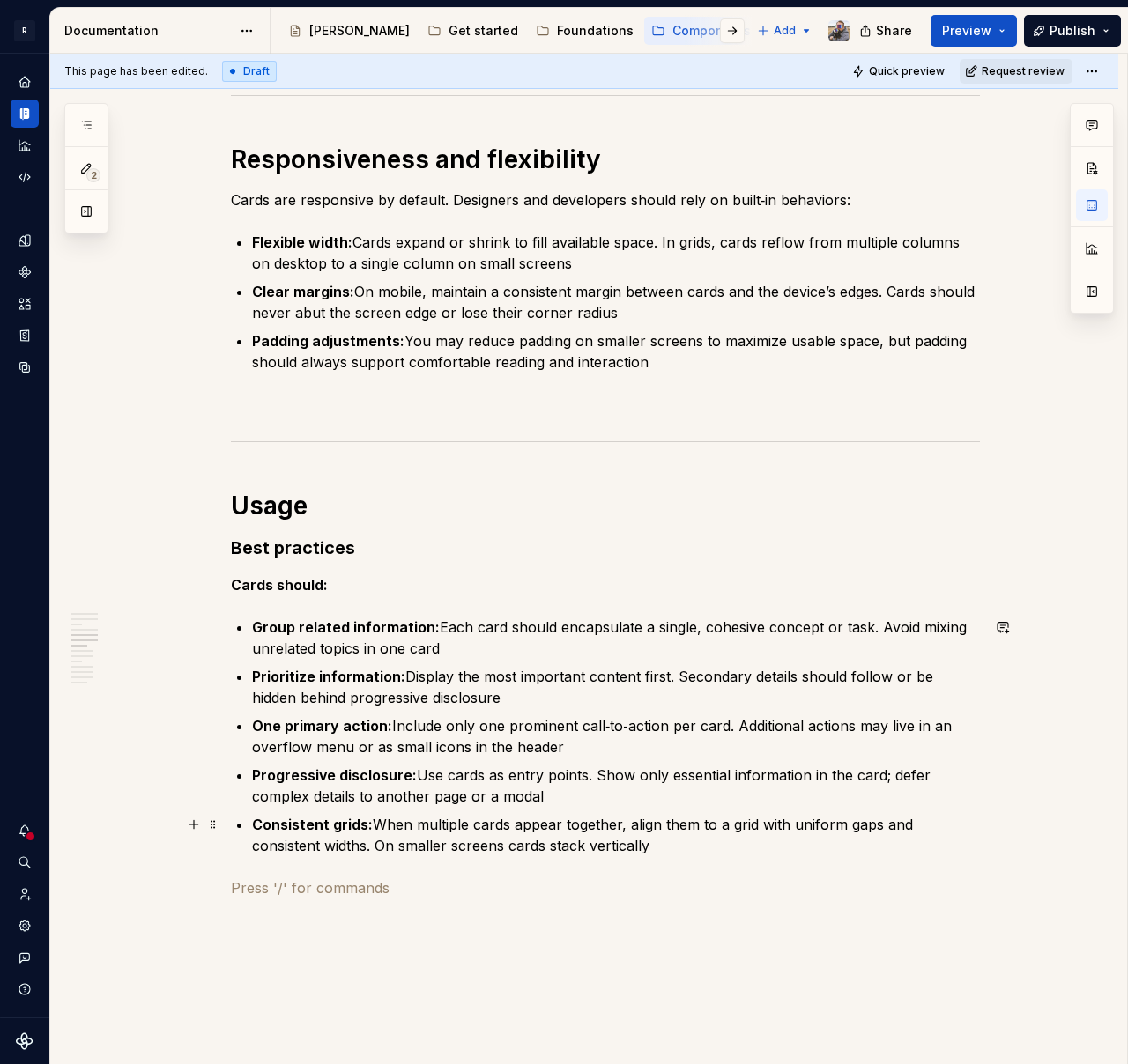
scroll to position [1597, 0]
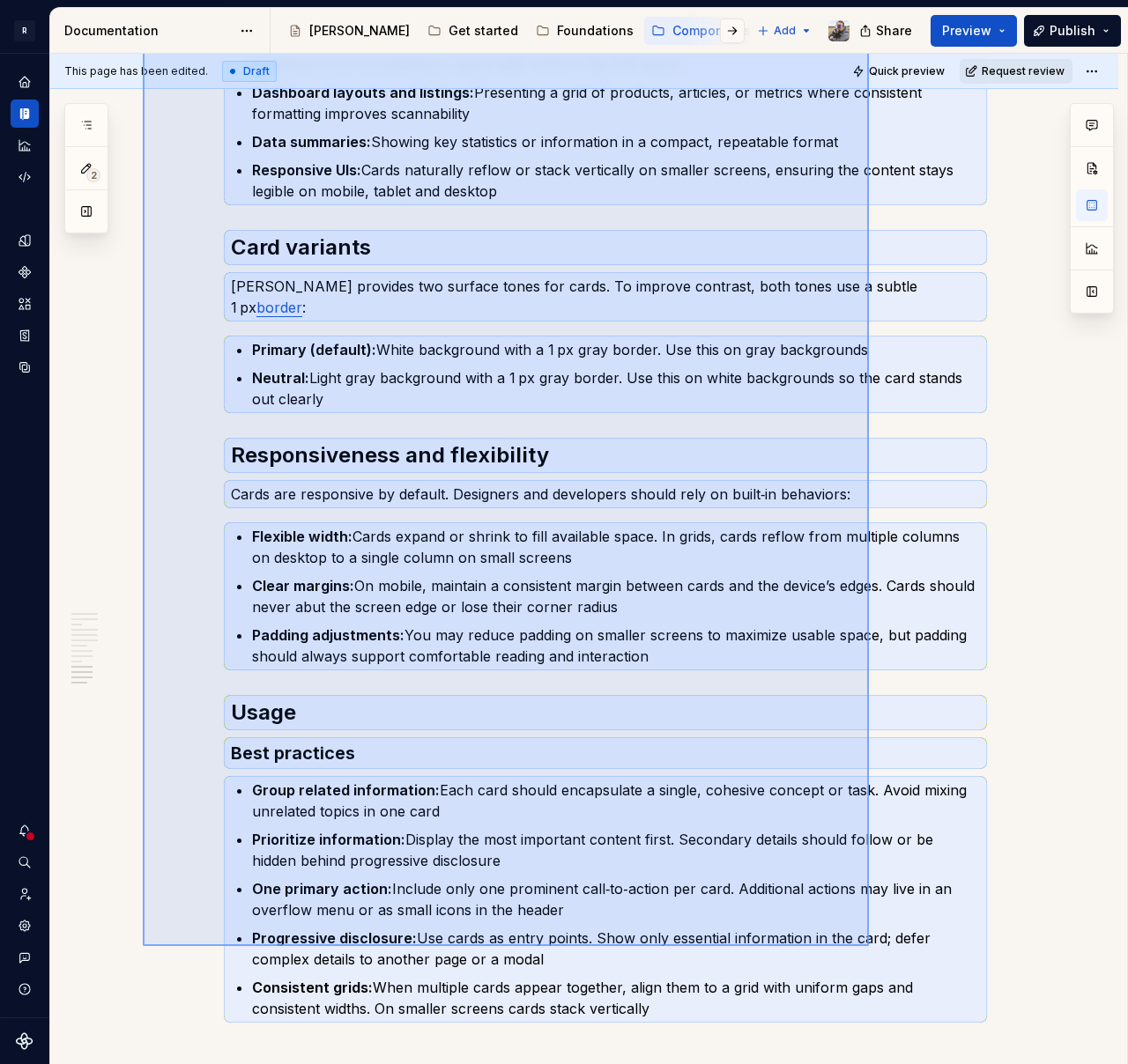
drag, startPoint x: 143, startPoint y: 783, endPoint x: 869, endPoint y: 946, distance: 744.1
click at [869, 946] on div "This page has been edited. Draft Quick preview Request review Card 🚧 Cards serv…" at bounding box center [588, 559] width 1077 height 1011
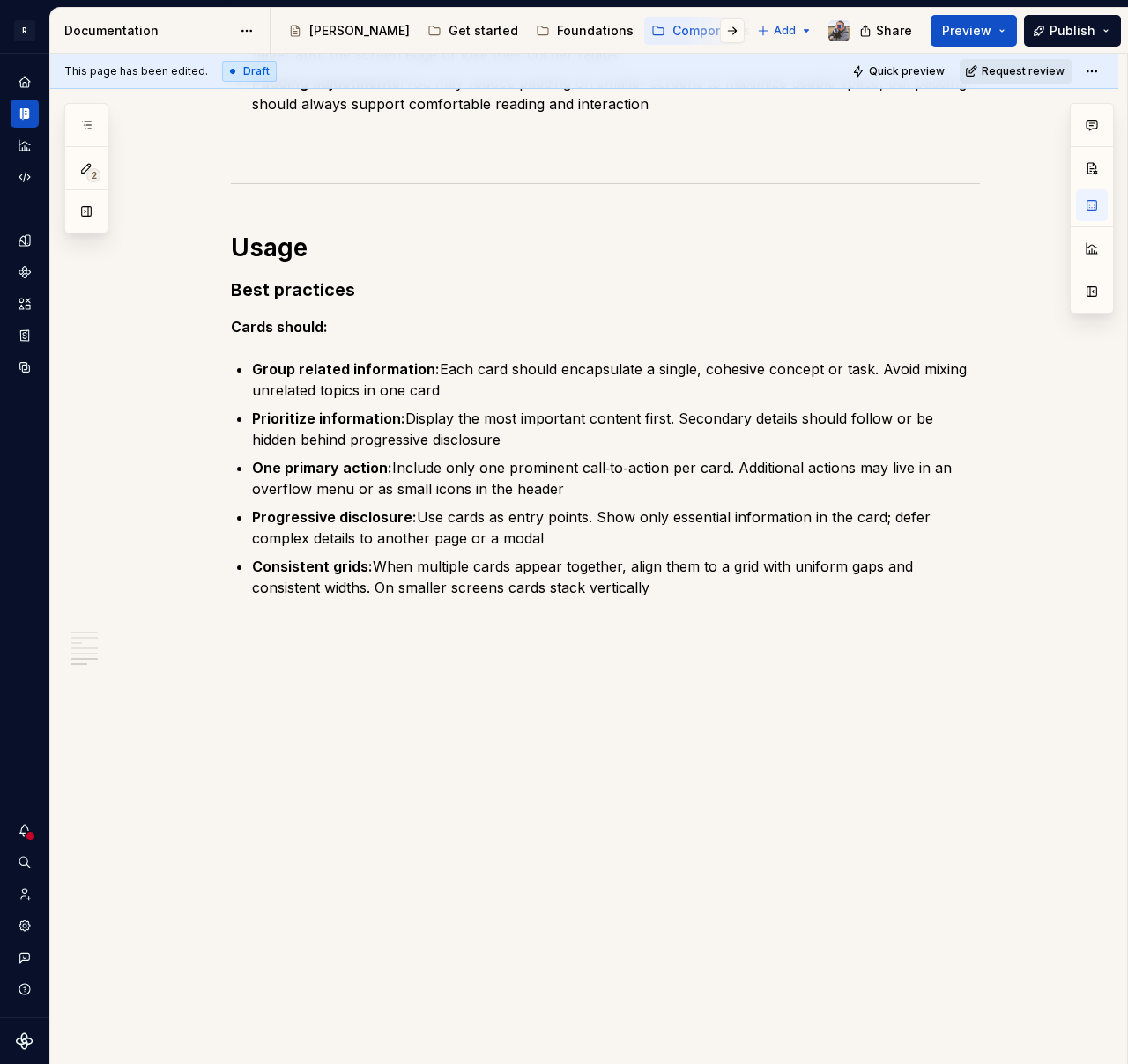
scroll to position [1549, 0]
click at [382, 554] on ul "Group related information: Each card should encapsulate a single, cohesive conc…" at bounding box center [616, 478] width 728 height 239
click at [270, 685] on p at bounding box center [604, 704] width 749 height 42
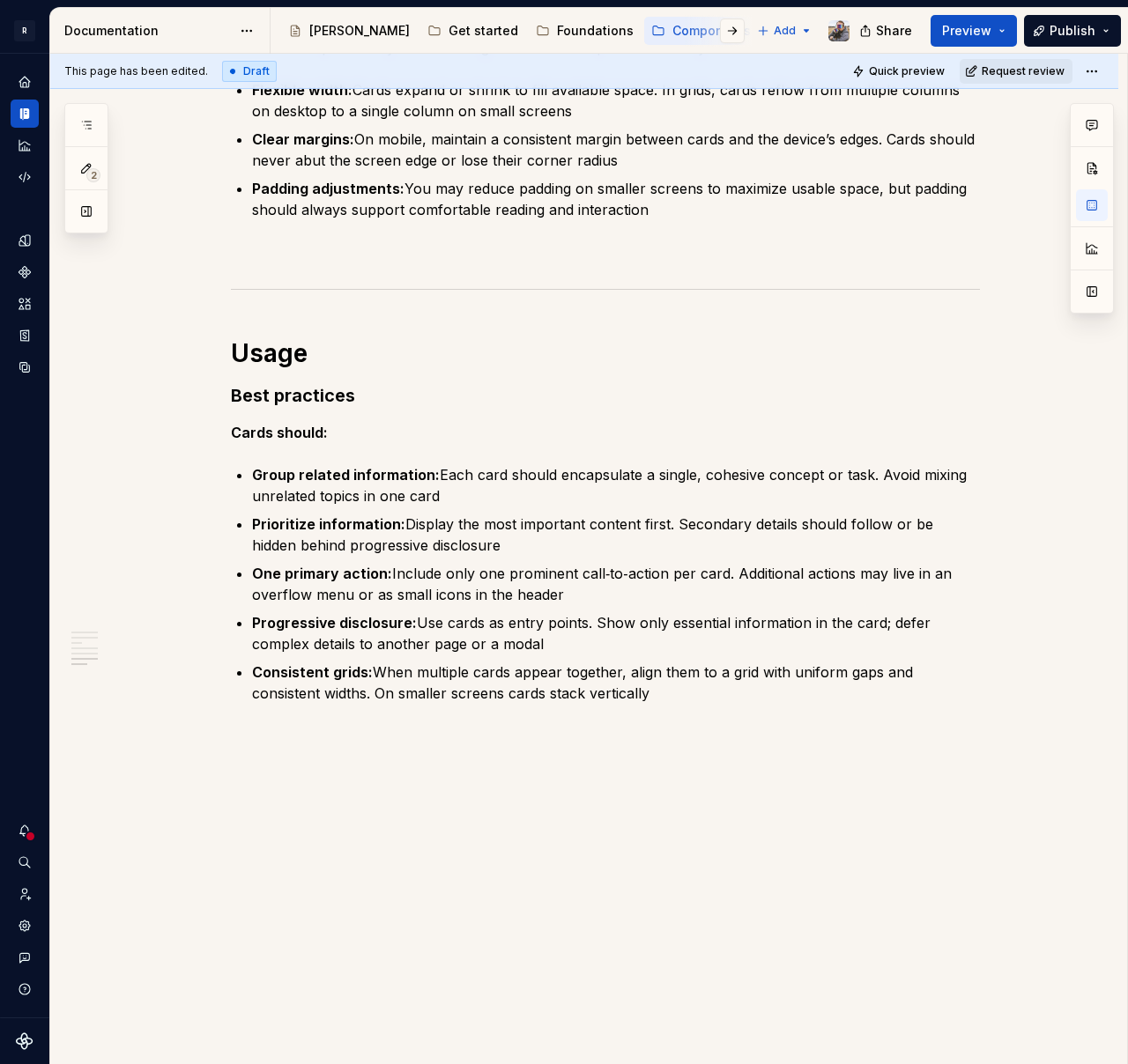
scroll to position [1443, 0]
drag, startPoint x: 541, startPoint y: 482, endPoint x: 724, endPoint y: 524, distance: 187.8
click at [597, 486] on p "Group related information: Each card should encapsulate a single, cohesive conc…" at bounding box center [616, 485] width 728 height 42
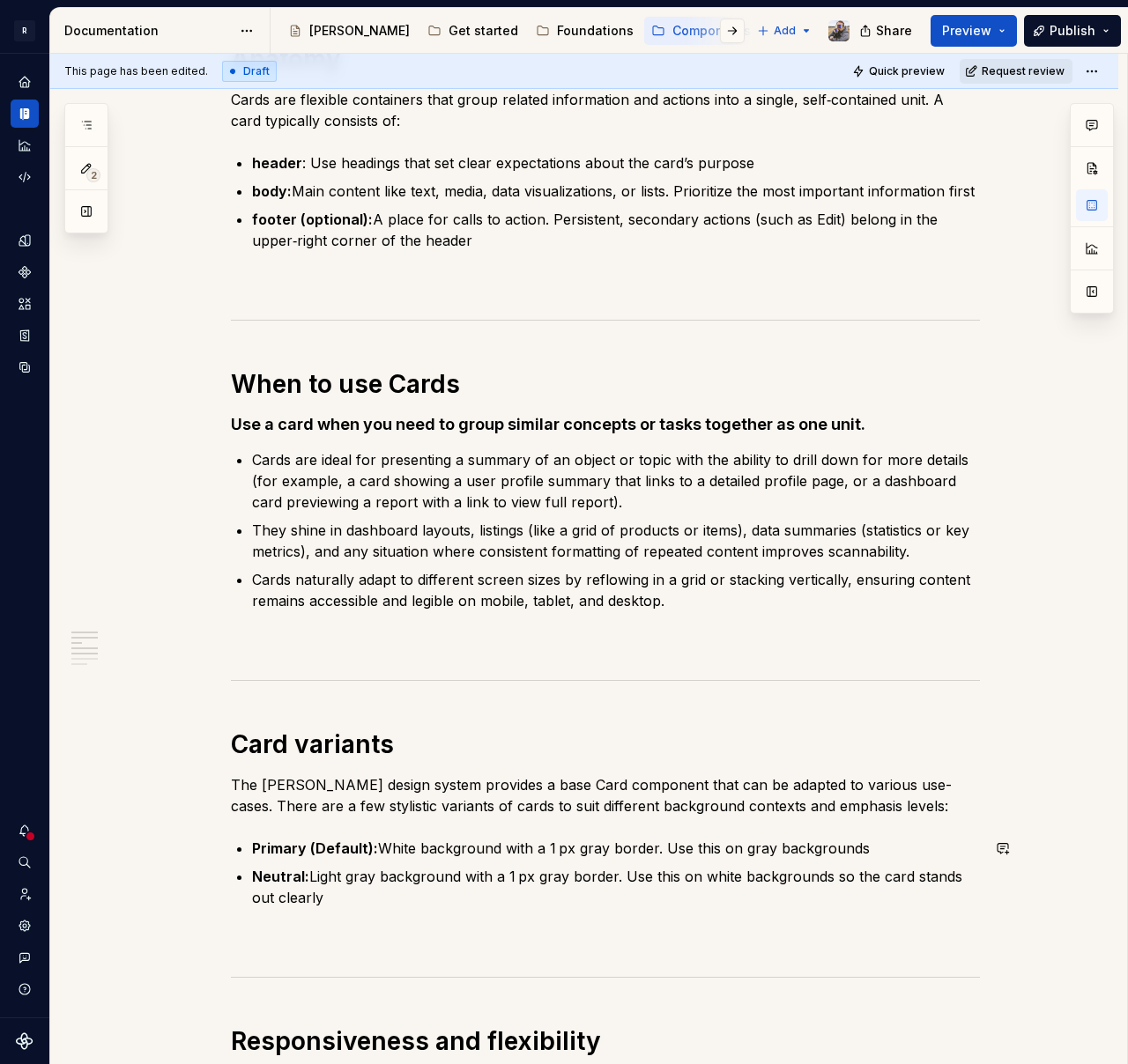
scroll to position [0, 0]
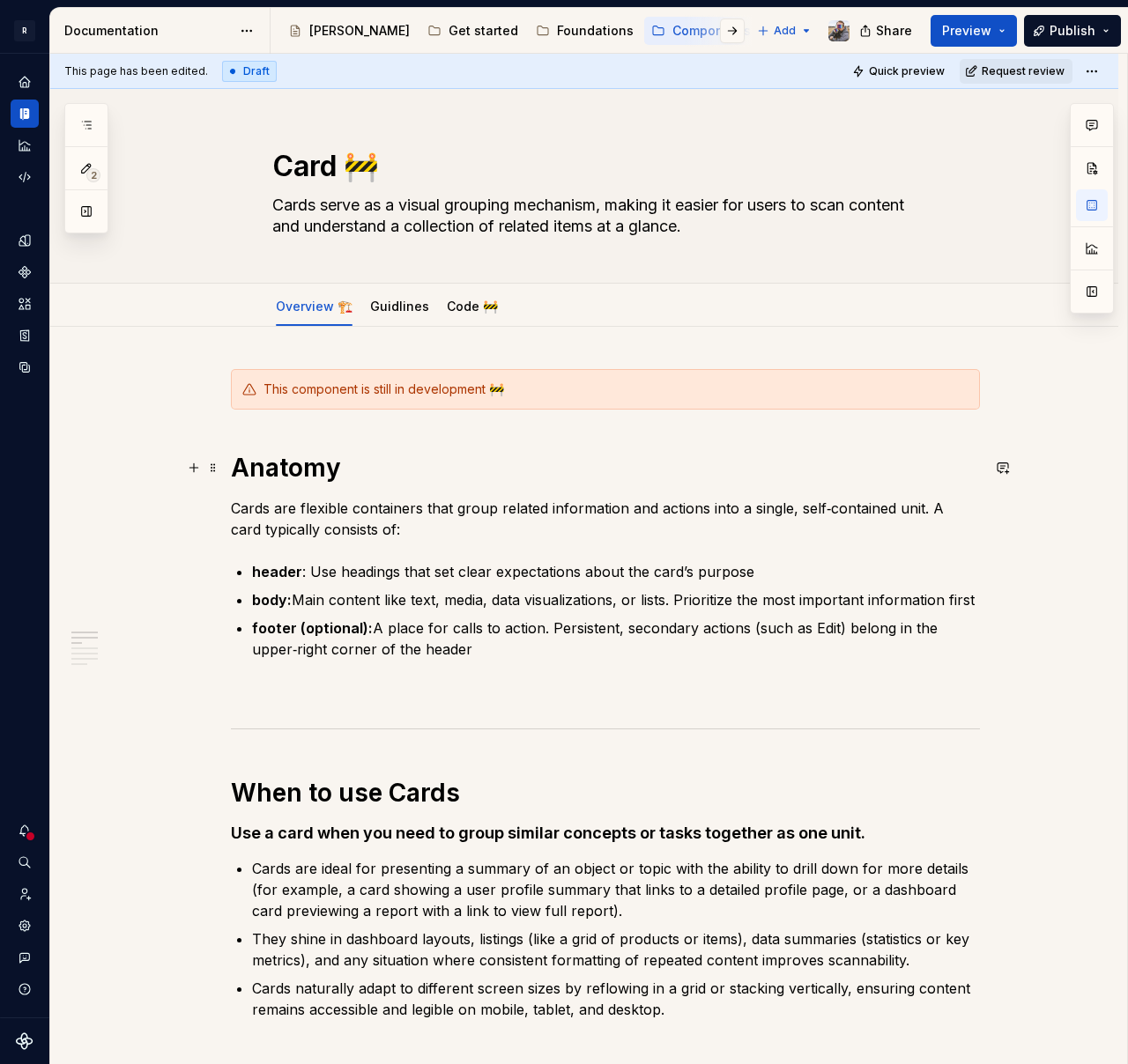
click at [351, 468] on h1 "Anatomy" at bounding box center [604, 467] width 749 height 31
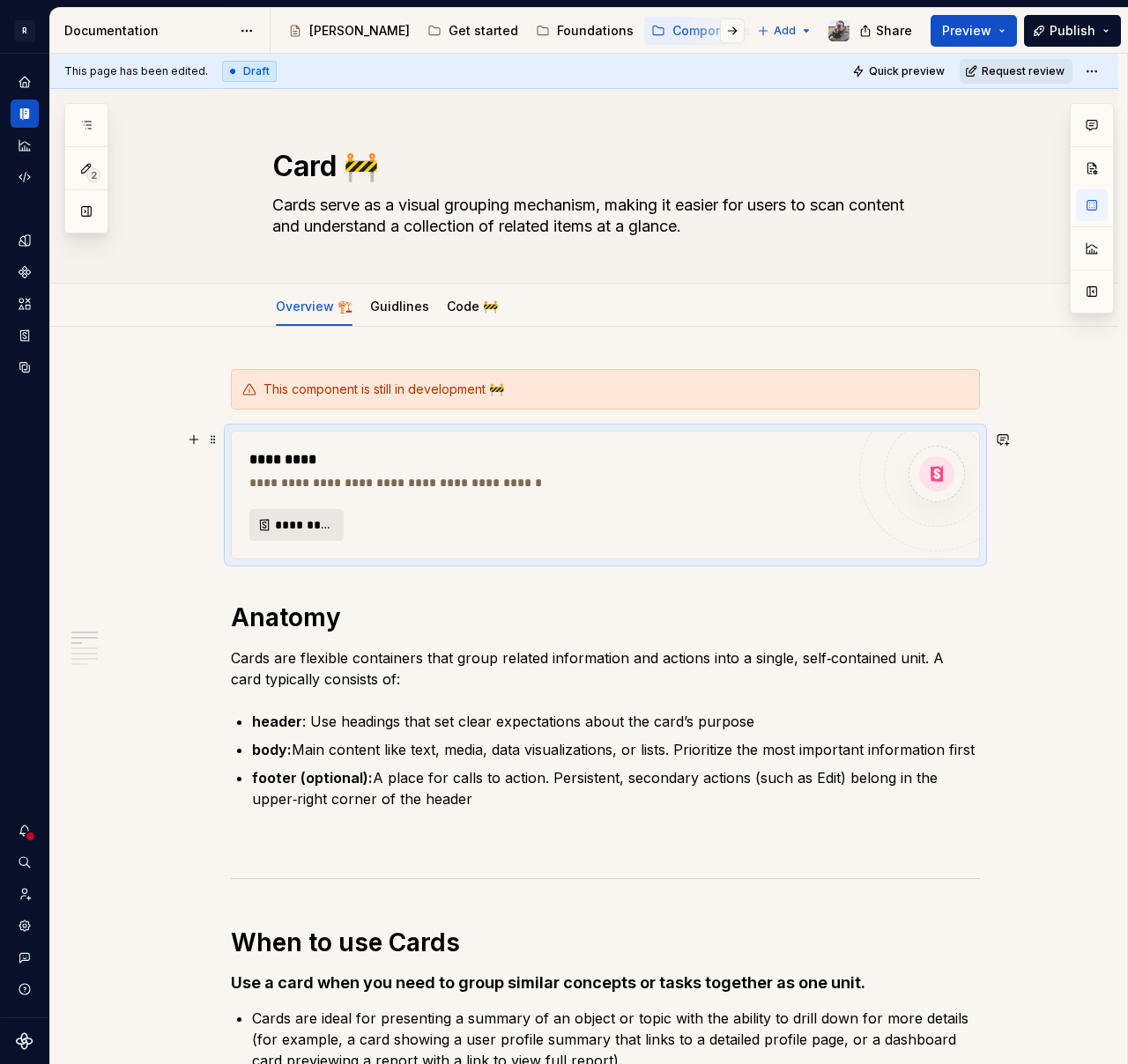
click at [299, 514] on button "*********" at bounding box center [296, 524] width 94 height 31
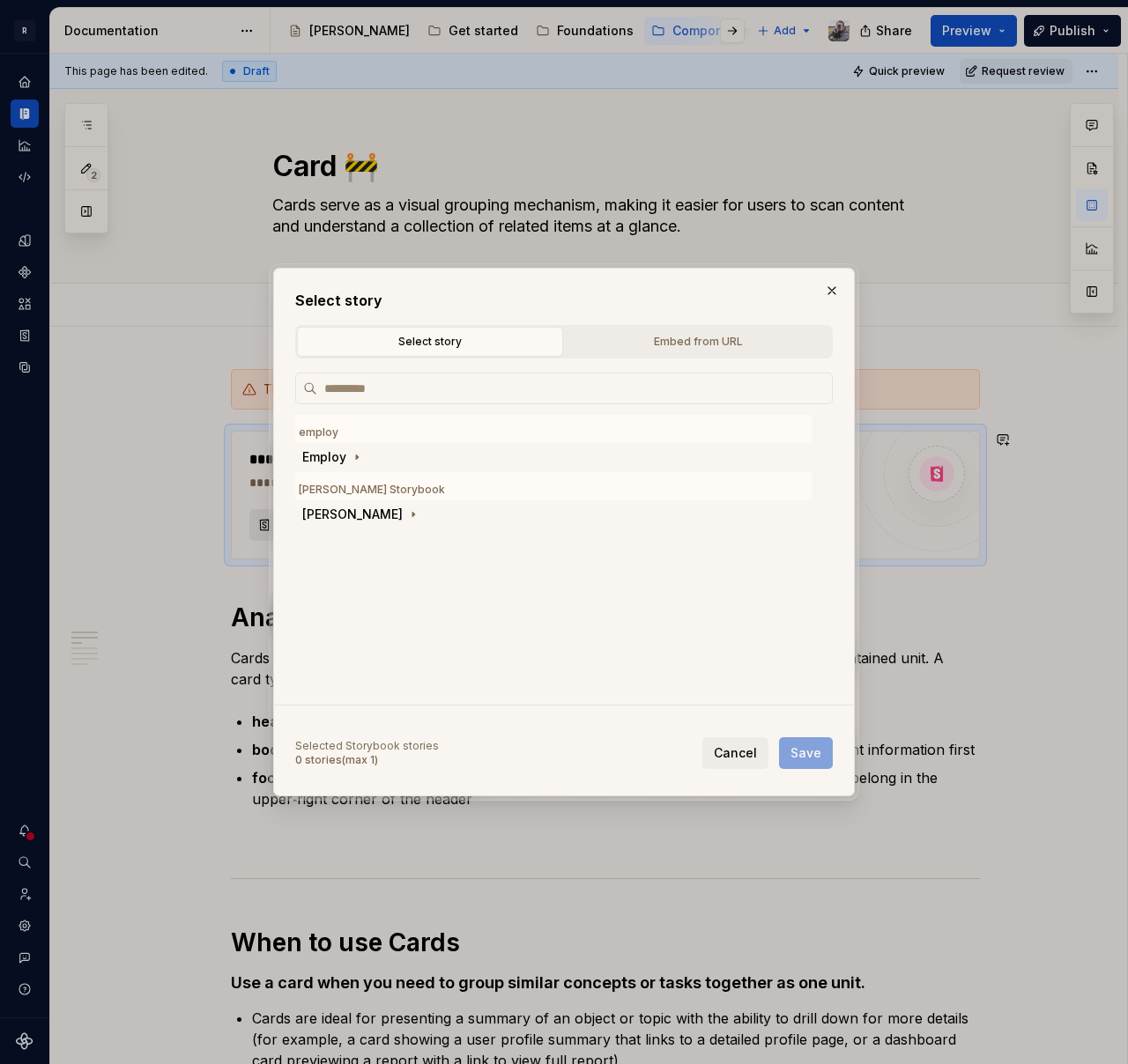
type textarea "*"
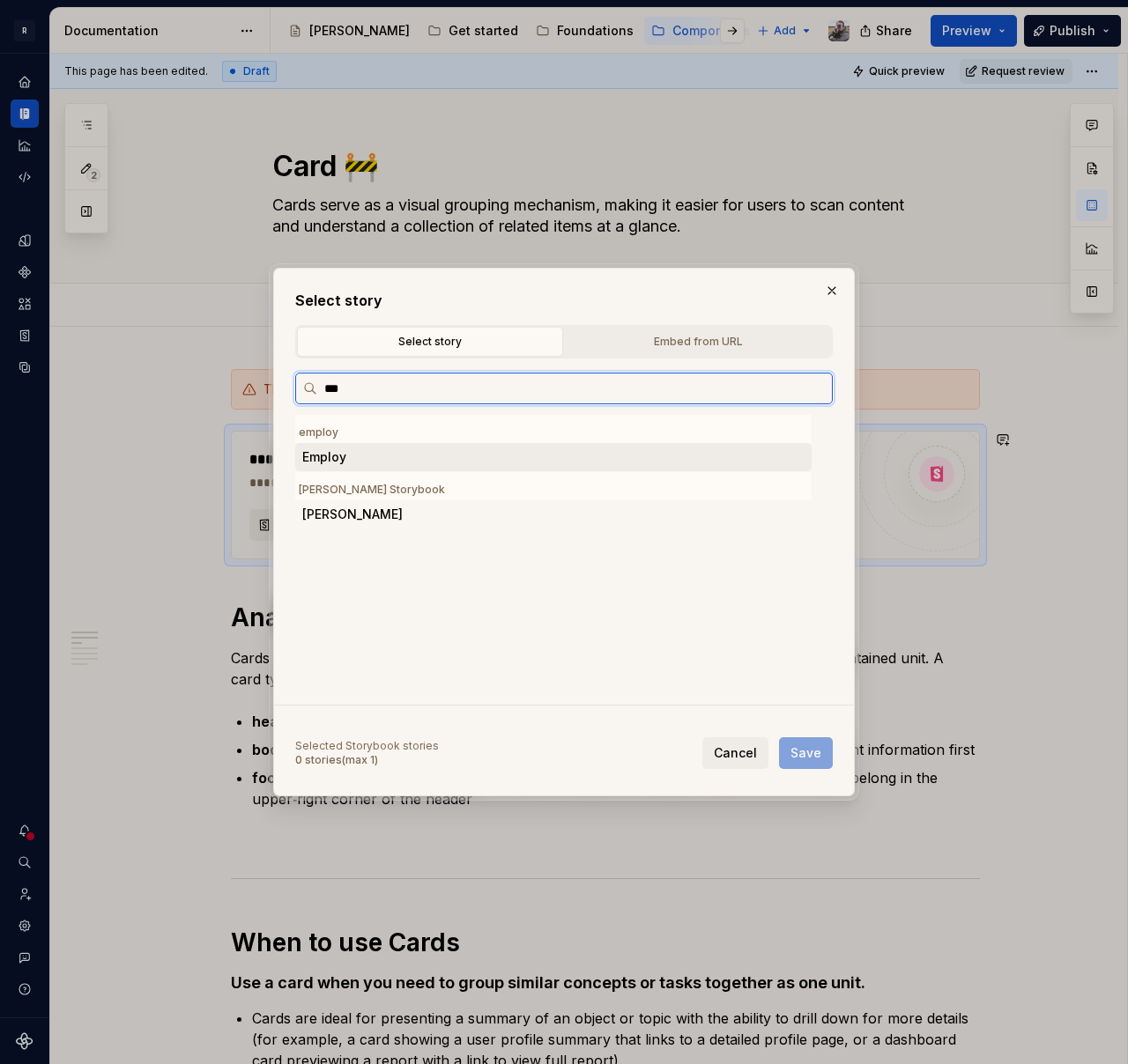
type input "****"
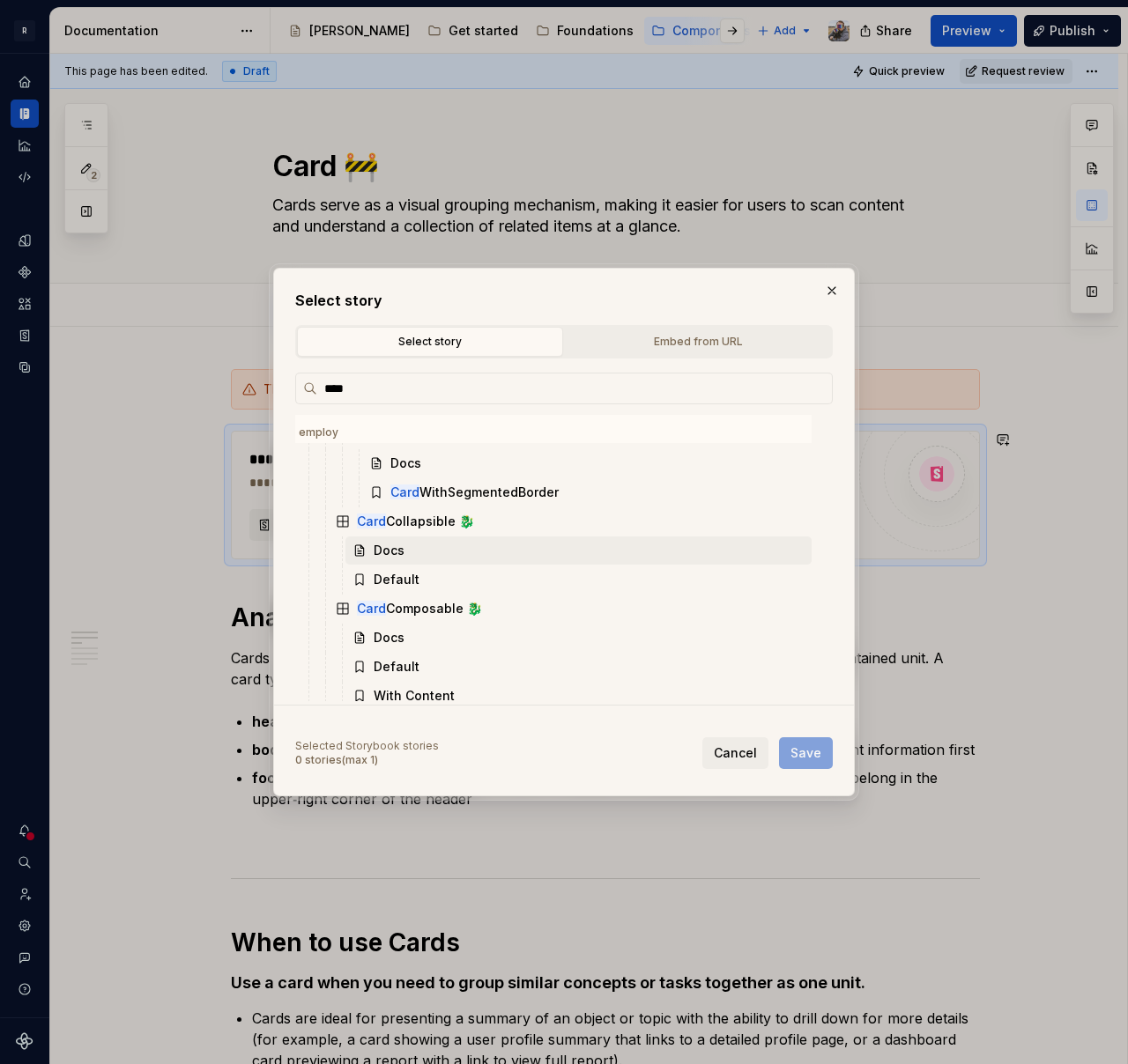
scroll to position [947, 0]
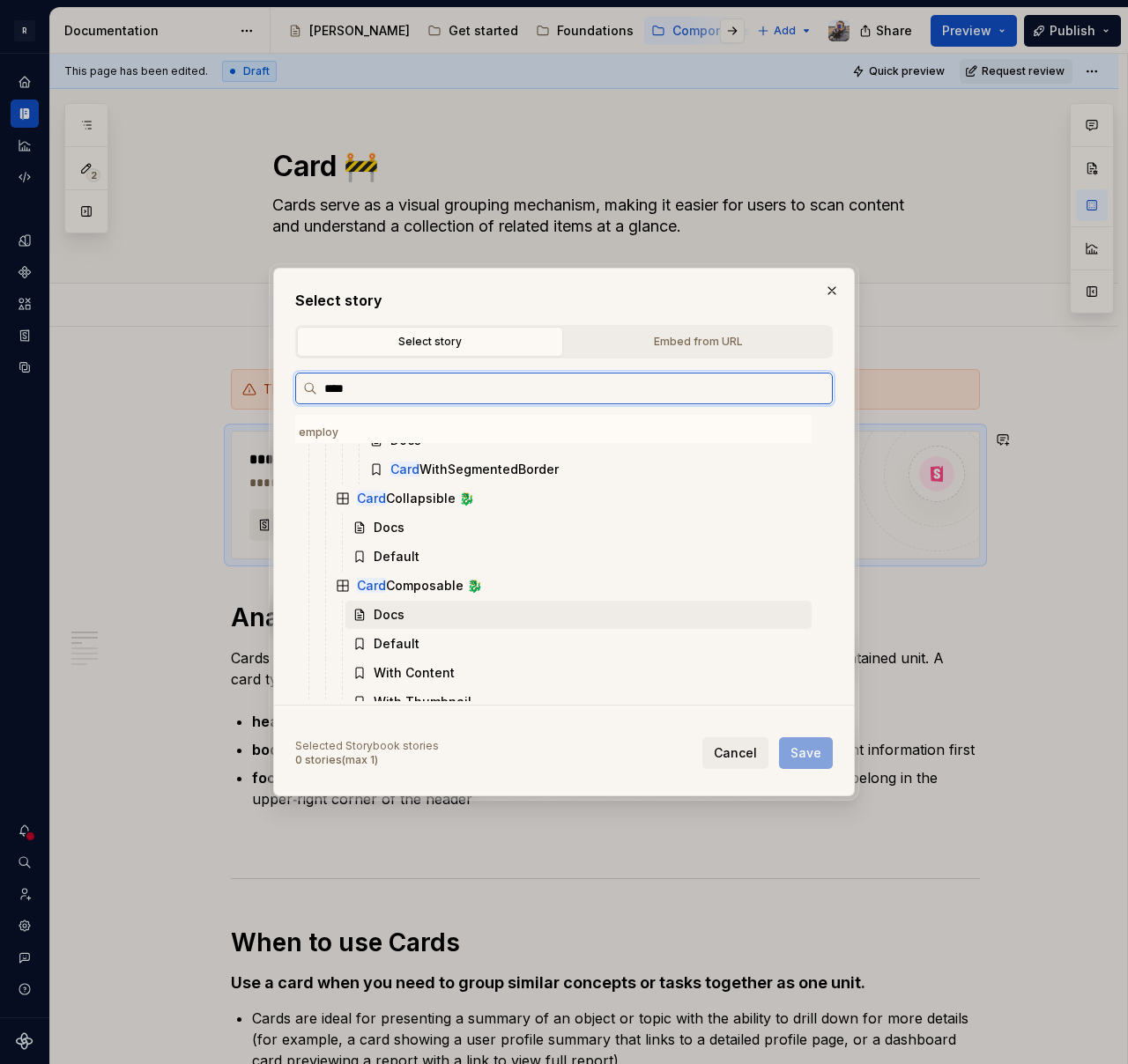
click at [438, 616] on div "Docs" at bounding box center [578, 614] width 466 height 28
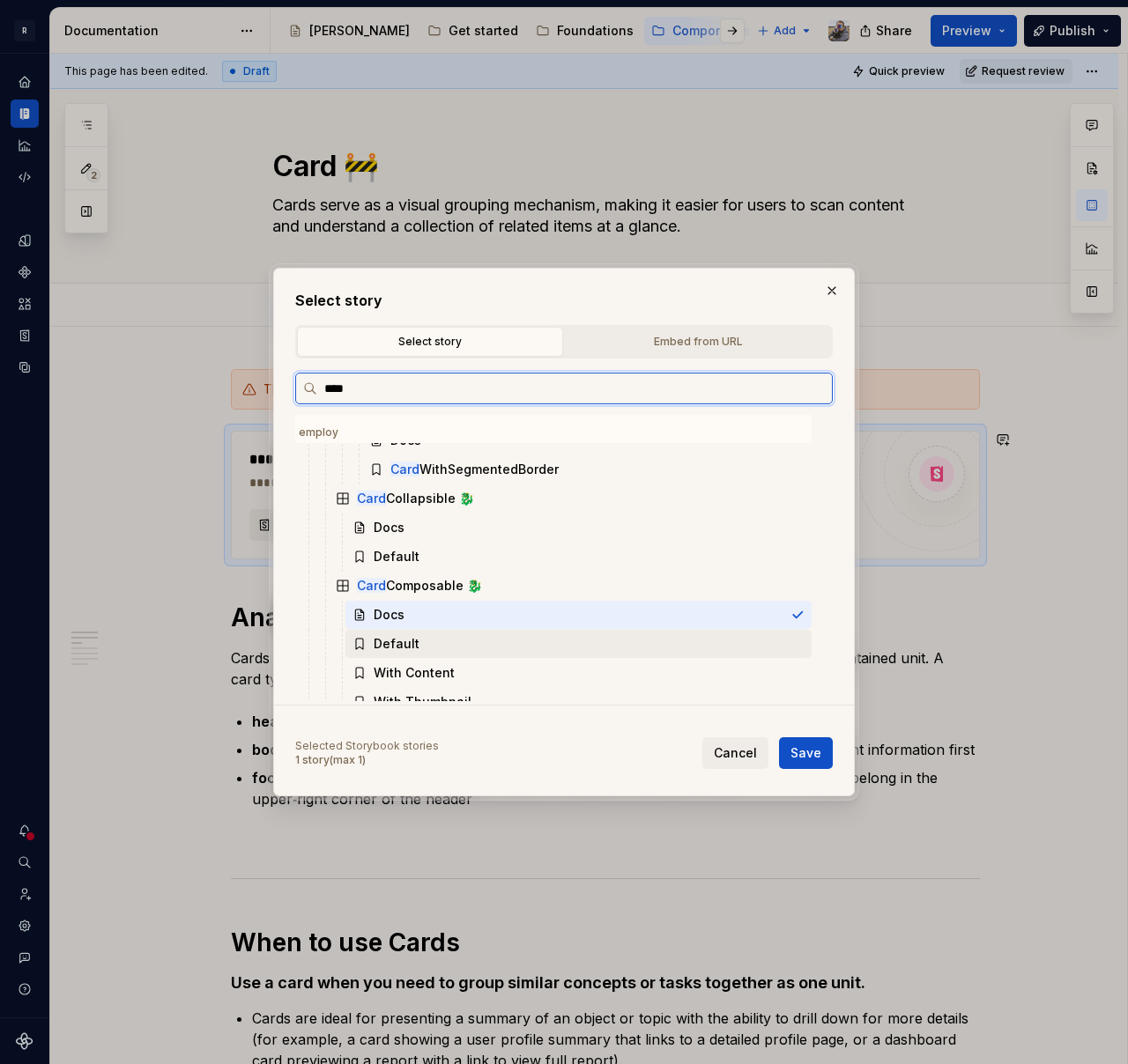
click at [438, 638] on div "Default" at bounding box center [578, 644] width 466 height 28
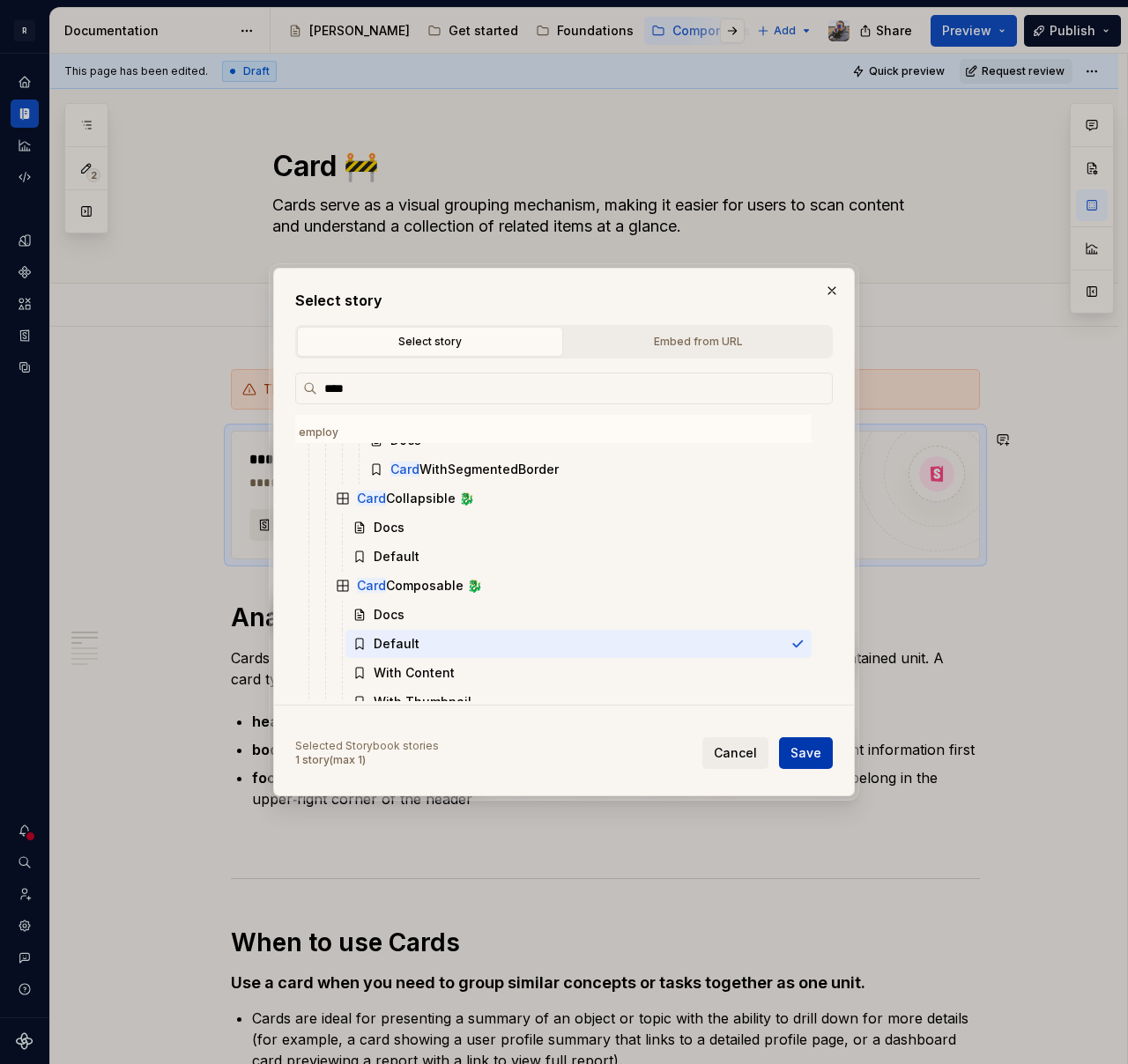
click at [821, 754] on button "Save" at bounding box center [806, 752] width 54 height 31
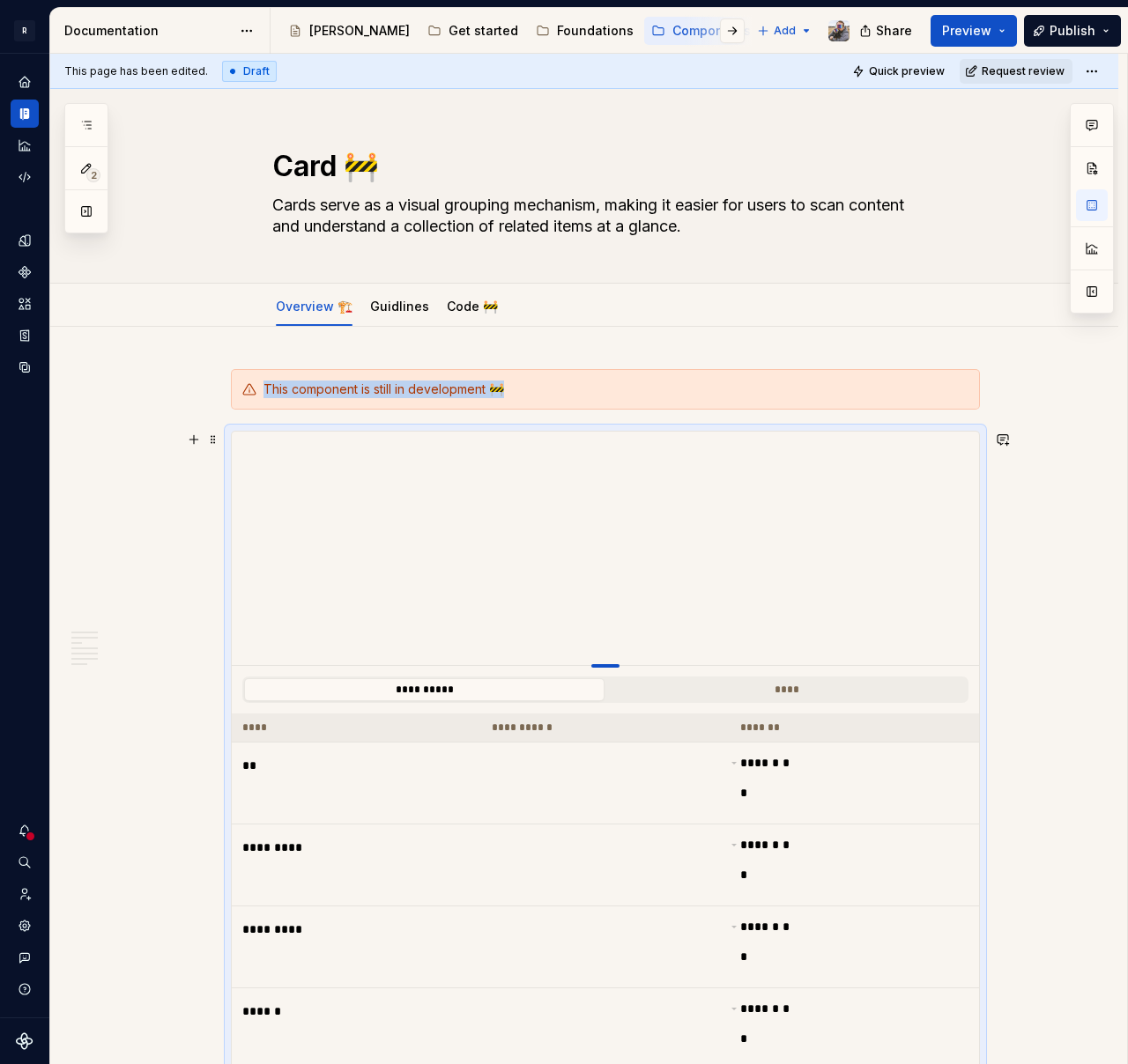
drag, startPoint x: 607, startPoint y: 785, endPoint x: 592, endPoint y: 665, distance: 120.9
click at [592, 665] on div at bounding box center [604, 666] width 28 height 4
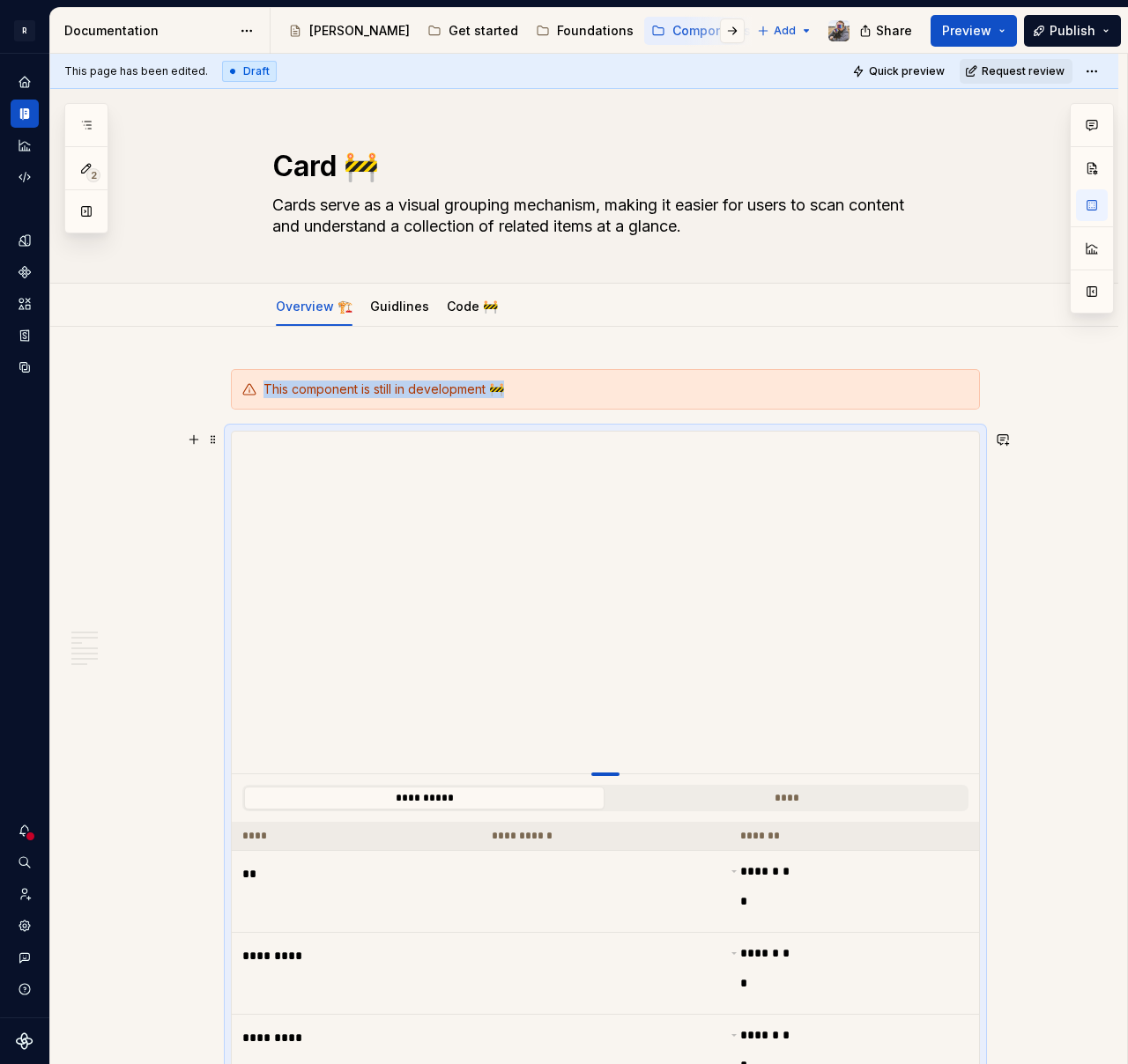
drag, startPoint x: 592, startPoint y: 665, endPoint x: 599, endPoint y: 775, distance: 110.2
click at [598, 774] on div at bounding box center [604, 774] width 28 height 4
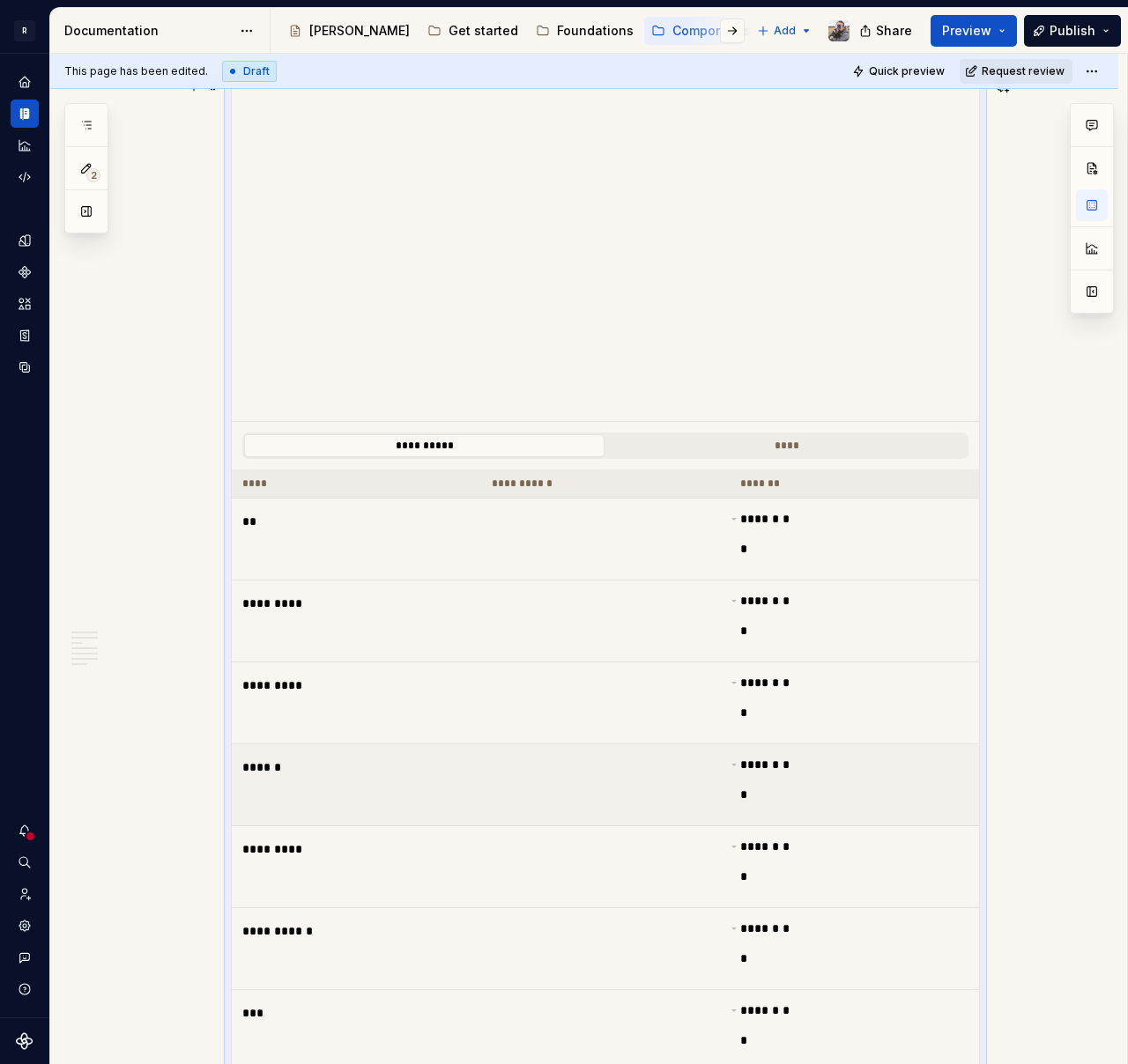
scroll to position [872, 0]
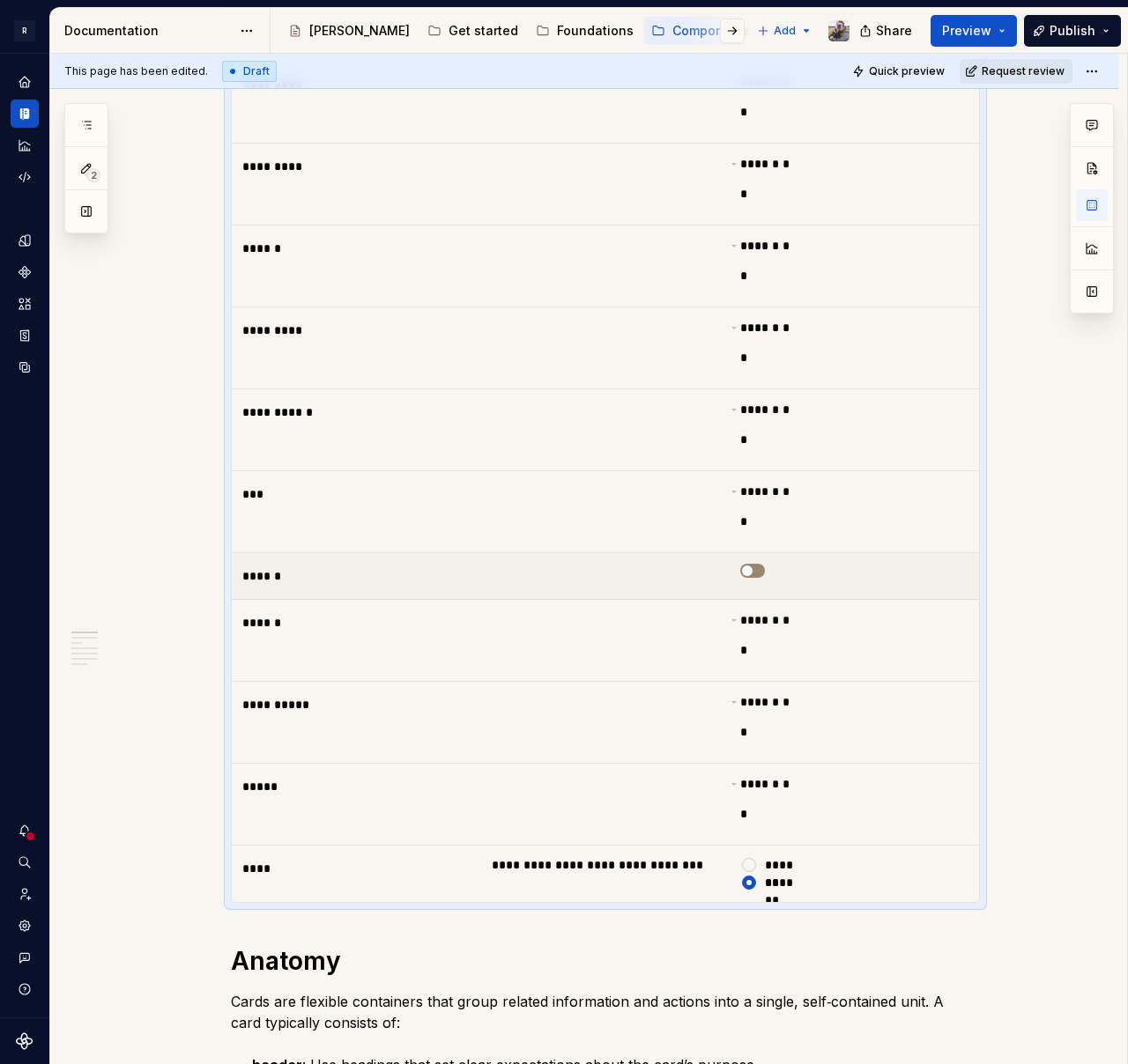
click at [748, 568] on span "button" at bounding box center [747, 571] width 11 height 11
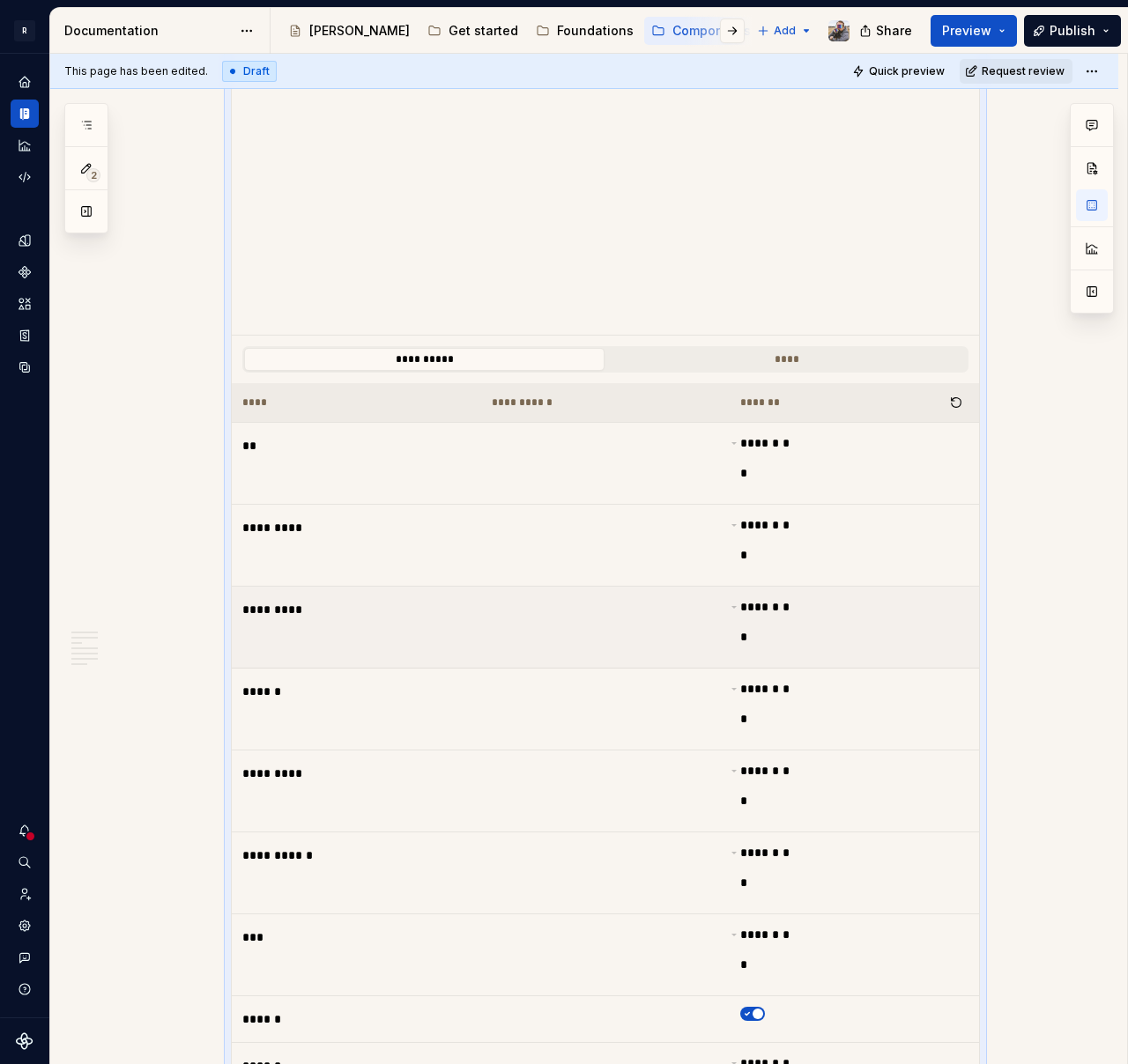
scroll to position [810, 0]
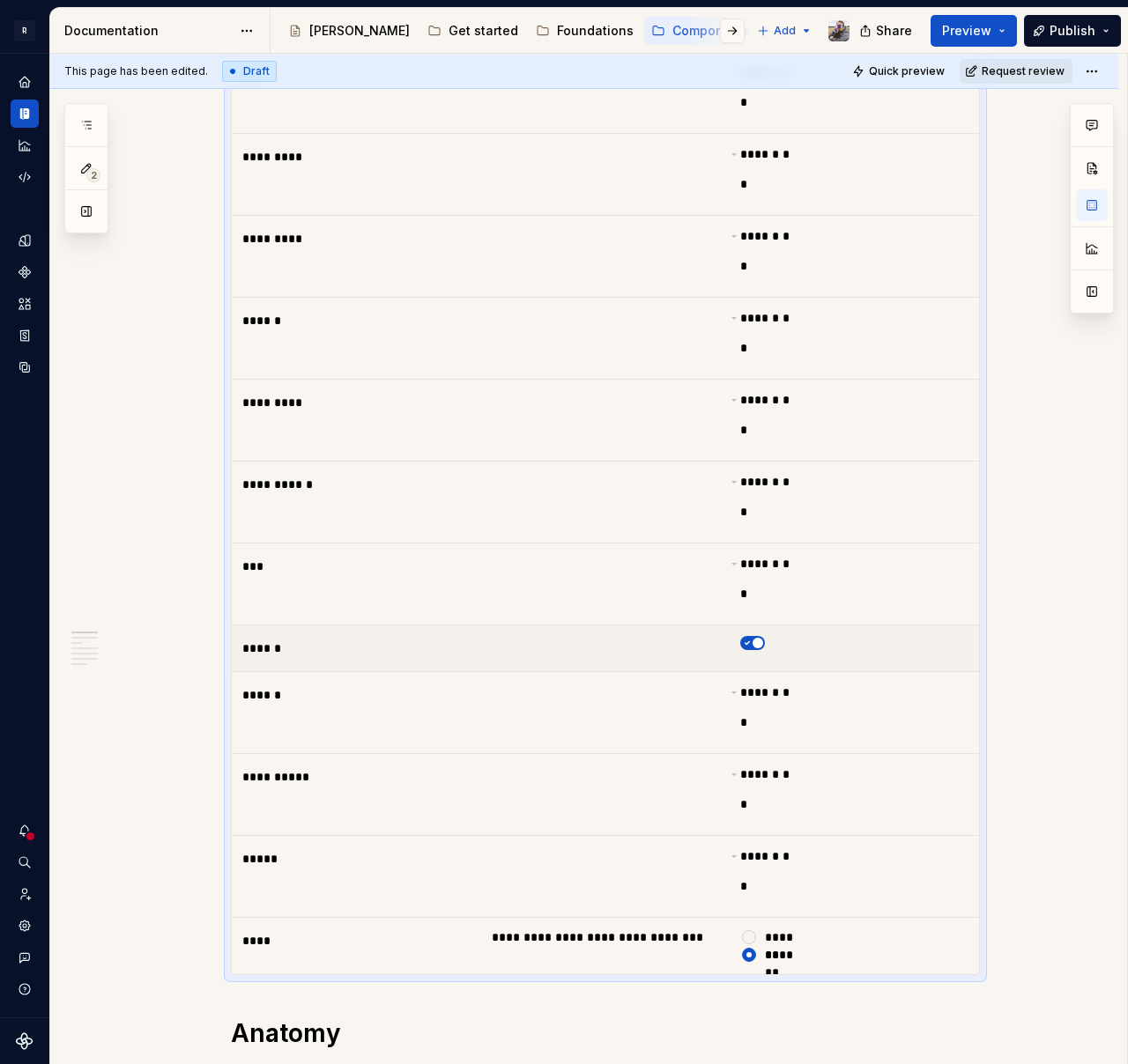
click at [753, 647] on icon "button" at bounding box center [747, 643] width 14 height 11
click at [740, 939] on div at bounding box center [749, 938] width 18 height 18
click at [745, 938] on button "*******" at bounding box center [749, 938] width 14 height 14
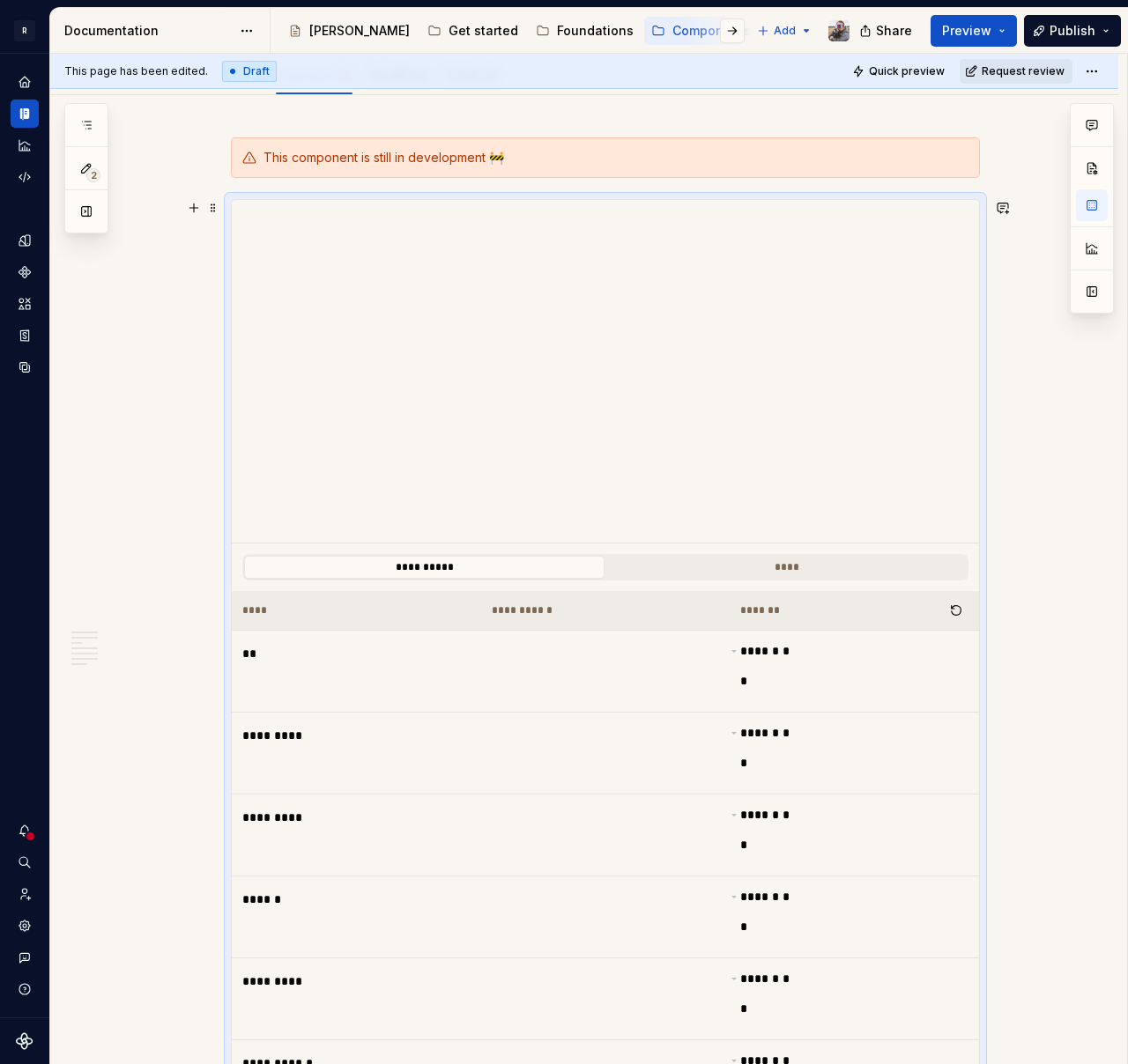
scroll to position [877, 0]
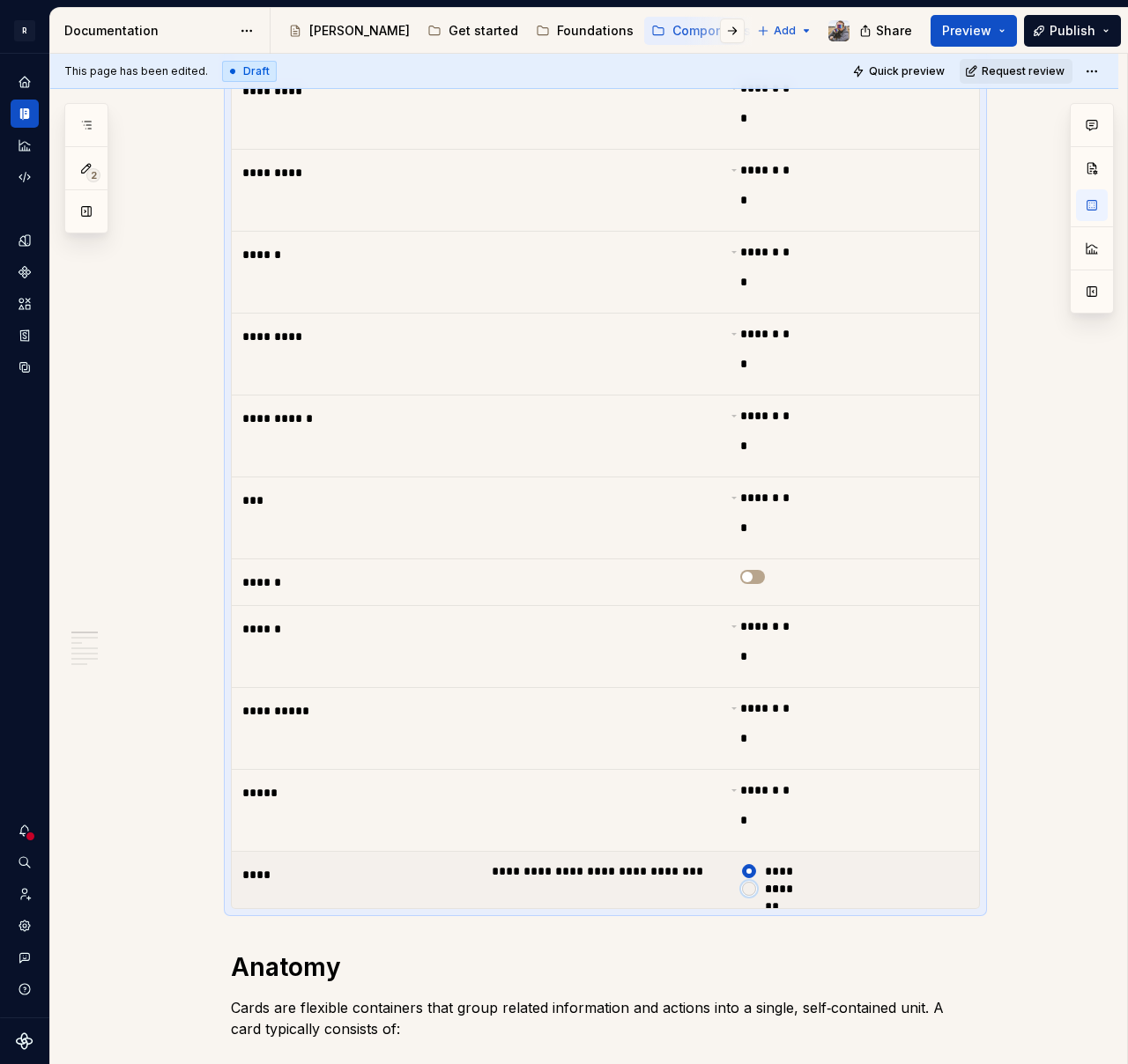
click at [747, 887] on button "*******" at bounding box center [749, 889] width 14 height 14
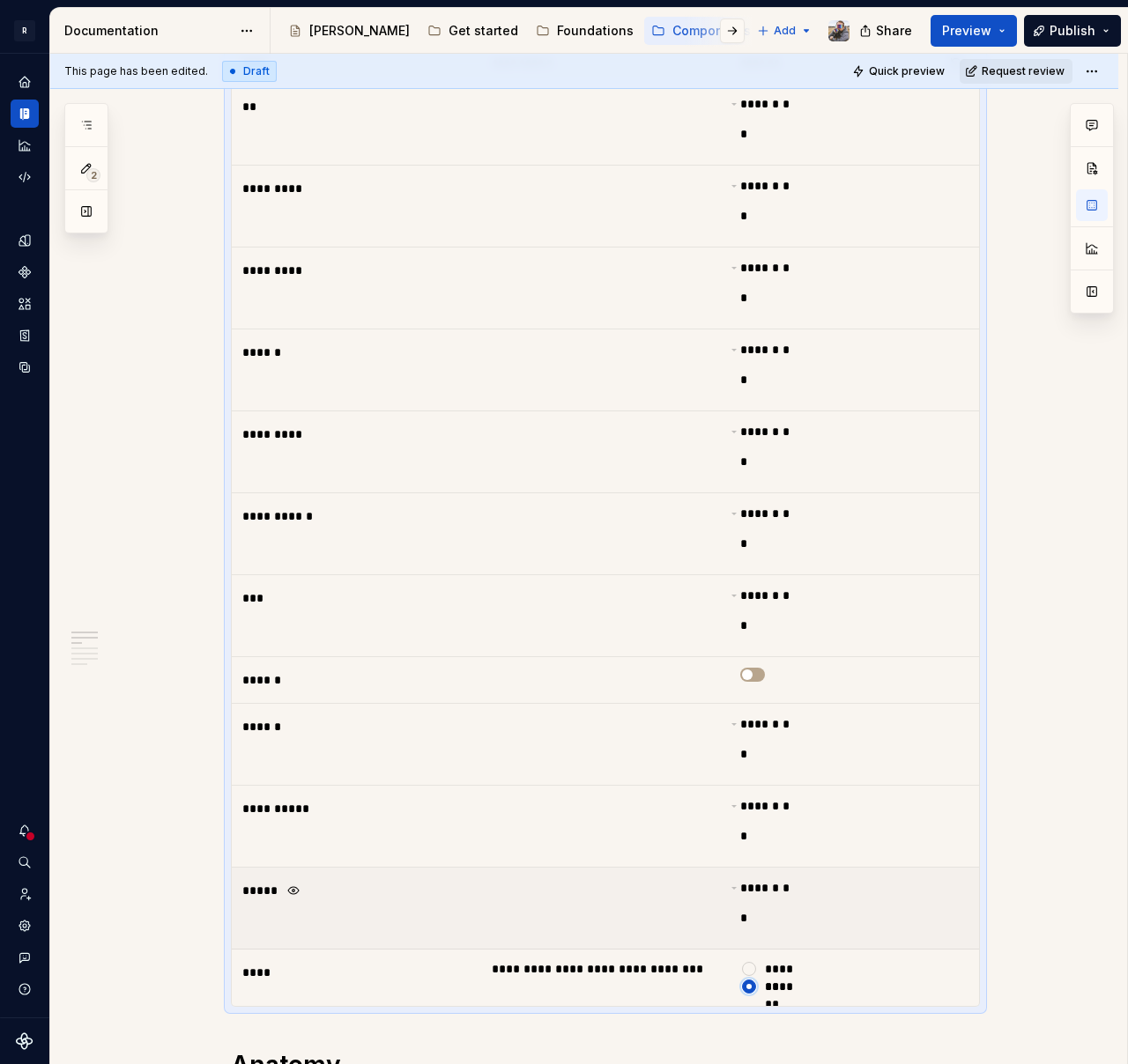
scroll to position [1243, 0]
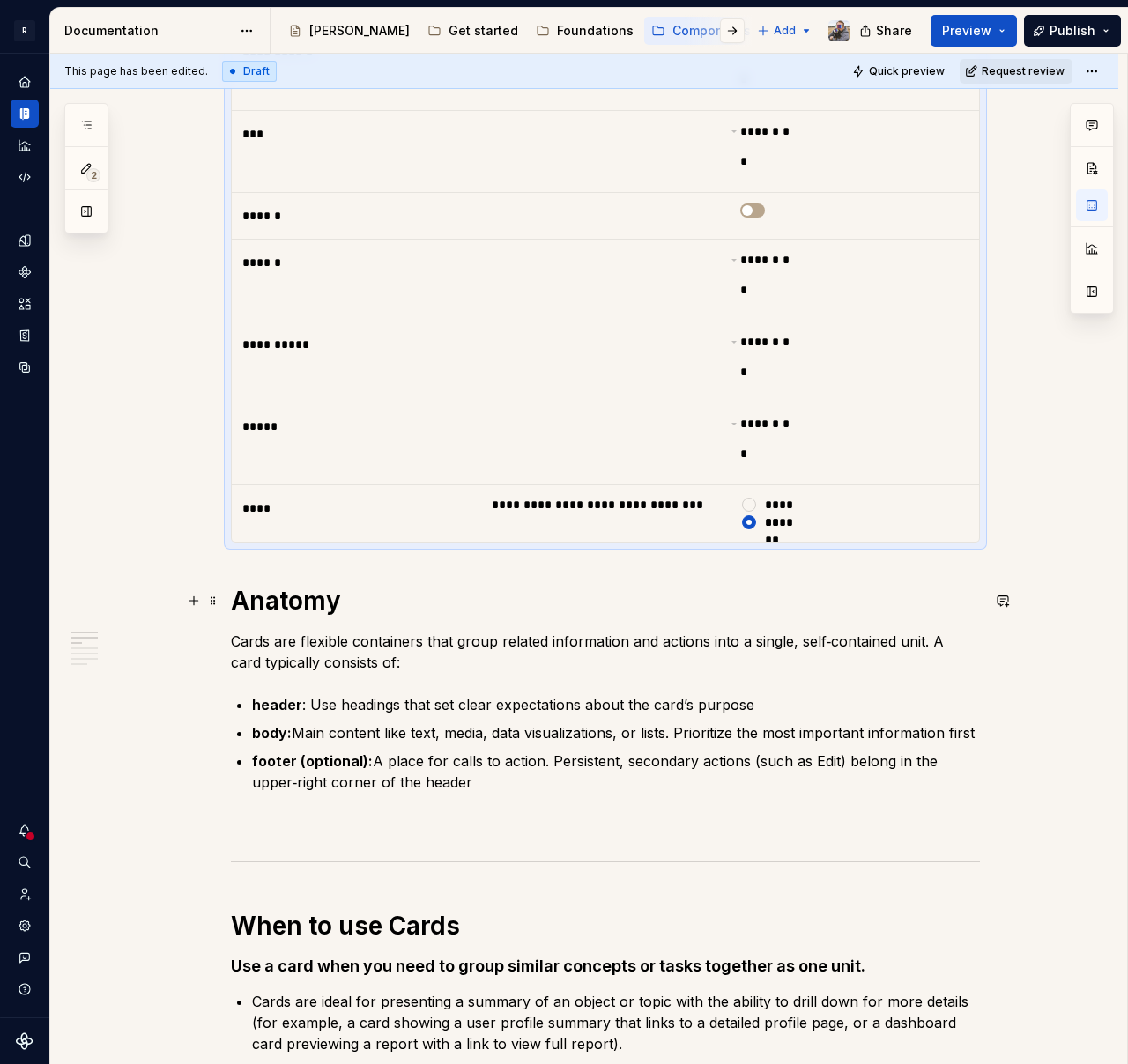
click at [356, 604] on h1 "Anatomy" at bounding box center [604, 600] width 749 height 31
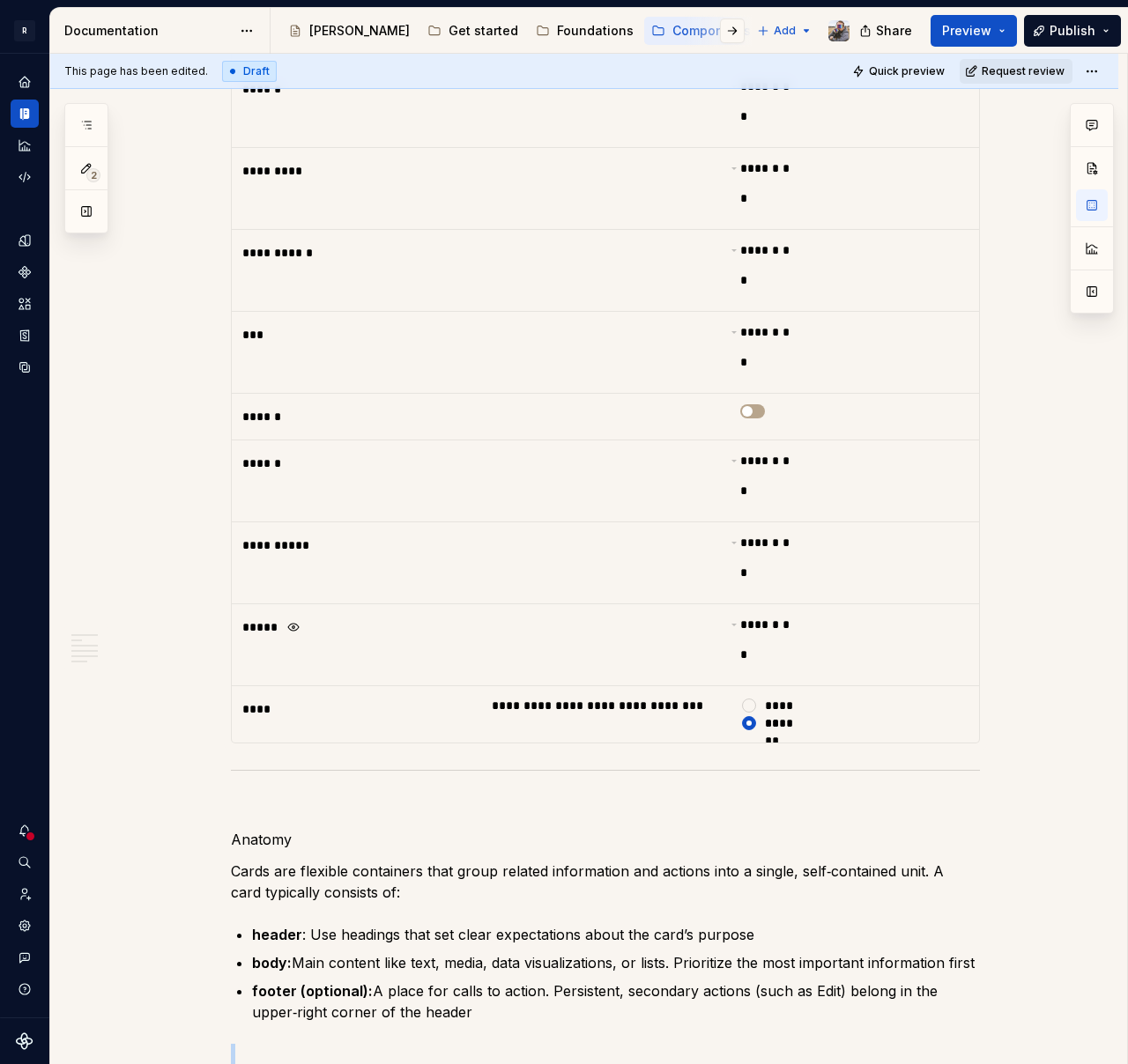
scroll to position [1075, 0]
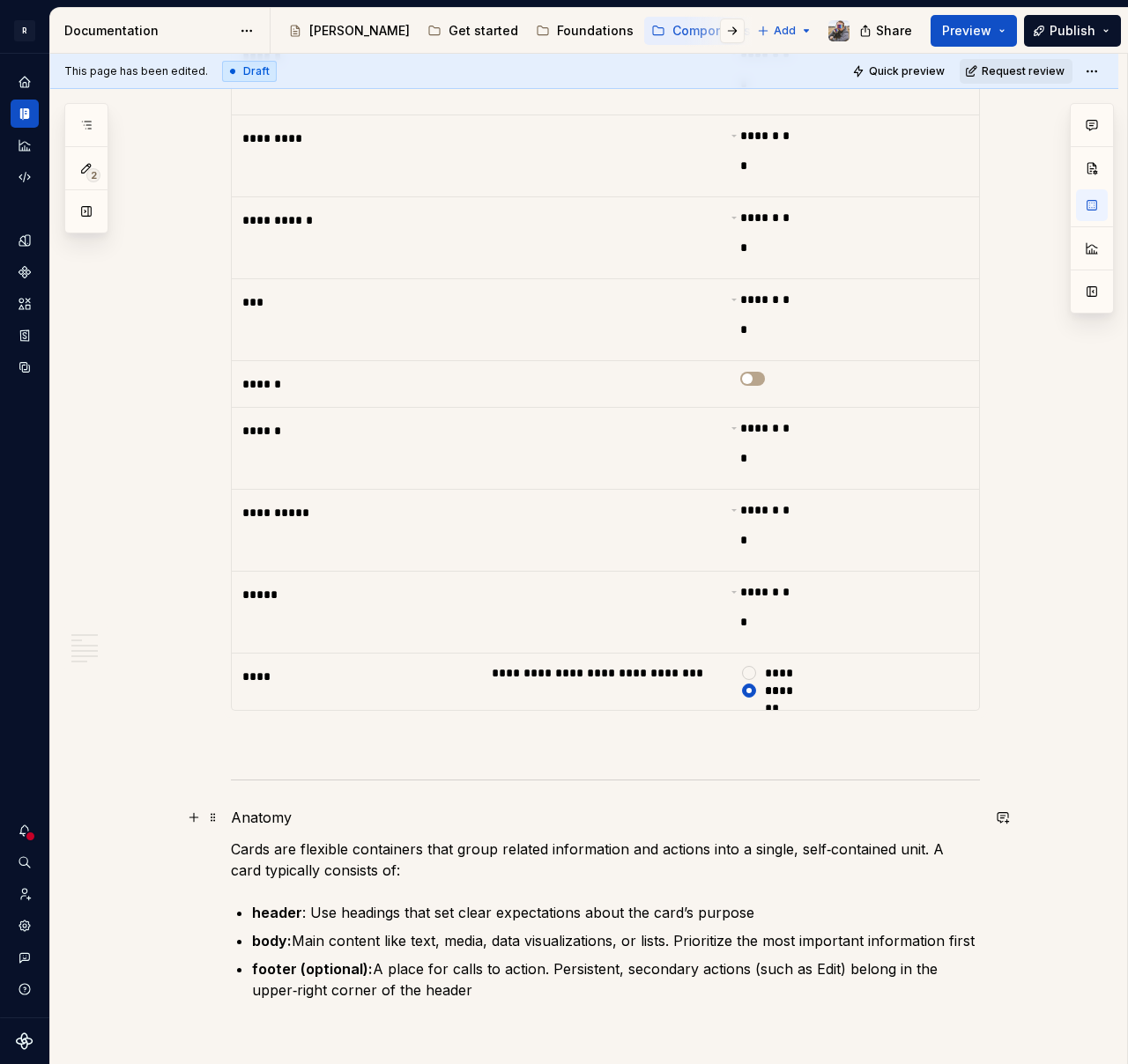
drag, startPoint x: 270, startPoint y: 810, endPoint x: 291, endPoint y: 817, distance: 22.1
click at [271, 811] on p "Anatomy" at bounding box center [604, 817] width 749 height 22
drag, startPoint x: 295, startPoint y: 817, endPoint x: 205, endPoint y: 817, distance: 90.0
click at [230, 817] on div "**********" at bounding box center [604, 912] width 749 height 3235
click at [212, 815] on span at bounding box center [213, 817] width 14 height 25
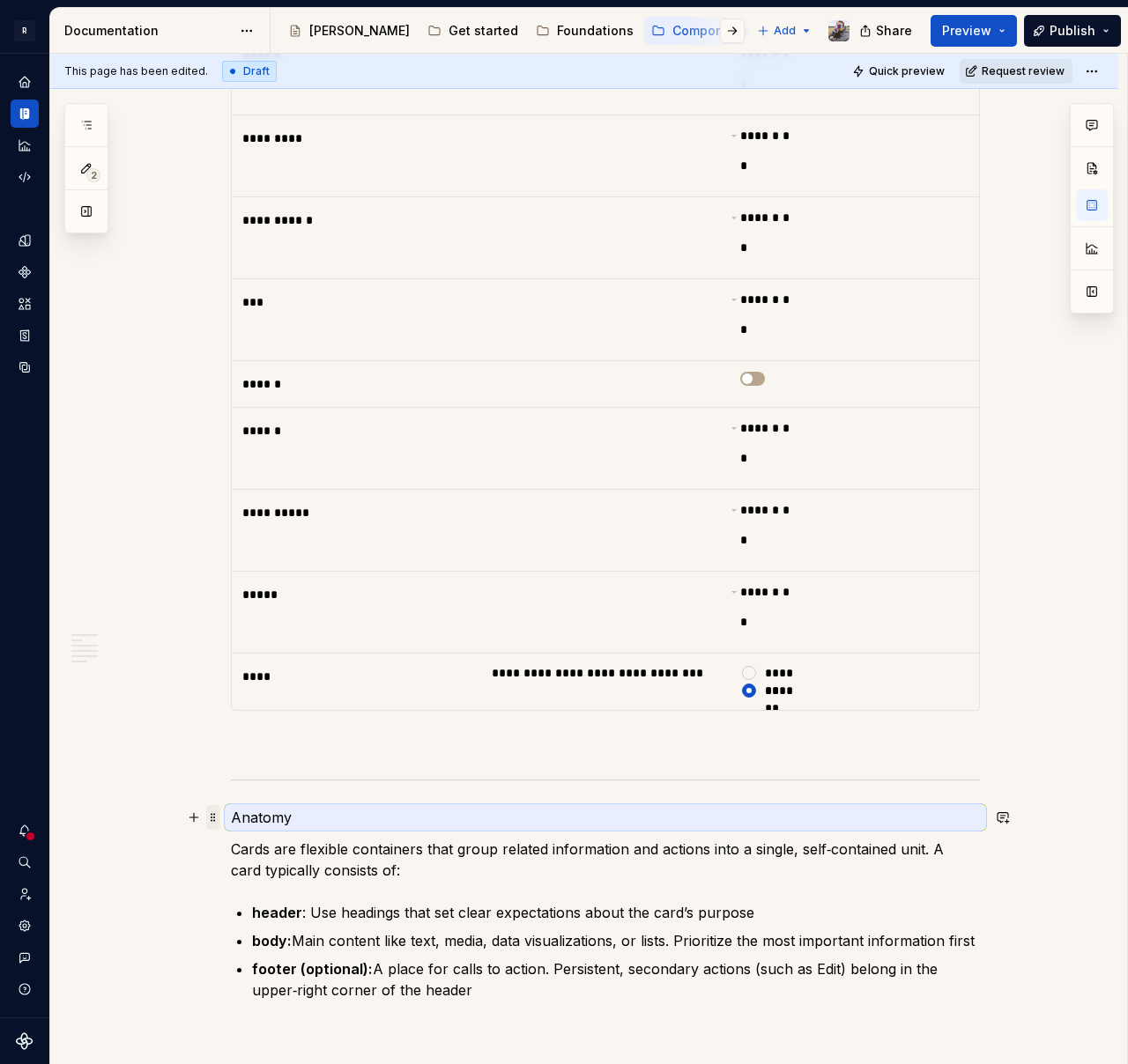
click at [212, 816] on span at bounding box center [213, 817] width 14 height 25
click at [320, 815] on p "Anatomy" at bounding box center [604, 817] width 749 height 22
click at [307, 817] on p "Anatomy" at bounding box center [604, 817] width 749 height 22
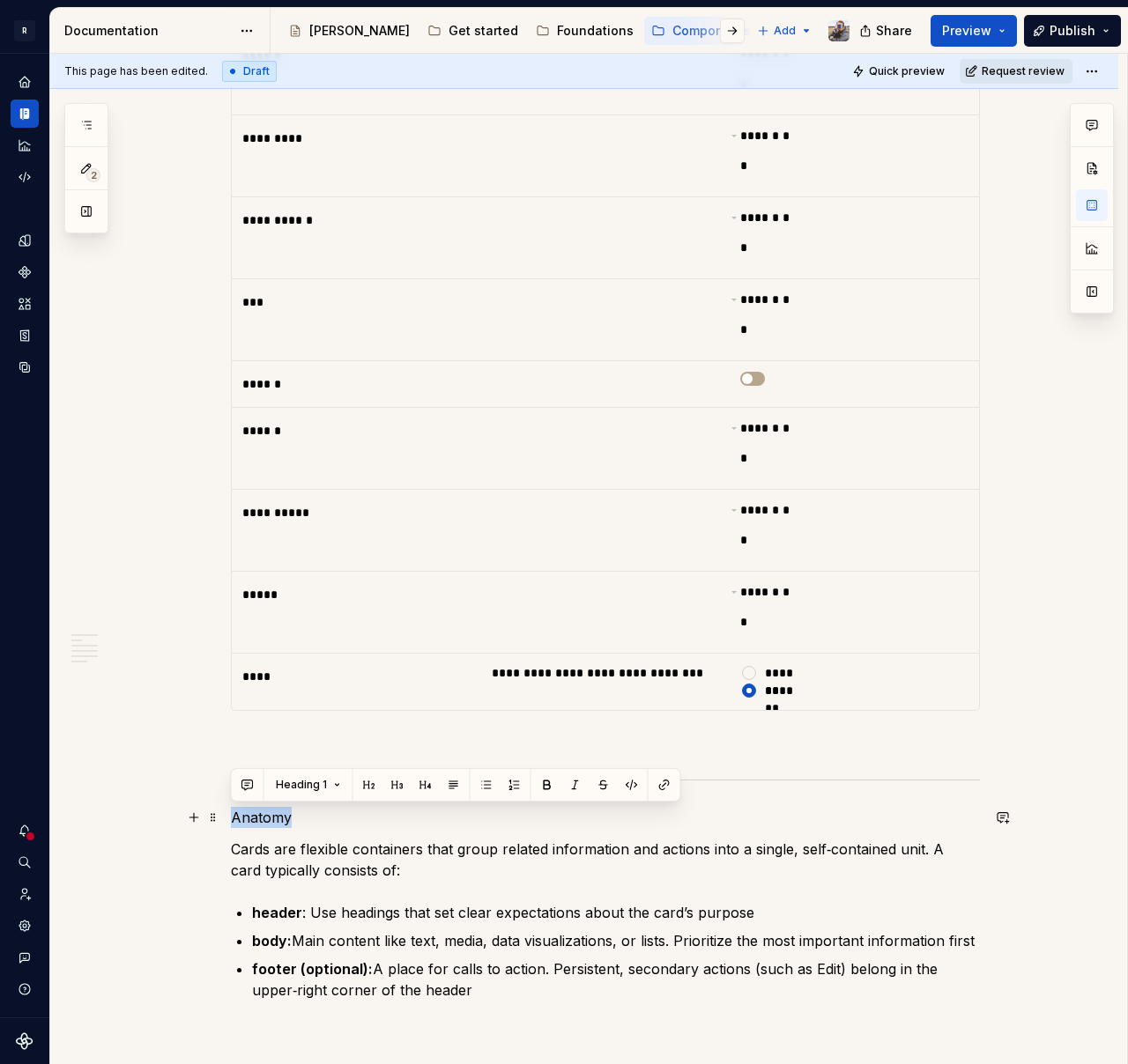
drag, startPoint x: 252, startPoint y: 818, endPoint x: 231, endPoint y: 820, distance: 21.1
click at [230, 819] on p "Anatomy" at bounding box center [604, 817] width 749 height 22
click at [303, 791] on button "Heading 1" at bounding box center [308, 785] width 81 height 25
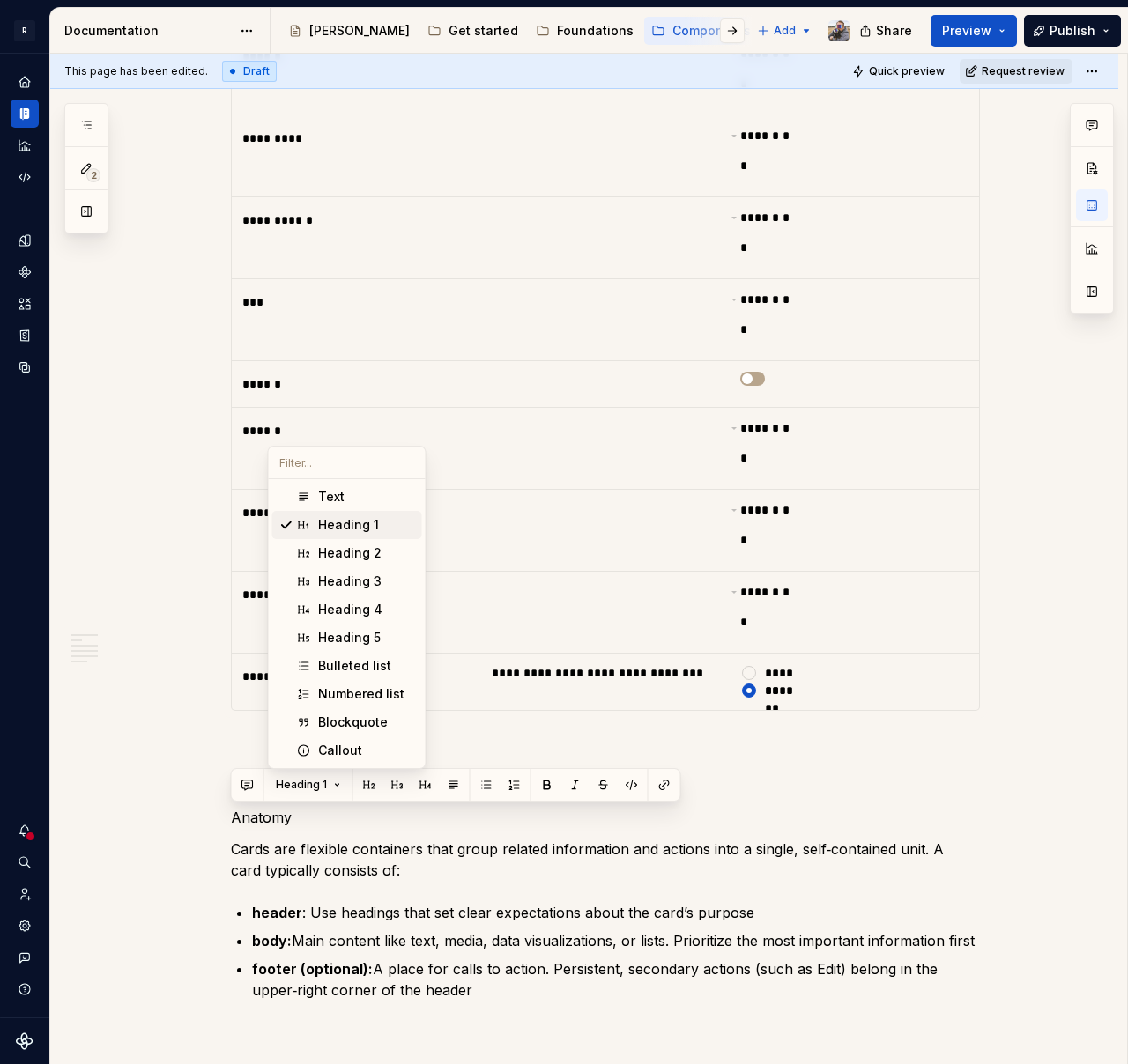
click at [341, 522] on div "Heading 1" at bounding box center [349, 525] width 61 height 18
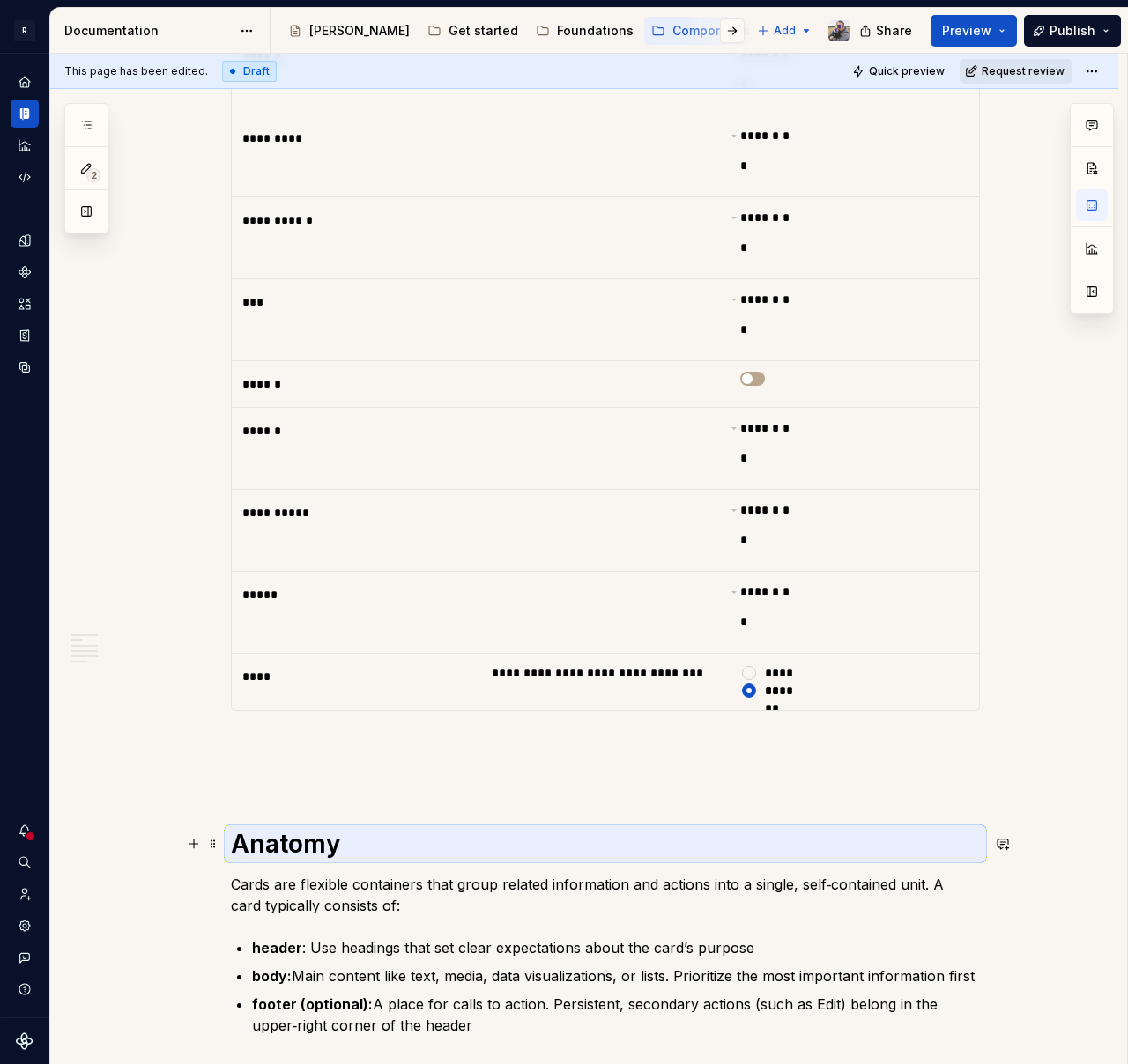
click at [358, 819] on div "**********" at bounding box center [604, 919] width 749 height 3249
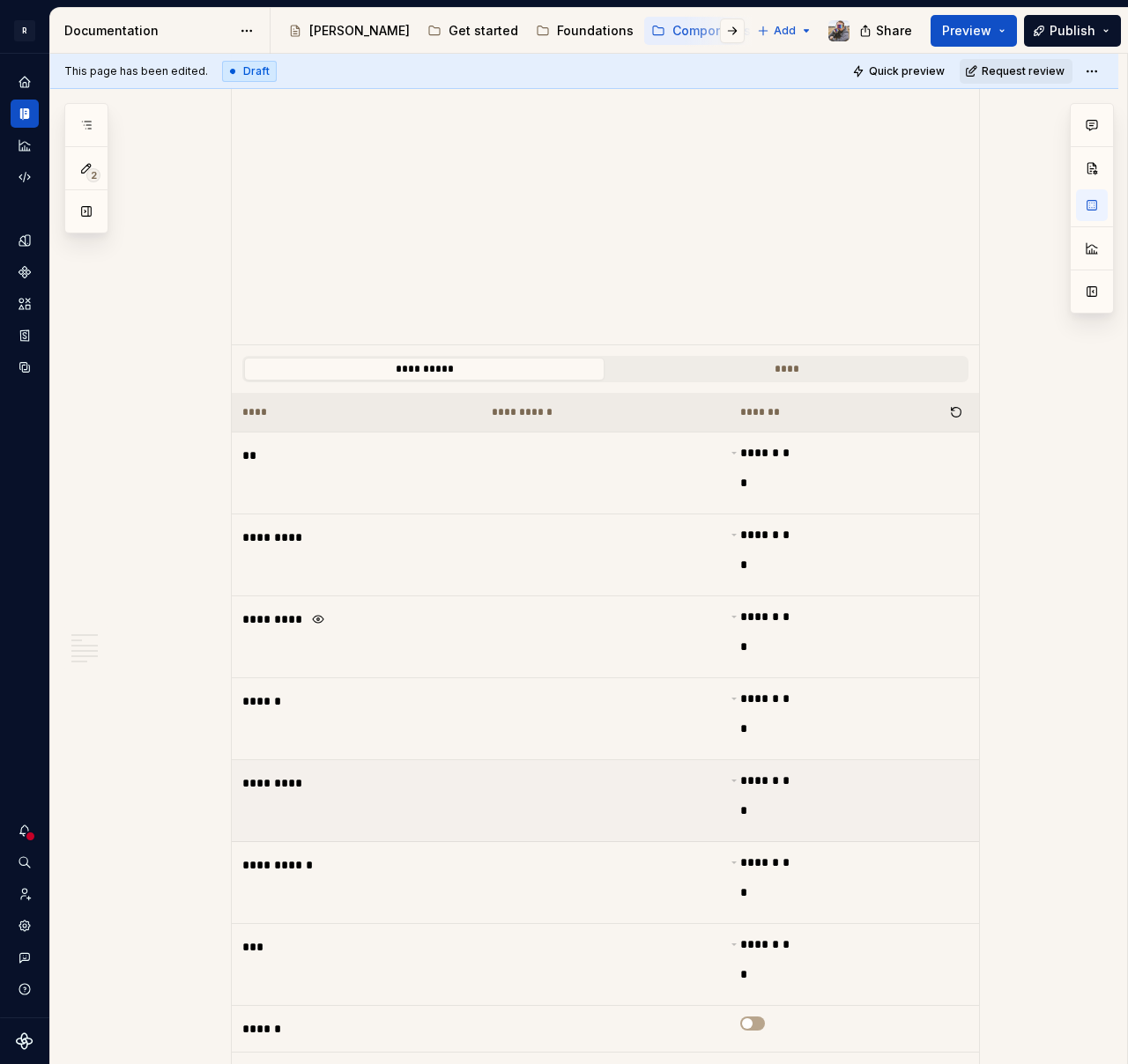
scroll to position [584, 0]
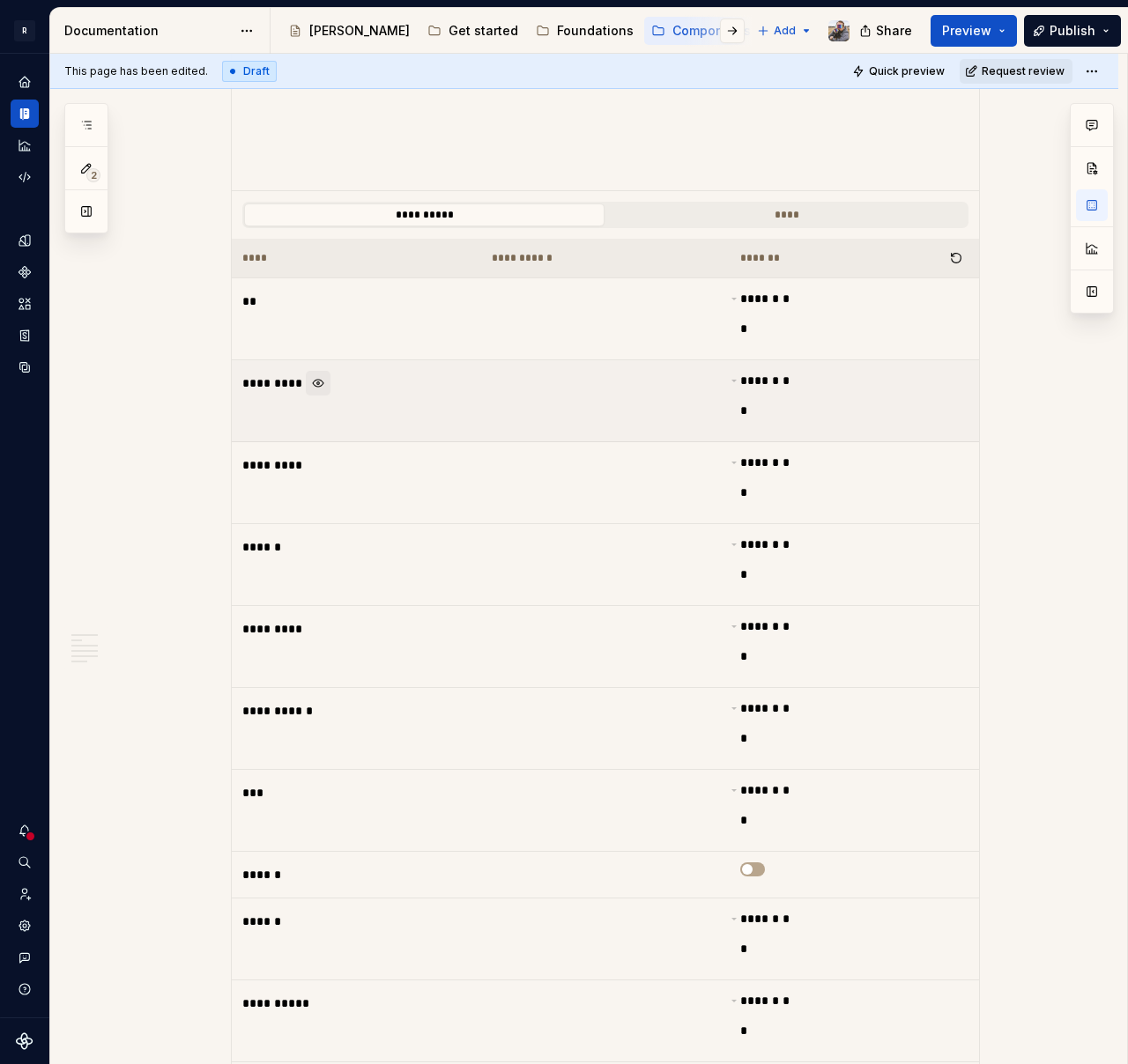
click at [323, 385] on button "button" at bounding box center [318, 384] width 25 height 25
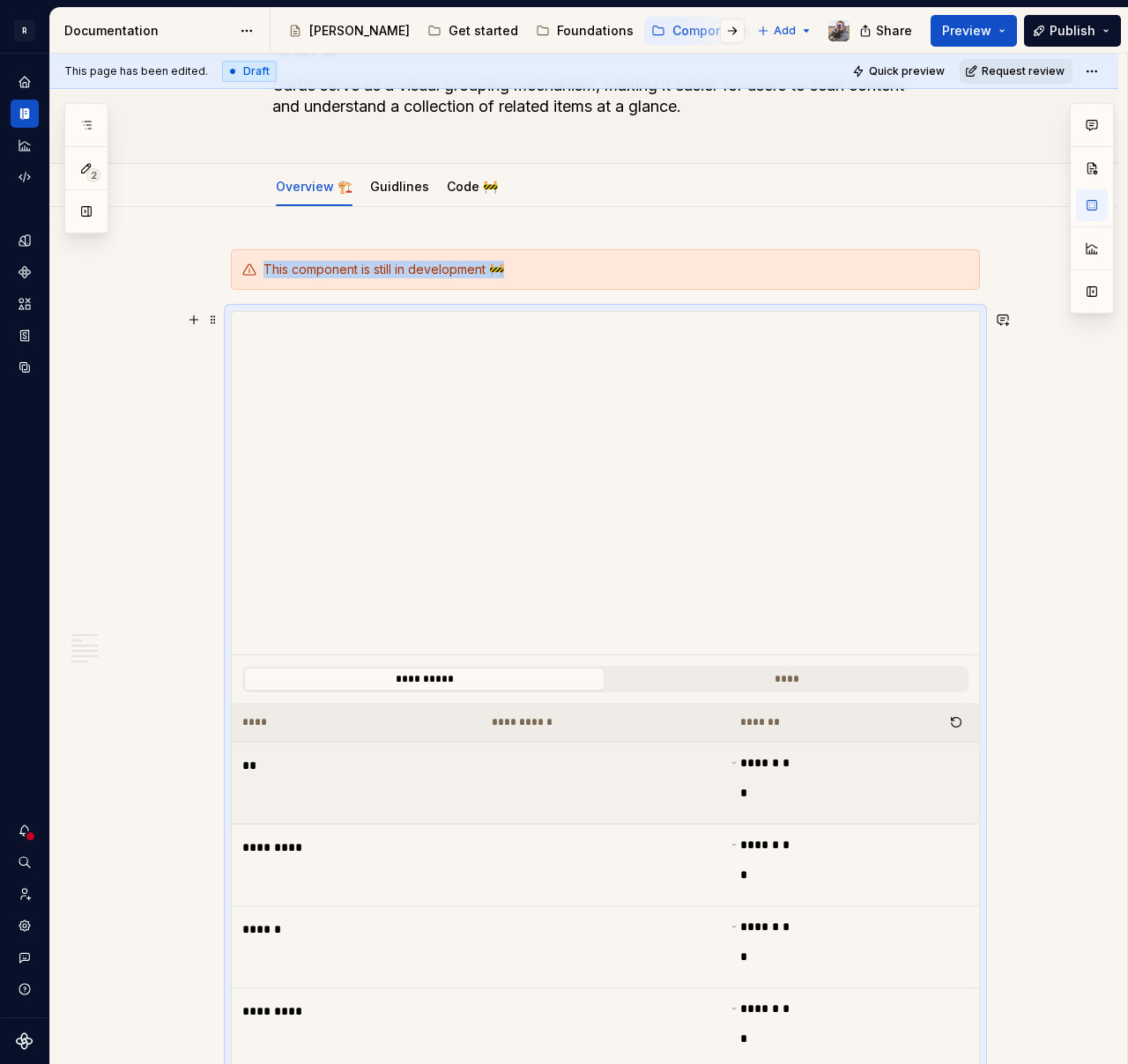
scroll to position [0, 0]
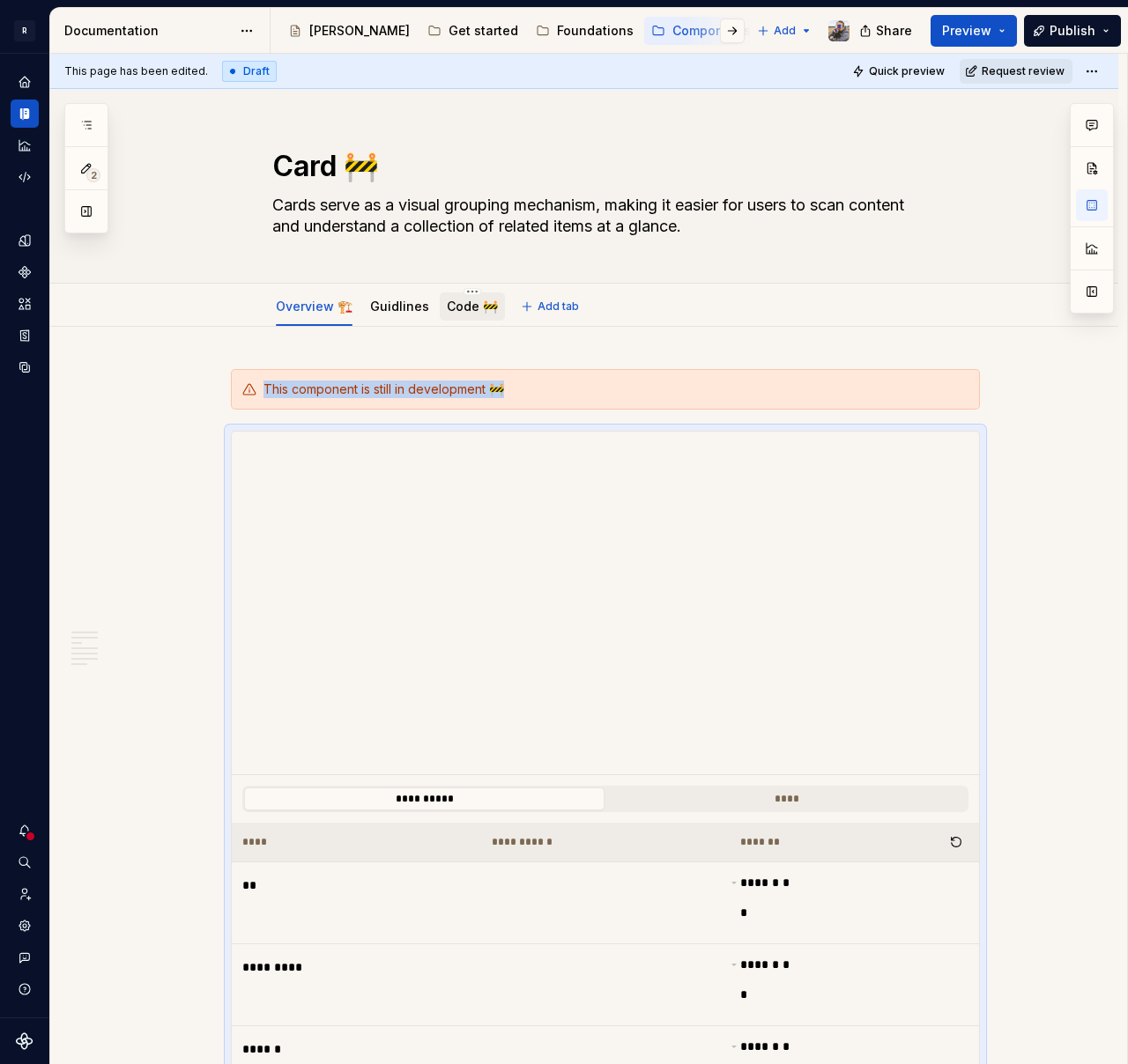
click at [447, 308] on link "Code 🚧" at bounding box center [472, 306] width 51 height 15
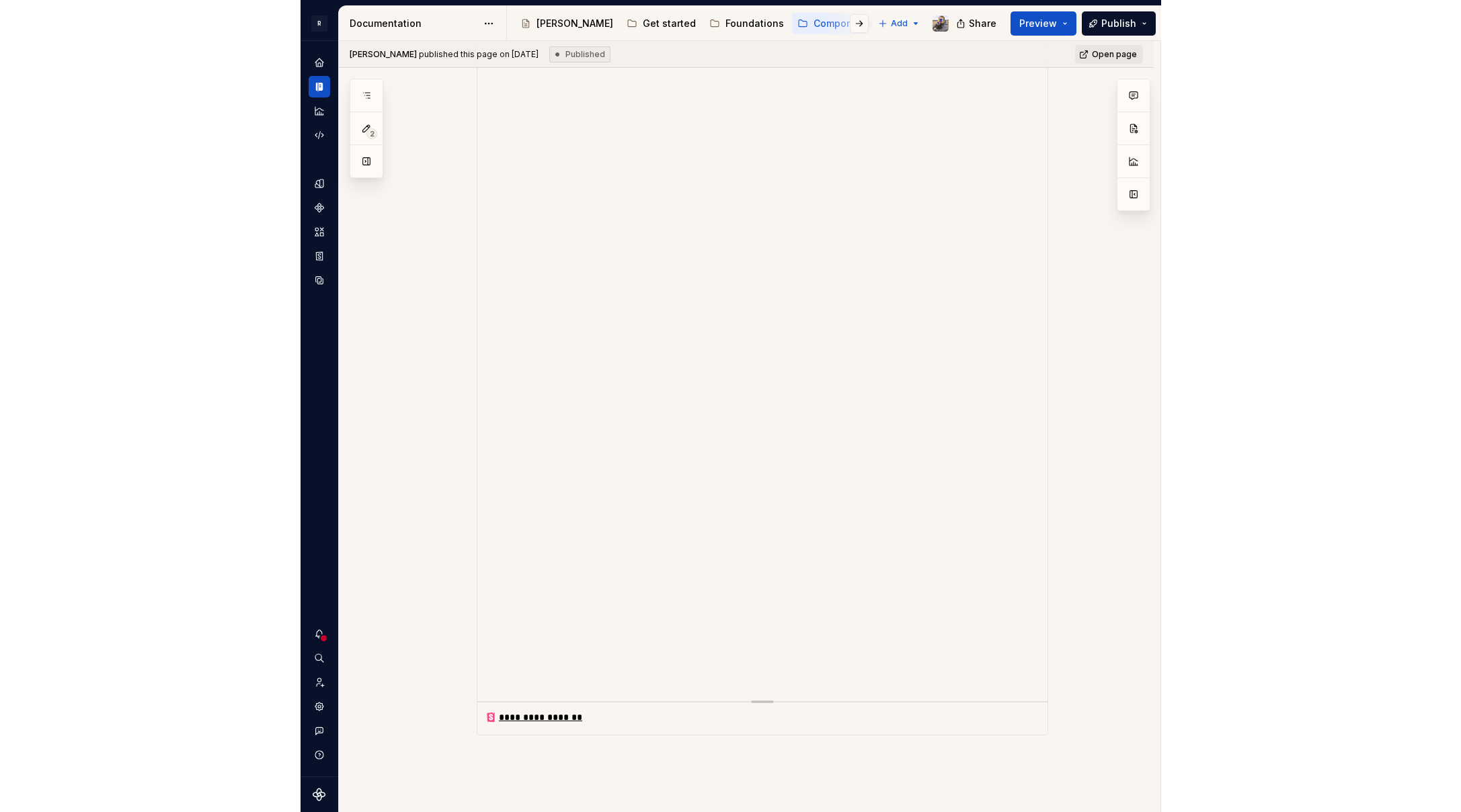
scroll to position [1107, 0]
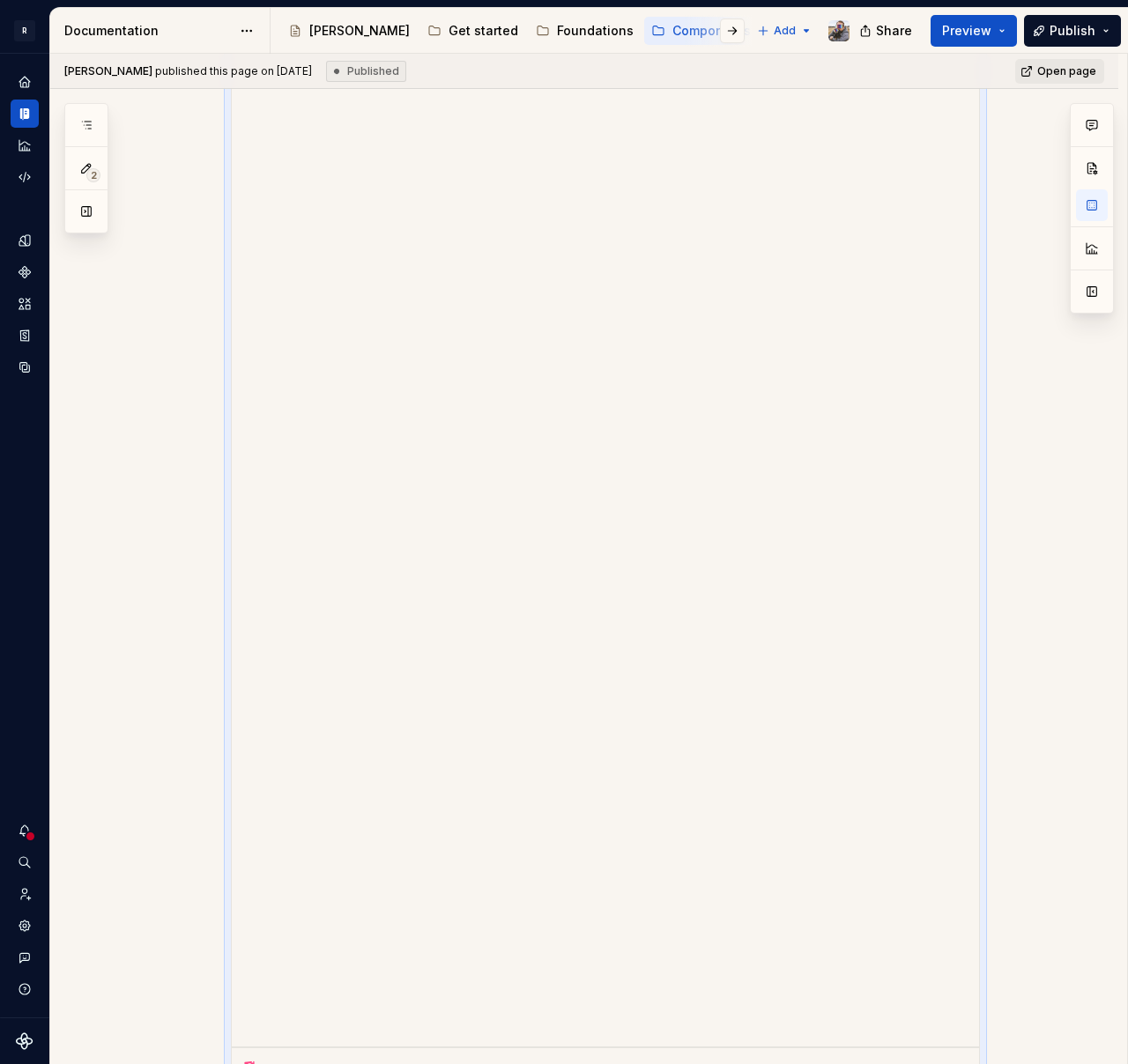
drag, startPoint x: 611, startPoint y: 681, endPoint x: 992, endPoint y: 484, distance: 428.9
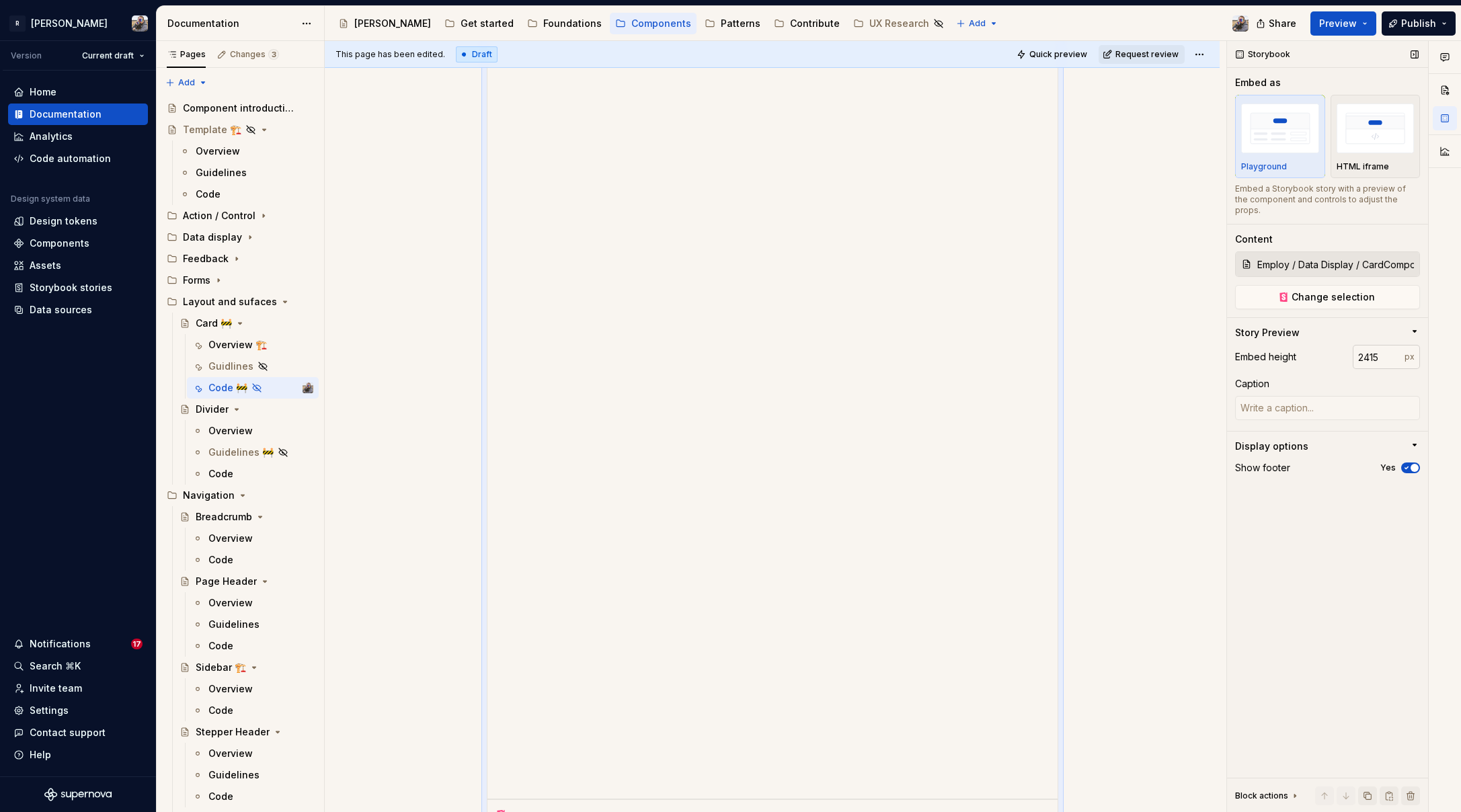
type textarea "*"
click at [1382, 345] on input "2415" at bounding box center [1379, 356] width 52 height 24
type input "5000"
click at [1089, 459] on div "**********" at bounding box center [776, 427] width 902 height 772
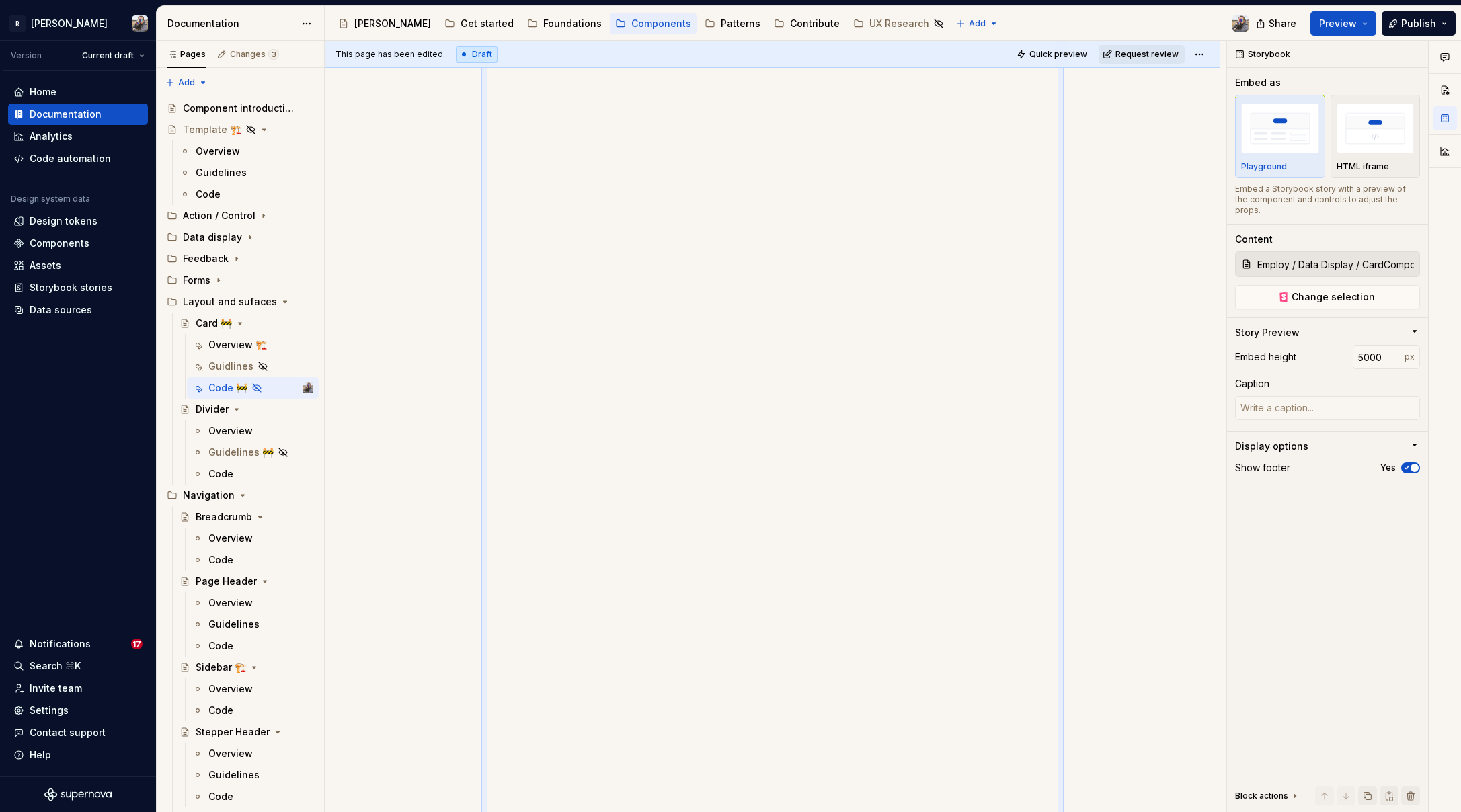
scroll to position [0, 0]
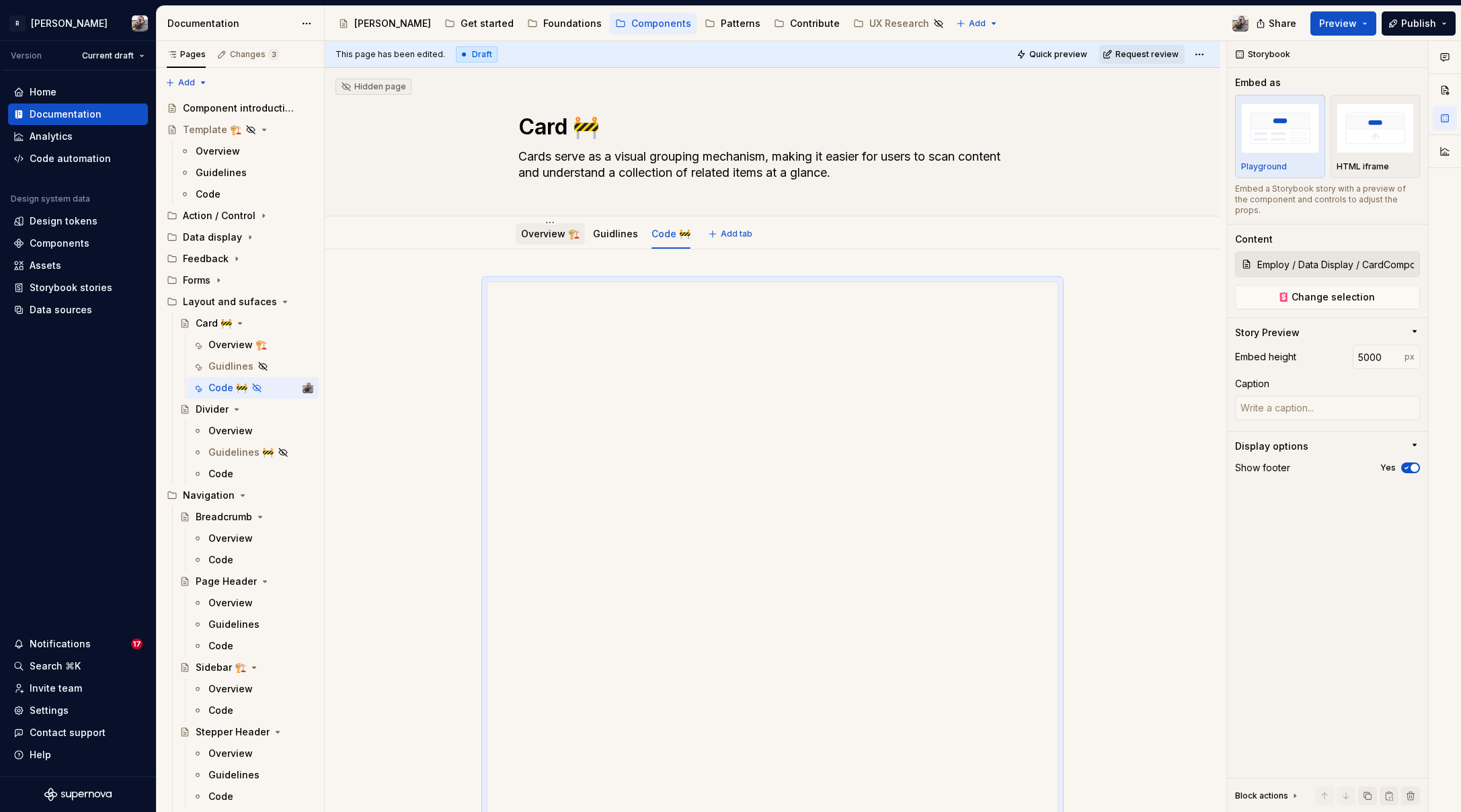
click at [525, 235] on link "Overview 🏗️" at bounding box center [550, 233] width 58 height 12
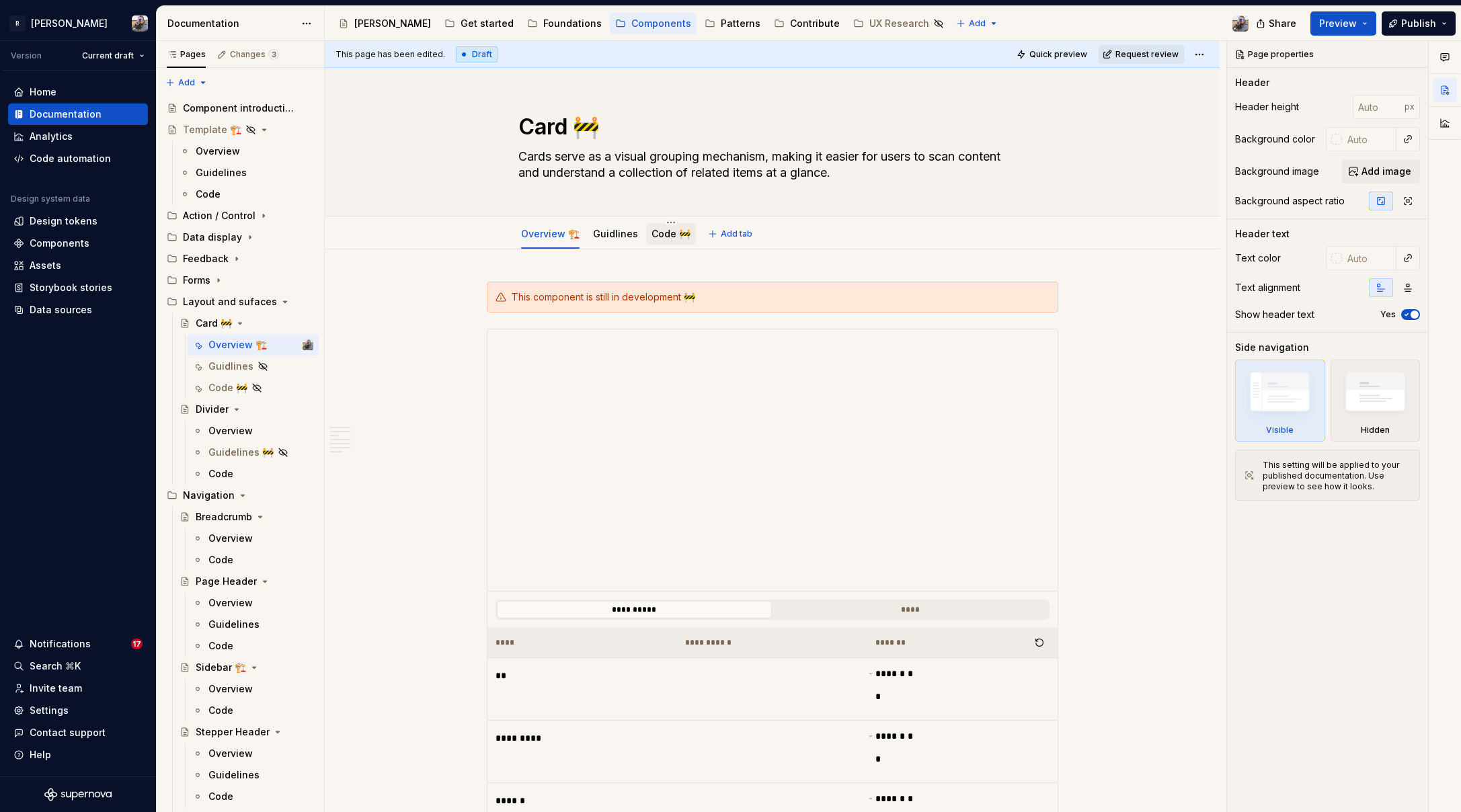
click at [646, 235] on div "Code 🚧" at bounding box center [671, 233] width 50 height 21
click at [657, 222] on html "R [PERSON_NAME] Version Current draft Home Documentation Analytics Code automat…" at bounding box center [730, 406] width 1461 height 812
type textarea "*"
click at [694, 247] on div "Rename tab" at bounding box center [724, 242] width 88 height 14
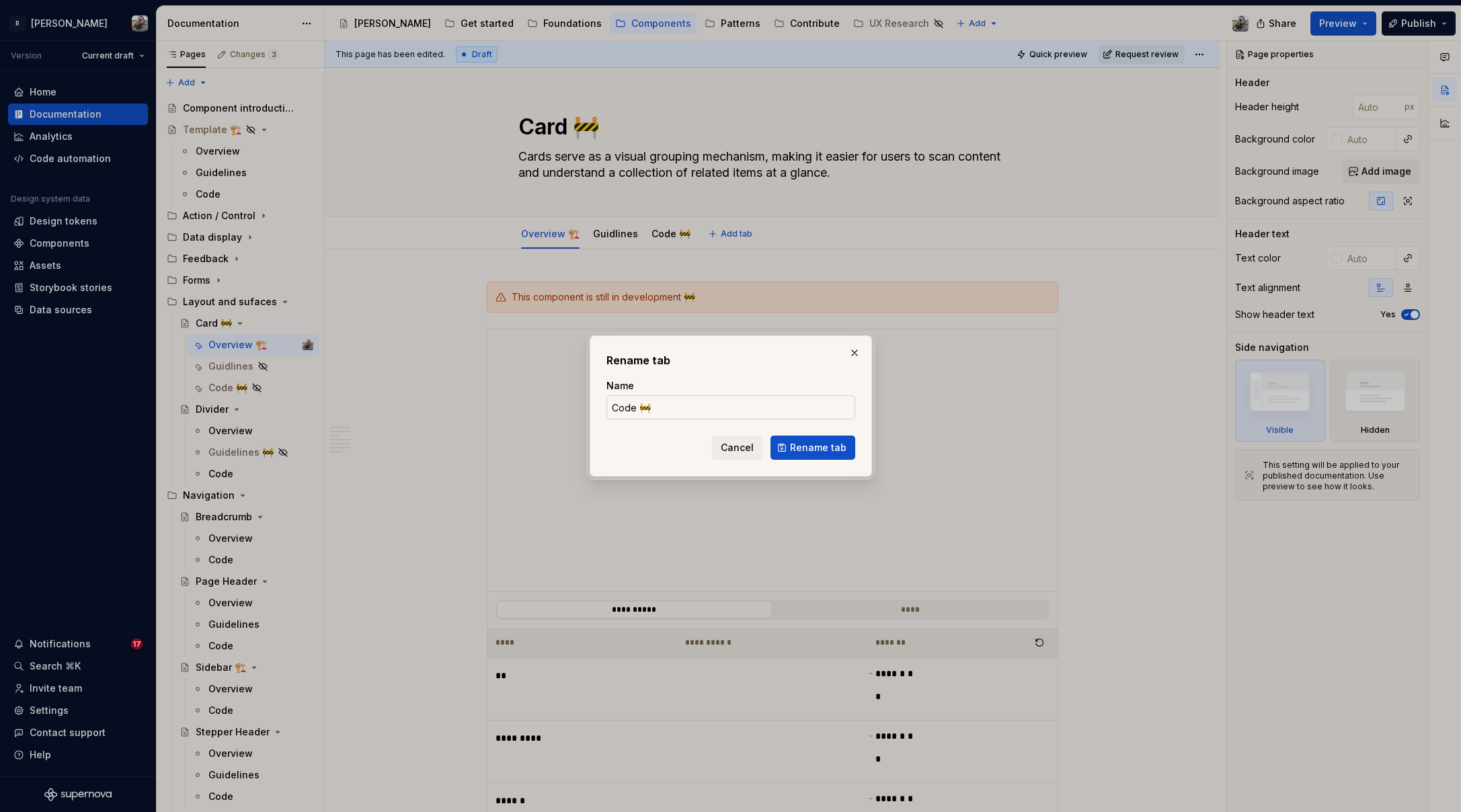
click at [673, 416] on input "Code 🚧" at bounding box center [731, 407] width 249 height 24
type input "Code"
click button "Rename tab" at bounding box center [813, 447] width 85 height 24
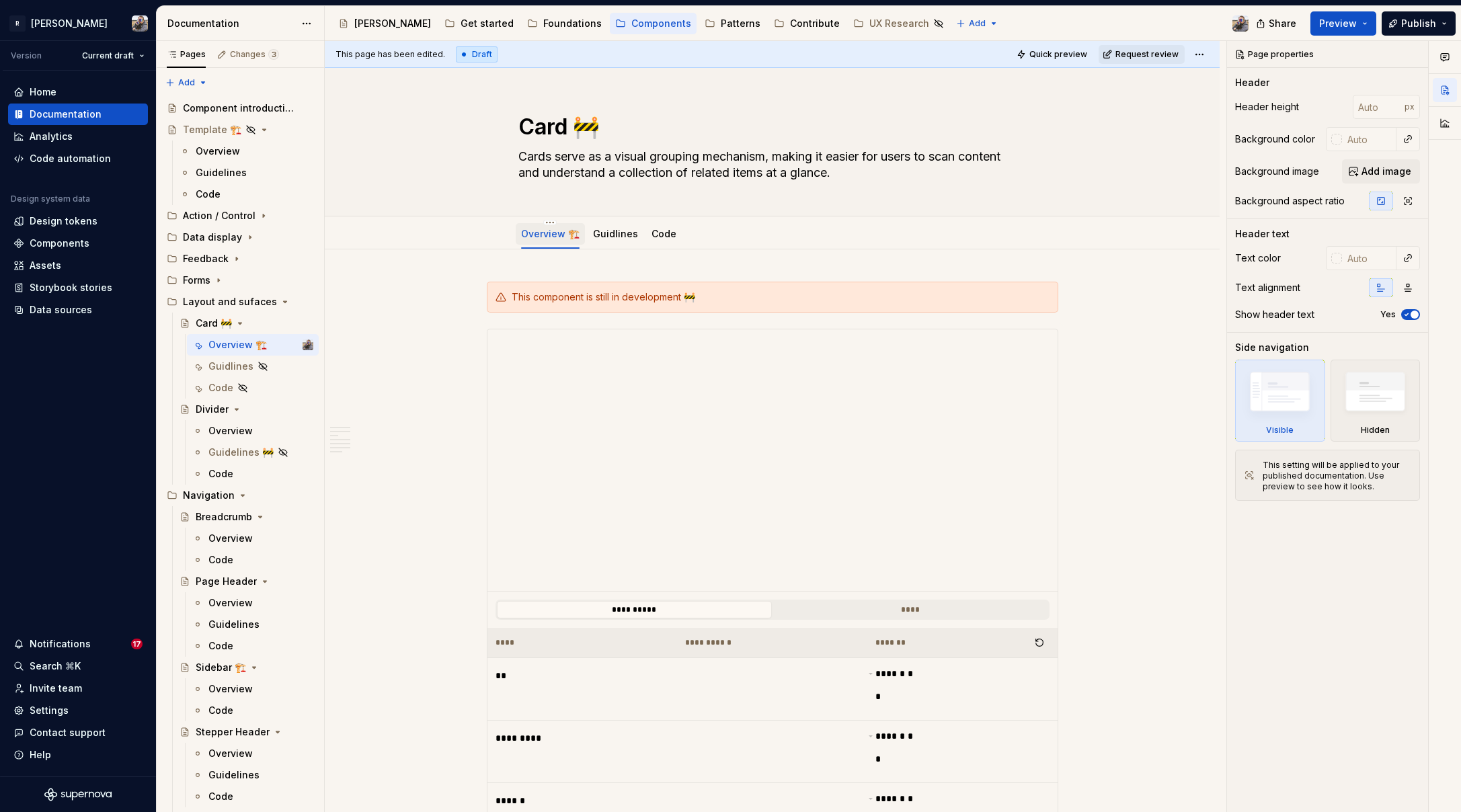
click at [546, 241] on div "Overview 🏗️" at bounding box center [550, 234] width 58 height 16
click at [545, 220] on html "R [PERSON_NAME] Version Current draft Home Documentation Analytics Code automat…" at bounding box center [730, 406] width 1461 height 812
type textarea "*"
click at [604, 250] on div "Rename tab" at bounding box center [602, 241] width 114 height 21
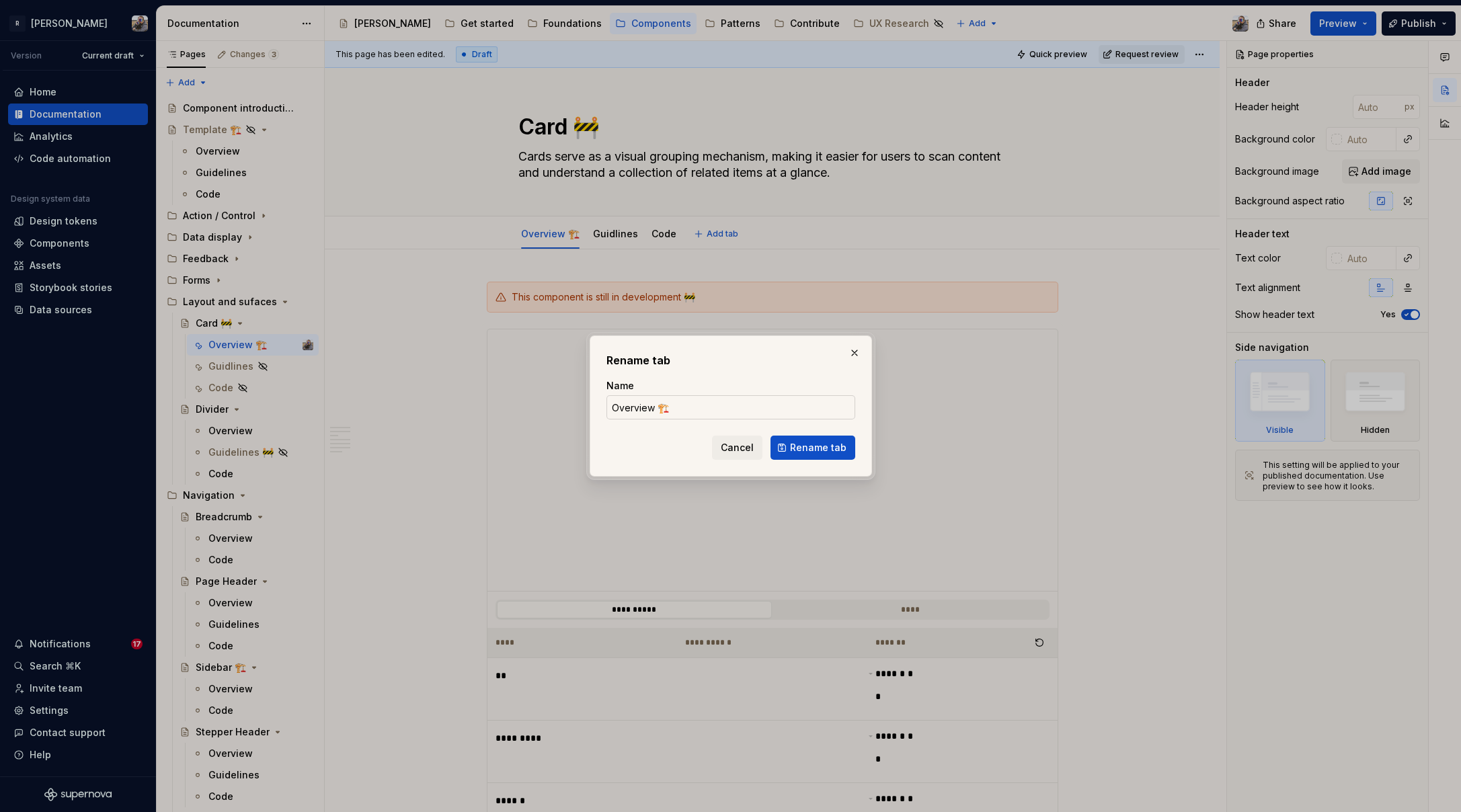
click at [707, 402] on input "Overview 🏗️" at bounding box center [731, 407] width 249 height 24
type input "Overview"
type textarea "*"
type input "Overview"
click at [821, 452] on span "Rename tab" at bounding box center [818, 448] width 57 height 14
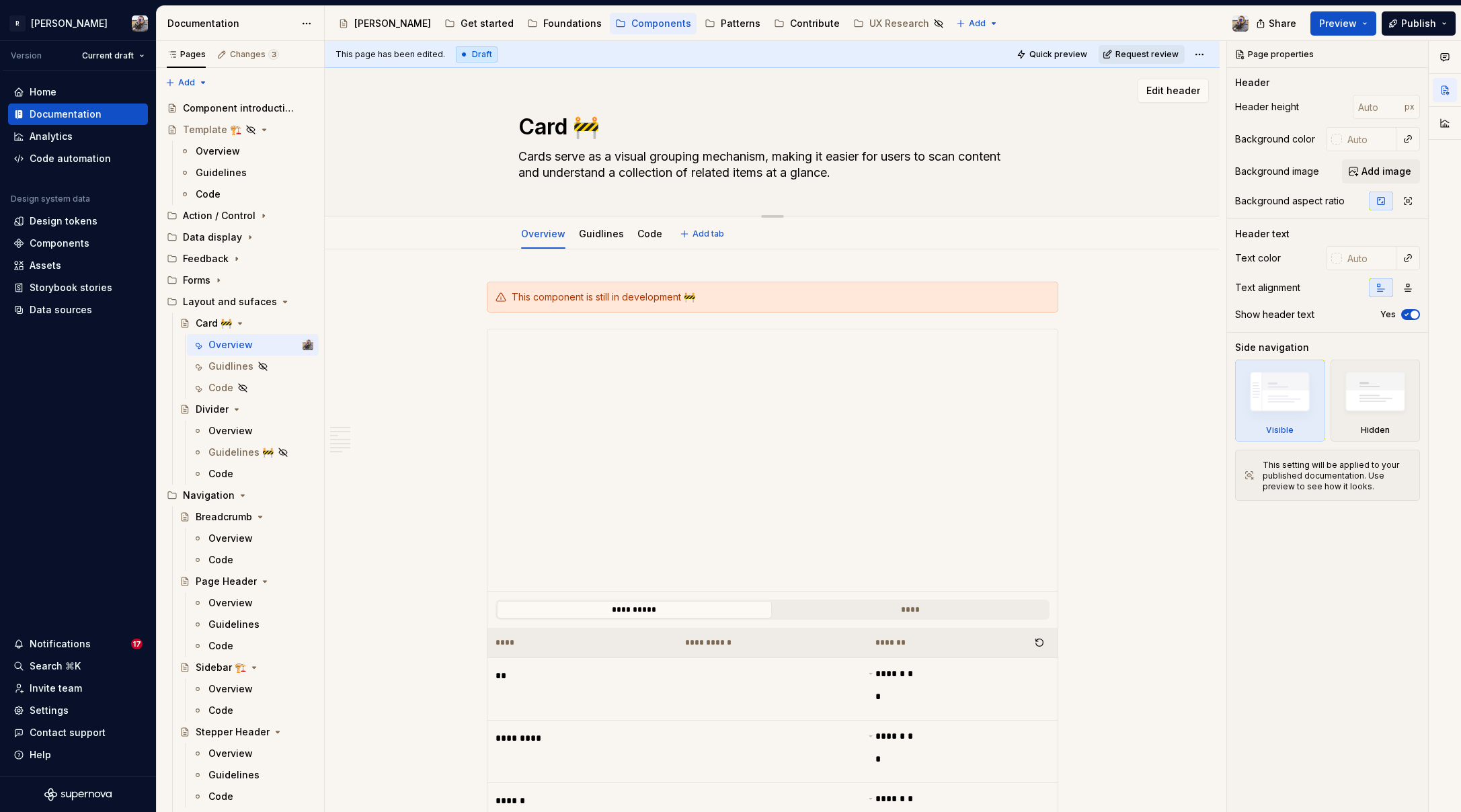
click at [584, 127] on textarea "Card 🚧" at bounding box center [770, 127] width 508 height 32
click at [584, 124] on textarea "Card 🚧" at bounding box center [770, 127] width 508 height 32
type textarea "*"
type textarea "Card"
type textarea "*"
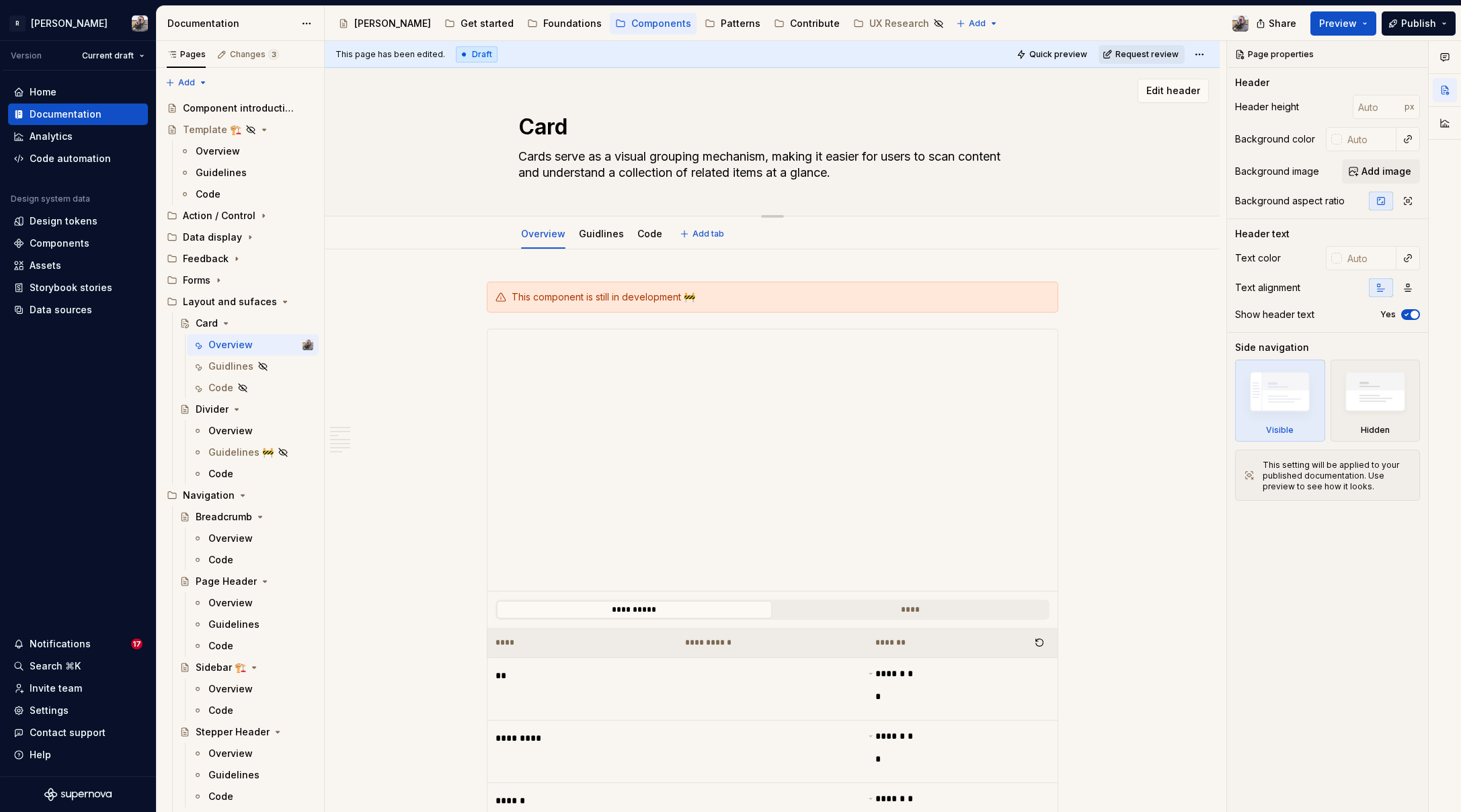
type textarea "Card"
type textarea "*"
type textarea "Card"
click at [554, 157] on textarea "Cards serve as a visual grouping mechanism, making it easier for users to scan …" at bounding box center [770, 164] width 508 height 38
click at [555, 156] on textarea "Cards serve as a visual grouping mechanism, making it easier for users to scan …" at bounding box center [770, 164] width 508 height 38
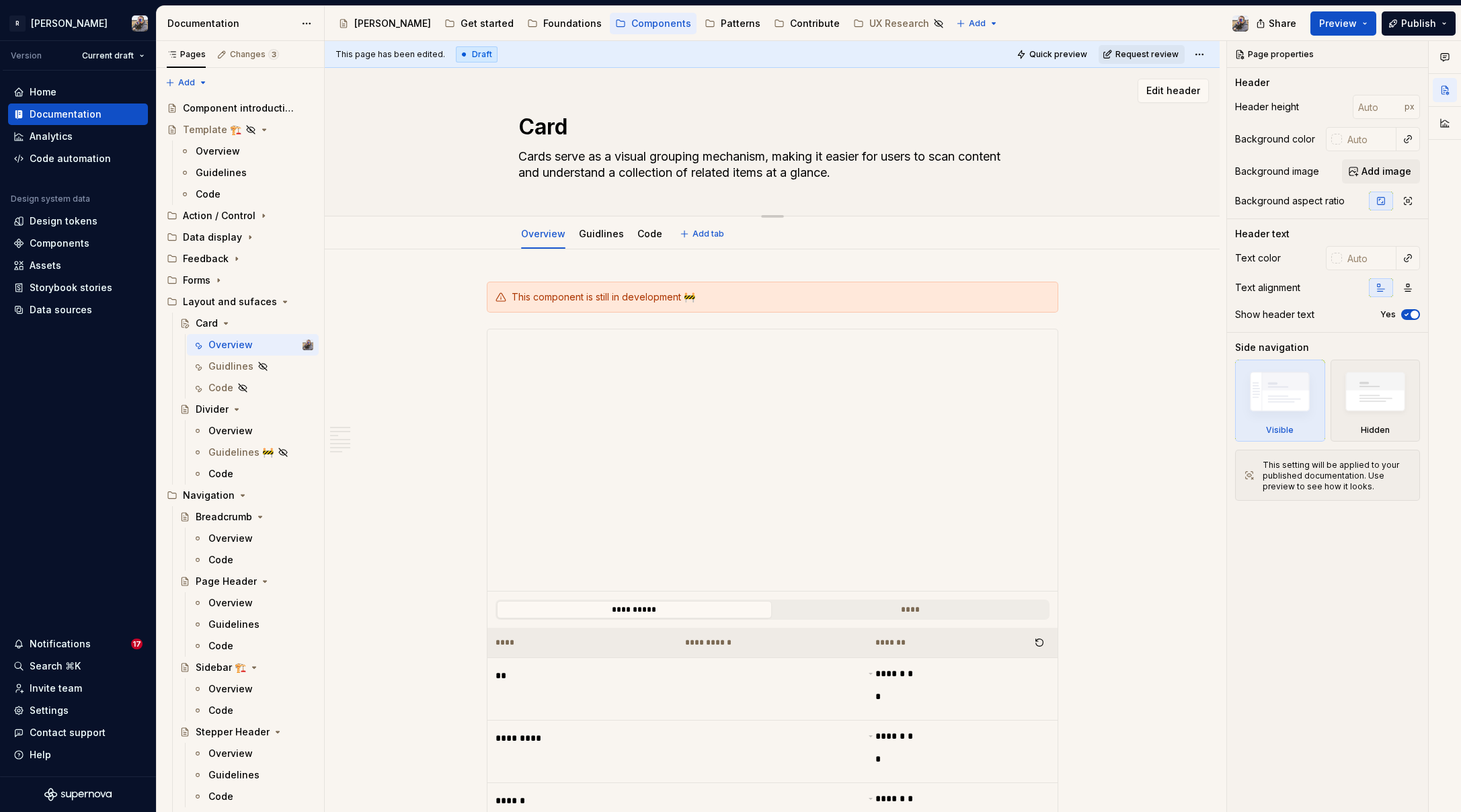
type textarea "*"
type textarea "Cards aserve as a visual grouping mechanism, making it easier for users to scan…"
type textarea "*"
type textarea "Cards a serve as a visual grouping mechanism, making it easier for users to sca…"
type textarea "*"
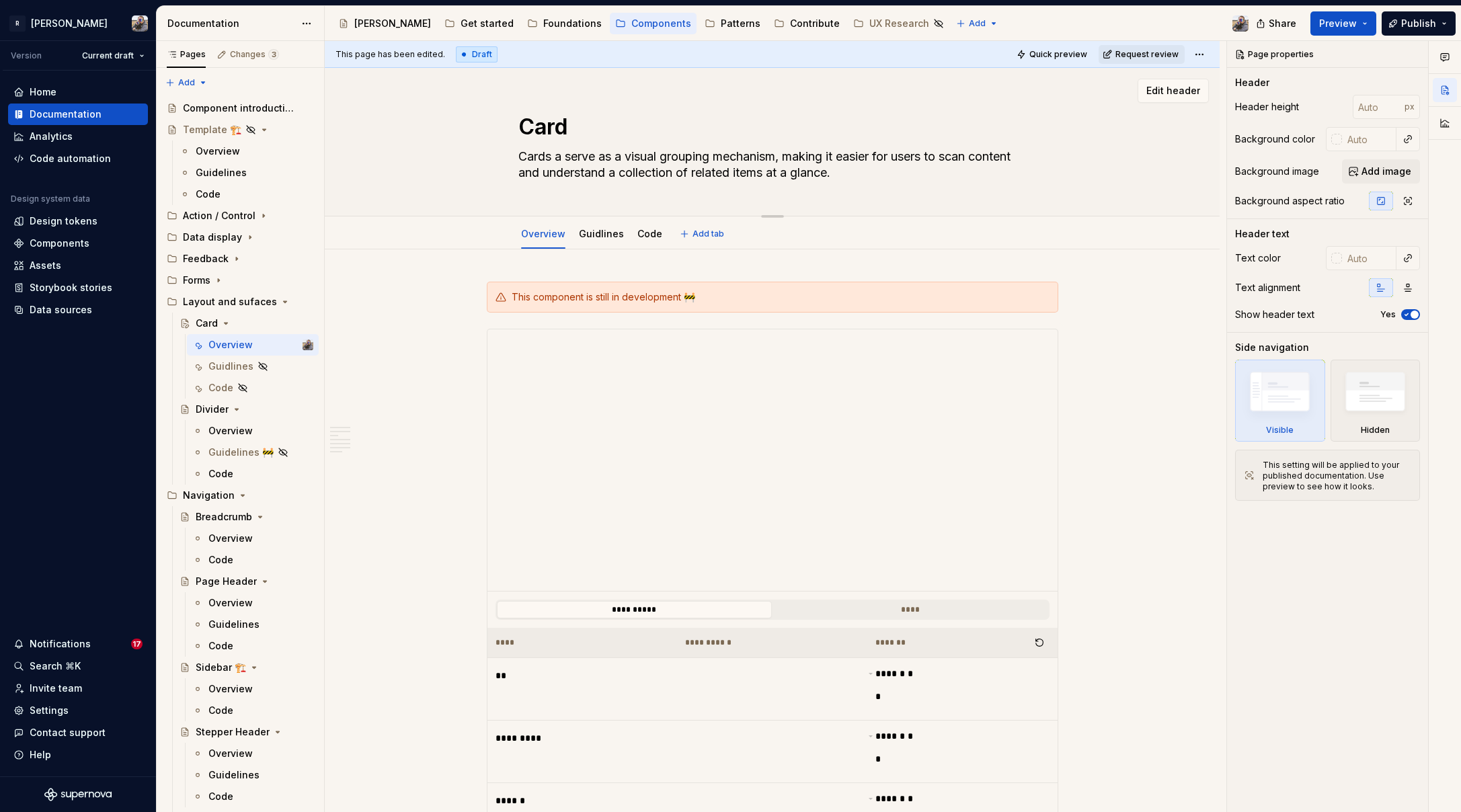
type textarea "Cards a bserve as a visual grouping mechanism, making it easier for users to sc…"
type textarea "*"
type textarea "Cards a baserve as a visual grouping mechanism, making it easier for users to s…"
type textarea "*"
type textarea "Cards a basserve as a visual grouping mechanism, making it easier for users to …"
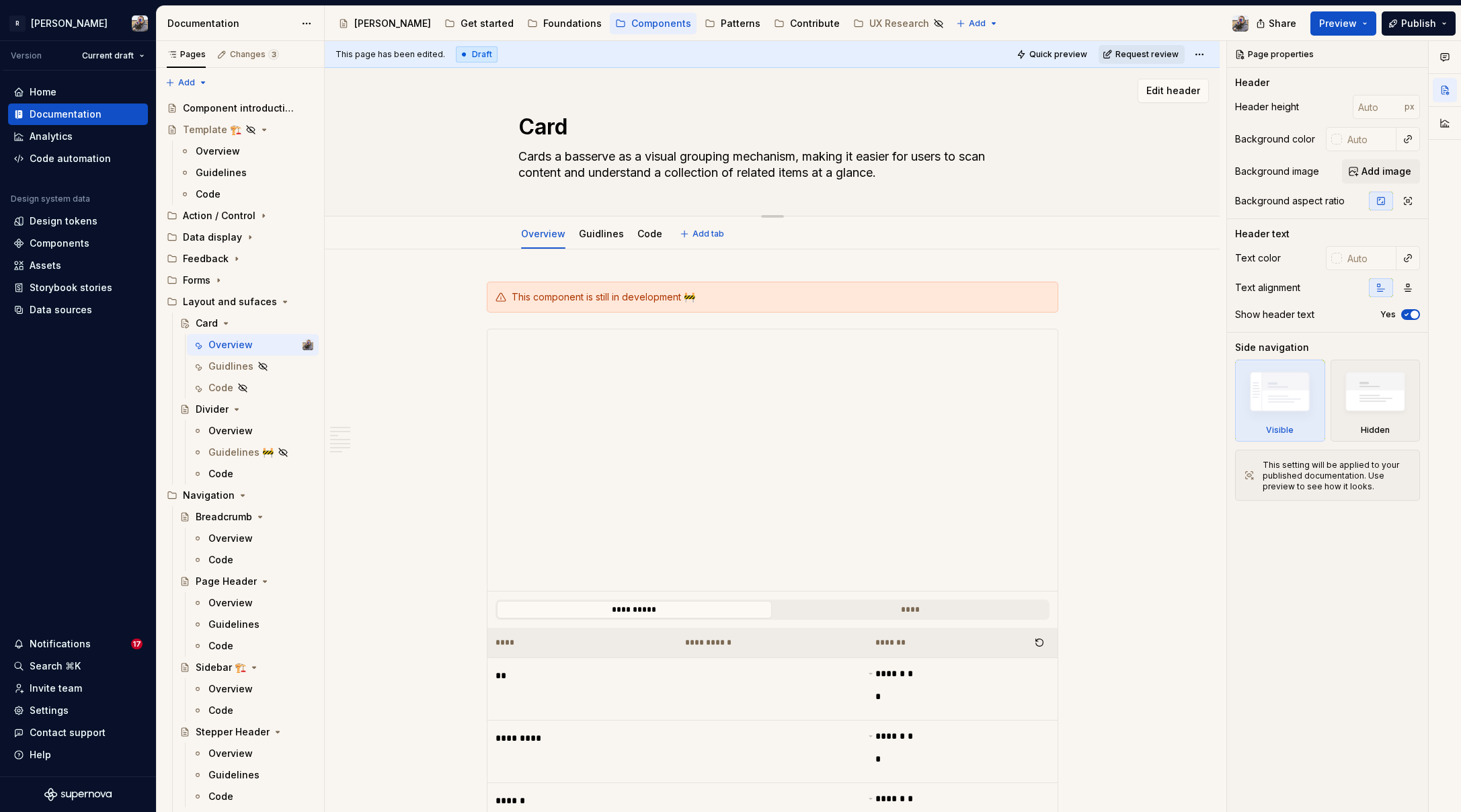
type textarea "*"
type textarea "Cards a baseserve as a visual grouping mechanism, making it easier for users to…"
type textarea "*"
type textarea "Cards a base serve as a visual grouping mechanism, making it easier for users t…"
type textarea "*"
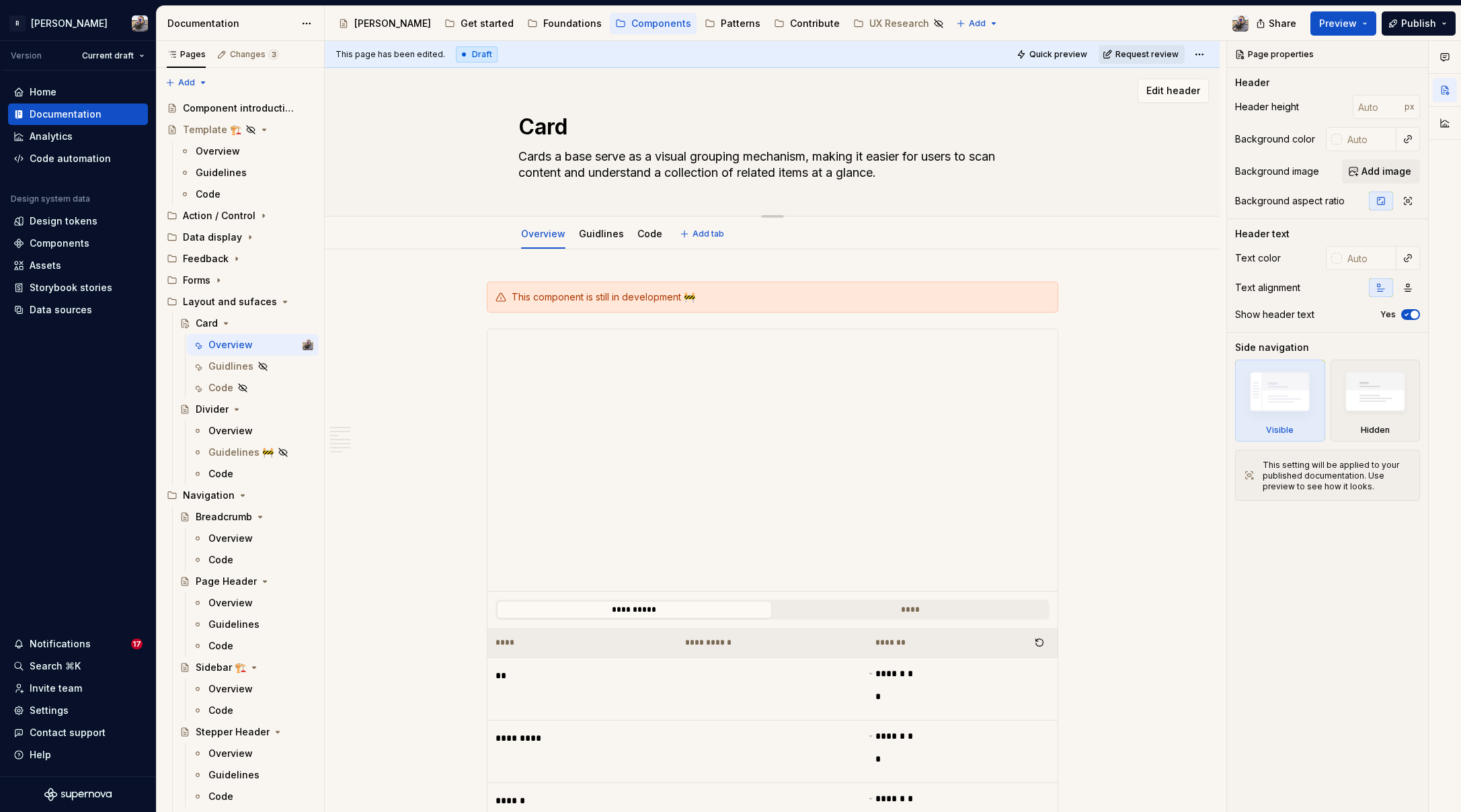
type textarea "Cards a base fserve as a visual grouping mechanism, making it easier for users …"
type textarea "*"
type textarea "Cards a base foserve as a visual grouping mechanism, making it easier for users…"
type textarea "*"
type textarea "Cards a base forserve as a visual grouping mechanism, making it easier for user…"
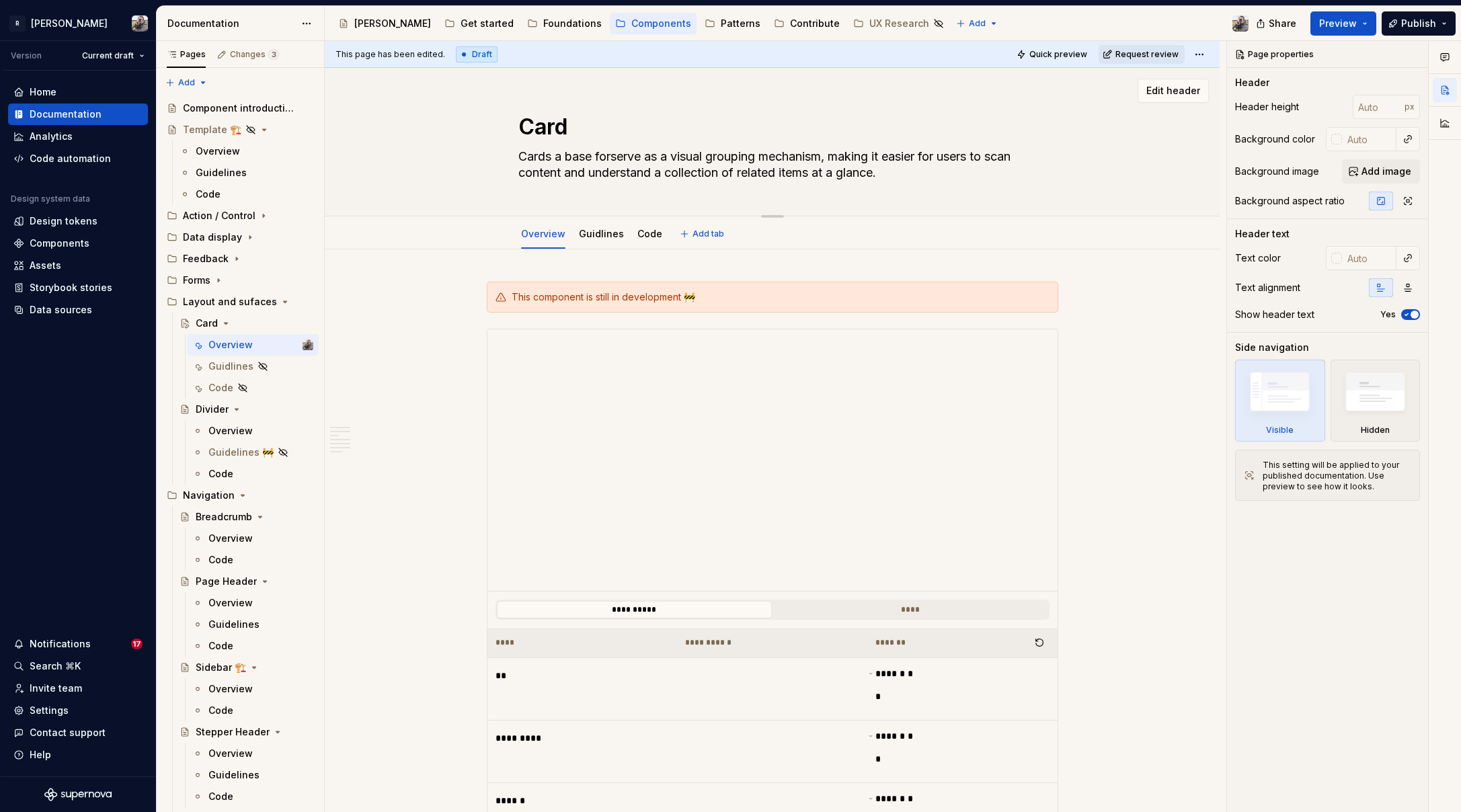
type textarea "*"
type textarea "Cards a base for serve as a visual grouping mechanism, making it easier for use…"
type textarea "*"
type textarea "Cards a base for visual grouping mechanism, making it easier for users to scan …"
type textarea "*"
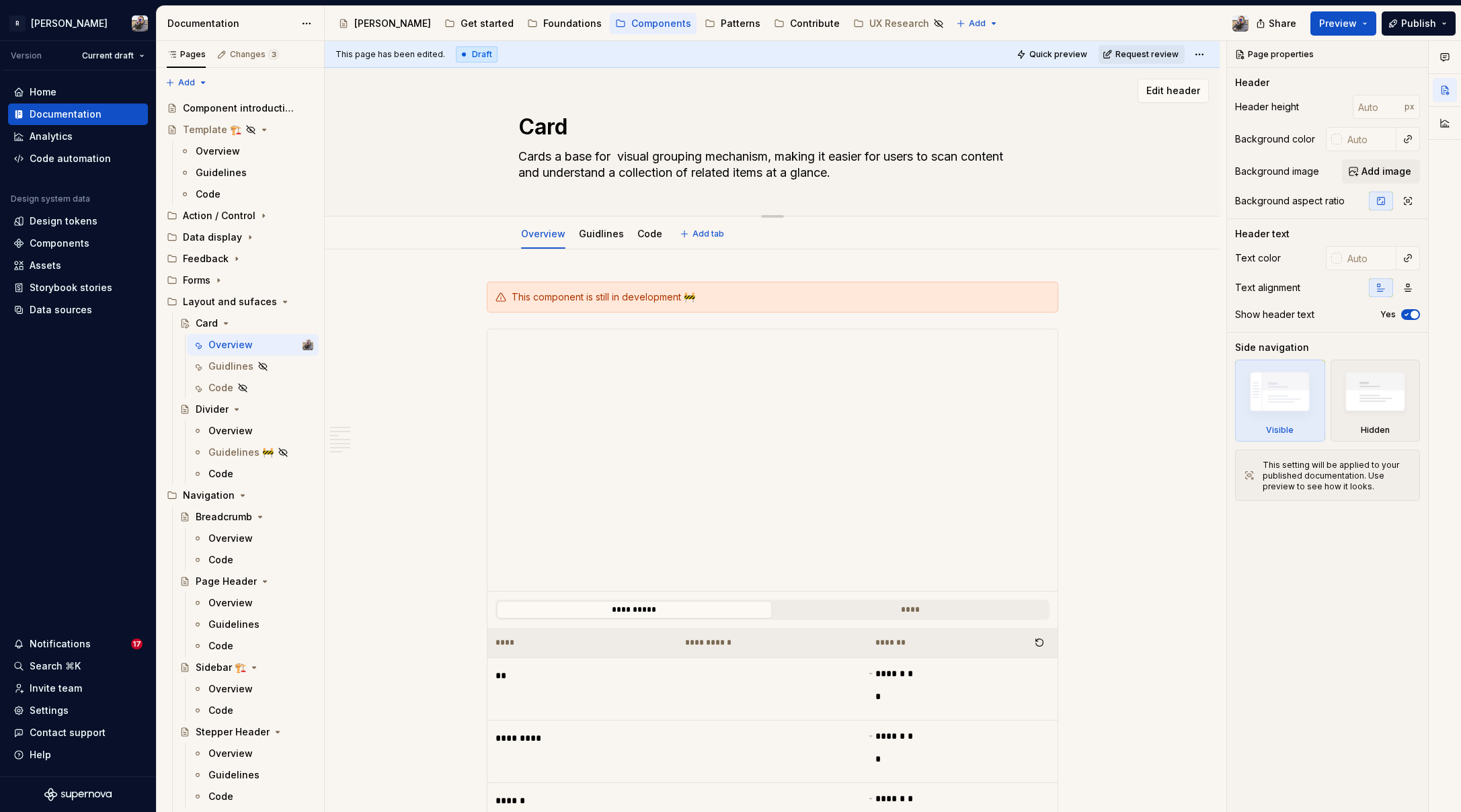
type textarea "Cards a base visual grouping mechanism, making it easier for users to scan cont…"
type textarea "*"
type textarea "Cards a base for visual grouping mechanism, making it easier for users to scan …"
type textarea "*"
type textarea "Cards a base for visual grouping mechanism, making it easier for users to scan …"
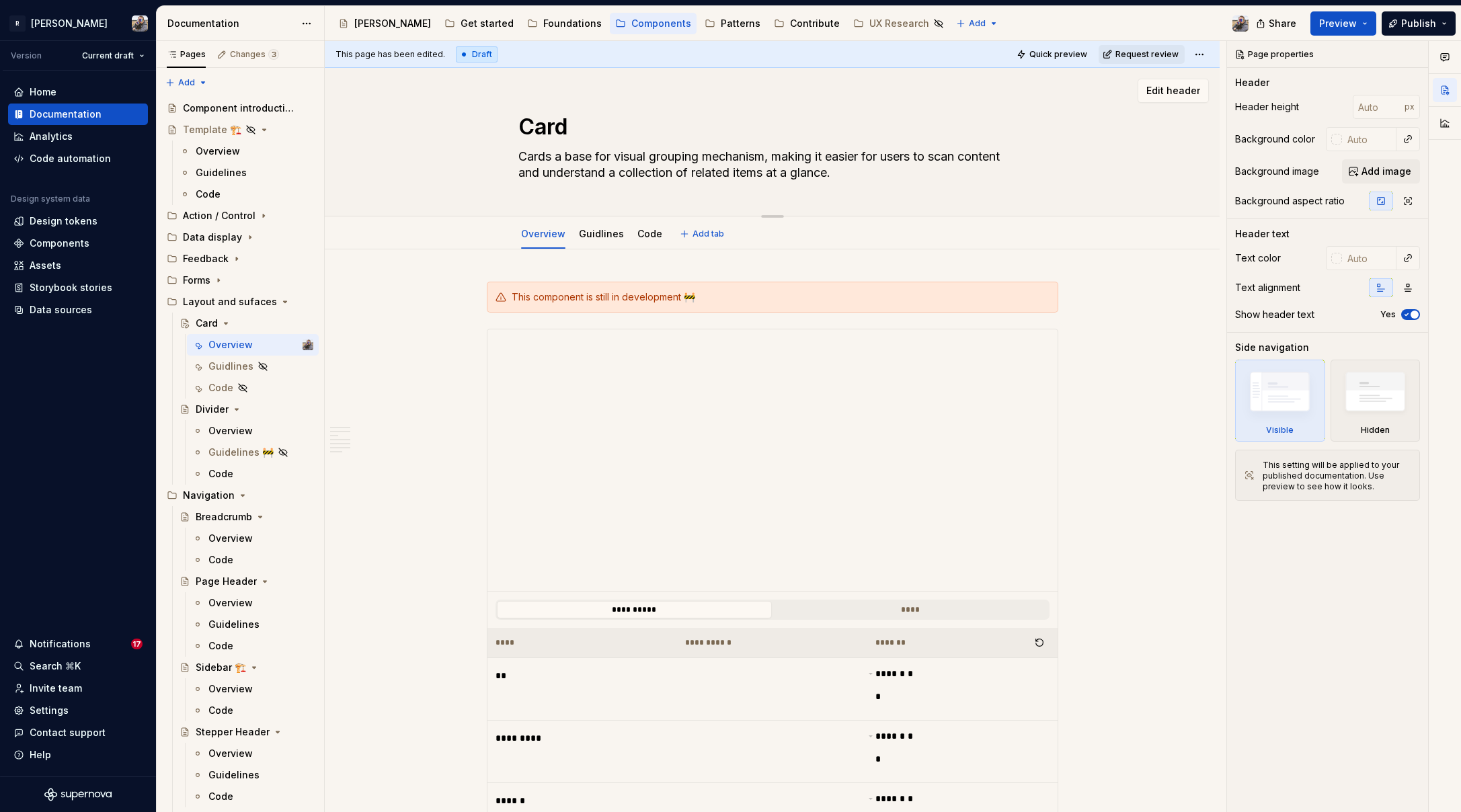
type textarea "*"
type textarea "Cards a base for visuall grouping mechanism, making it easier for users to scan…"
type textarea "*"
type textarea "Cards a base for visually grouping mechanism, making it easier for users to sca…"
click at [606, 157] on textarea "Cards a base for visually grouping mechanism, making it easier for users to sca…" at bounding box center [770, 164] width 508 height 38
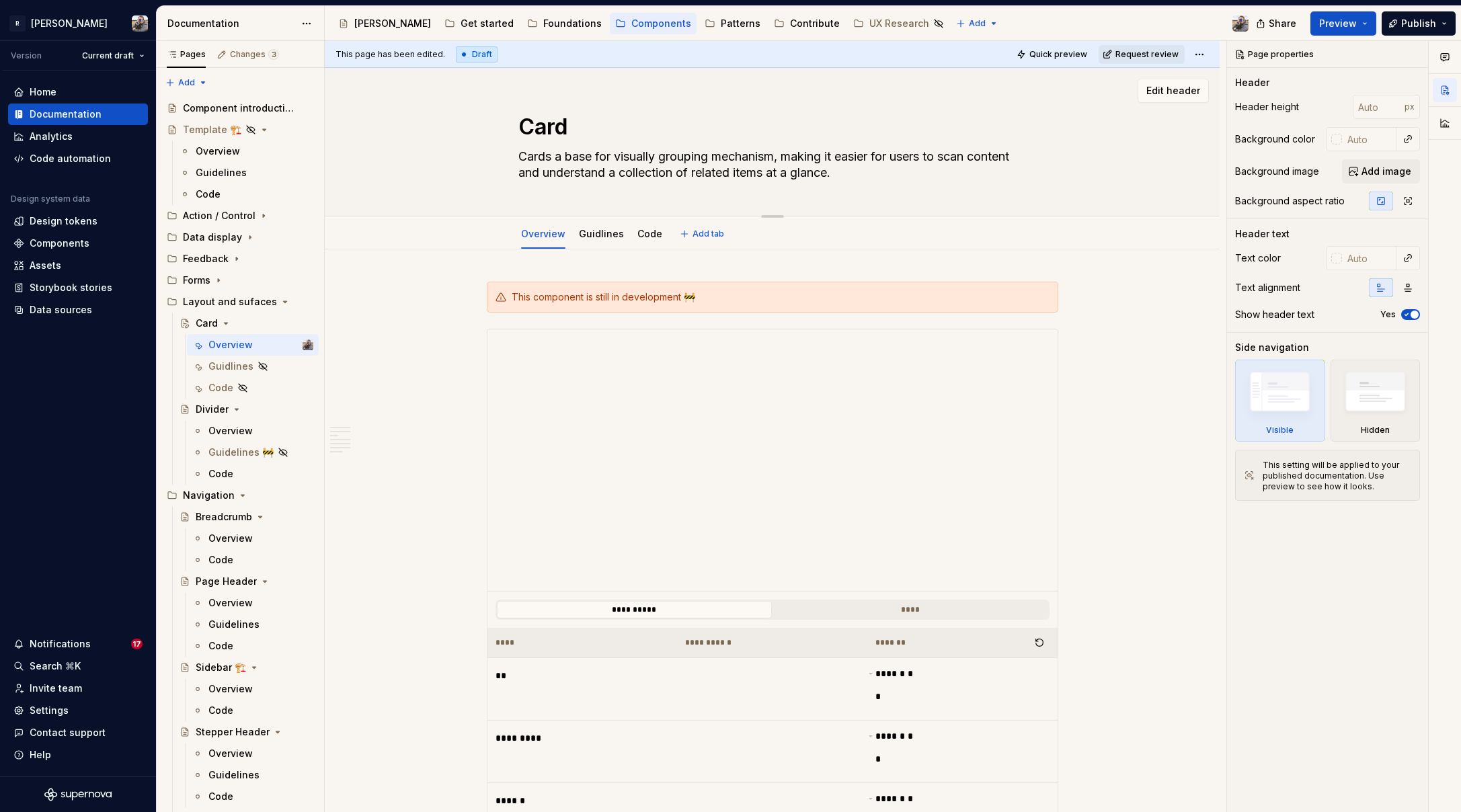
click at [606, 157] on textarea "Cards a base for visually grouping mechanism, making it easier for users to sca…" at bounding box center [770, 164] width 508 height 38
click at [559, 155] on textarea "Cards a base for visually grouping mechanism, making it easier for users to sca…" at bounding box center [770, 164] width 508 height 38
type textarea "*"
type textarea "Cards base for visually grouping mechanism, making it easier for users to scan …"
type textarea "*"
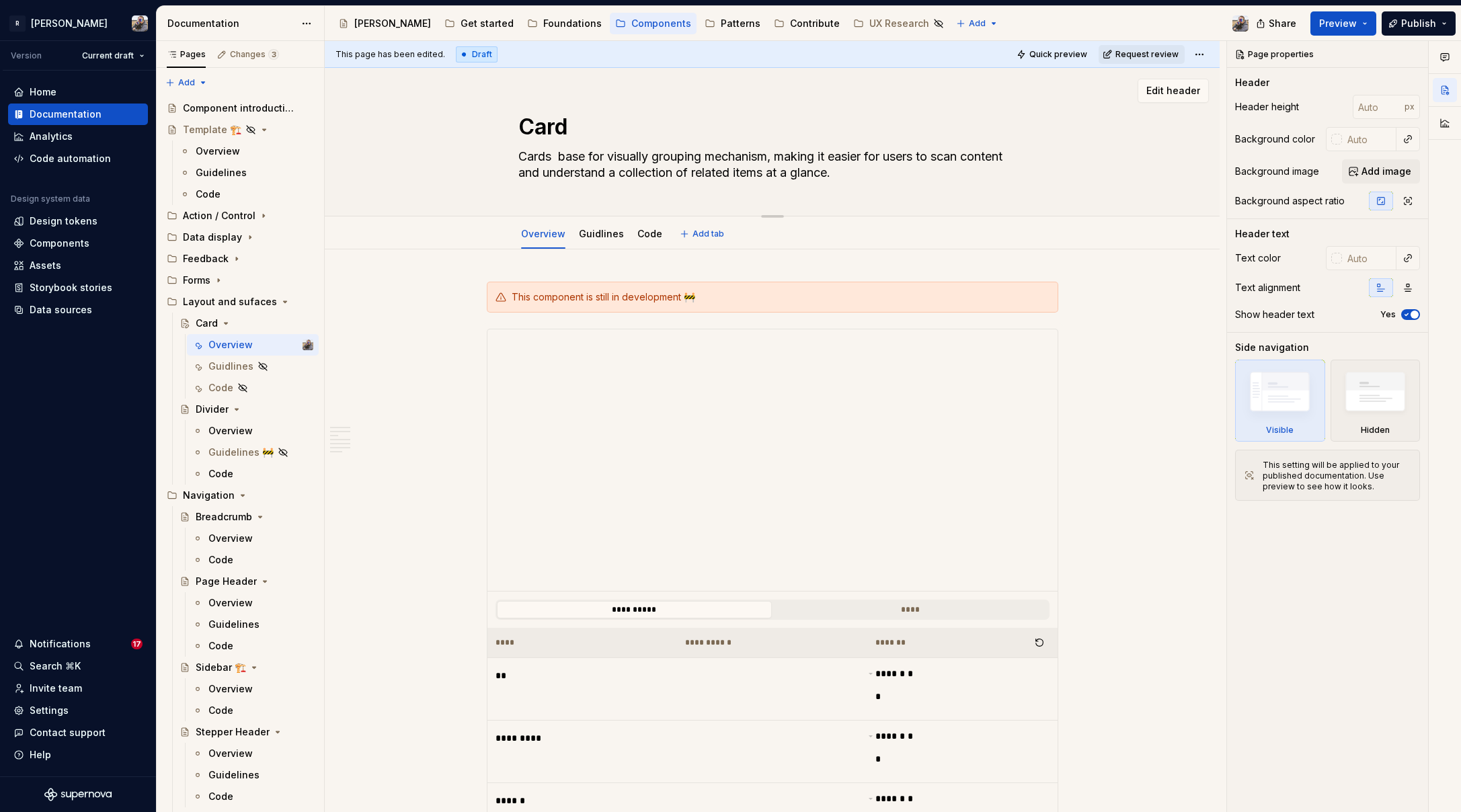
type textarea "Cards a base for visually grouping mechanism, making it easier for users to sca…"
type textarea "*"
type textarea "Cards ar base for visually grouping mechanism, making it easier for users to sc…"
type textarea "*"
type textarea "Cards are base for visually grouping mechanism, making it easier for users to s…"
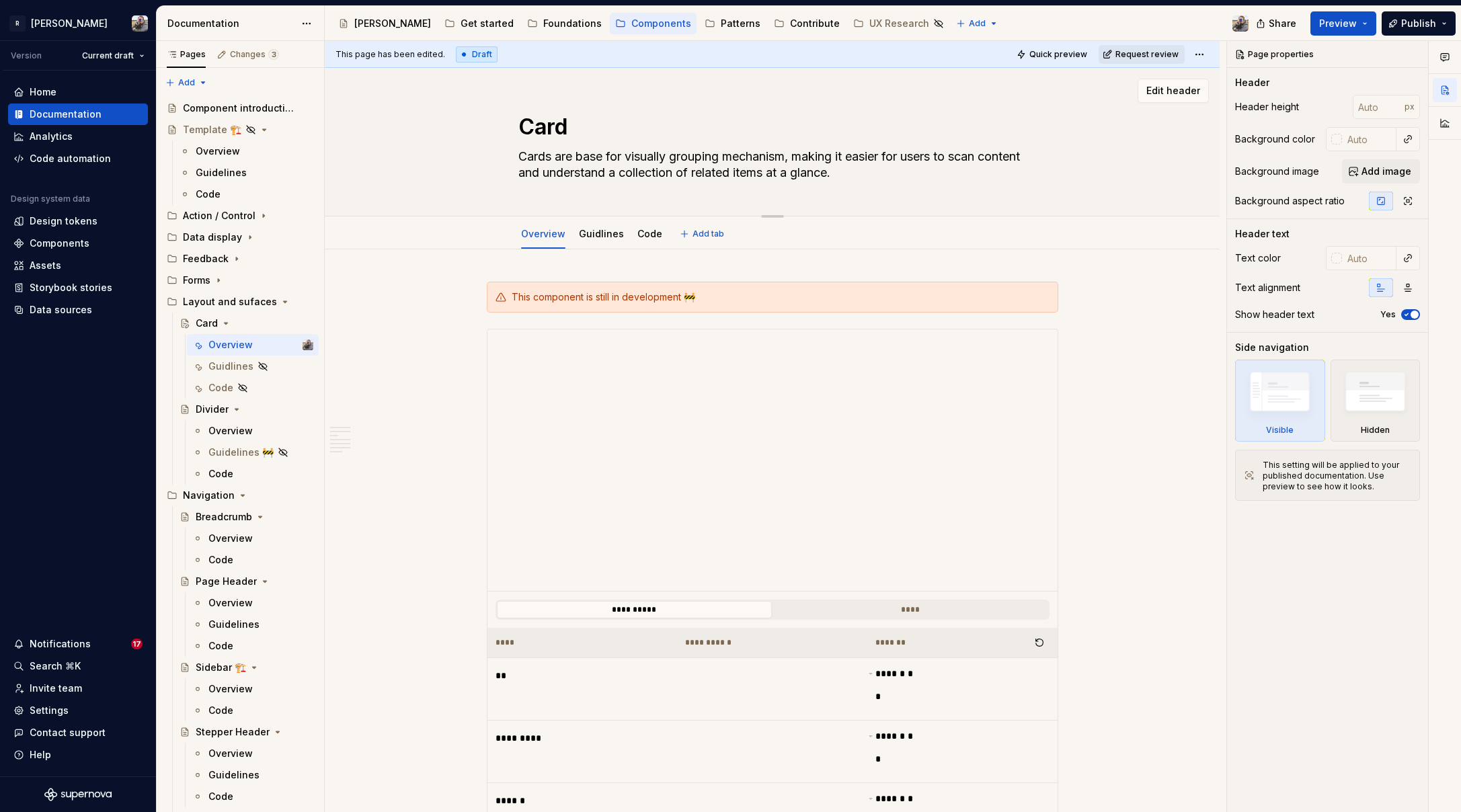
type textarea "*"
type textarea "Cards are base for visually grouping mechanism, making it easier for users to s…"
type textarea "*"
type textarea "Cards are a base for visually grouping mechanism, making it easier for users to…"
type textarea "*"
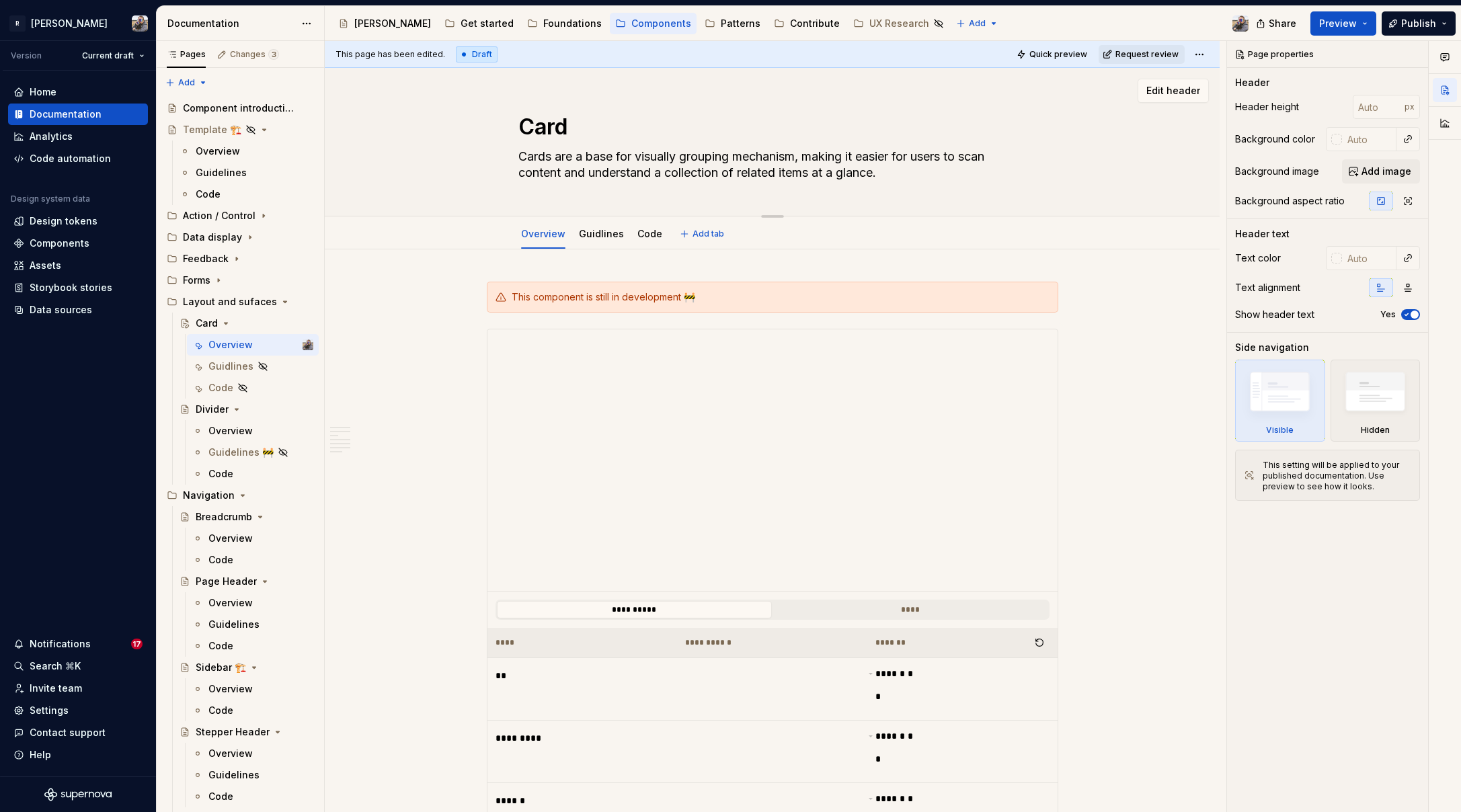
type textarea "Cards are a base c visually grouping mechanism, making it easier for users to s…"
type textarea "*"
type textarea "Cards are a base co visually grouping mechanism, making it easier for users to …"
type textarea "*"
type textarea "Cards are a base com visually grouping mechanism, making it easier for users to…"
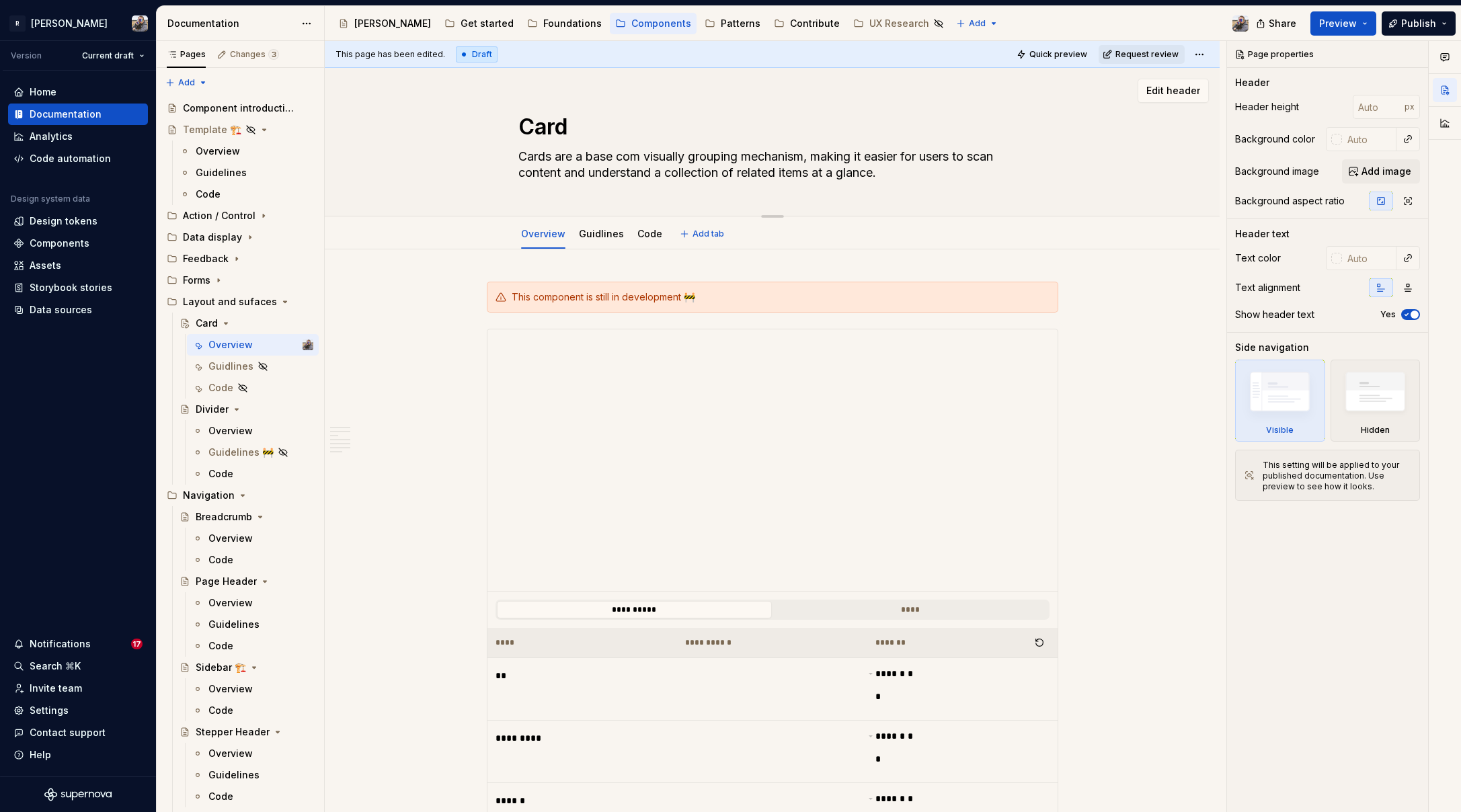
type textarea "*"
type textarea "Cards are a base comp visually grouping mechanism, making it easier for users t…"
type textarea "*"
type textarea "Cards are a base compo visually grouping mechanism, making it easier for users …"
type textarea "*"
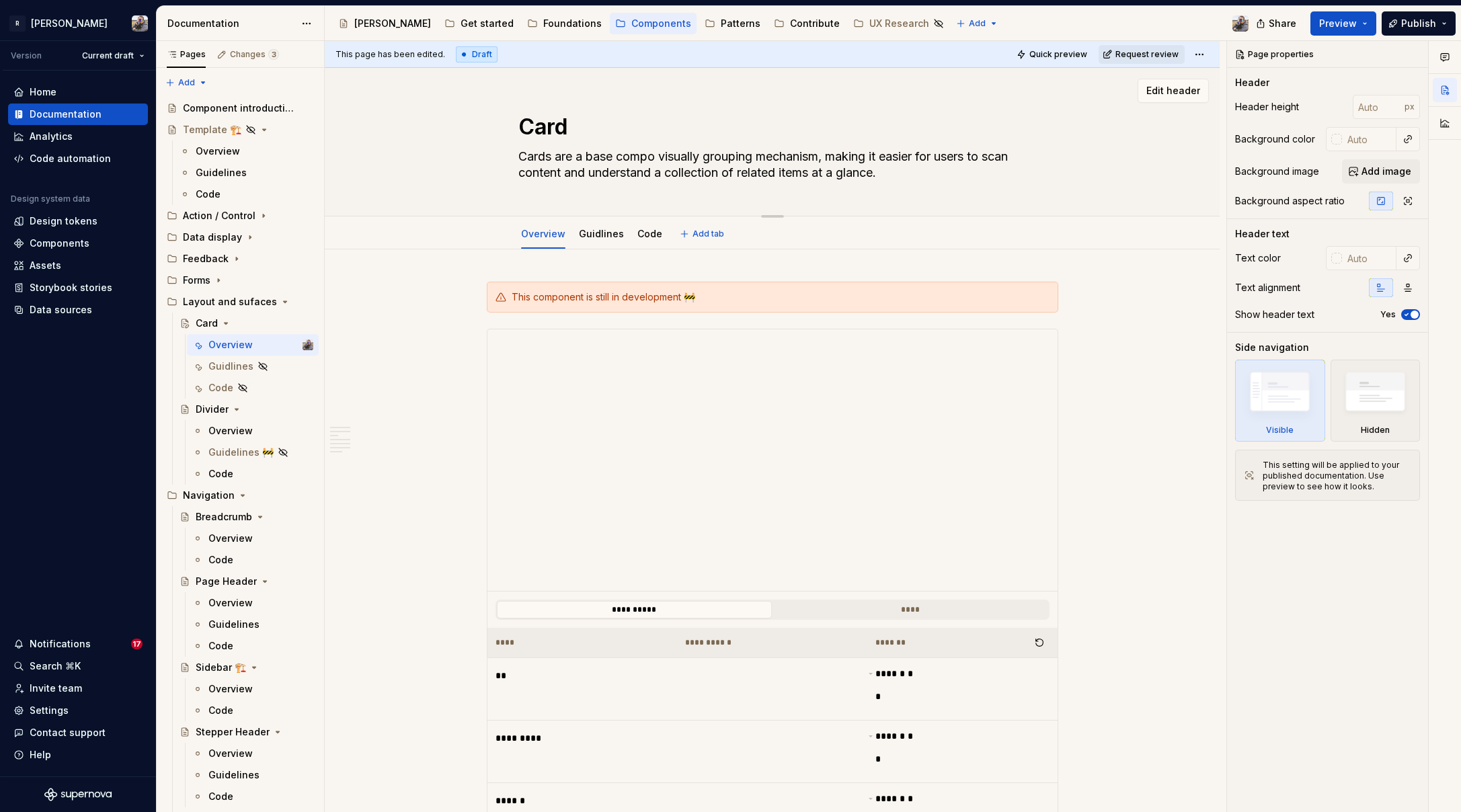
type textarea "Cards are a base compon visually grouping mechanism, making it easier for users…"
type textarea "*"
type textarea "Cards are a base compone visually grouping mechanism, making it easier for user…"
type textarea "*"
type textarea "Cards are a base componen visually grouping mechanism, making it easier for use…"
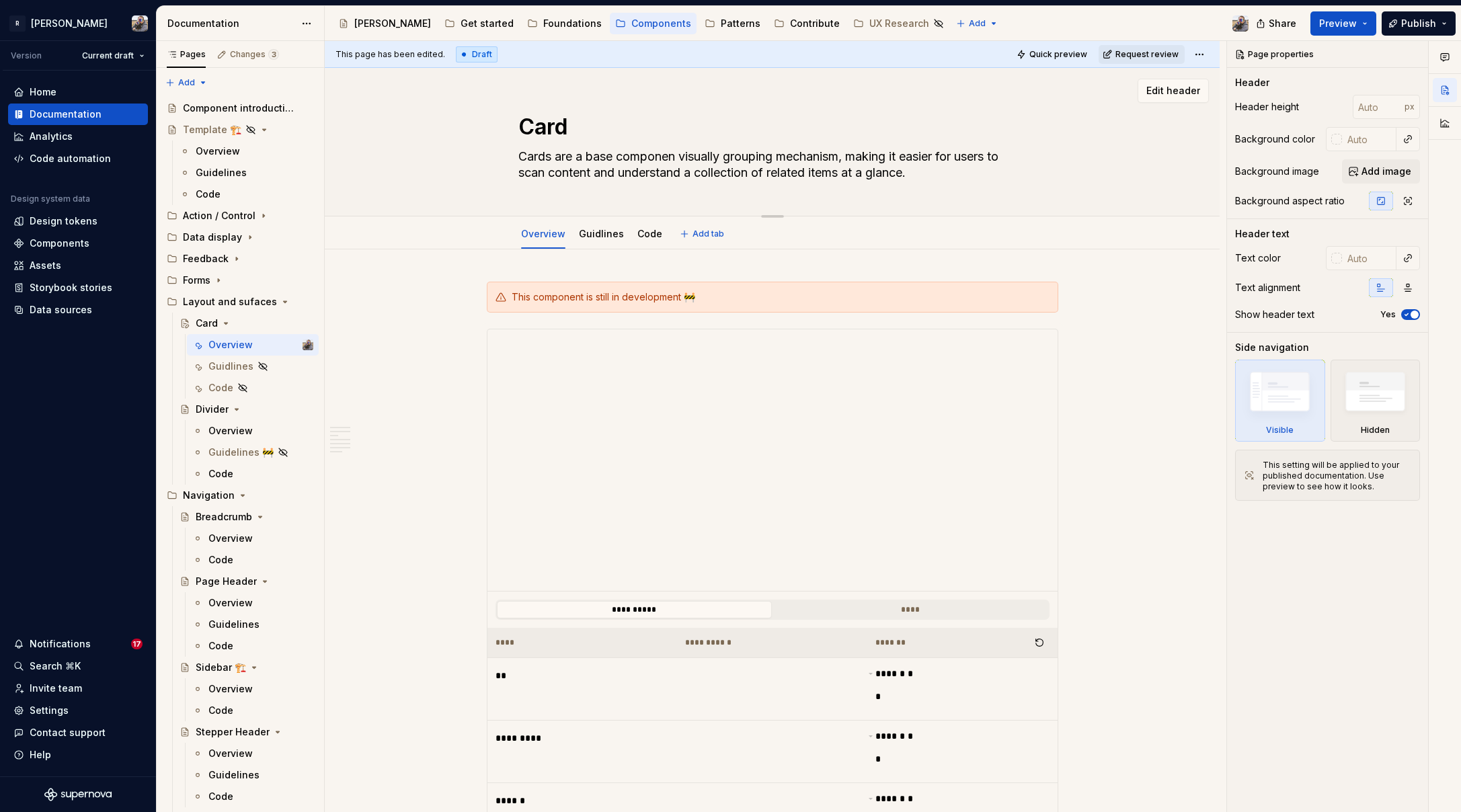
type textarea "*"
type textarea "Cards are a base component visually grouping mechanism, making it easier for us…"
type textarea "*"
type textarea "Cards are a base component visually grouping mechanism, making it easier for us…"
type textarea "*"
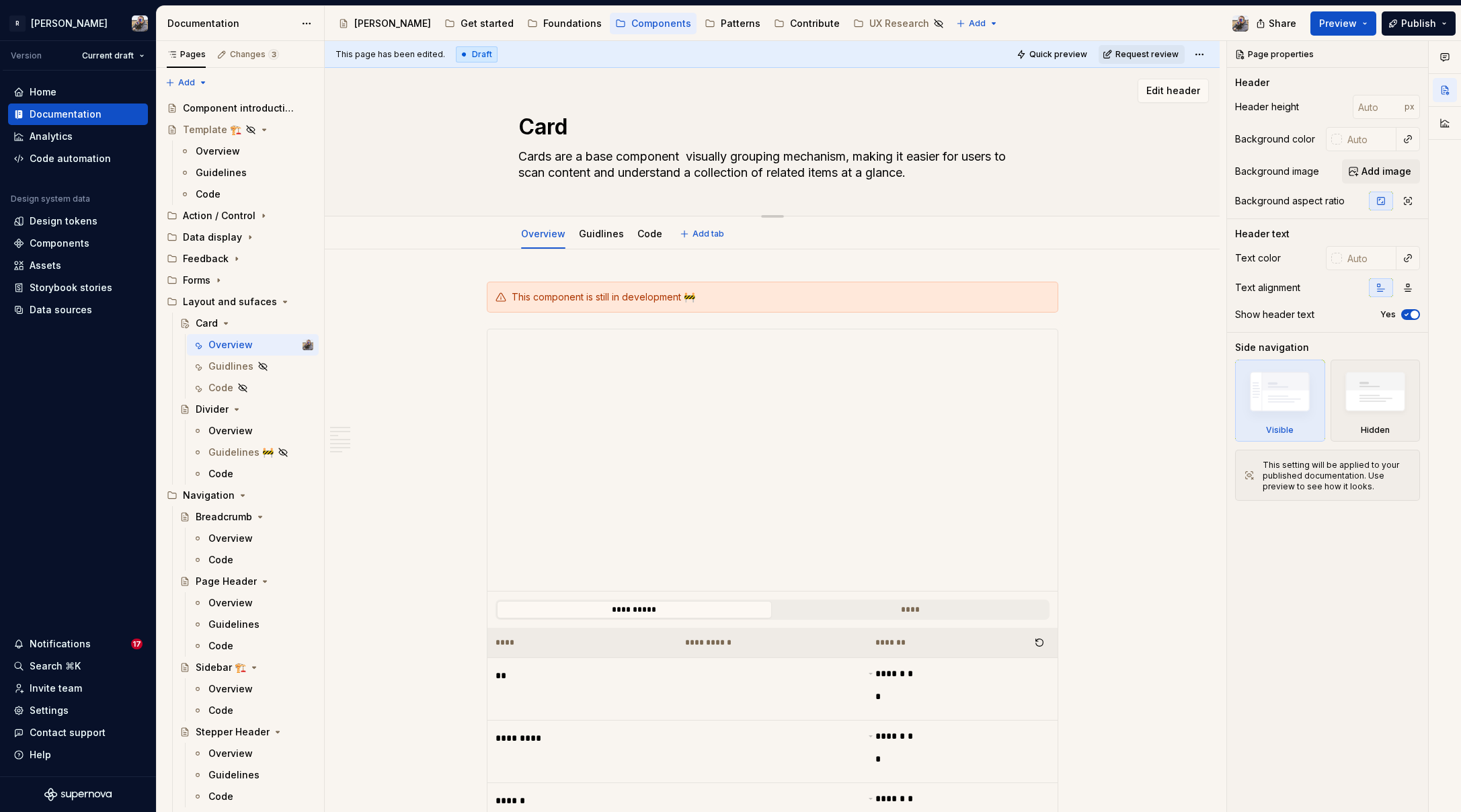
type textarea "Cards are a base component f visually grouping mechanism, making it easier for …"
type textarea "*"
type textarea "Cards are a base component fo visually grouping mechanism, making it easier for…"
type textarea "*"
type textarea "Cards are a base component for visually grouping mechanism, making it easier fo…"
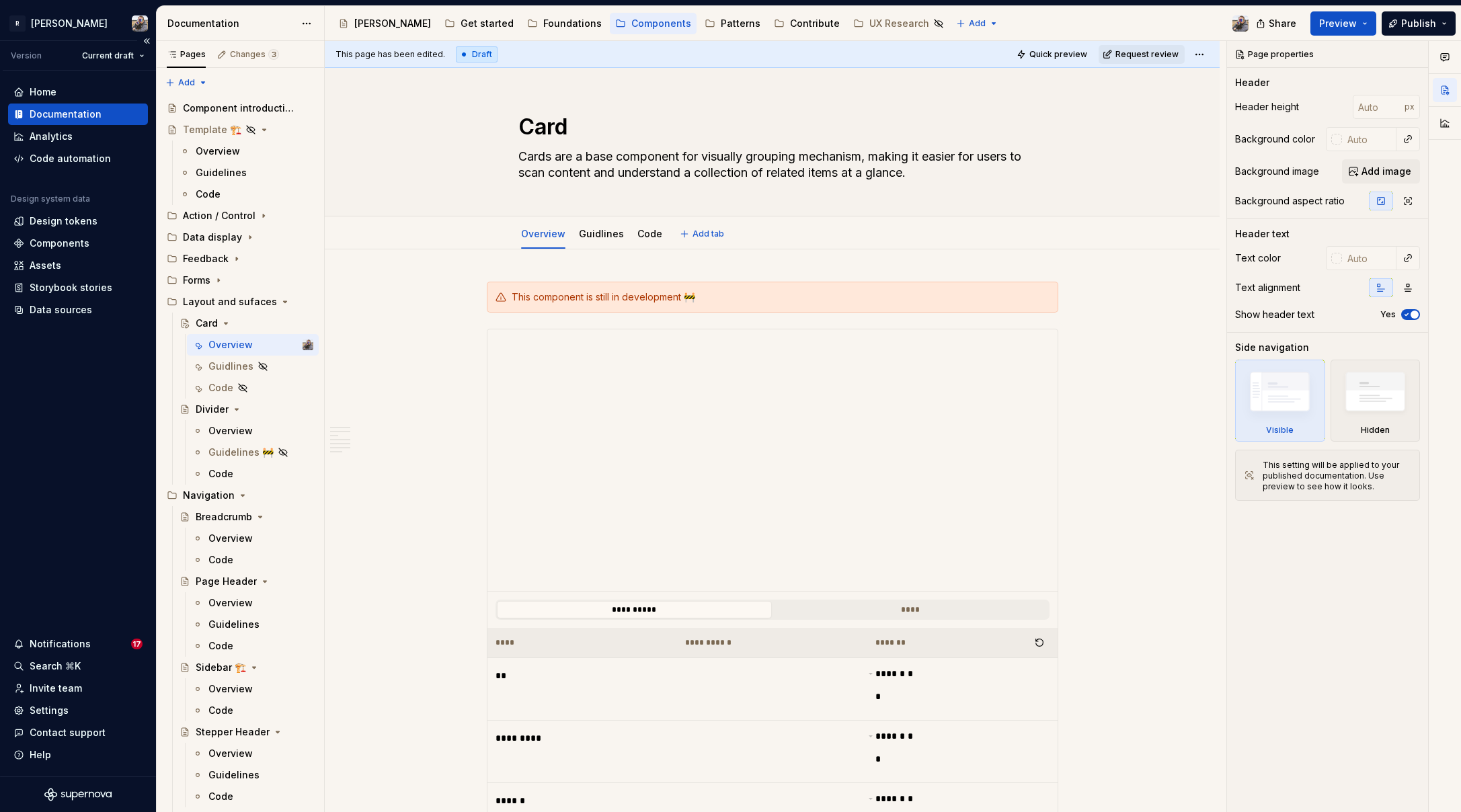
type textarea "*"
type textarea "Cards are a base component for visually grouping mechanism, making it easier fo…"
click at [971, 179] on textarea "Cards are a base component for visually grouping mechanism, making it easier fo…" at bounding box center [770, 164] width 508 height 38
drag, startPoint x: 967, startPoint y: 174, endPoint x: 749, endPoint y: 159, distance: 218.5
click at [749, 159] on textarea "Cards are a base component for visually grouping mechanism, making it easier fo…" at bounding box center [770, 164] width 508 height 38
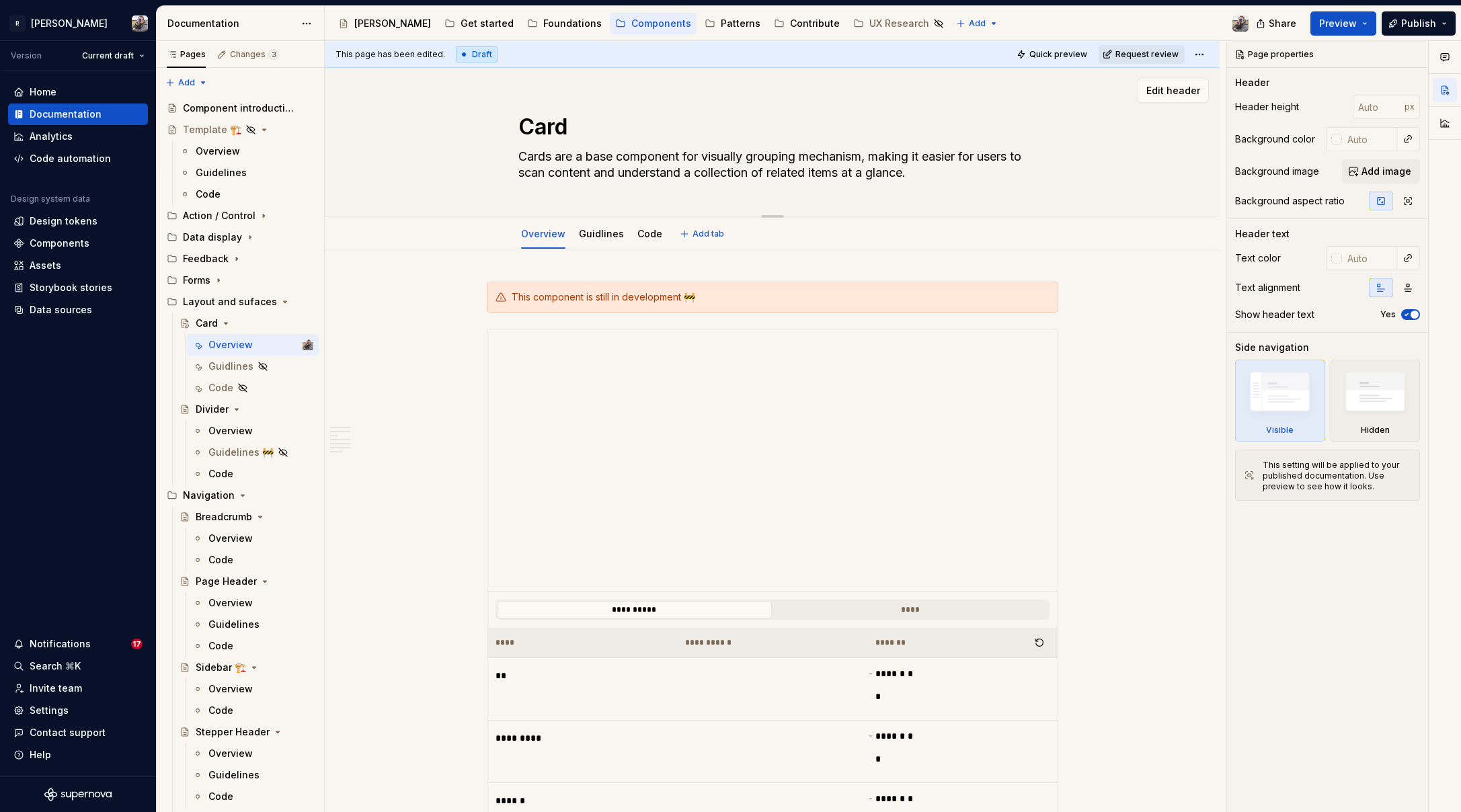
paste textarea "group related information and actions into a single, self-contained unit"
type textarea "*"
type textarea "Cards are a base component for visuallygroup related information and actions in…"
click at [744, 155] on textarea "Cards are a base component for visuallygroup related information and actions in…" at bounding box center [770, 164] width 508 height 38
click at [748, 154] on textarea "Cards are a base component for visuallygroup related information and actions in…" at bounding box center [770, 164] width 508 height 38
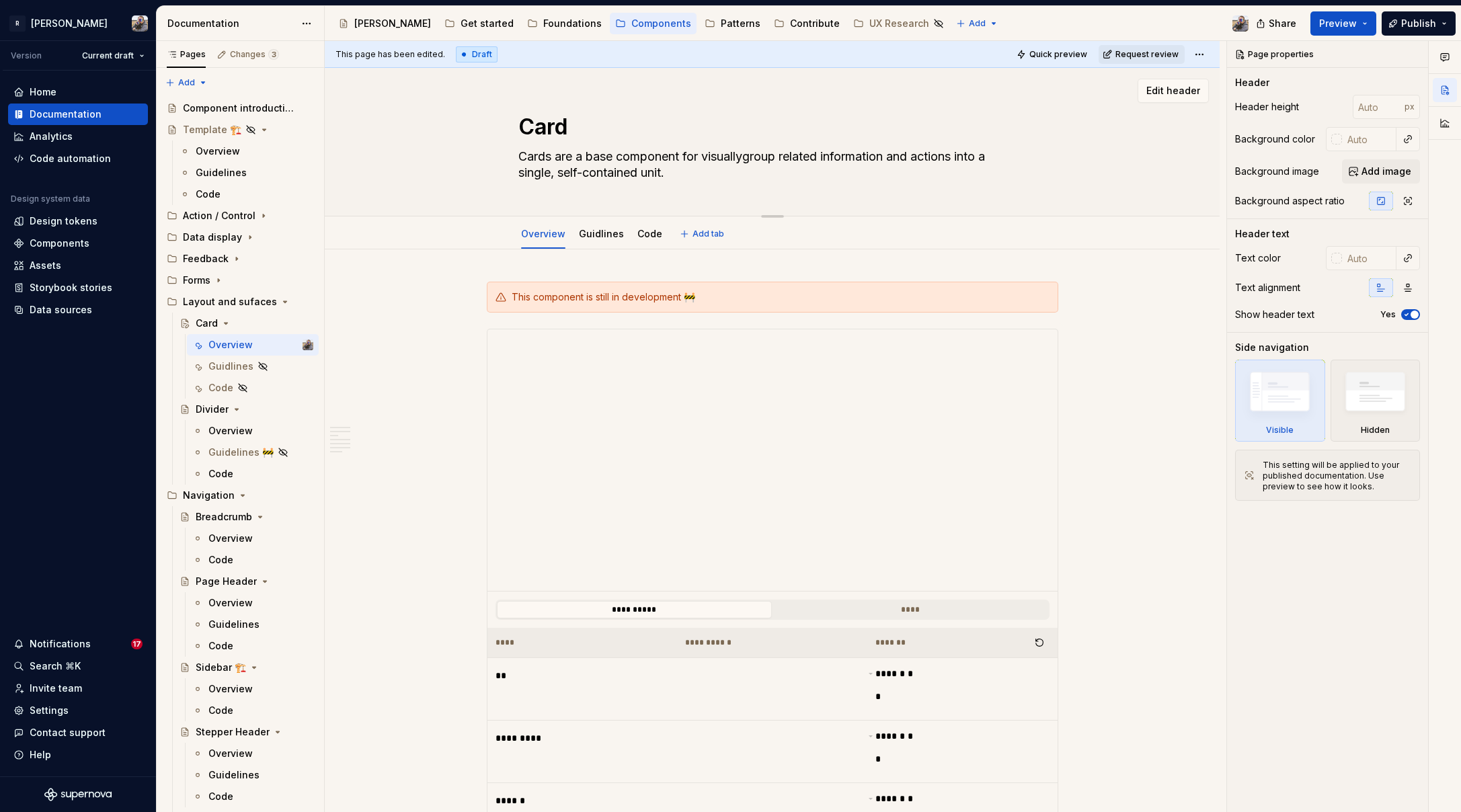
type textarea "*"
type textarea "Cards are a base component for visually group related information and actions i…"
click at [784, 156] on textarea "Cards are a base component for visually group related information and actions i…" at bounding box center [770, 164] width 508 height 38
type textarea "*"
type textarea "Cards are a base component for visually groupi related information and actions …"
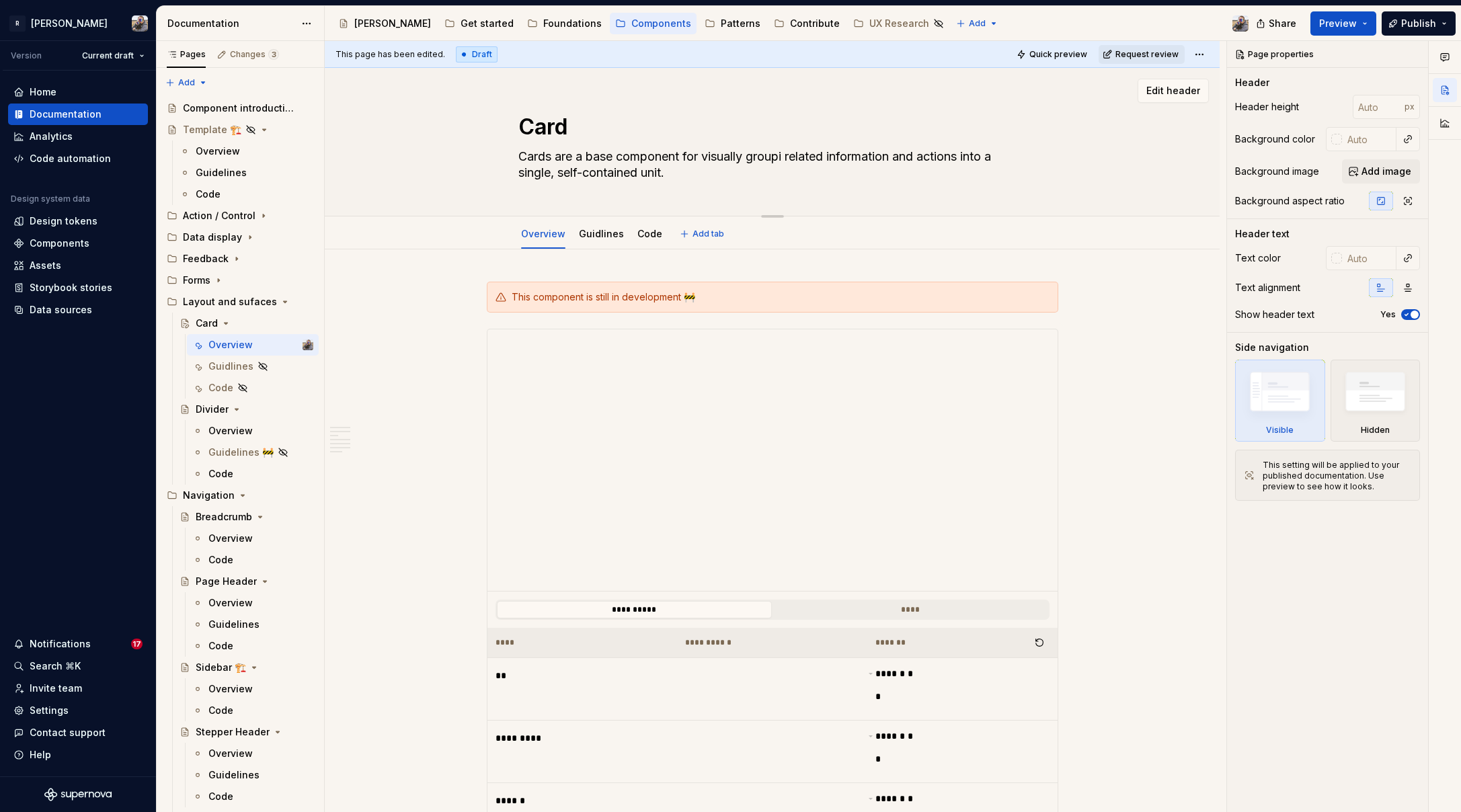
type textarea "*"
type textarea "Cards are a base component for visually groupin related information and actions…"
type textarea "*"
type textarea "Cards are a base component for visually grouping related information and action…"
type textarea "*"
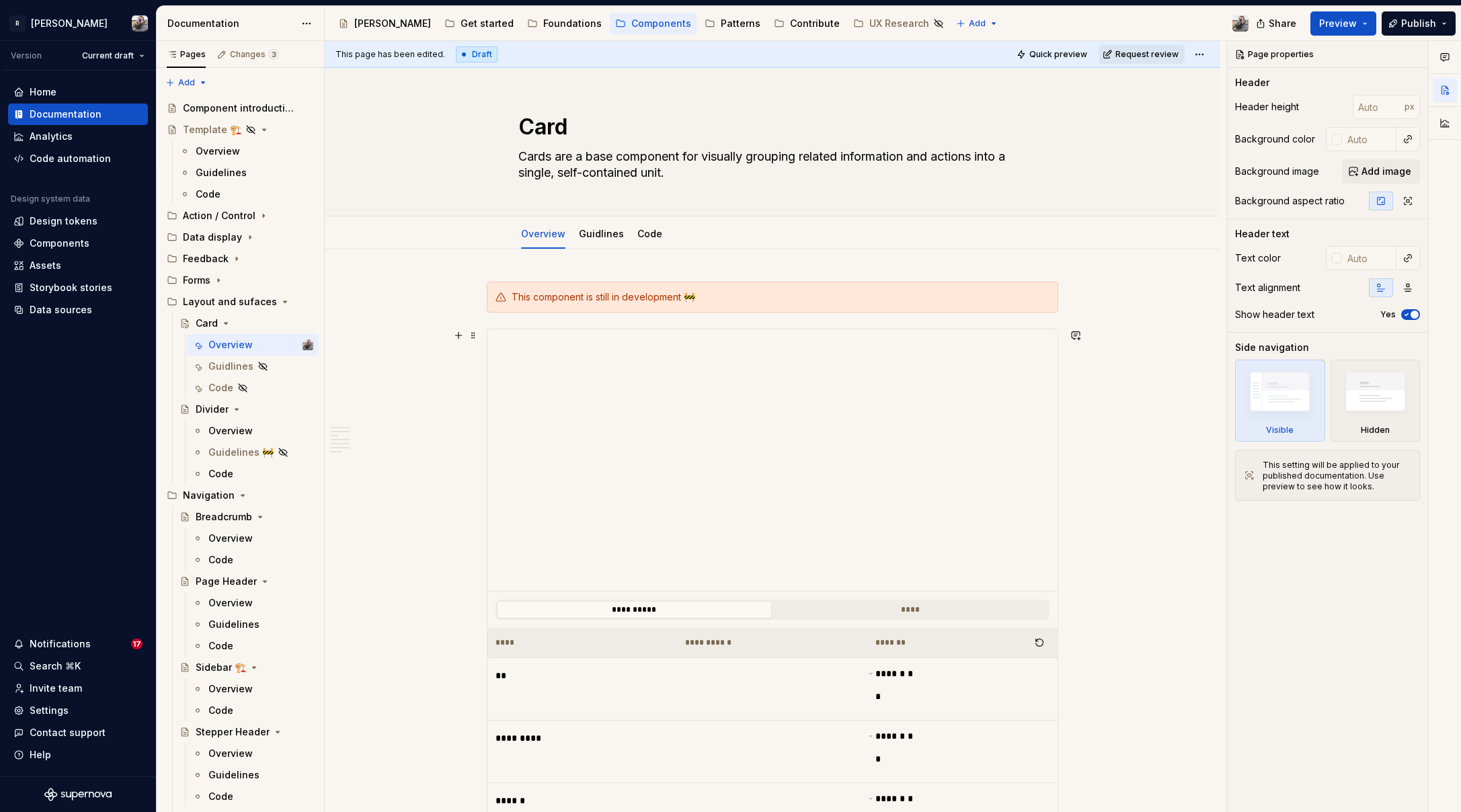
type textarea "Cards are a base component for visually grouping related information and action…"
click at [396, 376] on div "**********" at bounding box center [776, 427] width 902 height 772
click at [216, 436] on div "Overview" at bounding box center [231, 431] width 44 height 14
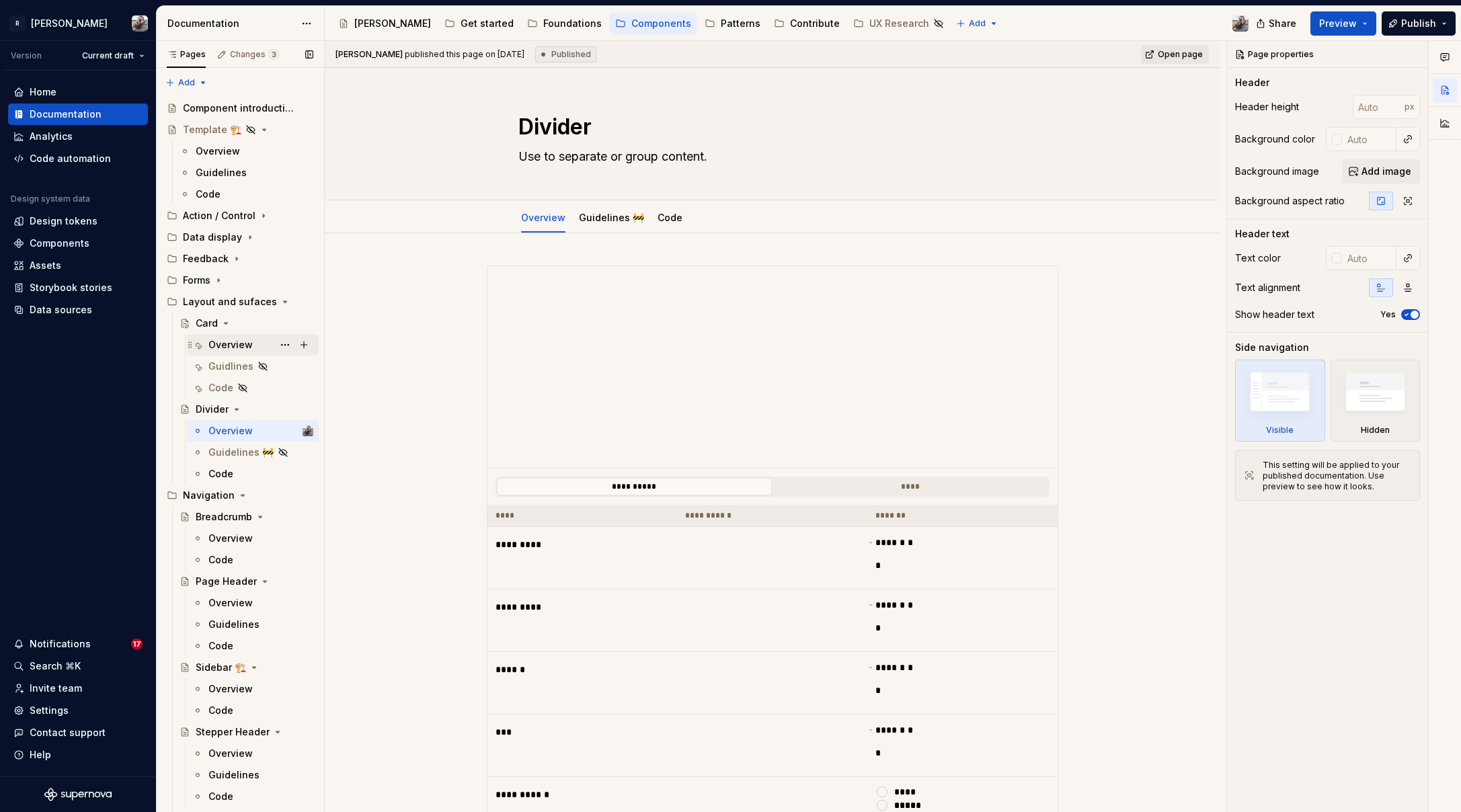
click at [216, 341] on div "Overview" at bounding box center [231, 345] width 44 height 14
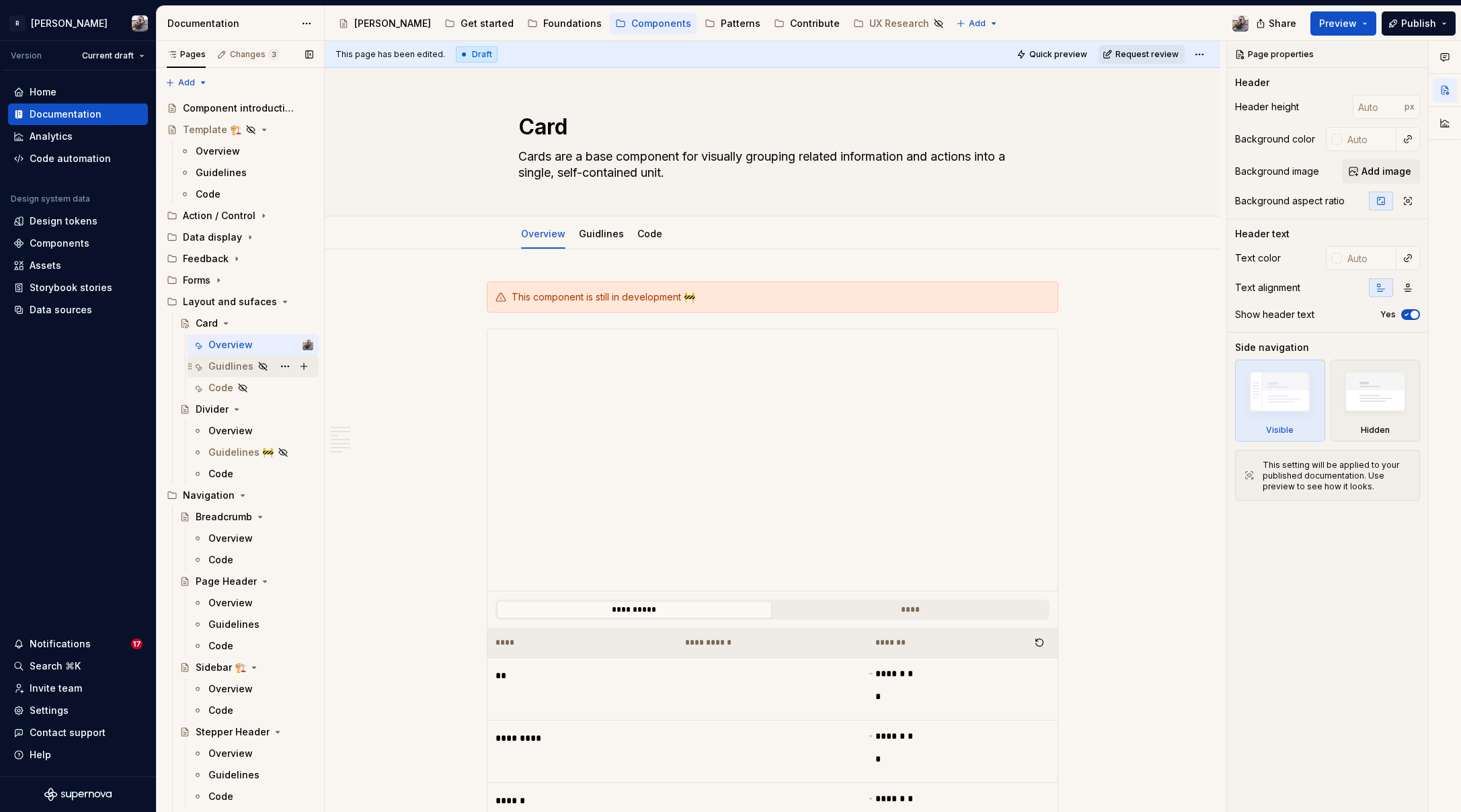
click at [261, 368] on icon "Page tree" at bounding box center [263, 367] width 8 height 8
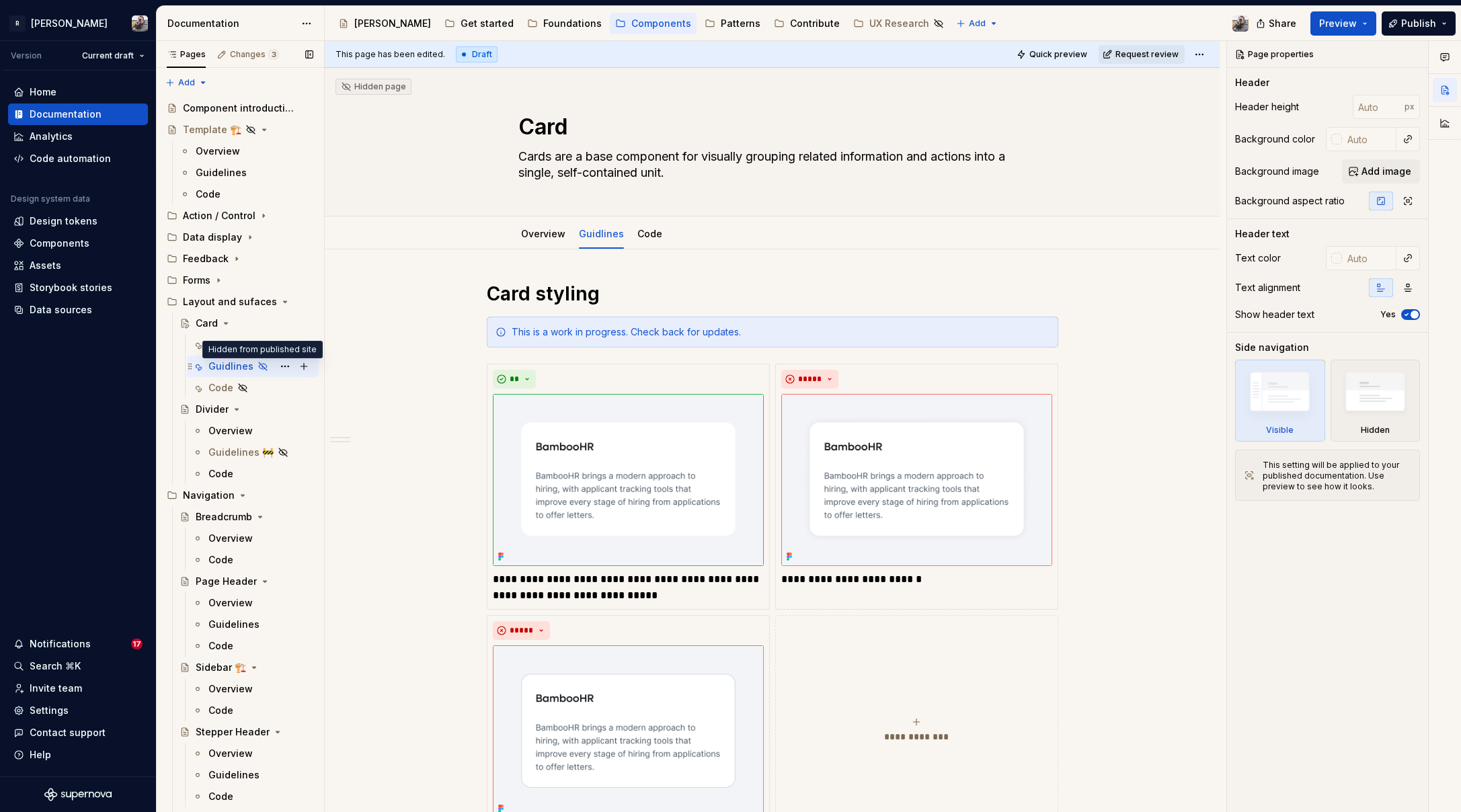
click at [260, 367] on icon "Page tree" at bounding box center [263, 367] width 8 height 8
click at [276, 365] on button "Page tree" at bounding box center [285, 367] width 19 height 19
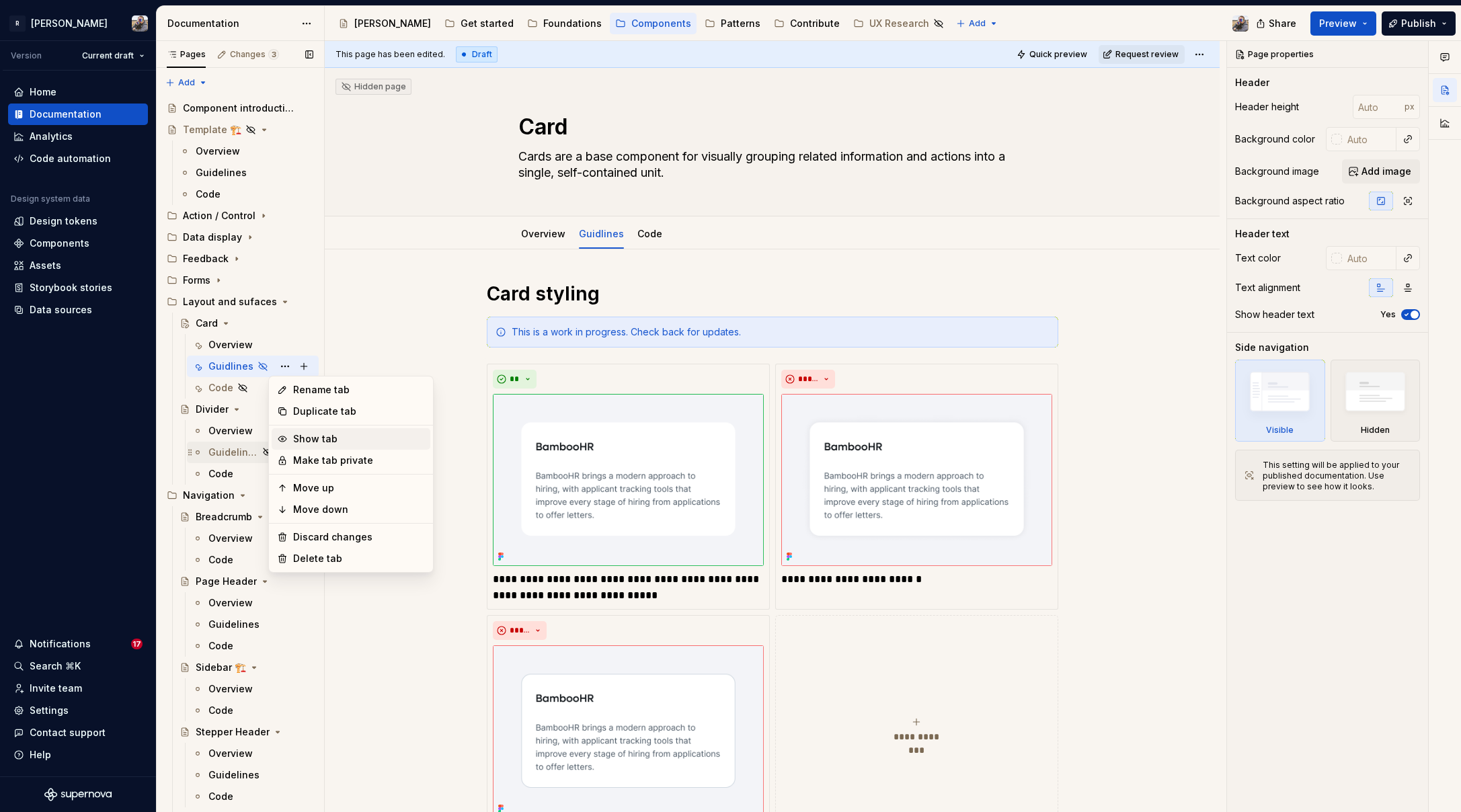
click at [307, 443] on div "Show tab" at bounding box center [359, 439] width 132 height 14
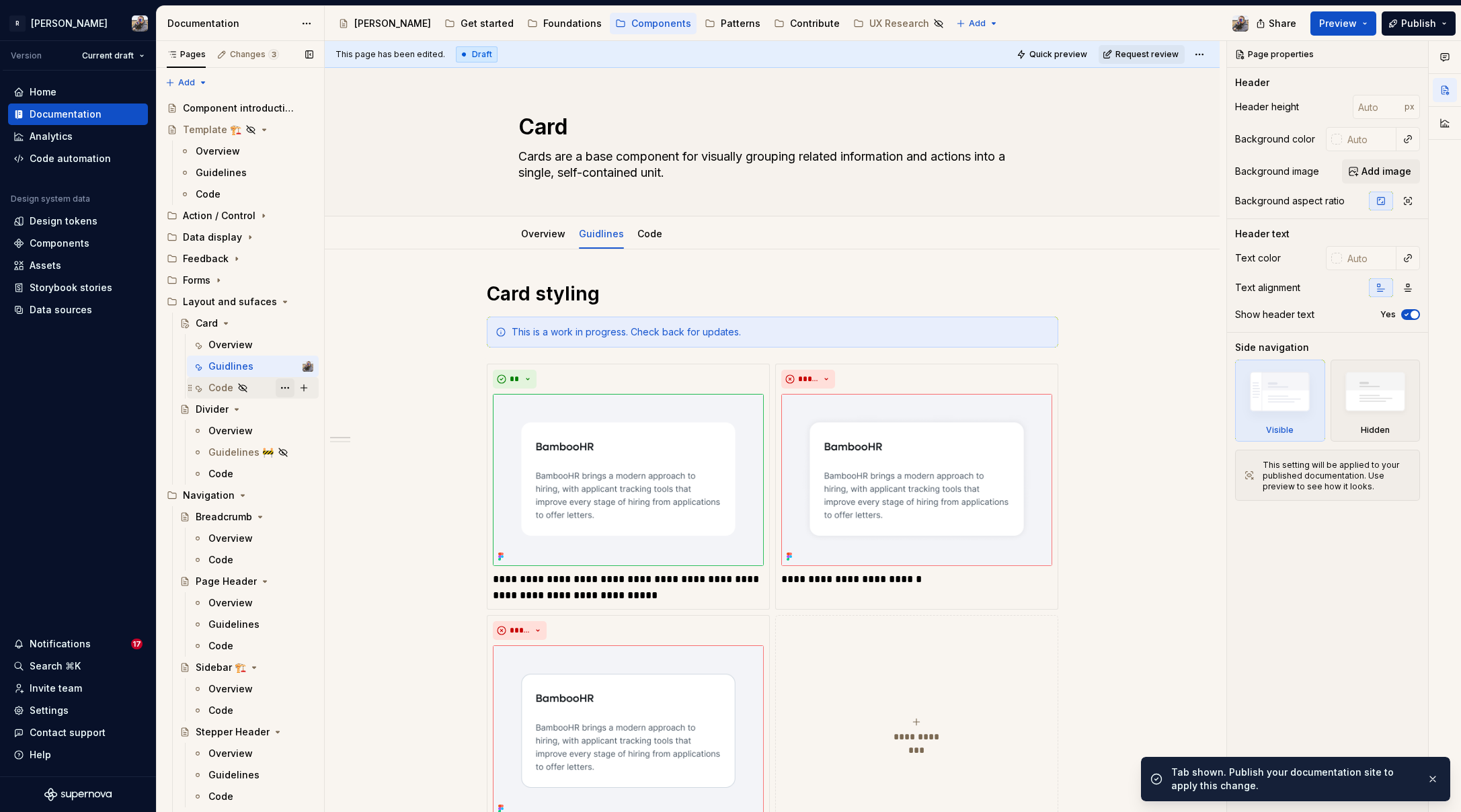
click at [279, 389] on button "Page tree" at bounding box center [285, 388] width 19 height 19
click at [309, 457] on div "Show tab" at bounding box center [359, 460] width 132 height 14
click at [309, 457] on div "Guidelines 🚧" at bounding box center [253, 452] width 132 height 21
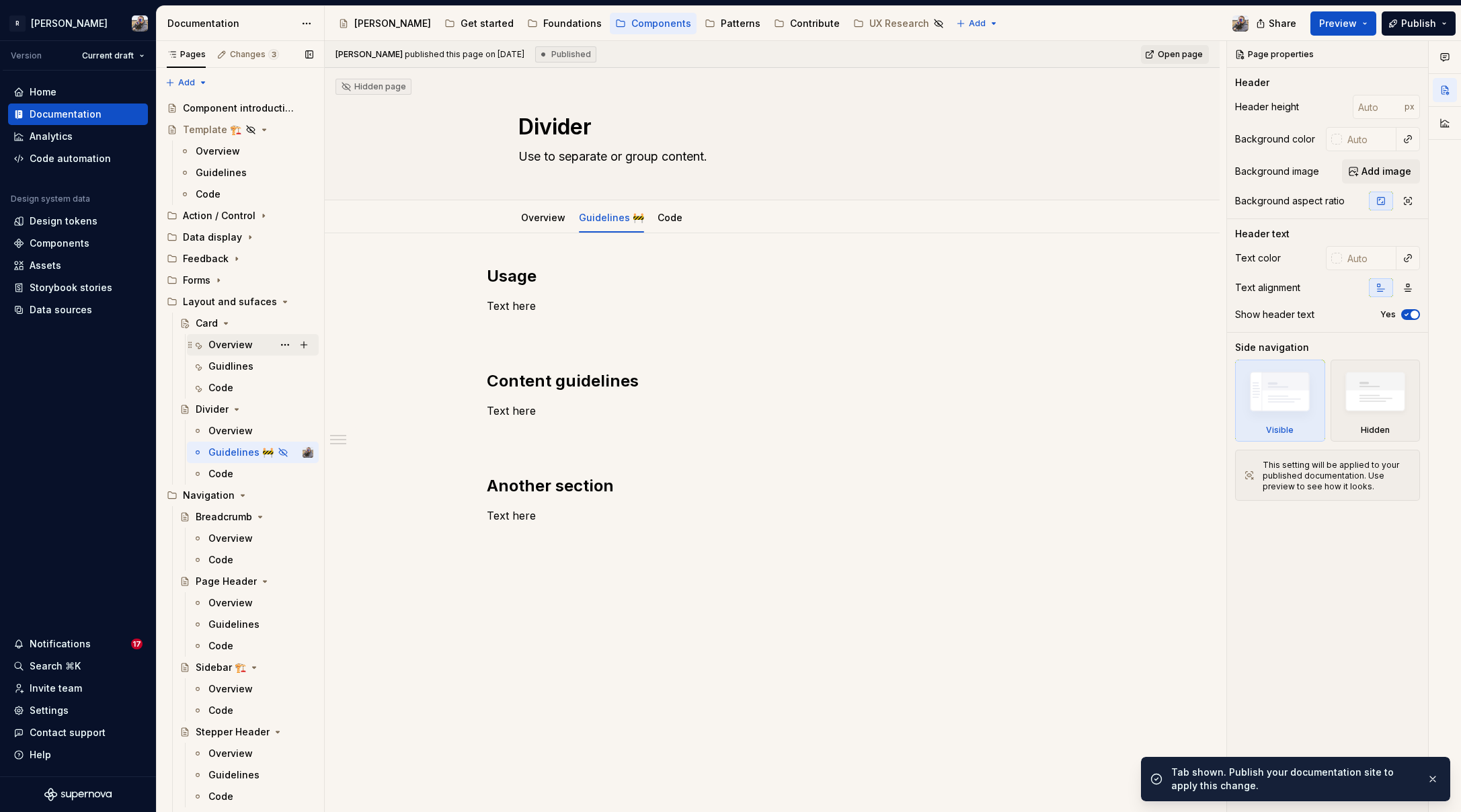
click at [248, 343] on div "Overview" at bounding box center [231, 345] width 44 height 14
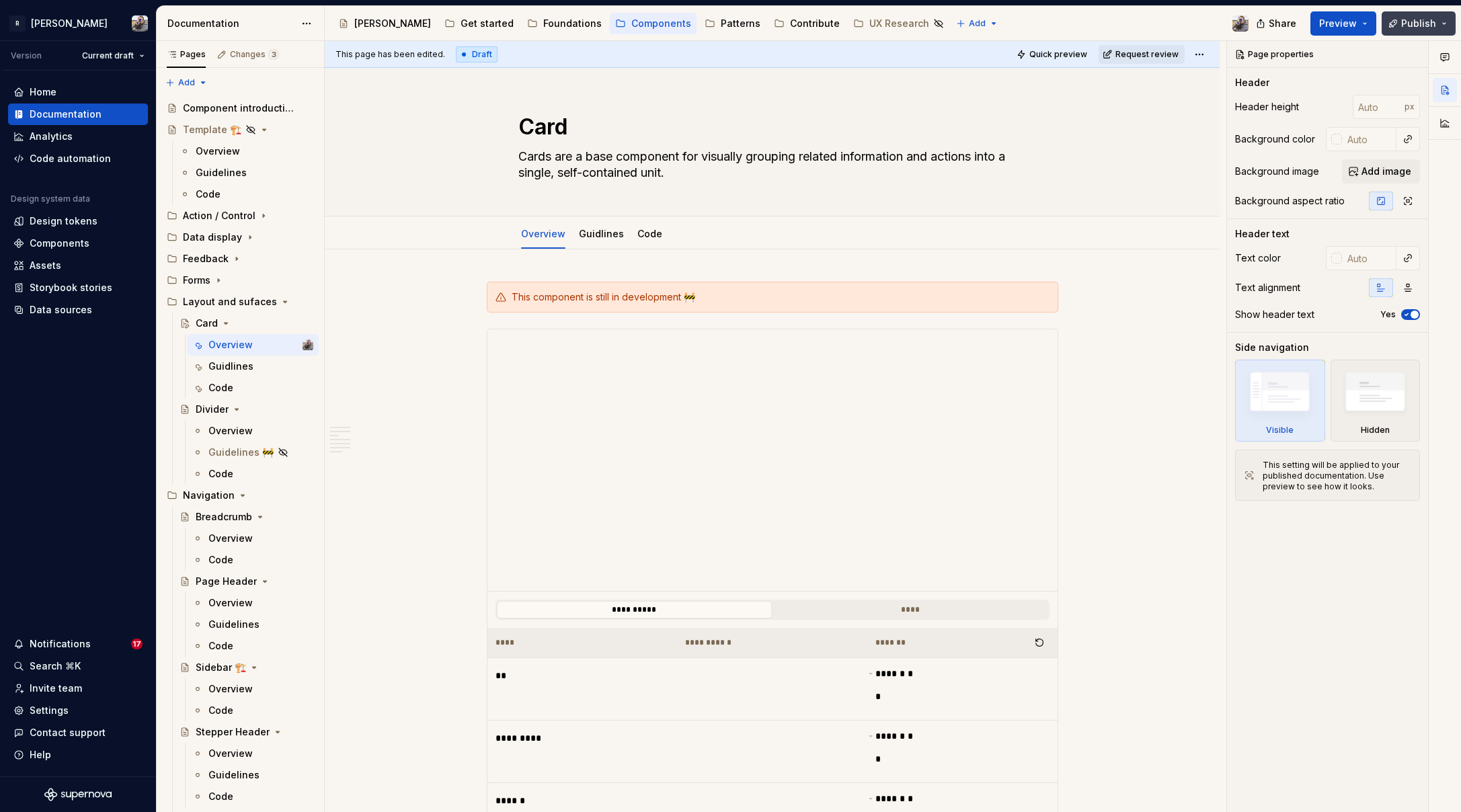
click at [1422, 26] on span "Publish" at bounding box center [1419, 24] width 35 height 14
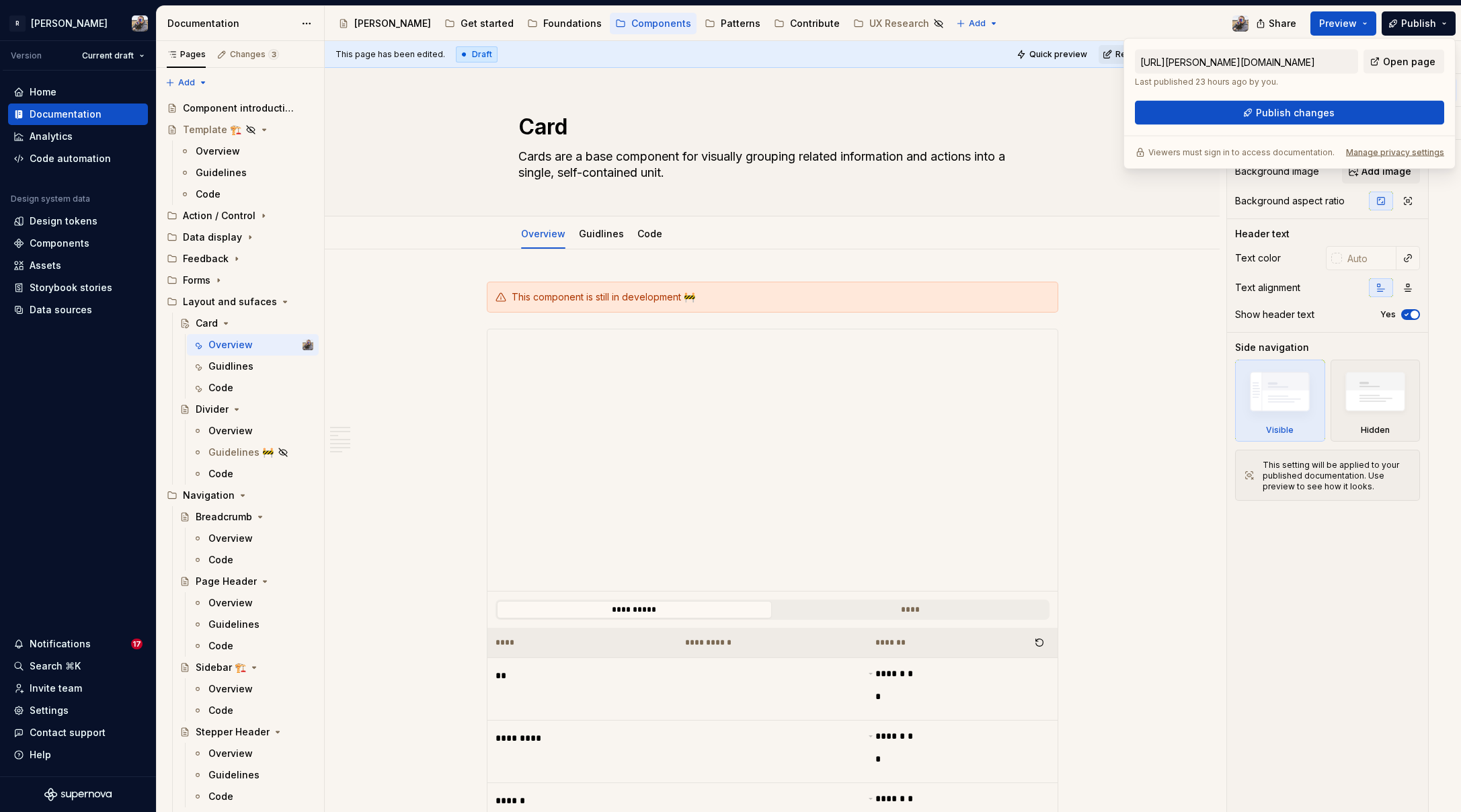
click at [1301, 126] on div "[URL][PERSON_NAME][DOMAIN_NAME] Last published 23 hours ago by you. Open page P…" at bounding box center [1289, 104] width 332 height 131
click at [1298, 114] on span "Publish changes" at bounding box center [1295, 113] width 79 height 14
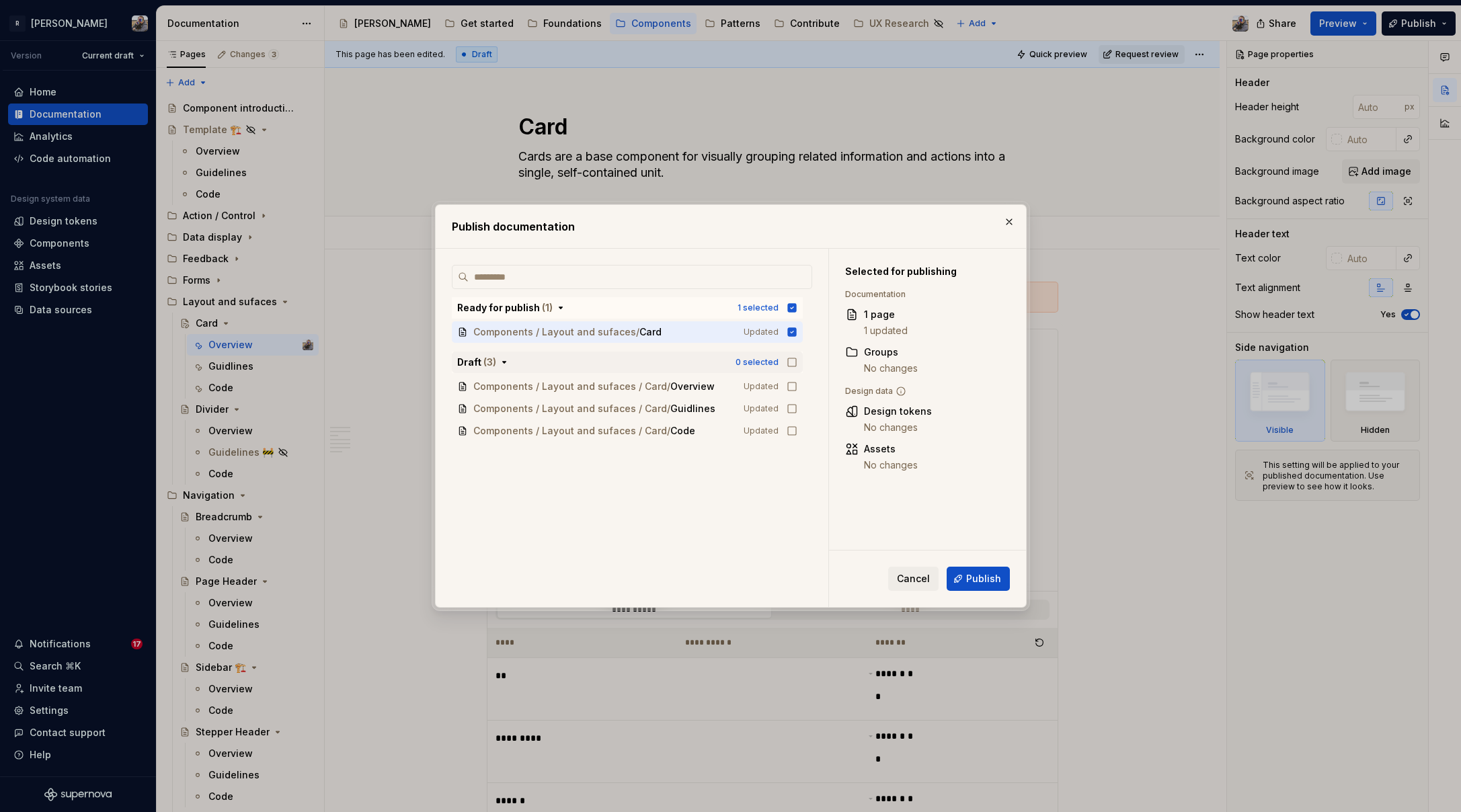
click at [793, 361] on icon "button" at bounding box center [792, 363] width 11 height 11
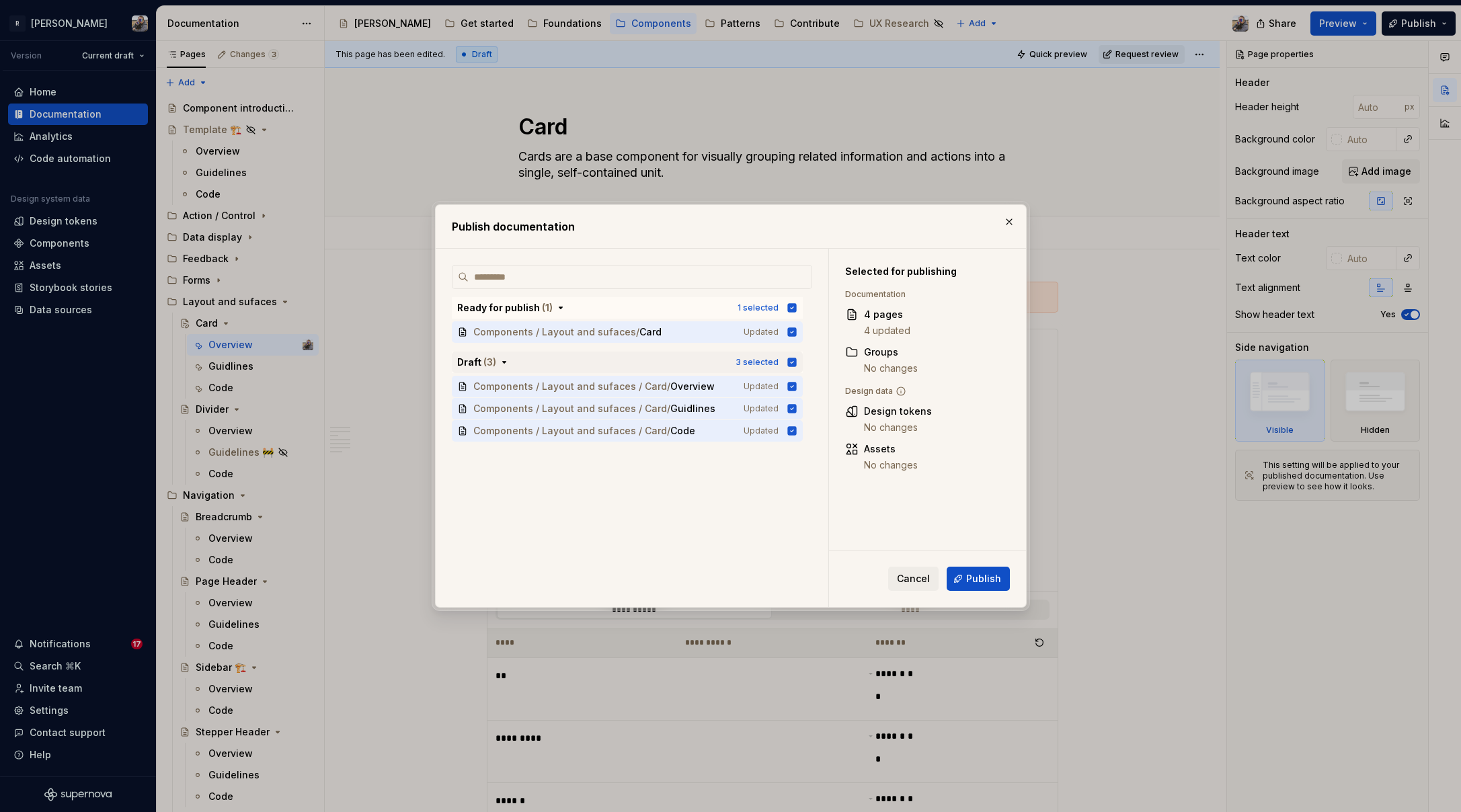
click at [951, 564] on div "Cancel Publish" at bounding box center [928, 579] width 197 height 57
click at [958, 571] on button "Publish" at bounding box center [979, 578] width 63 height 24
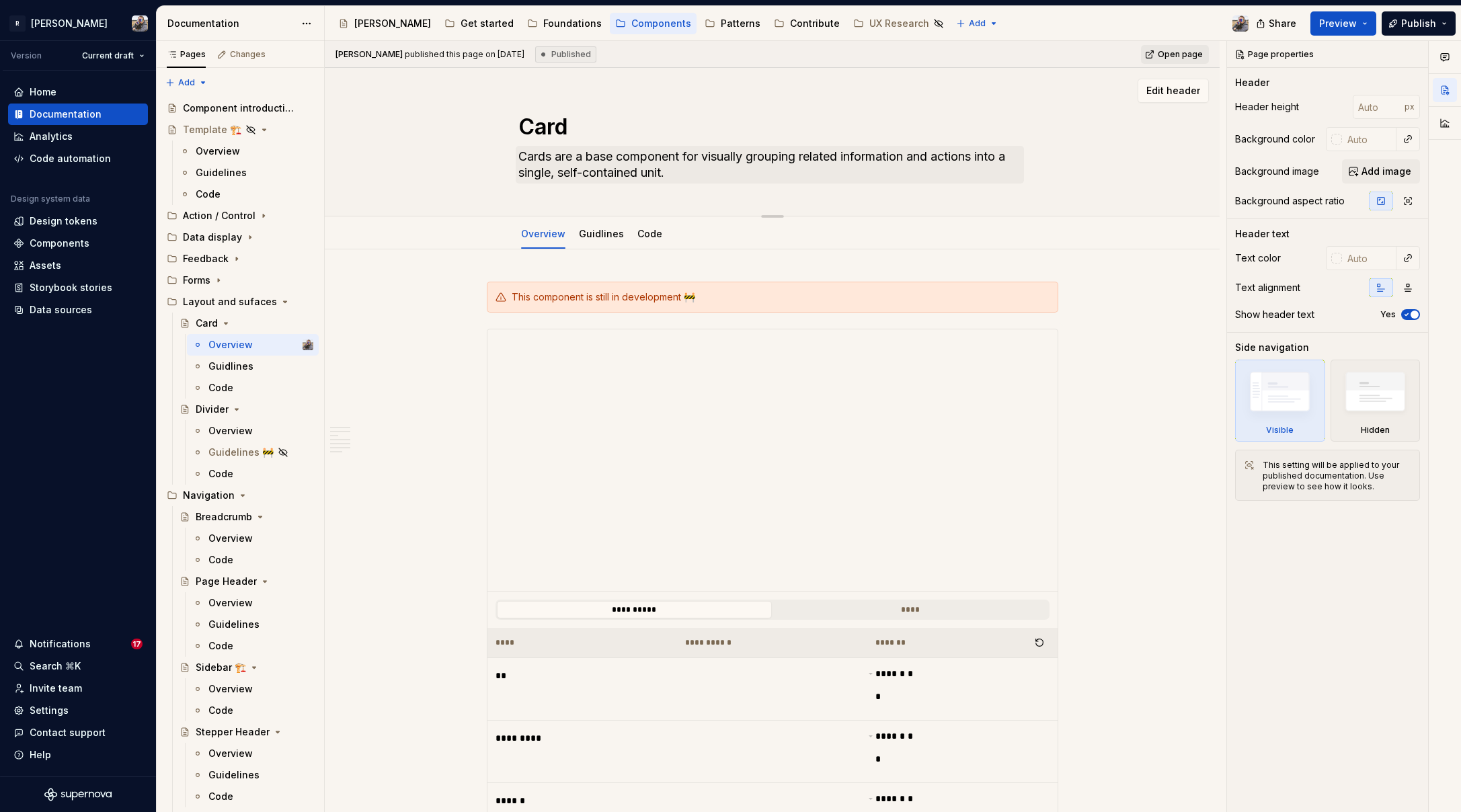
type textarea "*"
